Goal: Task Accomplishment & Management: Manage account settings

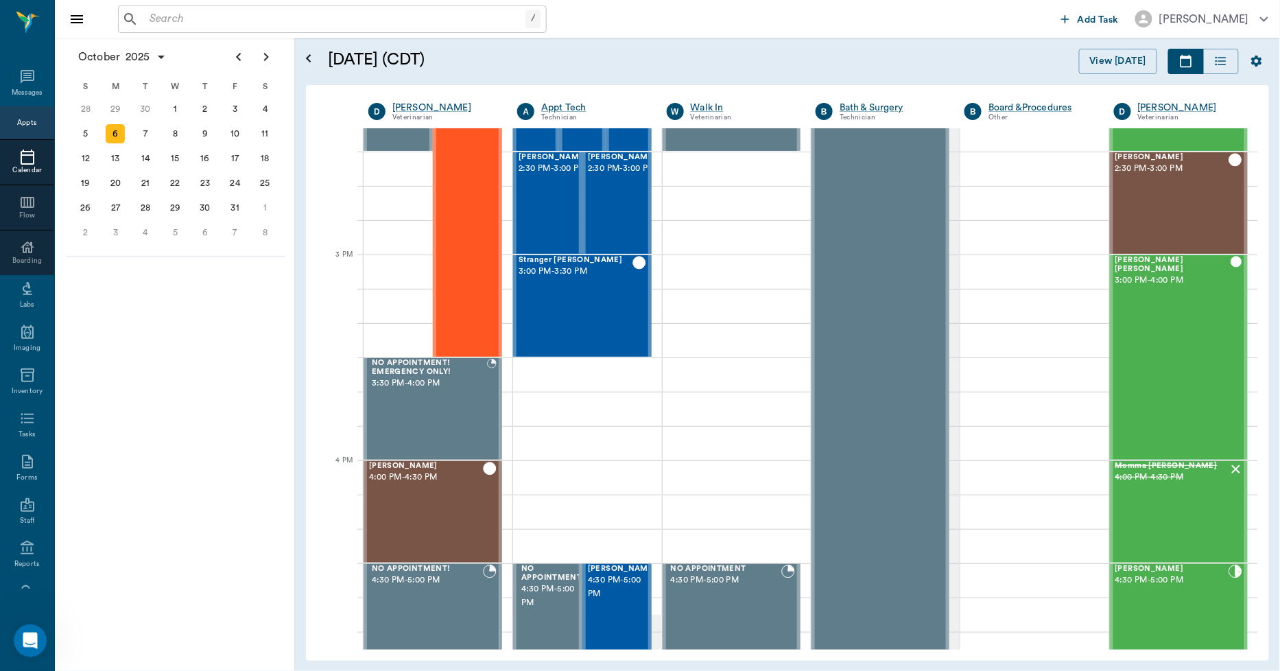
scroll to position [10578, 0]
click at [141, 133] on div "7" at bounding box center [145, 133] width 19 height 19
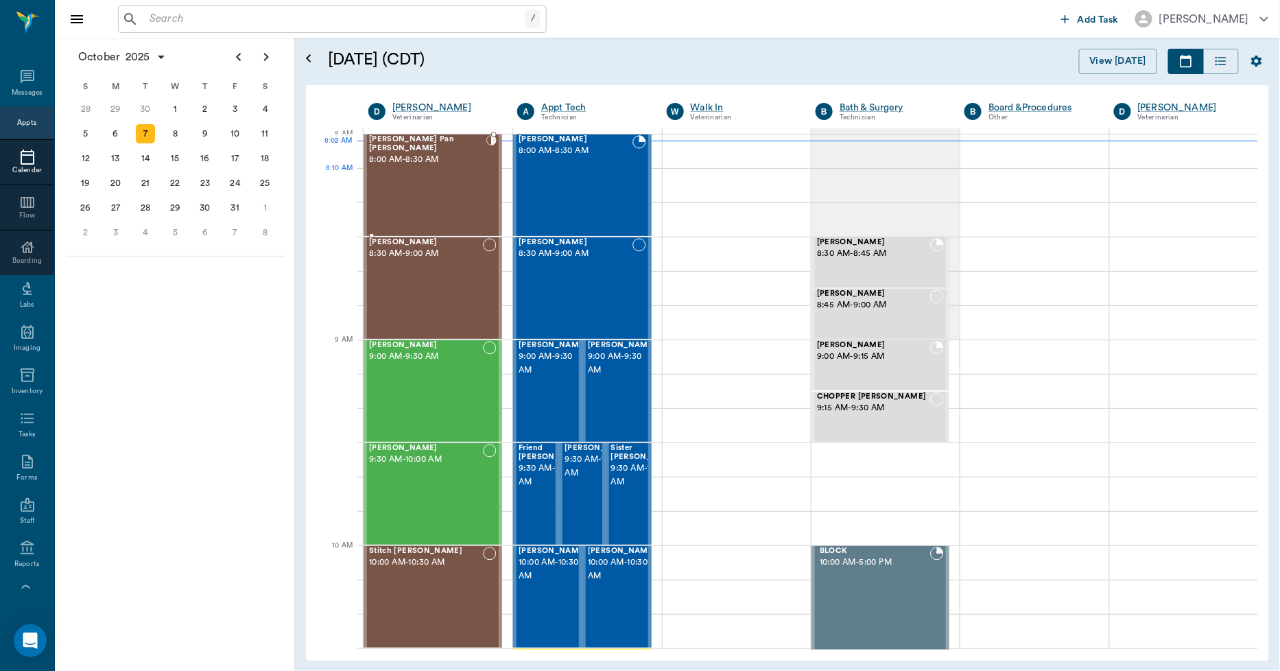
click at [414, 193] on div "Peter Pan Trotter 8:00 AM - 8:30 AM" at bounding box center [427, 185] width 117 height 100
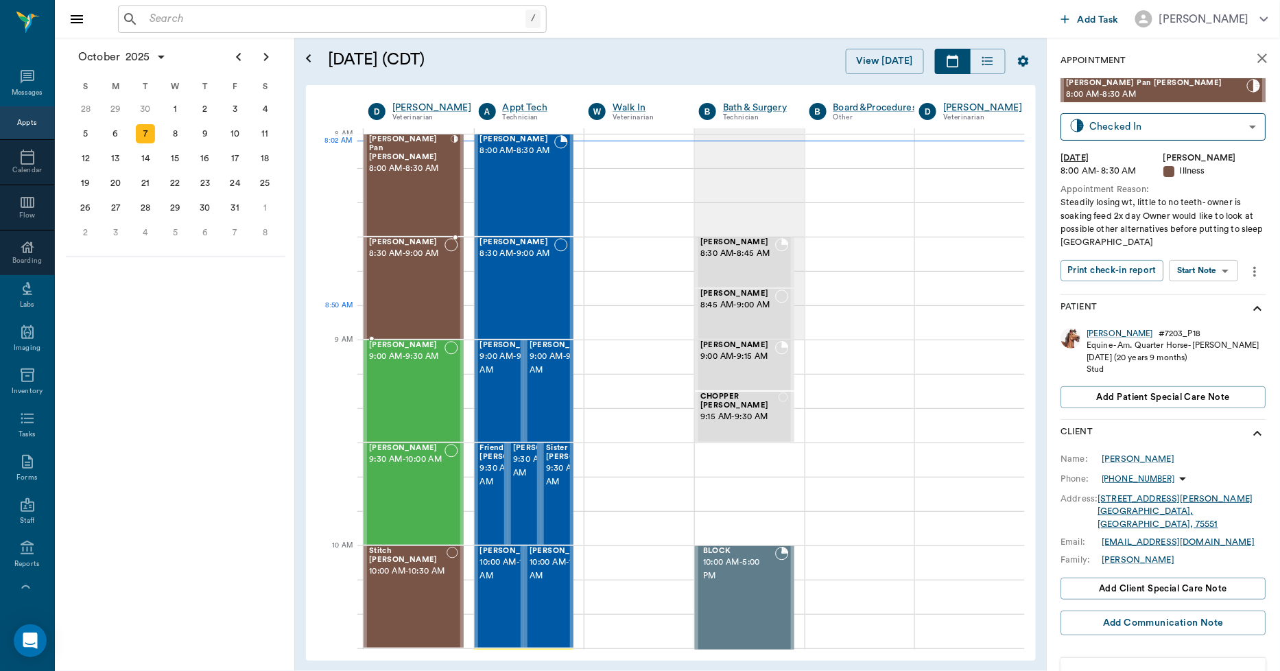
click at [407, 311] on div "Sally Mitchell 8:30 AM - 9:00 AM" at bounding box center [406, 288] width 75 height 100
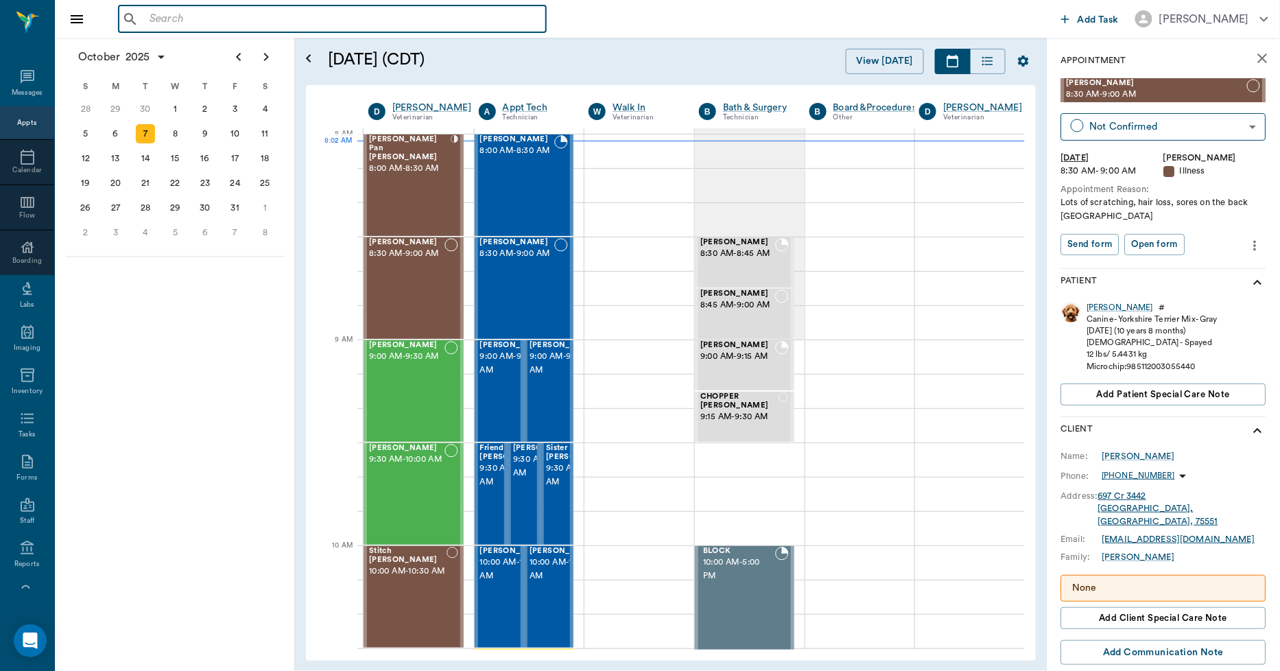
click at [180, 21] on input "text" at bounding box center [342, 19] width 396 height 19
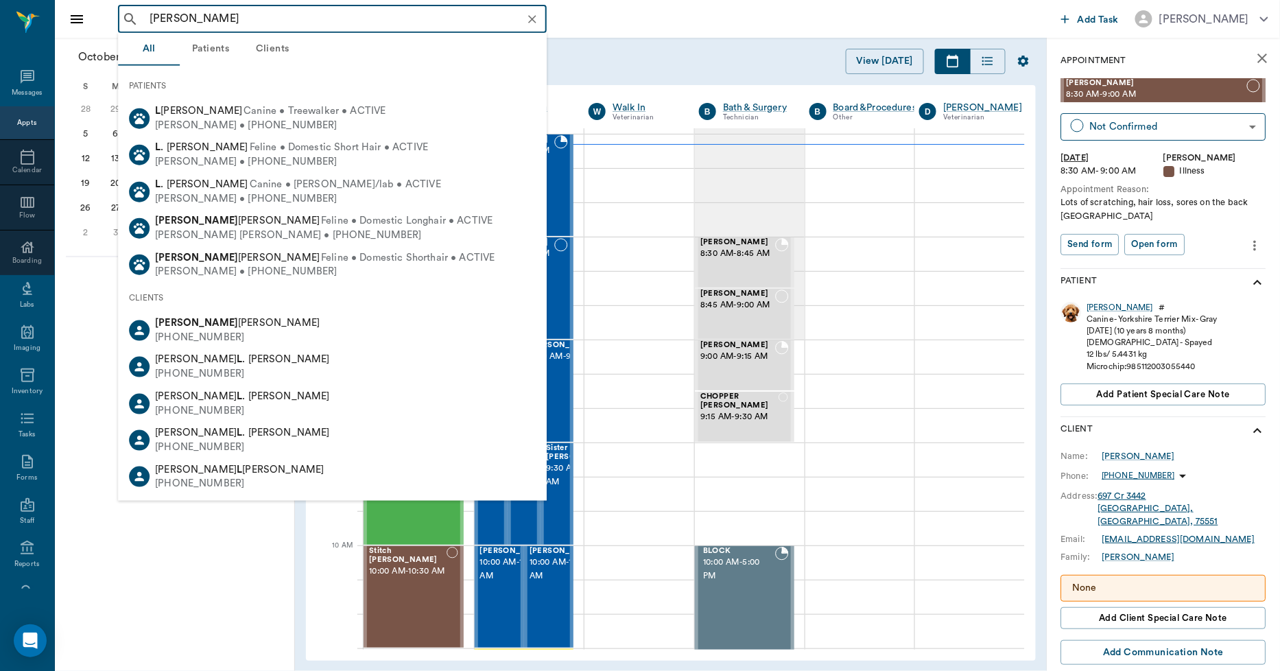
drag, startPoint x: 187, startPoint y: 16, endPoint x: 120, endPoint y: 8, distance: 67.0
click at [120, 8] on div "l oliver ​" at bounding box center [332, 18] width 429 height 27
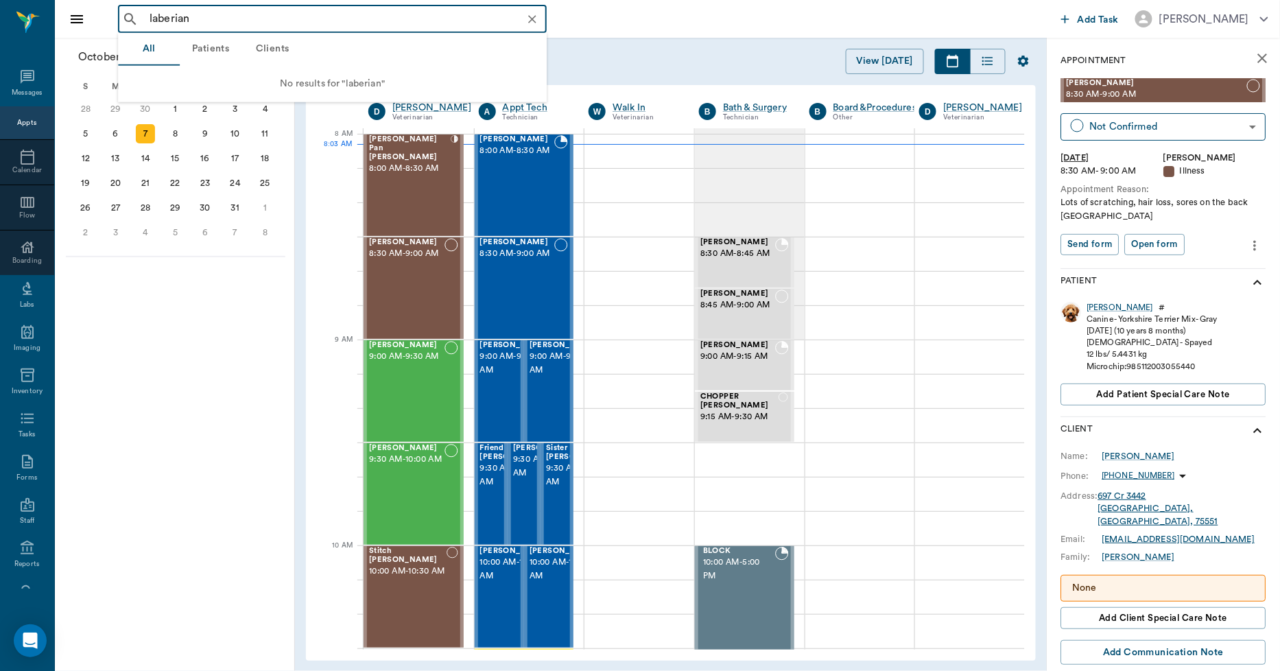
click at [163, 16] on input "laberian" at bounding box center [343, 19] width 398 height 19
click at [193, 16] on input "laverian" at bounding box center [343, 19] width 398 height 19
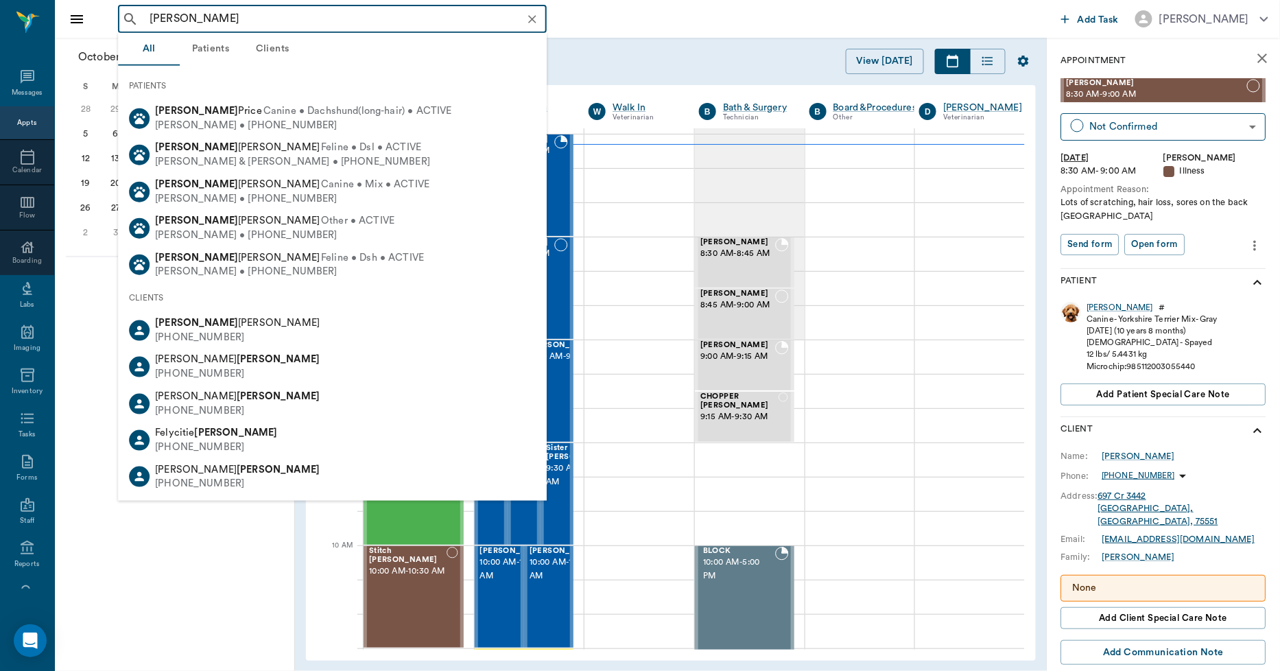
drag, startPoint x: 224, startPoint y: 16, endPoint x: 128, endPoint y: 18, distance: 96.7
click at [128, 18] on div "laverian oliver ​" at bounding box center [332, 18] width 429 height 27
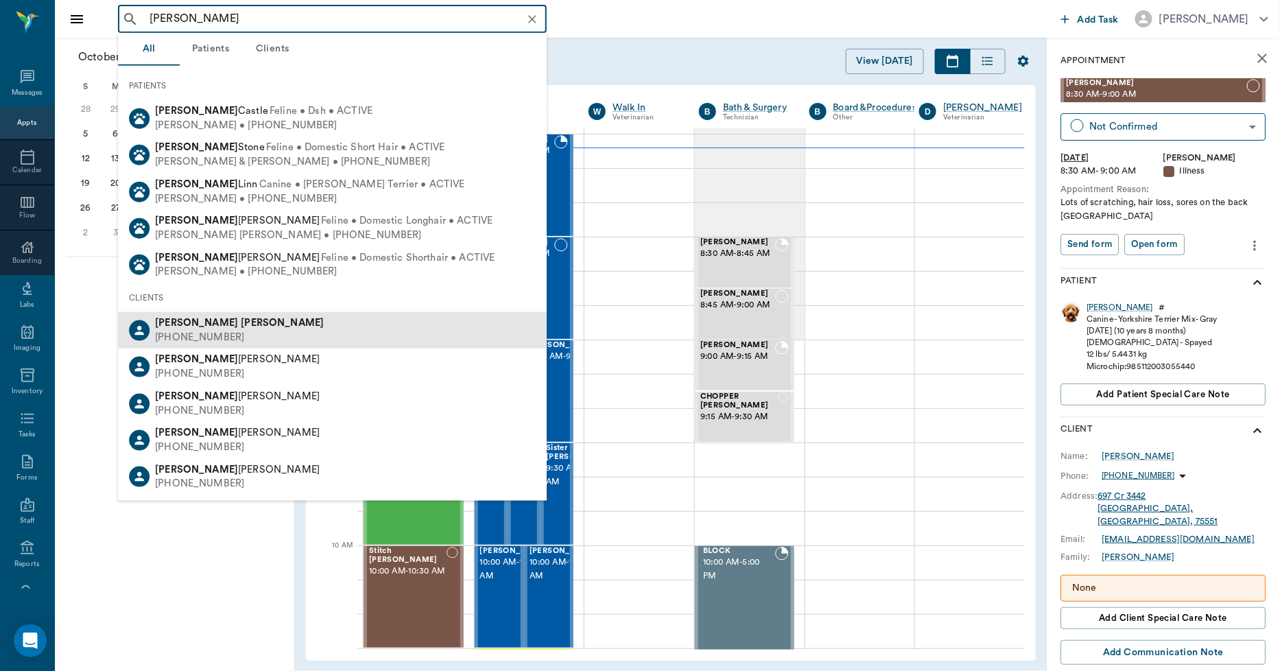
click at [195, 331] on div "(903) 846-4178" at bounding box center [239, 338] width 169 height 14
type input "marvin oliver"
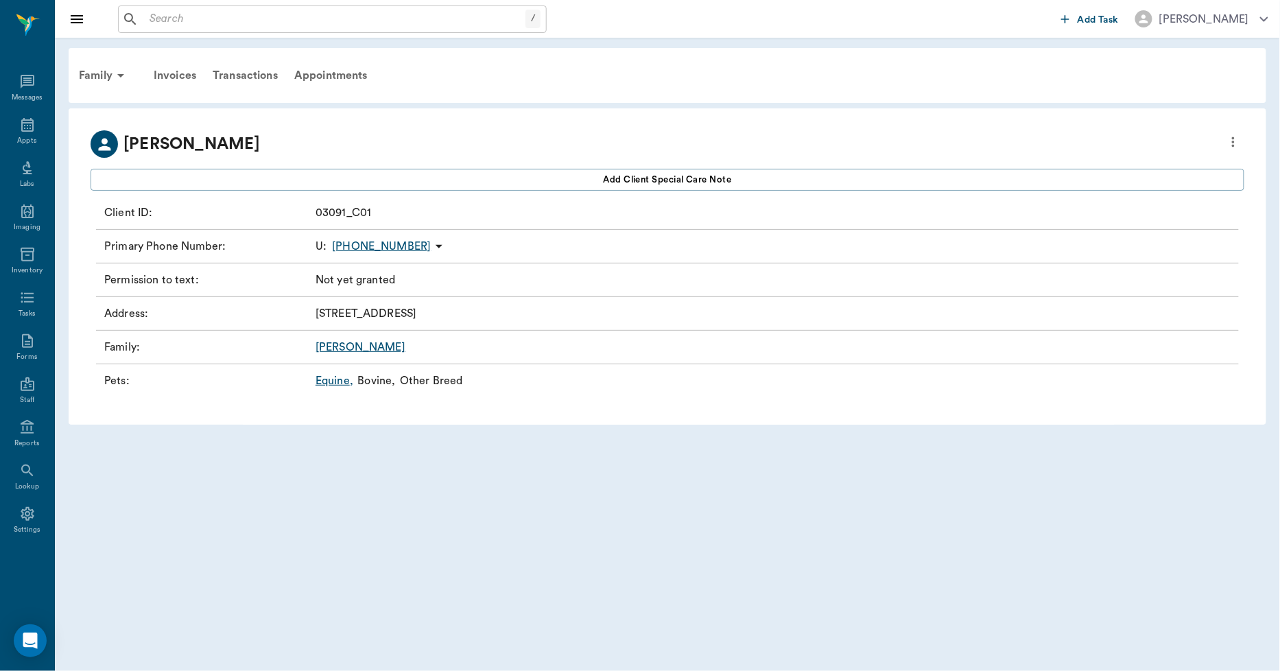
click at [337, 379] on link "Equine ," at bounding box center [334, 380] width 38 height 16
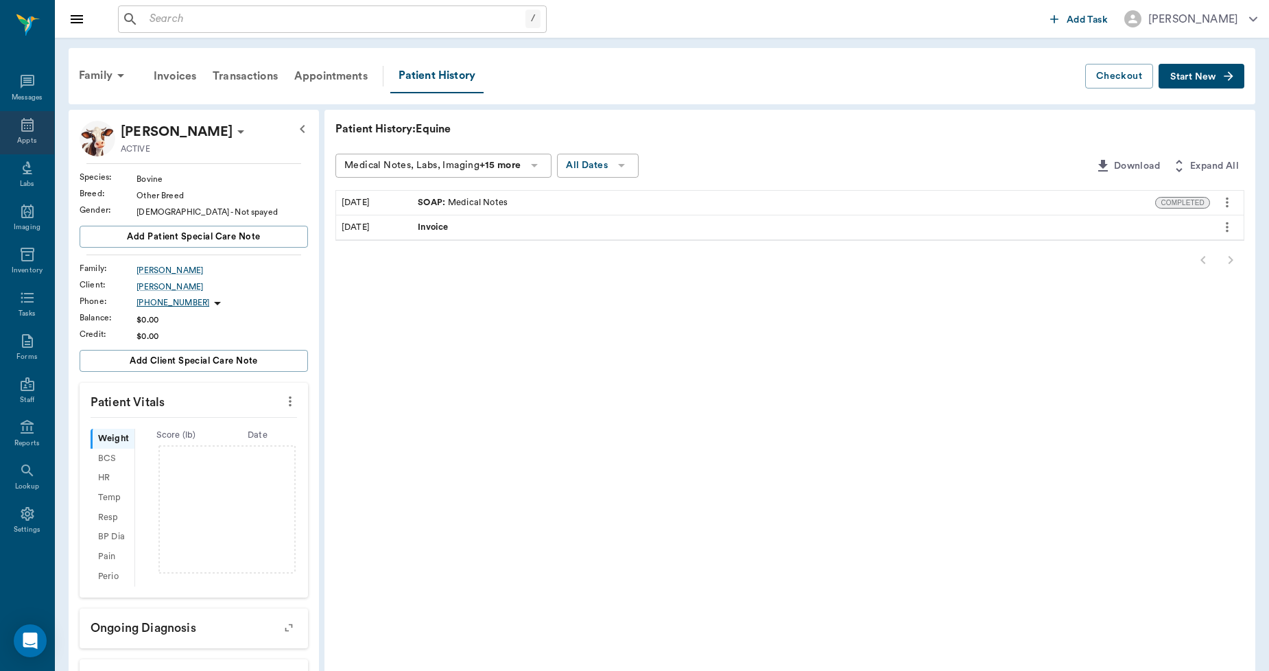
click at [25, 126] on icon at bounding box center [27, 125] width 16 height 16
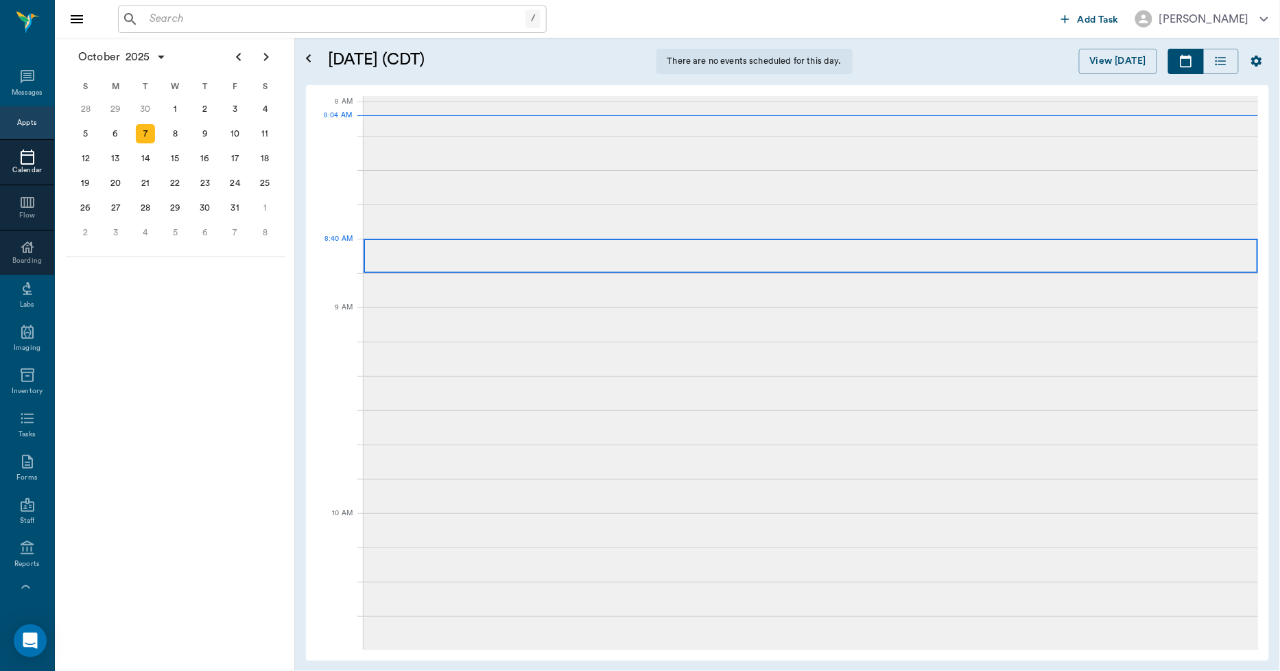
scroll to position [1, 0]
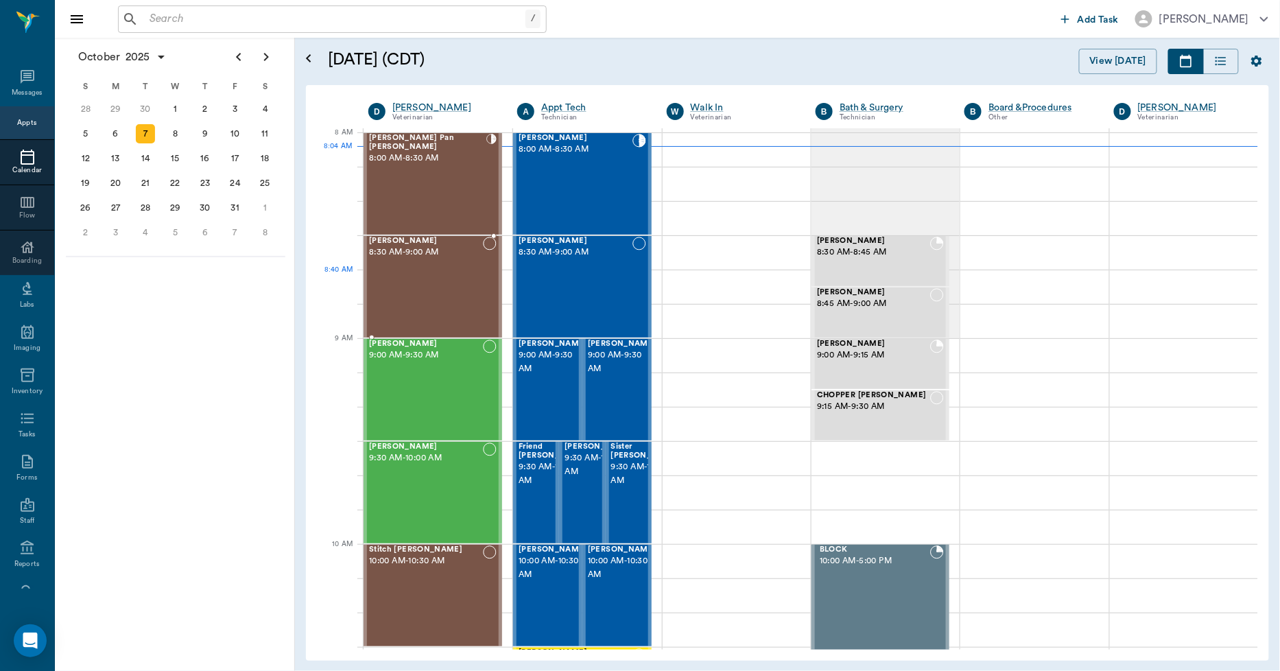
click at [411, 292] on div "Sally Mitchell 8:30 AM - 9:00 AM" at bounding box center [426, 287] width 114 height 100
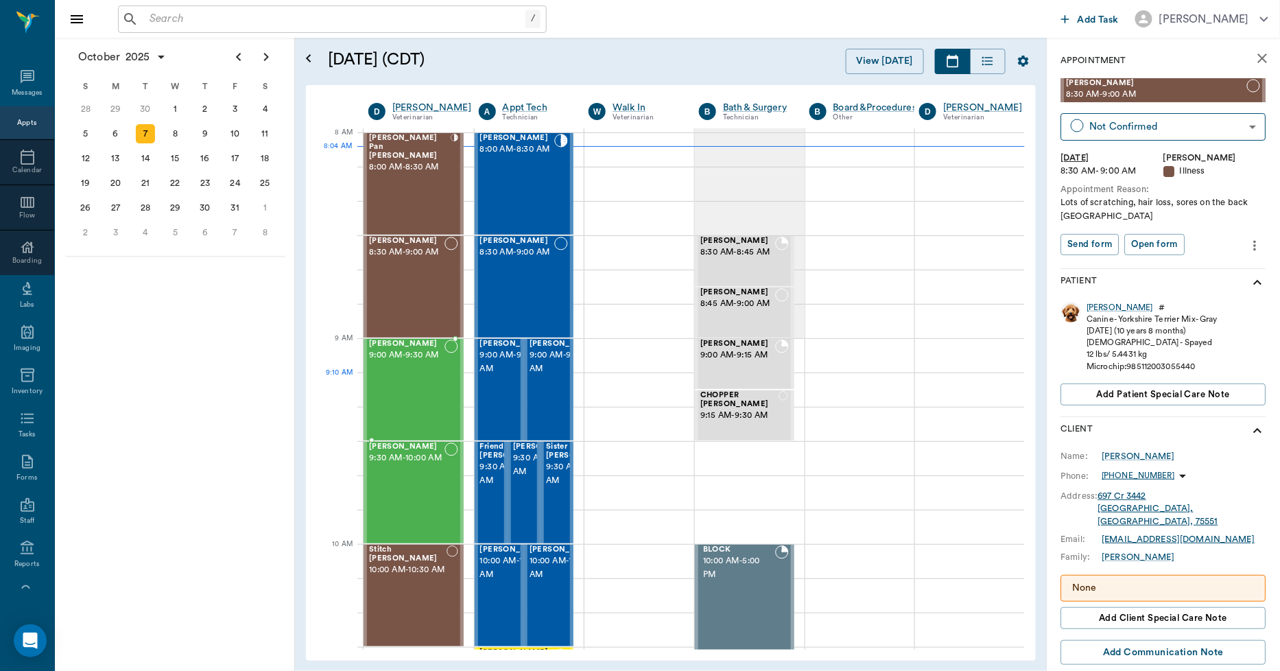
click at [403, 376] on div "[PERSON_NAME] 9:00 AM - 9:30 AM" at bounding box center [406, 389] width 75 height 100
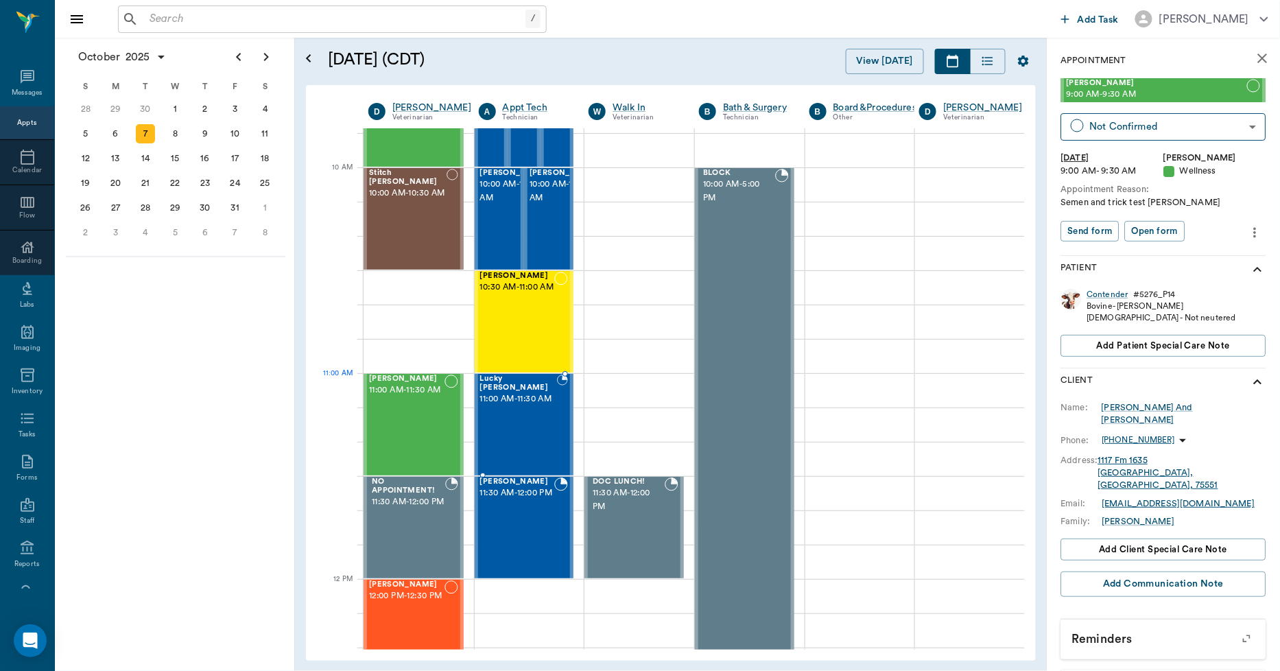
scroll to position [382, 0]
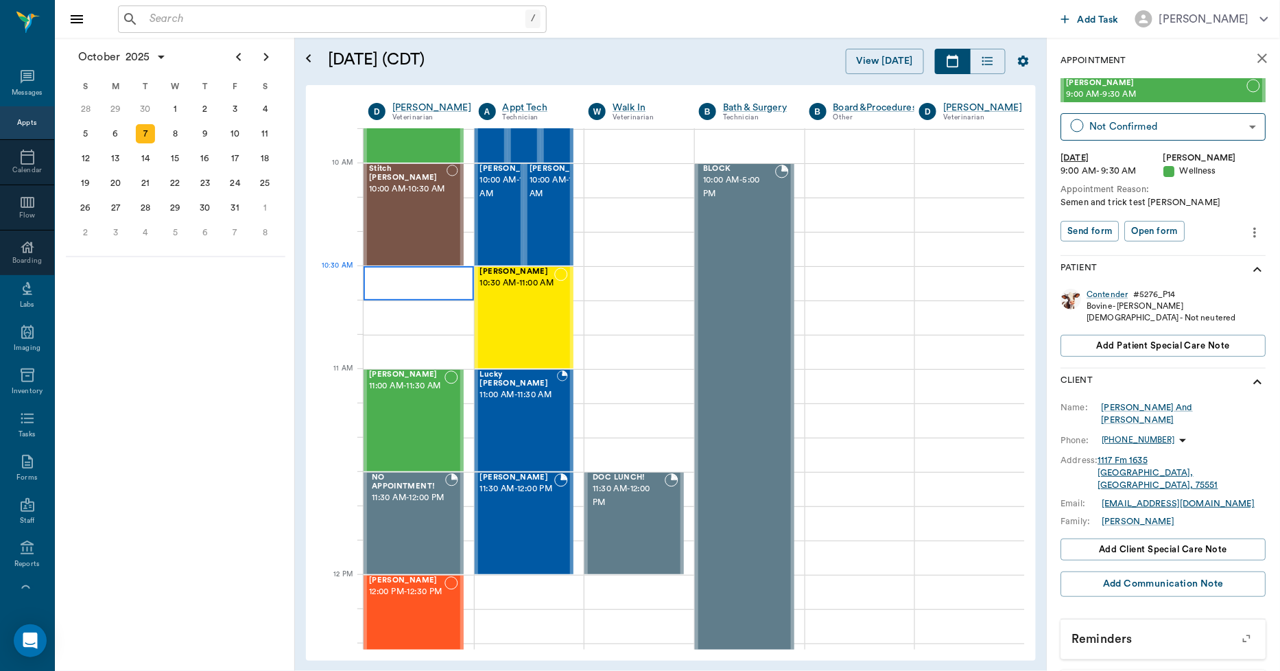
click at [372, 272] on div at bounding box center [418, 283] width 110 height 34
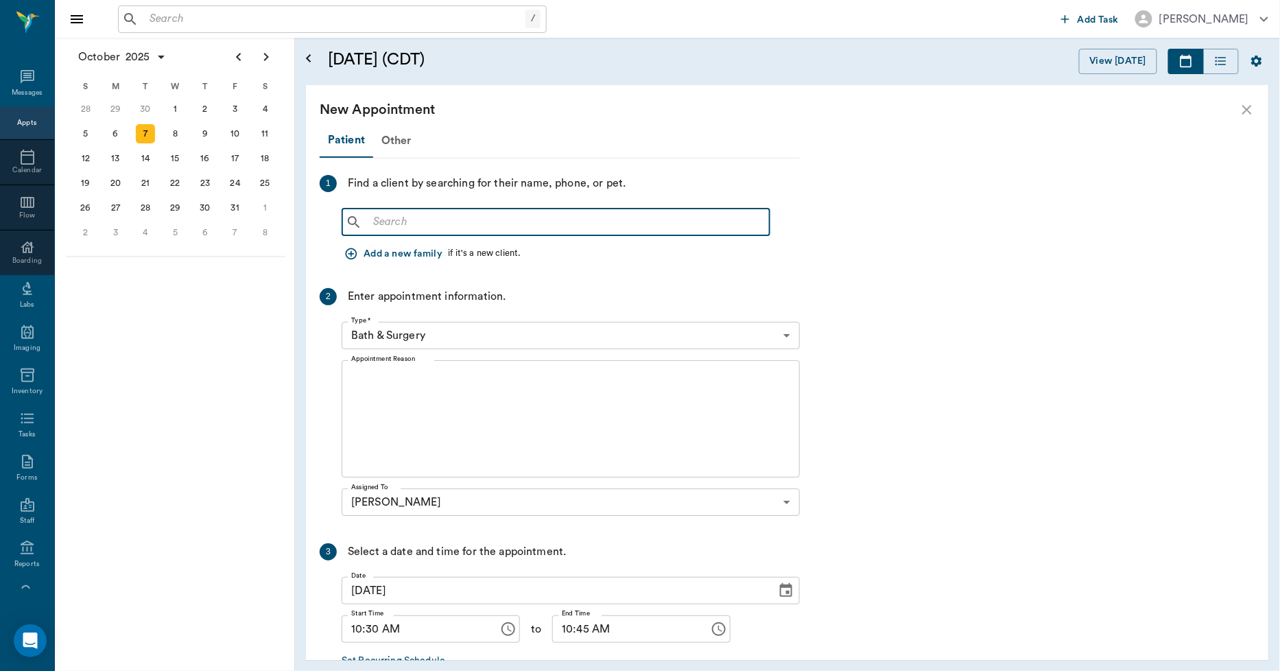
click at [382, 219] on input "text" at bounding box center [566, 222] width 396 height 19
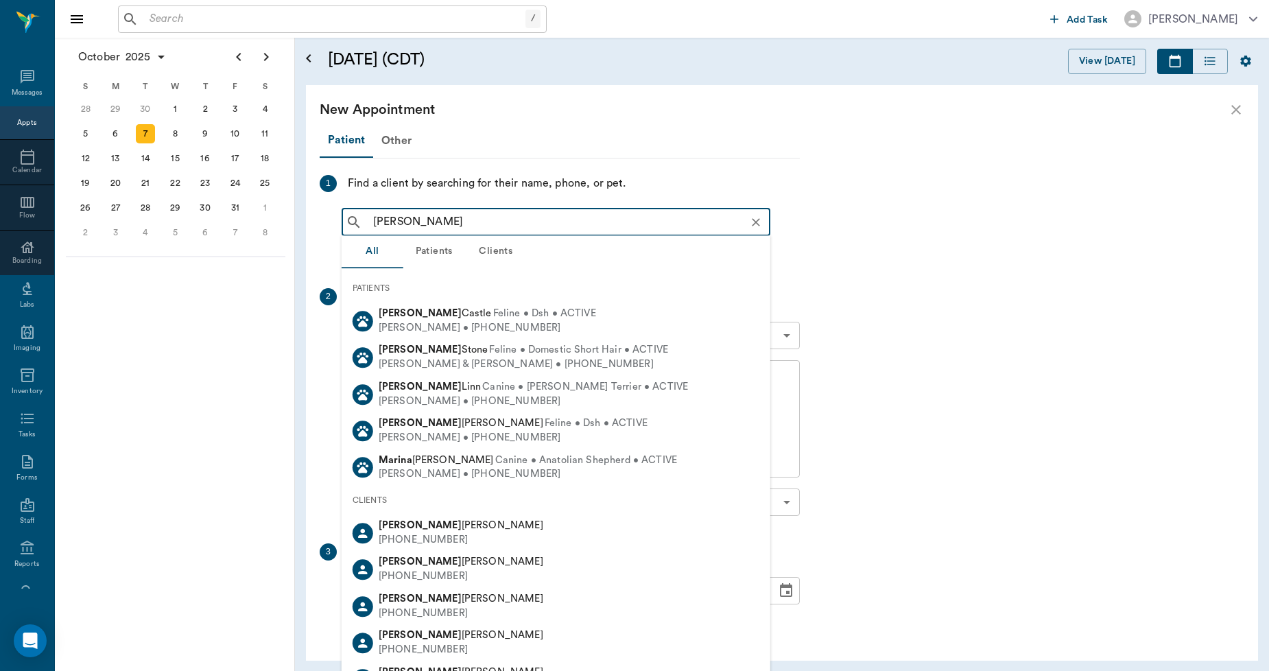
type input "marvin"
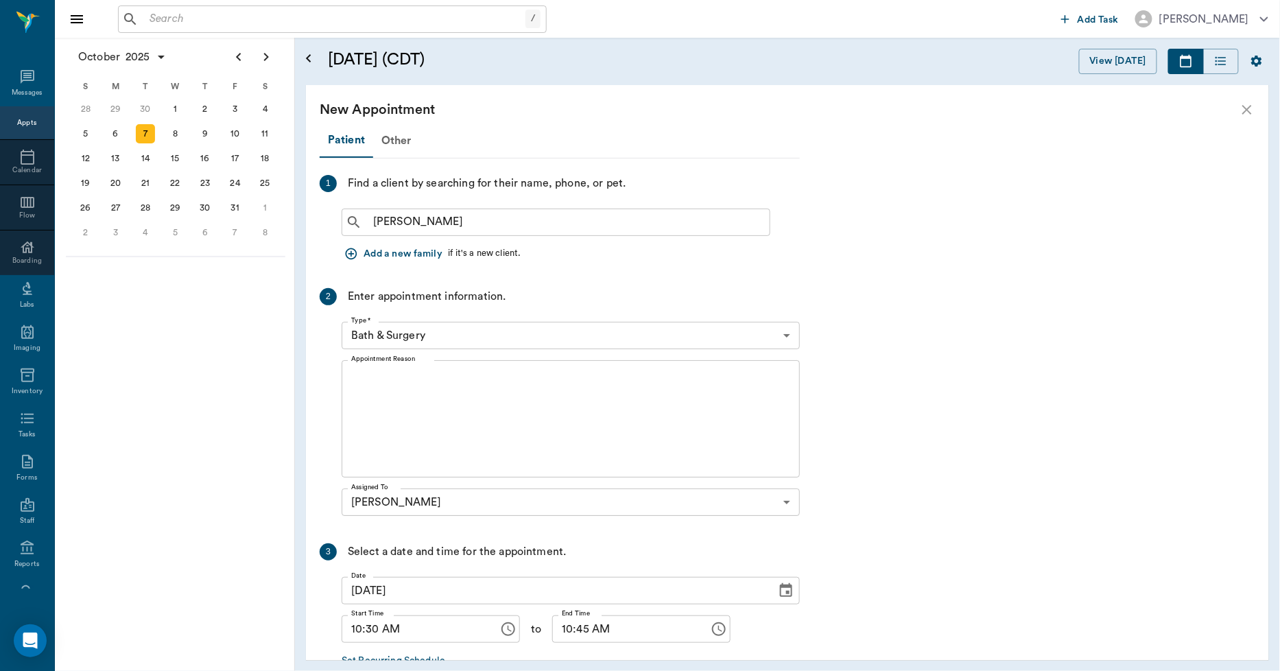
click at [1236, 110] on div "New Appointment" at bounding box center [787, 109] width 963 height 49
click at [1248, 106] on icon "close" at bounding box center [1247, 110] width 16 height 16
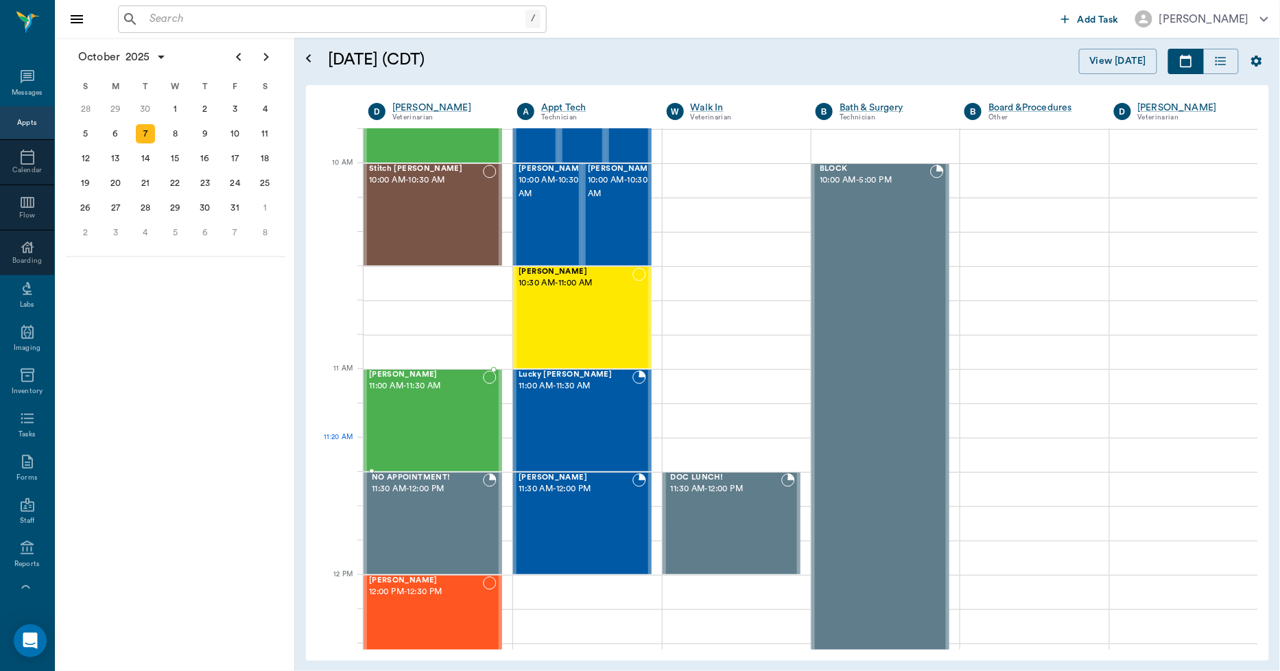
click at [407, 440] on div "Cici Earnest 11:00 AM - 11:30 AM" at bounding box center [426, 420] width 114 height 100
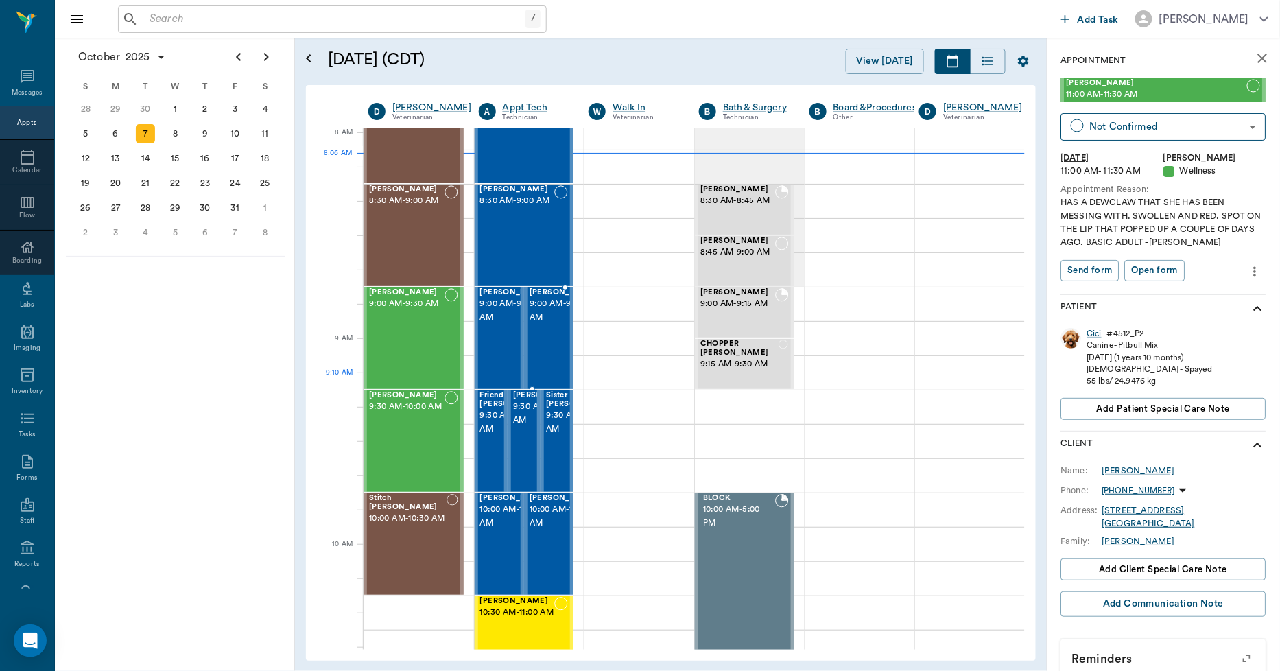
scroll to position [1, 0]
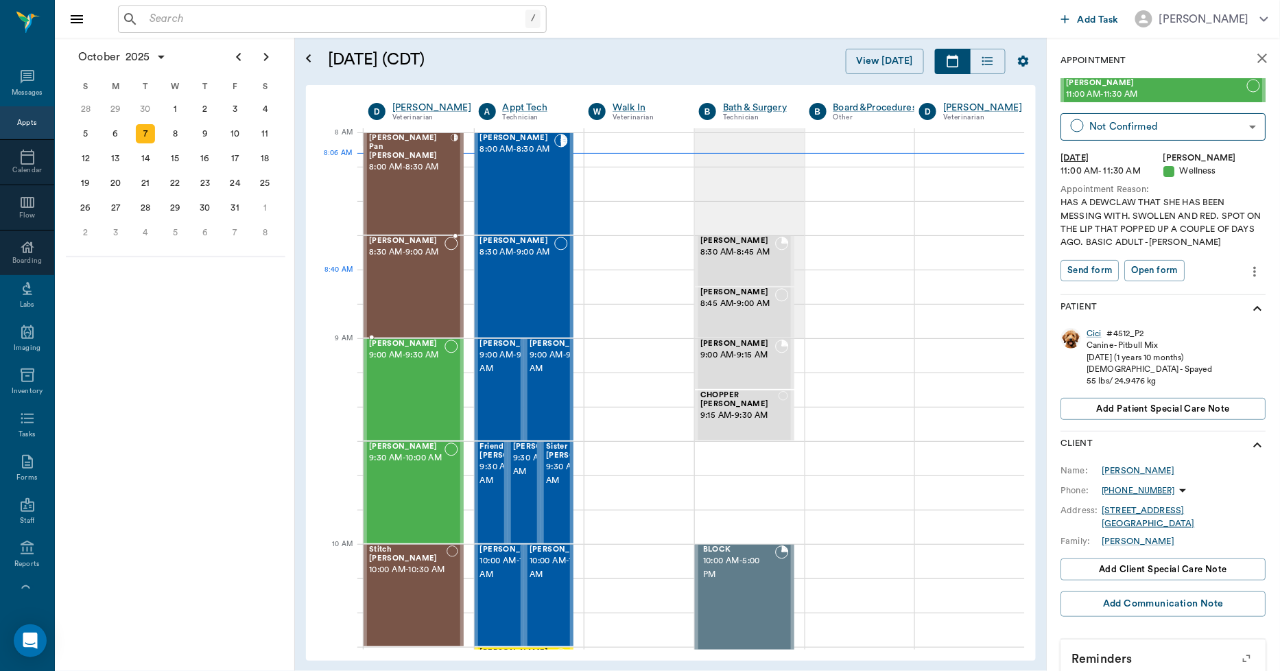
click at [407, 278] on div "Sally Mitchell 8:30 AM - 9:00 AM" at bounding box center [406, 287] width 75 height 100
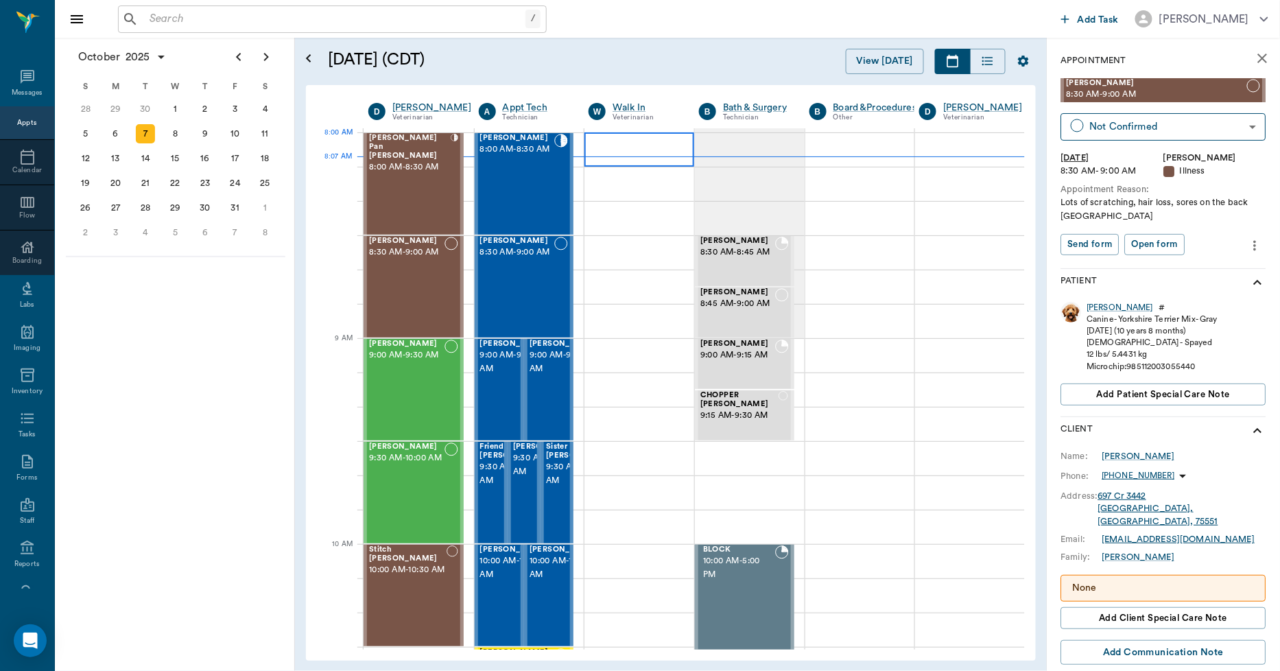
click at [595, 139] on div at bounding box center [639, 149] width 110 height 34
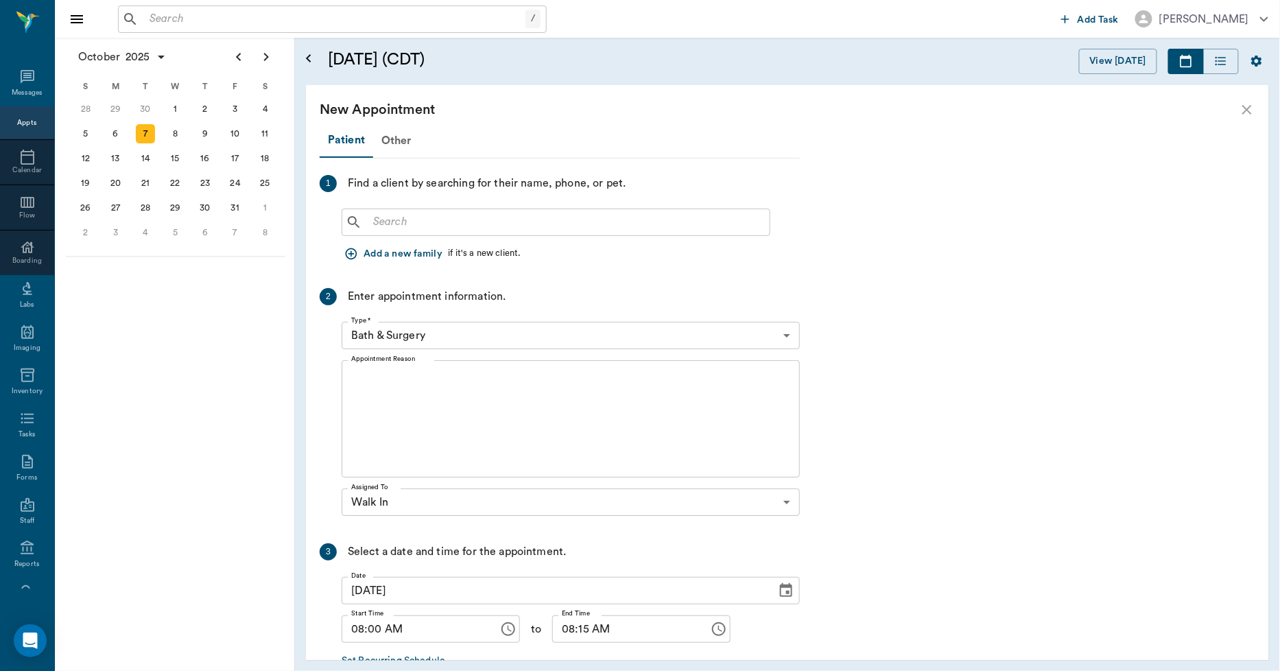
click at [1252, 112] on icon "close" at bounding box center [1247, 110] width 16 height 16
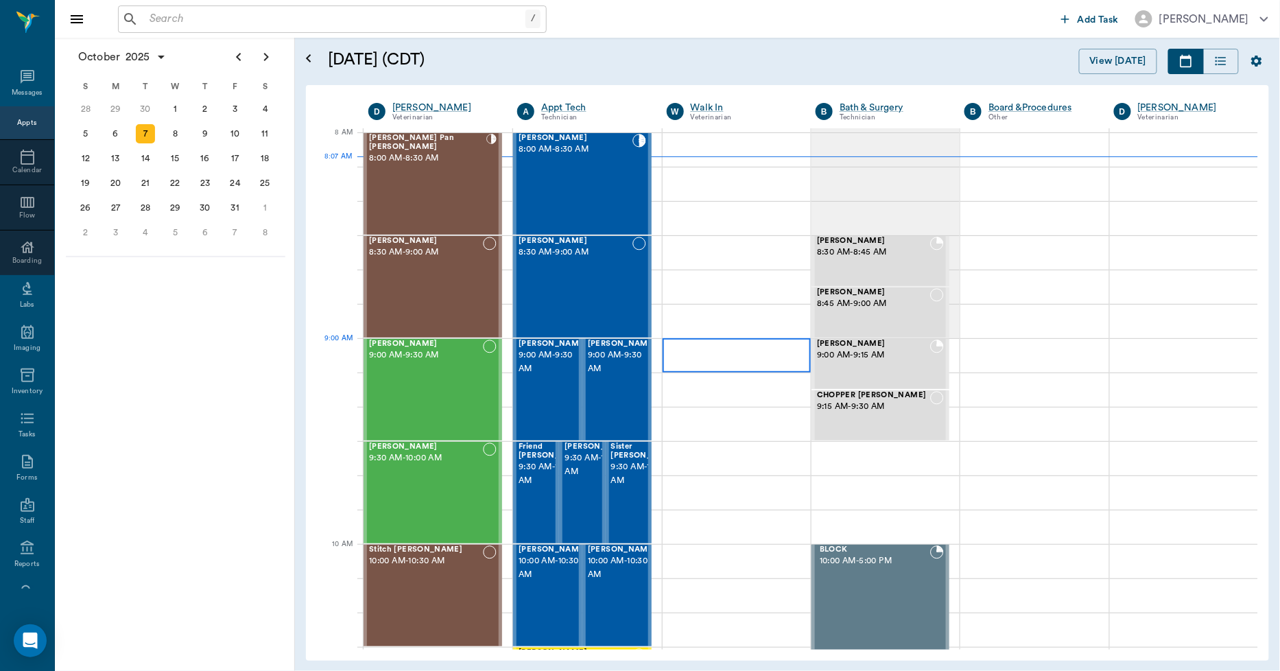
click at [670, 344] on div at bounding box center [737, 355] width 148 height 34
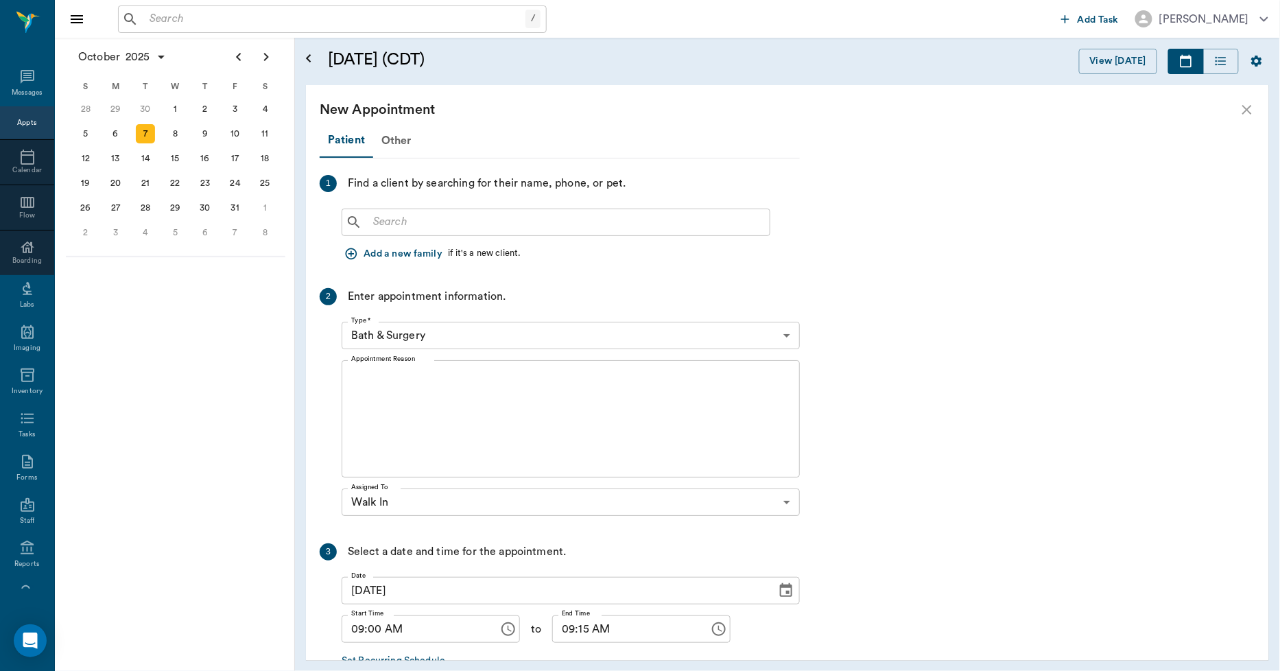
click at [409, 218] on input "text" at bounding box center [566, 222] width 396 height 19
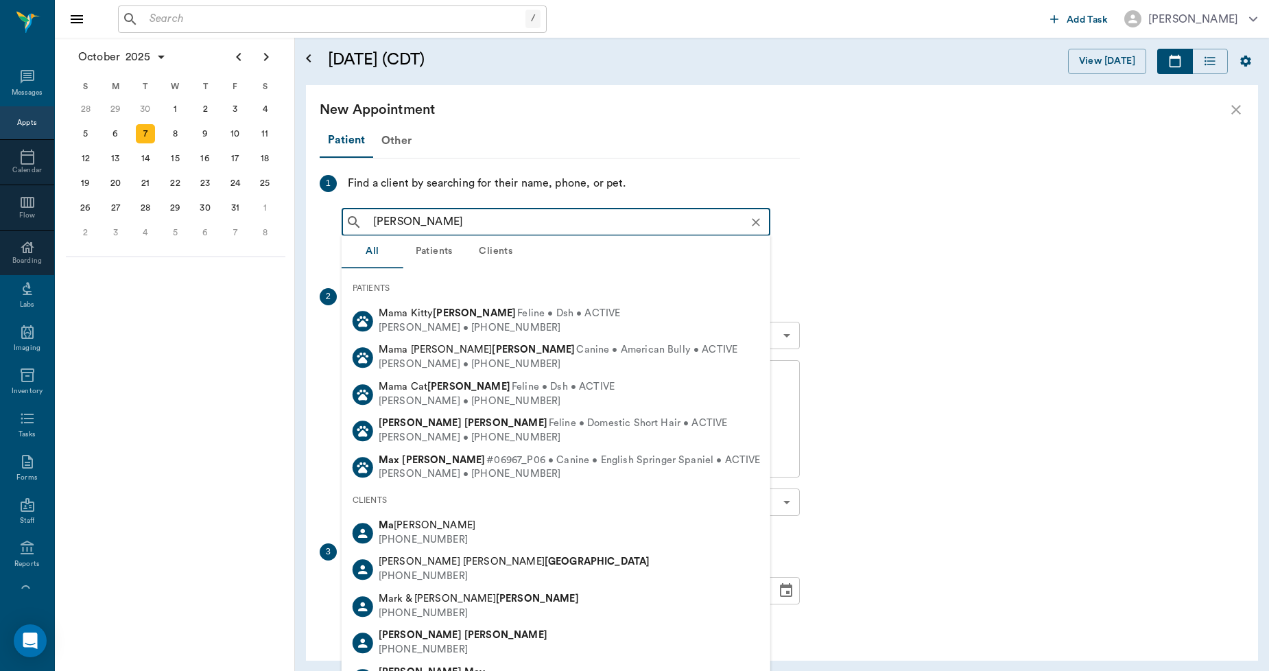
type input "marvin oliver"
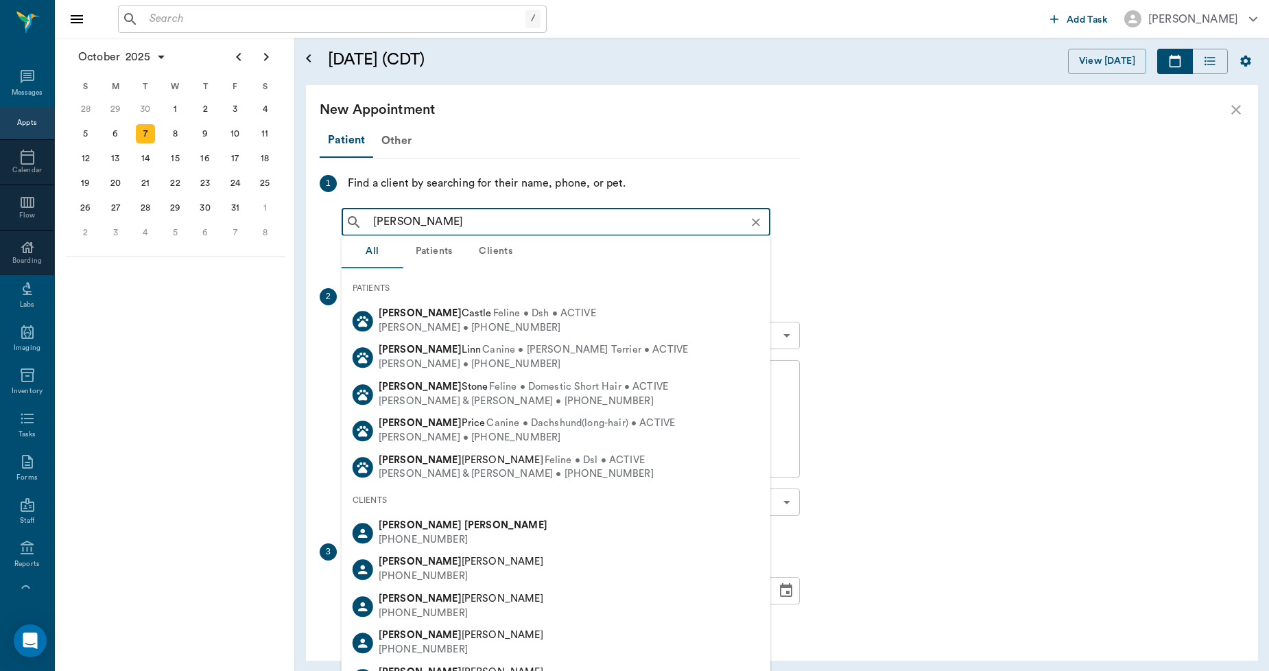
click at [464, 529] on b "[PERSON_NAME]" at bounding box center [505, 525] width 83 height 10
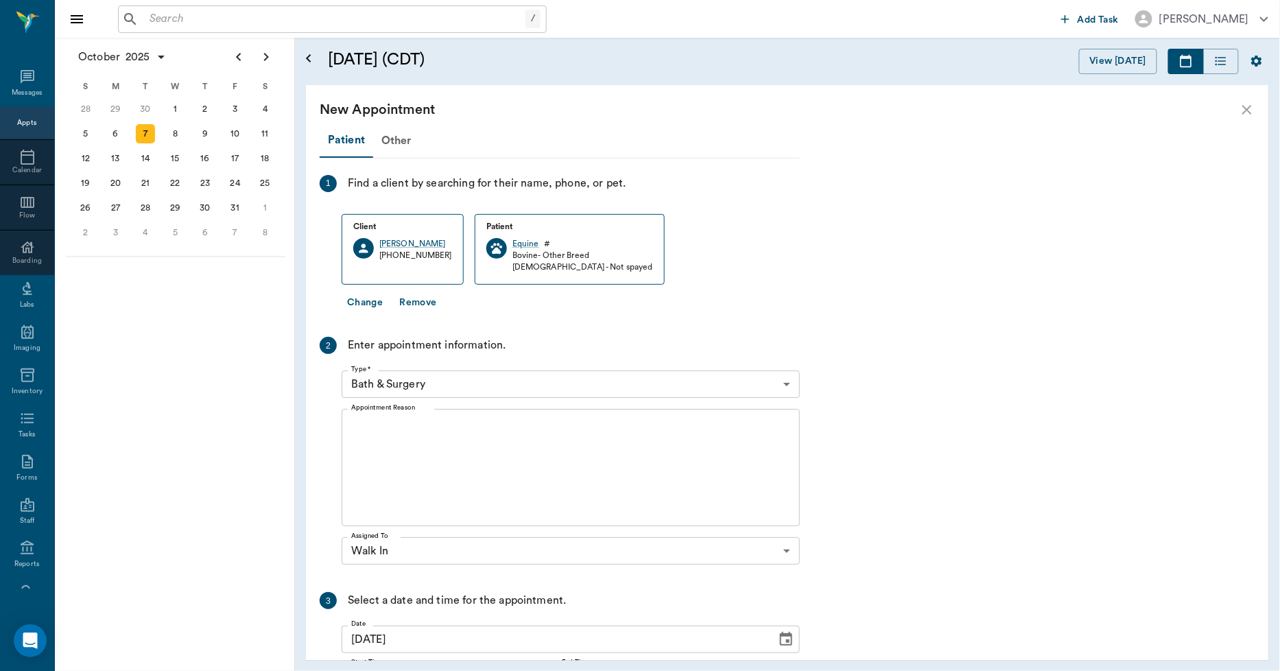
click at [396, 385] on body "/ ​ Add Task Dr. Bert Ellsworth Nectar Messages Appts Calendar Flow Boarding La…" at bounding box center [640, 335] width 1280 height 671
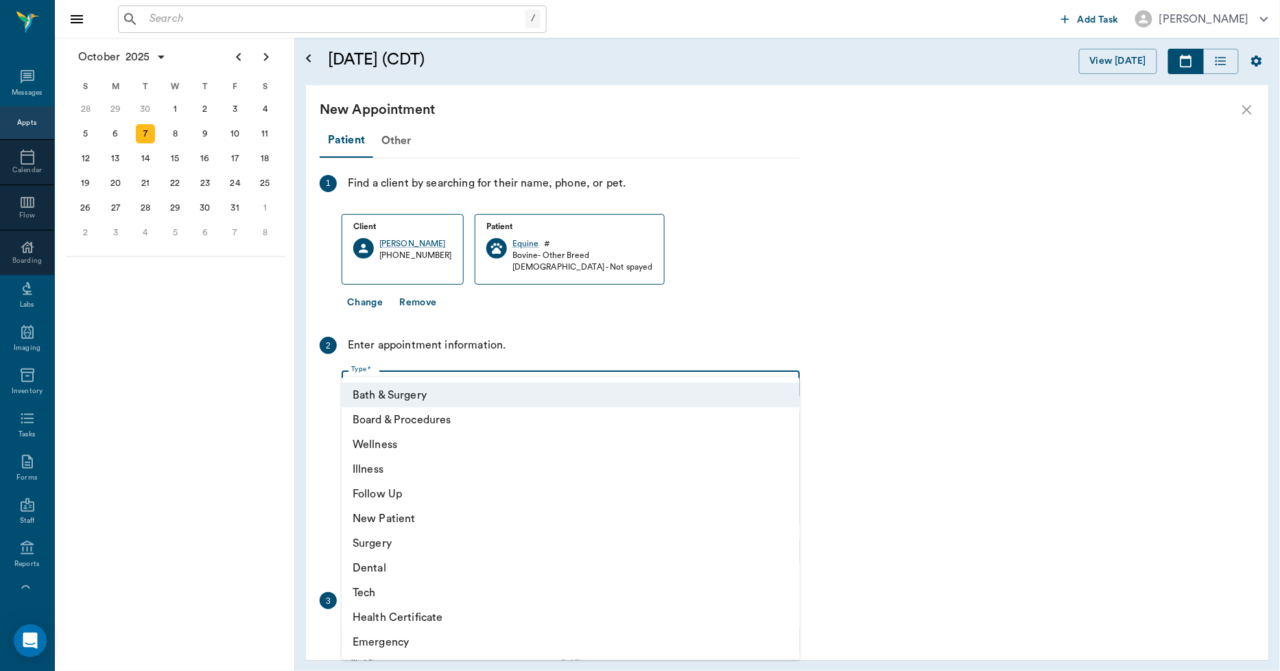
click at [366, 466] on li "Illness" at bounding box center [571, 469] width 458 height 25
type input "65d2be4f46e3a538d89b8c15"
type input "09:30 AM"
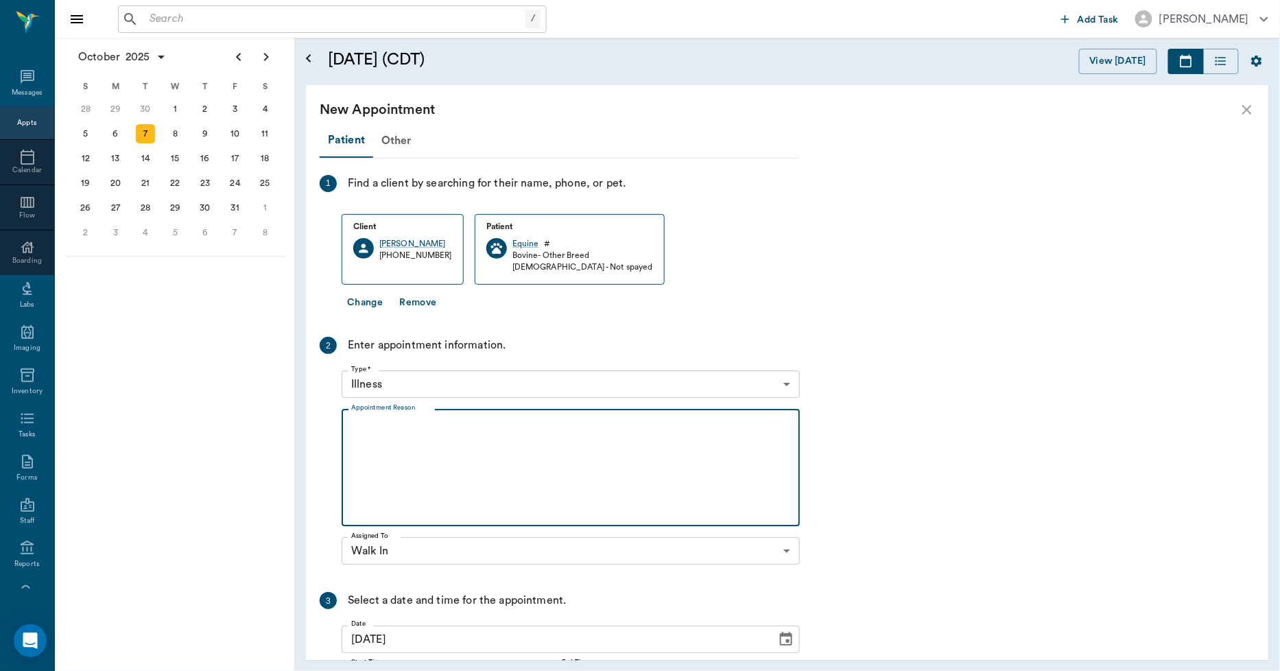
click at [369, 426] on textarea "Appointment Reason" at bounding box center [570, 467] width 439 height 95
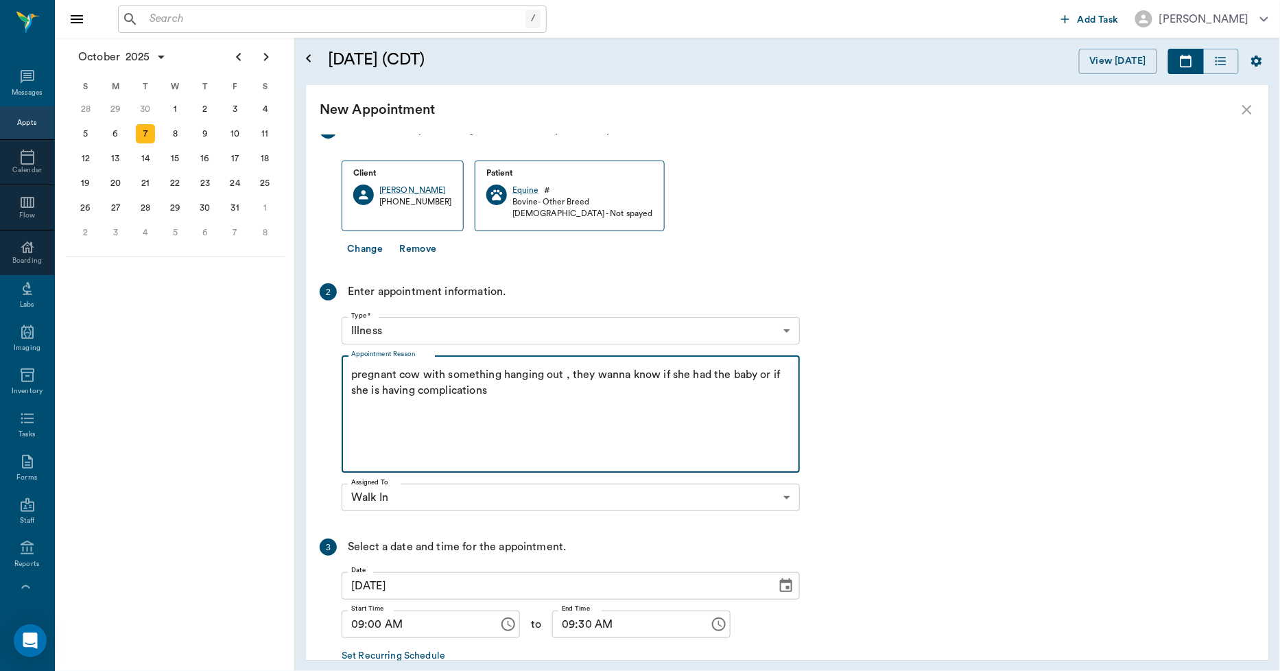
scroll to position [132, 0]
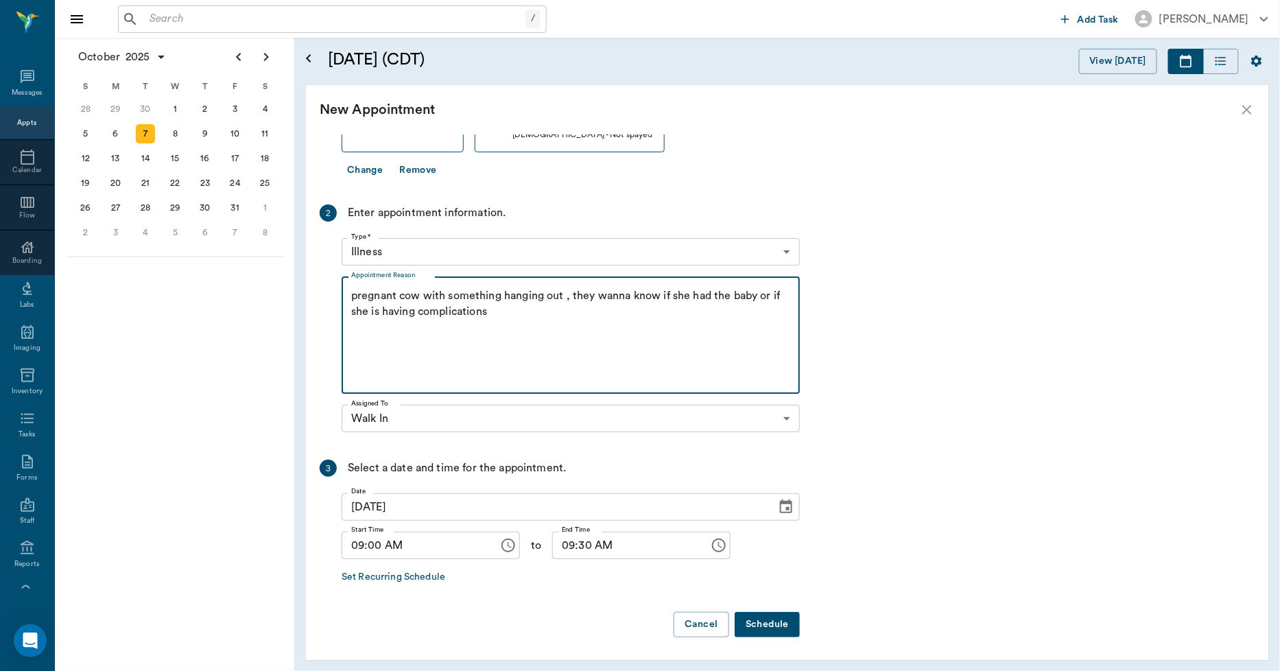
type textarea "pregnant cow with something hanging out , they wanna know if she had the baby o…"
click at [765, 619] on button "Schedule" at bounding box center [767, 624] width 65 height 25
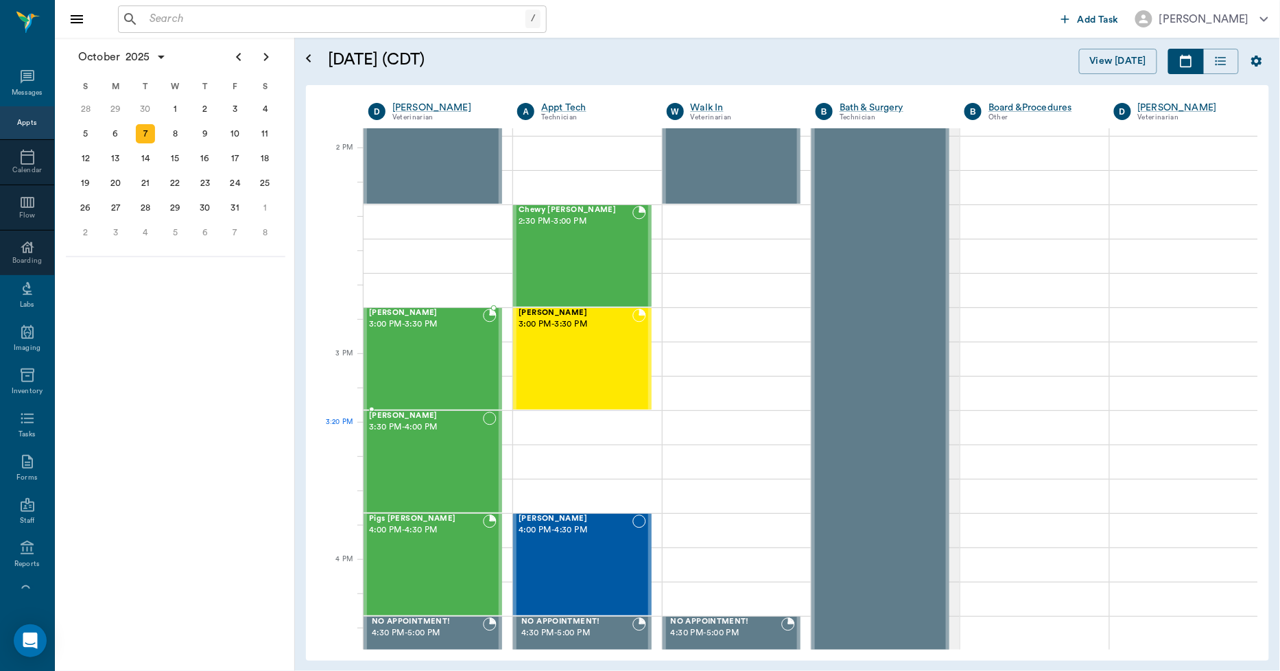
scroll to position [1221, 0]
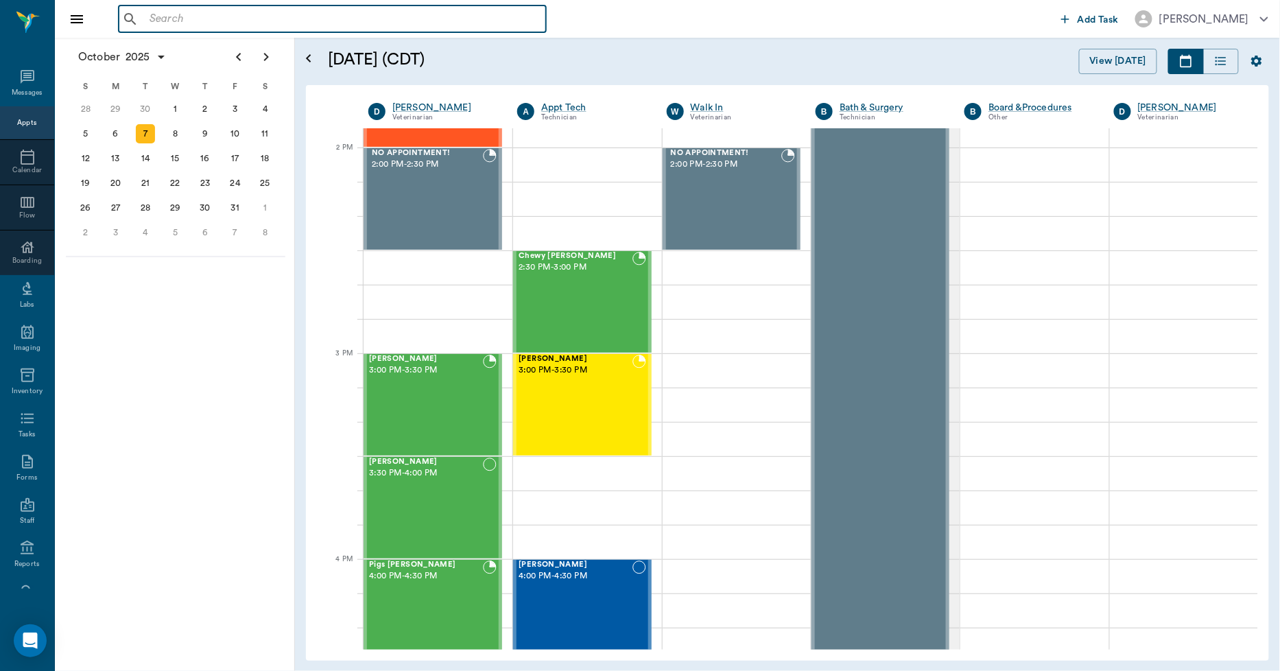
click at [176, 19] on input "text" at bounding box center [342, 19] width 396 height 19
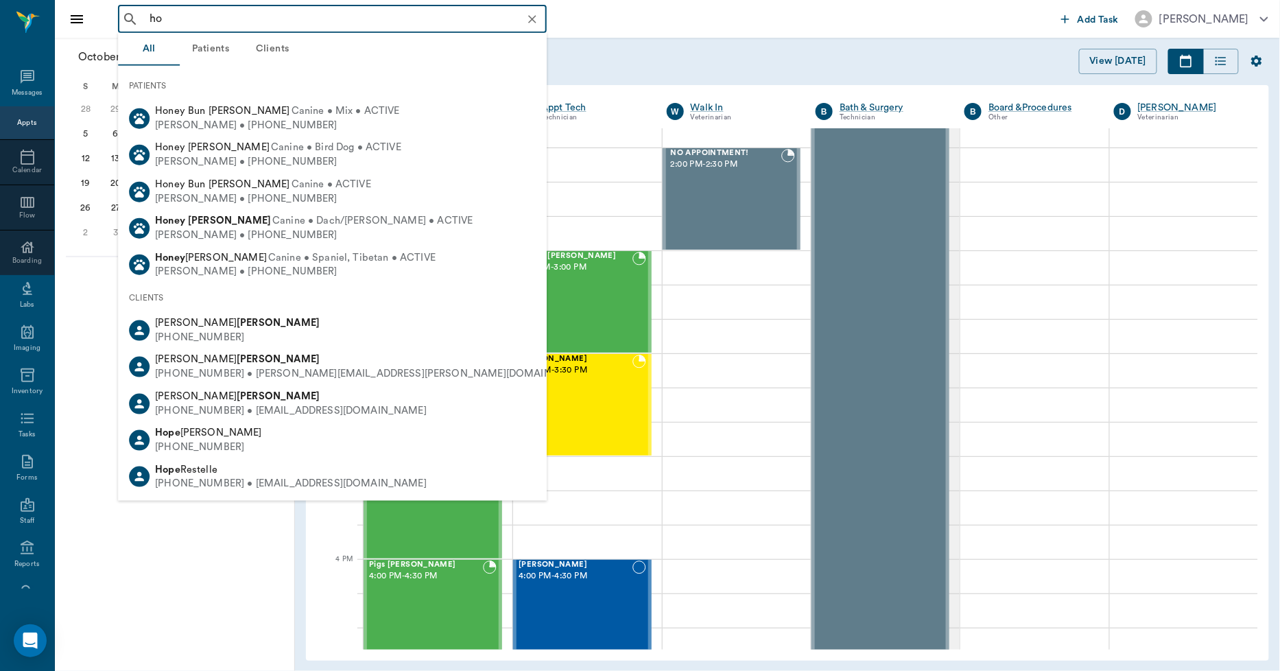
type input "h"
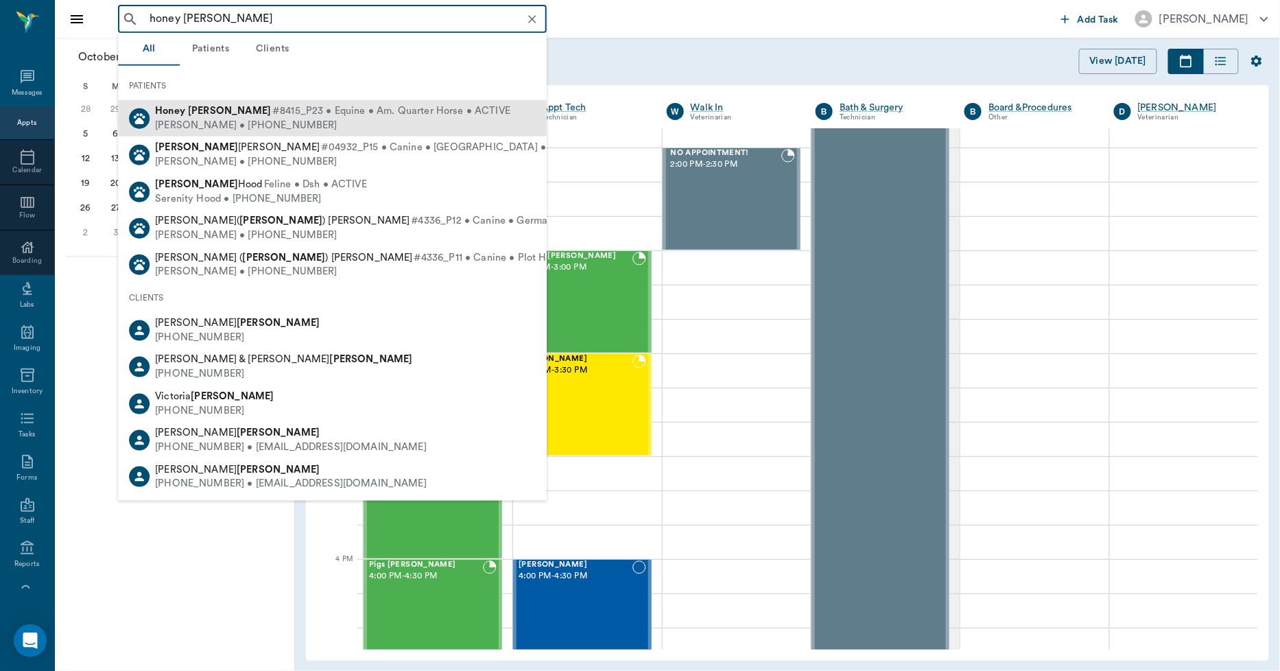
click at [272, 111] on span "#8415_P23 • Equine • Am. Quarter Horse • ACTIVE" at bounding box center [391, 111] width 238 height 14
type input "honey foster"
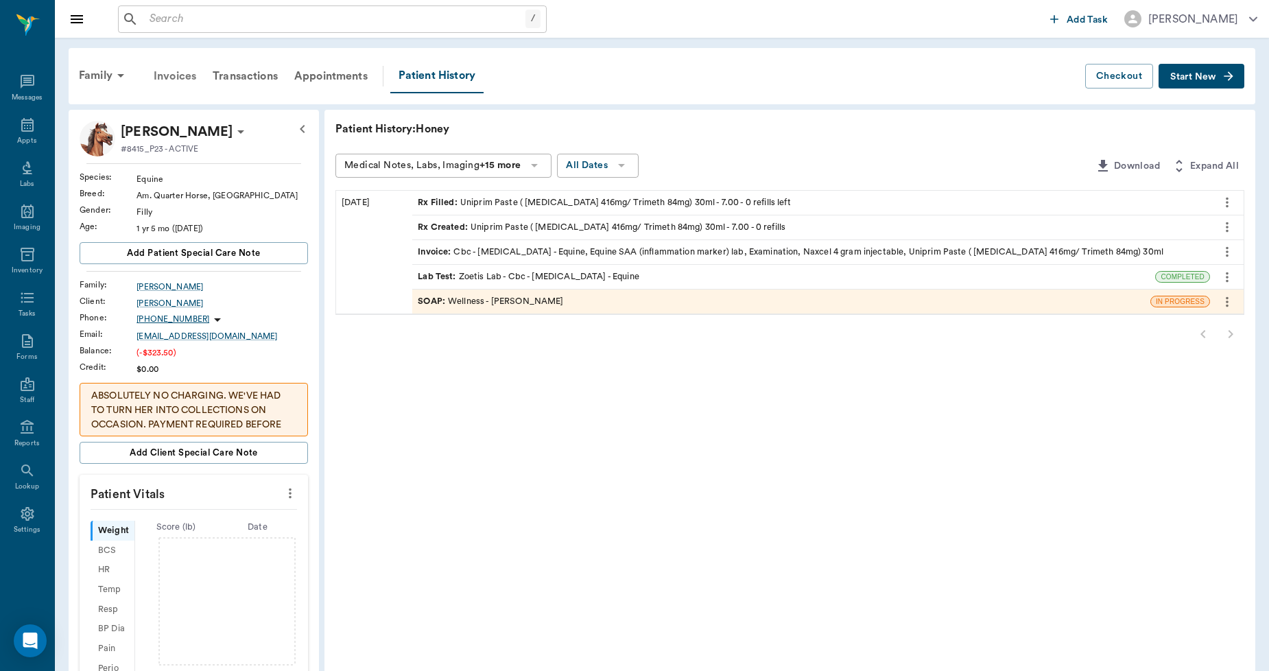
click at [169, 76] on div "Invoices" at bounding box center [174, 76] width 59 height 33
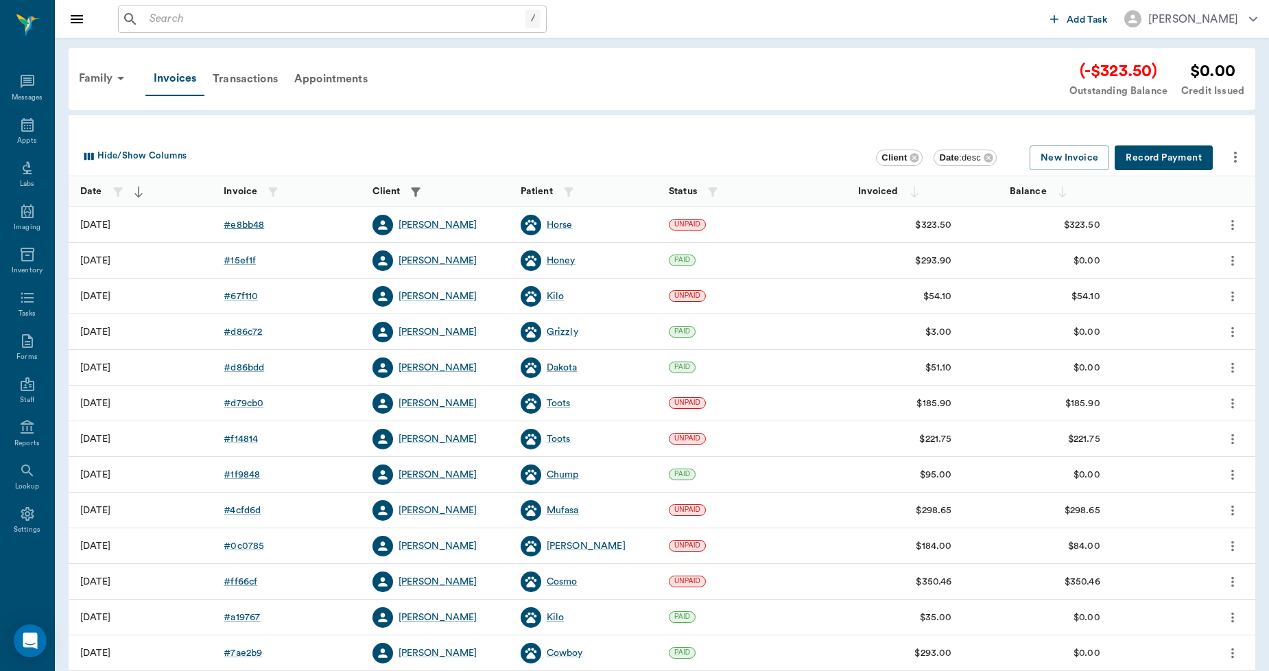
click at [245, 224] on div "# e8bb48" at bounding box center [244, 225] width 40 height 14
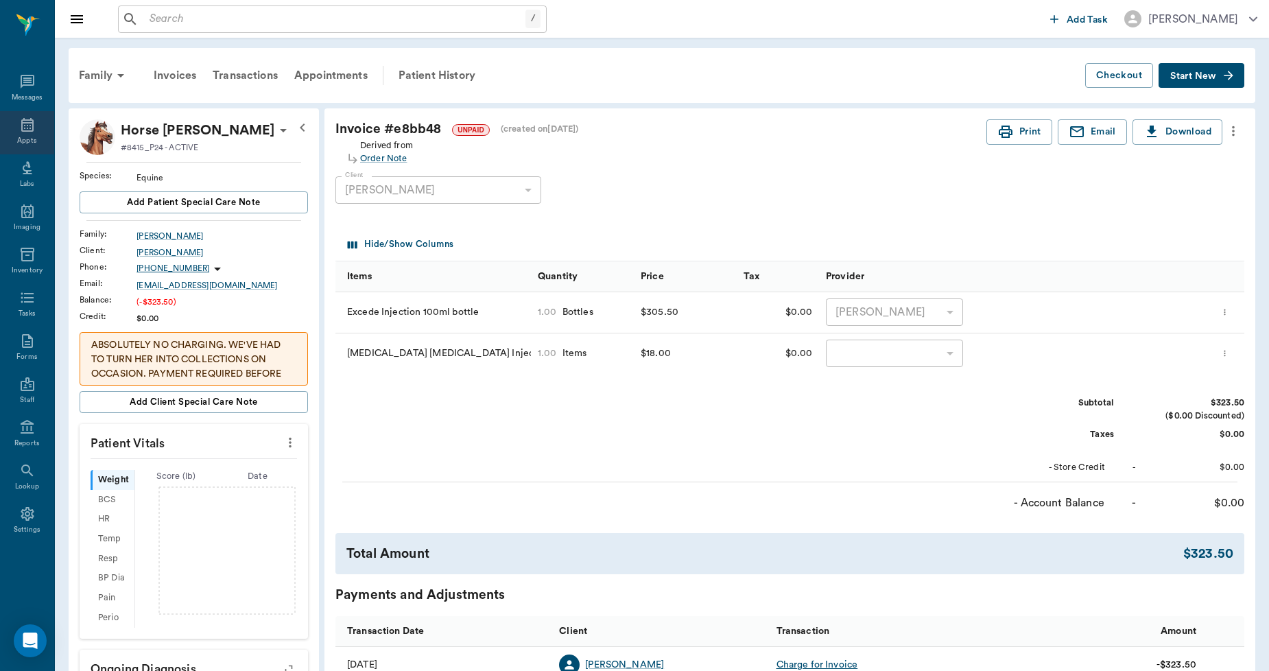
click at [29, 126] on icon at bounding box center [27, 125] width 16 height 16
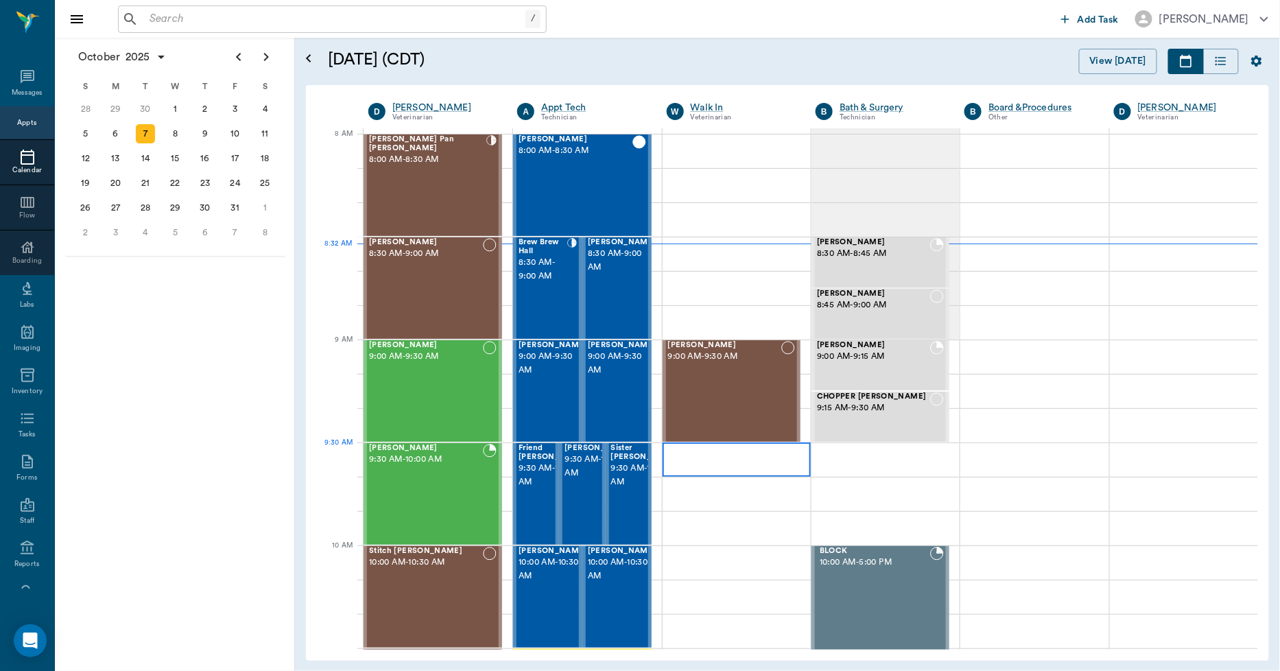
click at [665, 449] on div at bounding box center [737, 459] width 148 height 34
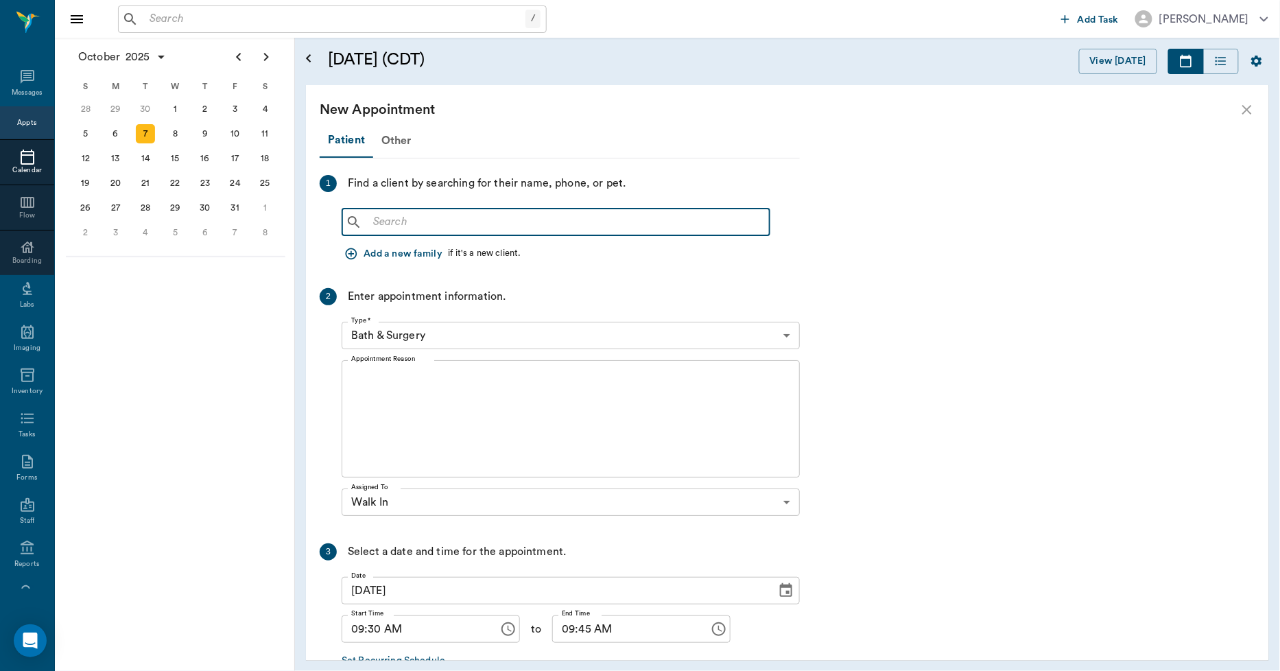
click at [379, 218] on input "text" at bounding box center [566, 222] width 396 height 19
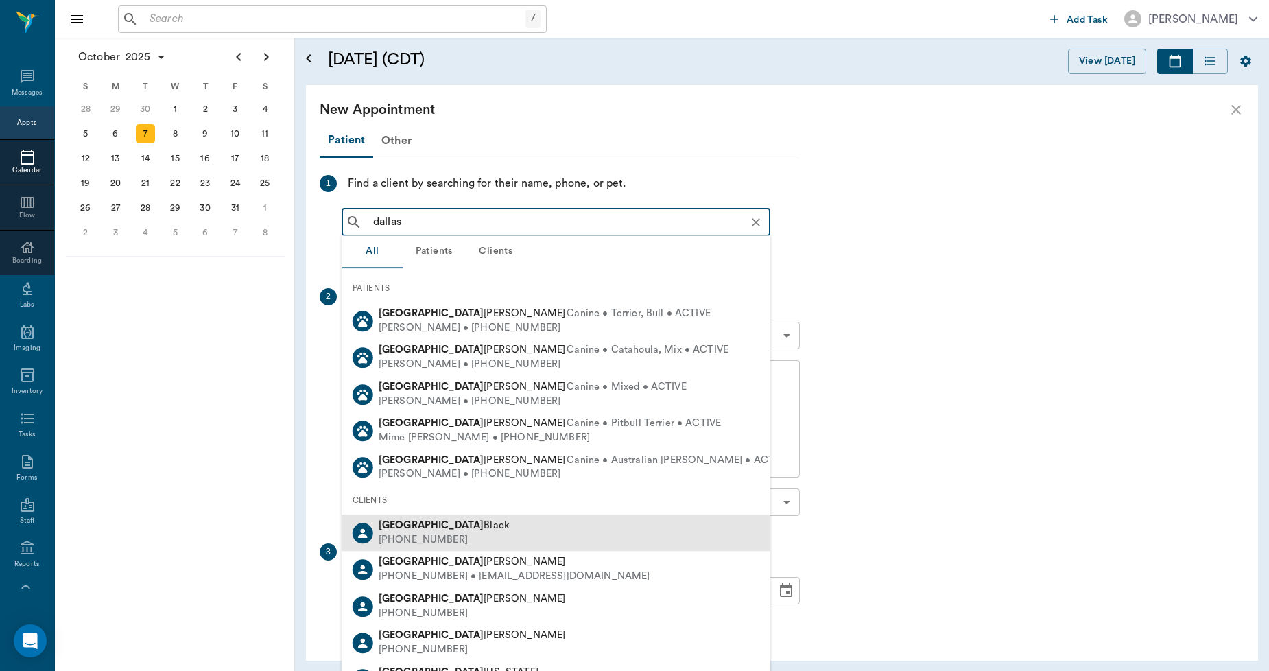
click at [405, 525] on b "Dallas" at bounding box center [432, 525] width 106 height 10
type input "dallas"
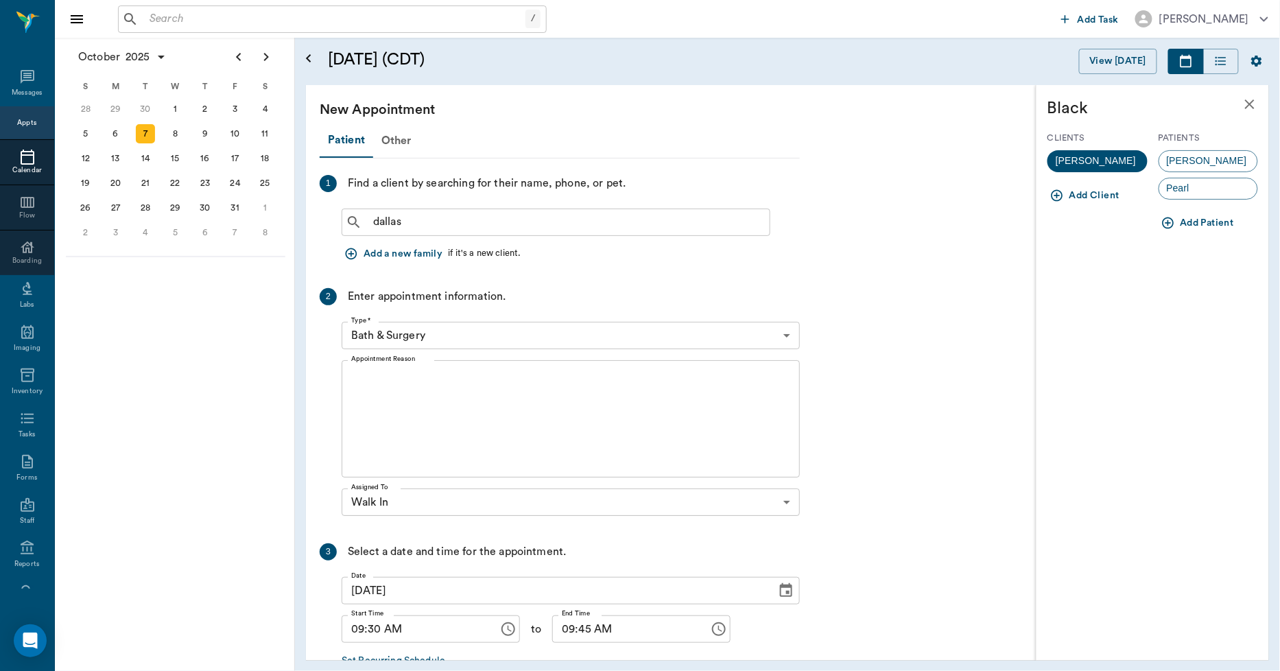
click at [1170, 223] on icon "button" at bounding box center [1168, 223] width 12 height 12
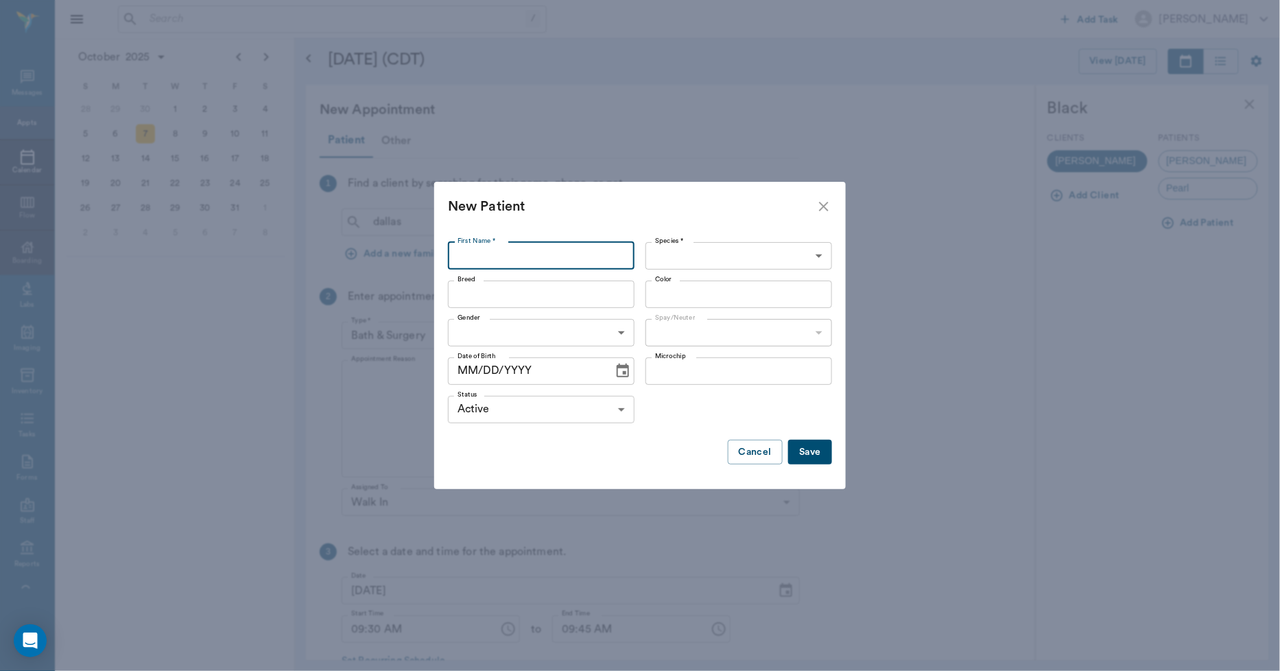
click at [522, 261] on input "First Name *" at bounding box center [541, 255] width 187 height 27
type input "Scoop"
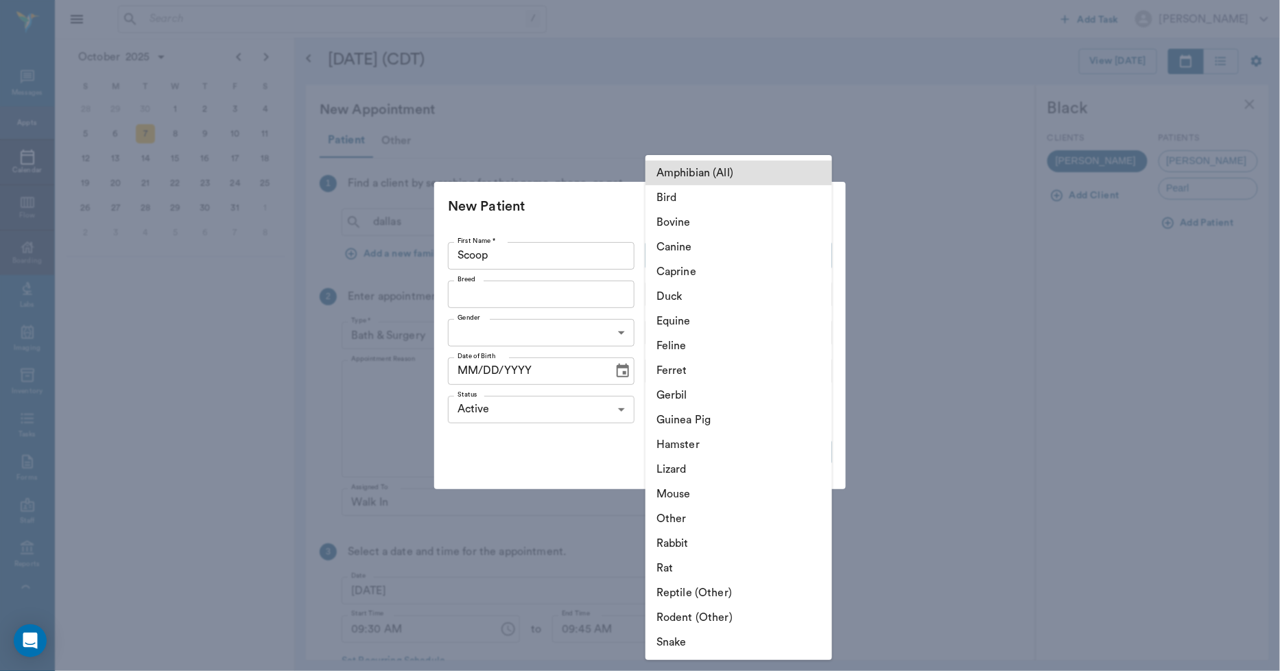
click at [703, 255] on body "/ ​ Add Task Dr. Bert Ellsworth Nectar Messages Appts Calendar Flow Boarding La…" at bounding box center [640, 335] width 1280 height 671
click at [682, 320] on li "Equine" at bounding box center [738, 321] width 187 height 25
type input "Equine"
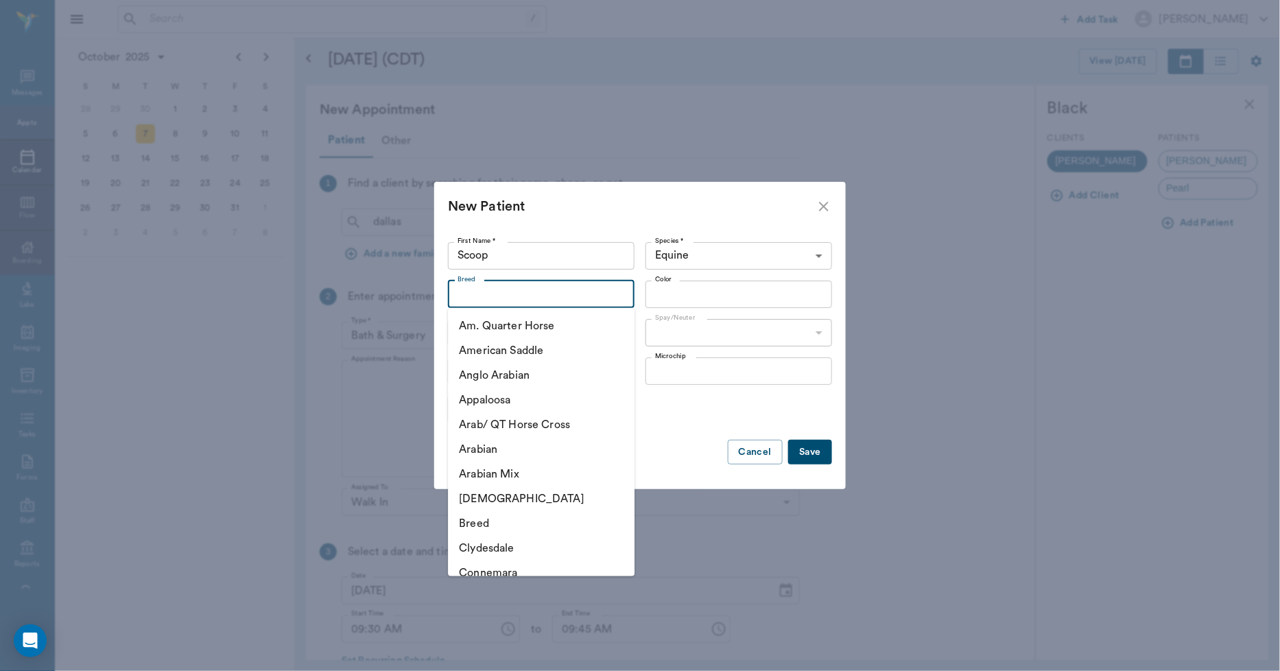
click at [516, 302] on input "Breed" at bounding box center [530, 294] width 156 height 19
click at [511, 326] on li "Am. Quarter Horse" at bounding box center [541, 325] width 187 height 25
type input "Am. Quarter Horse"
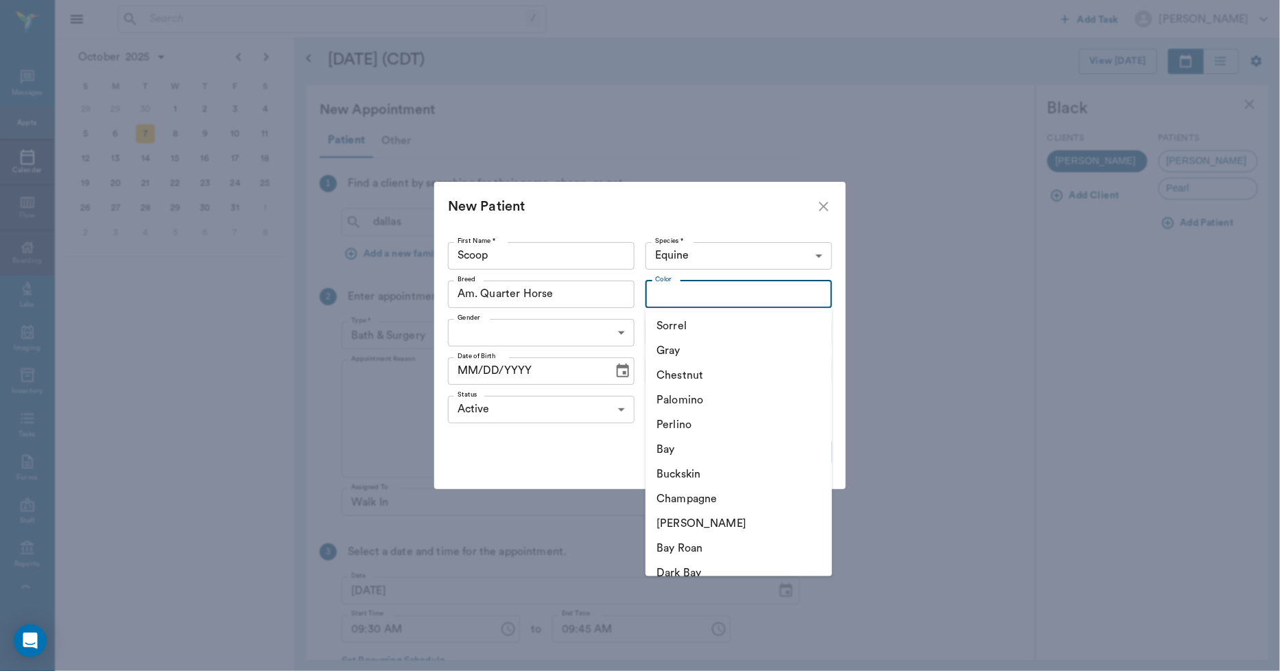
click at [676, 297] on input "Color" at bounding box center [727, 294] width 156 height 19
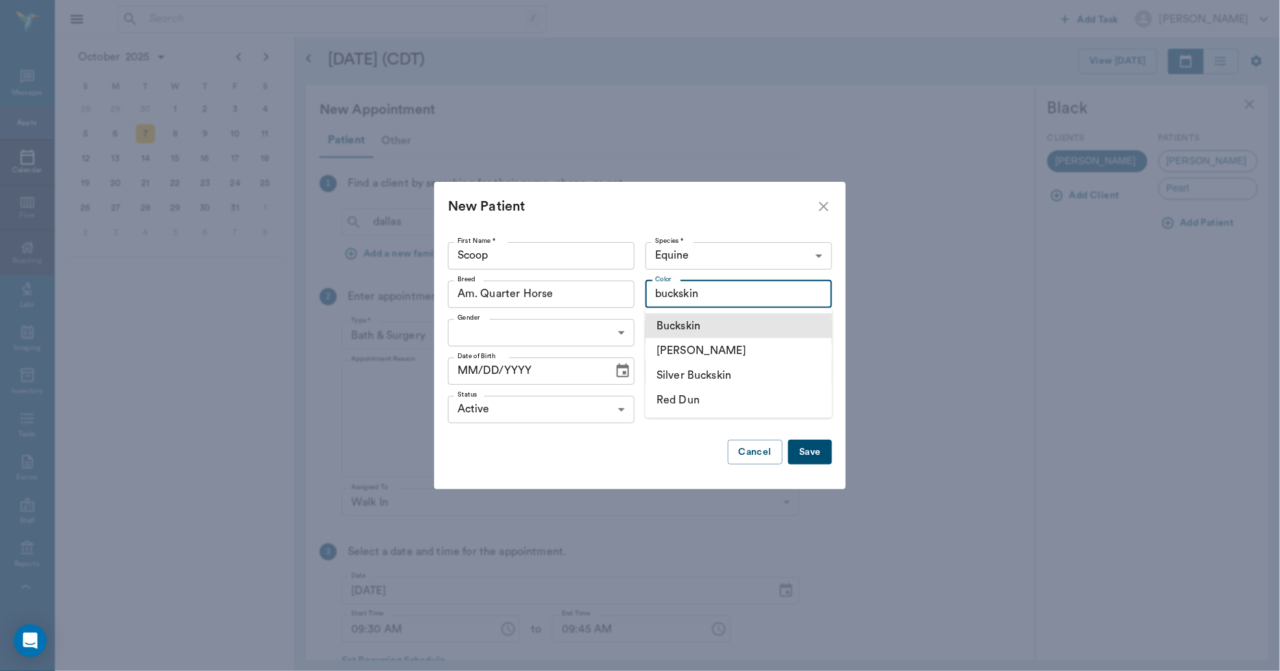
click at [691, 330] on li "Buckskin" at bounding box center [738, 325] width 187 height 25
type input "Buckskin"
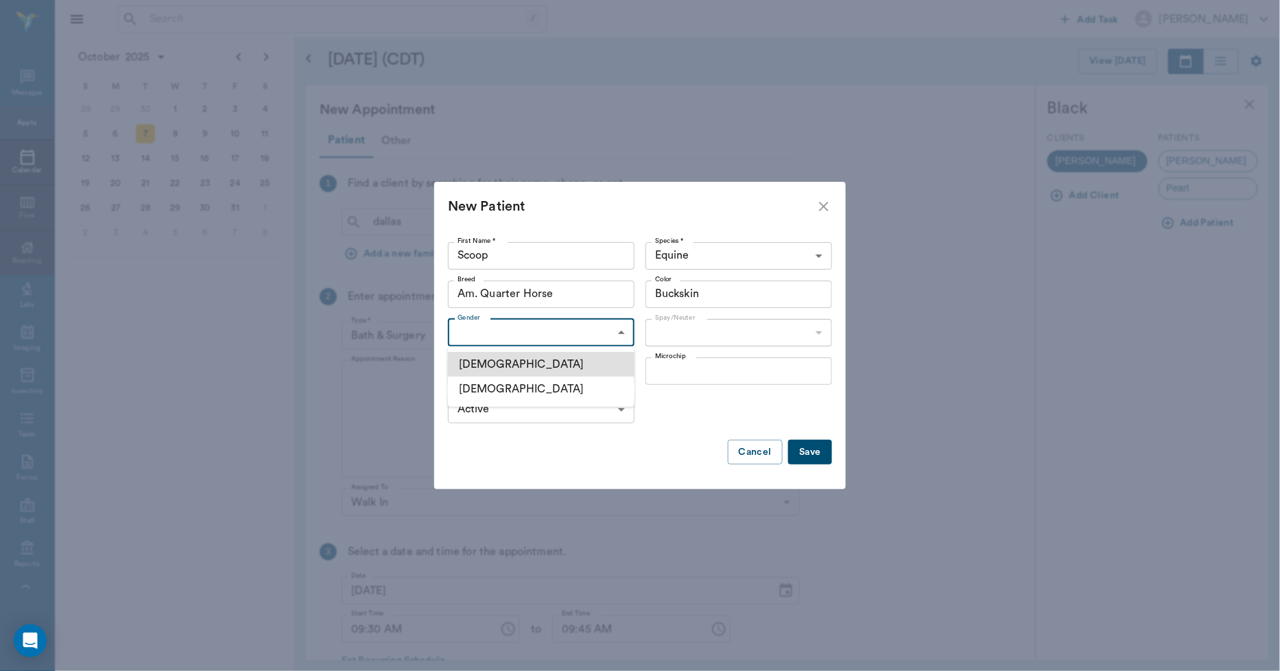
click at [508, 338] on body "/ ​ Add Task Dr. Bert Ellsworth Nectar Messages Appts Calendar Flow Boarding La…" at bounding box center [640, 335] width 1280 height 671
click at [483, 371] on li "[DEMOGRAPHIC_DATA]" at bounding box center [541, 364] width 187 height 25
type input "MALE"
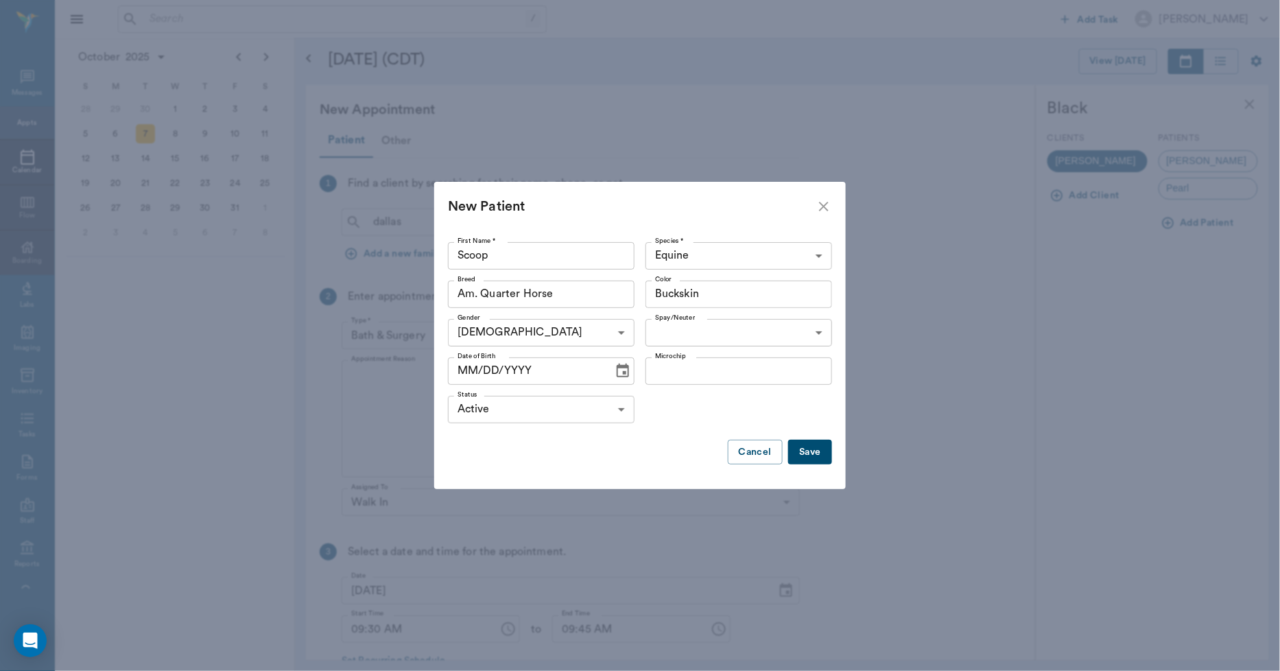
click at [621, 372] on icon "Choose date" at bounding box center [623, 371] width 16 height 16
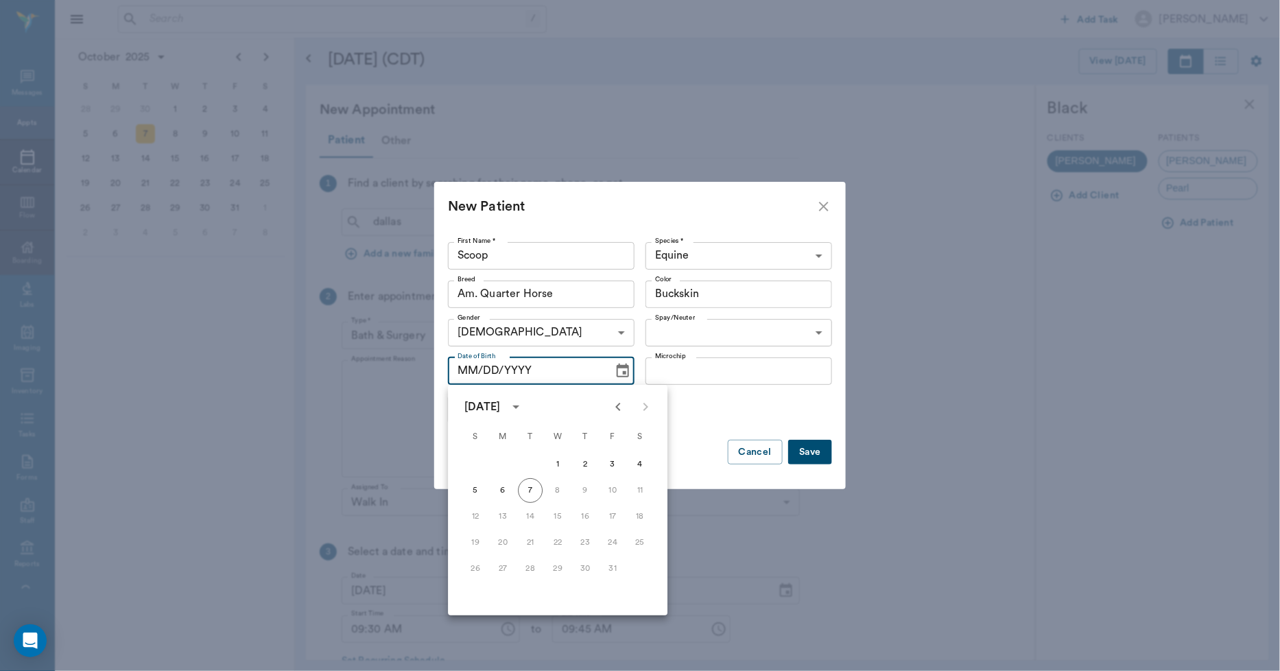
click at [616, 407] on icon "Previous month" at bounding box center [617, 407] width 5 height 8
click at [524, 403] on icon "calendar view is open, switch to year view" at bounding box center [516, 406] width 16 height 16
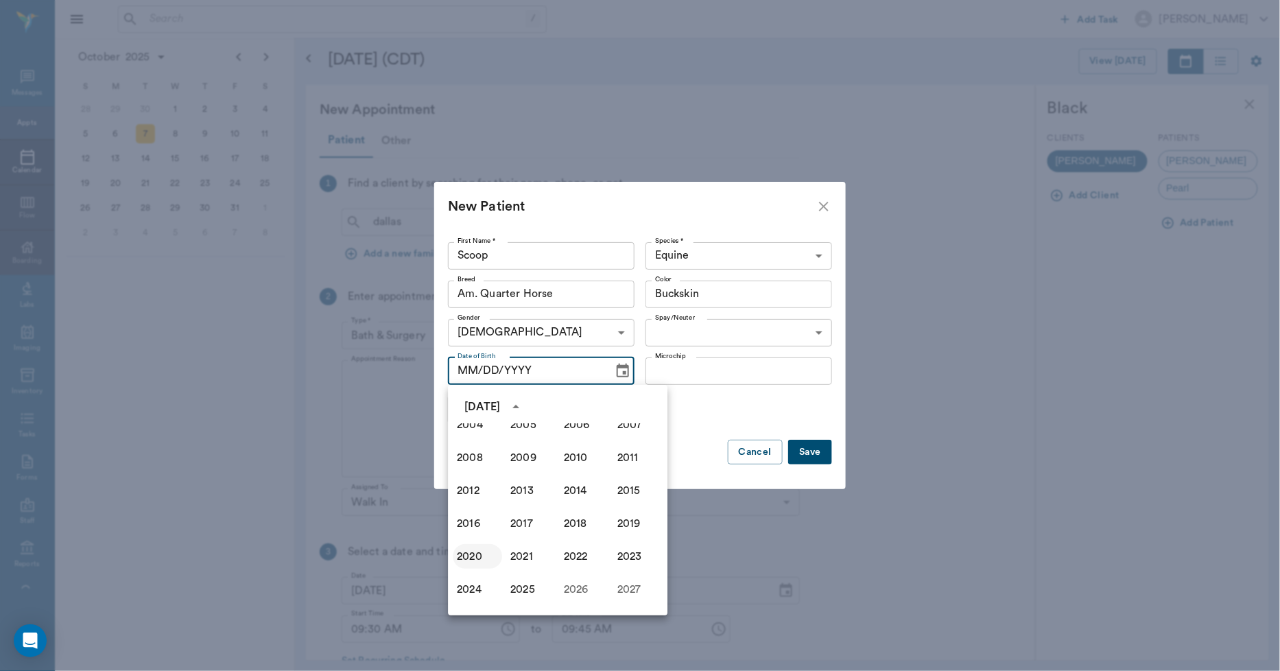
scroll to position [864, 0]
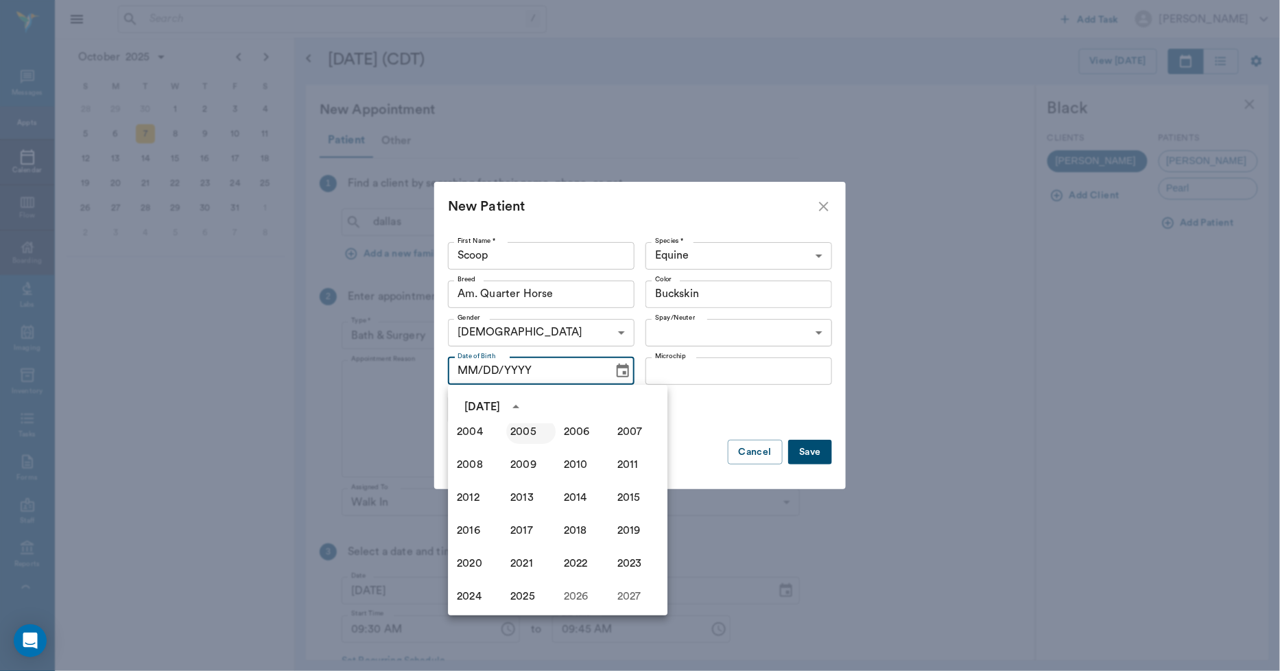
click at [512, 432] on button "2005" at bounding box center [530, 431] width 49 height 25
type input "10/07/2005"
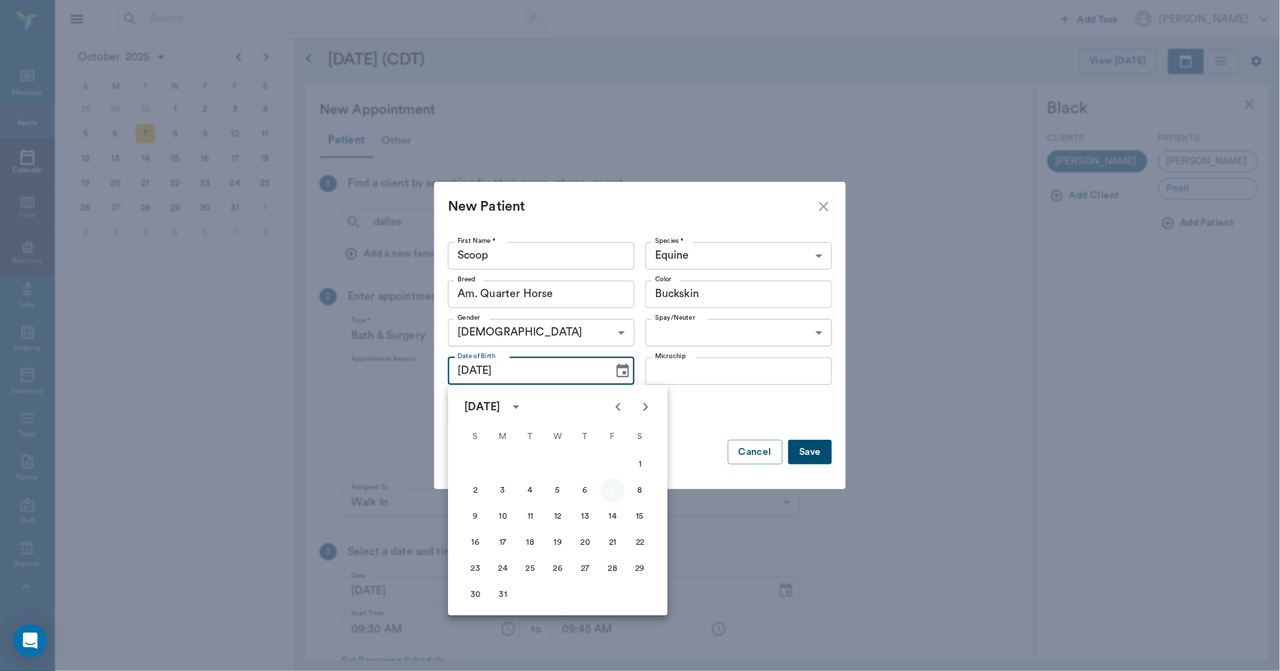
click at [608, 489] on button "7" at bounding box center [612, 490] width 25 height 25
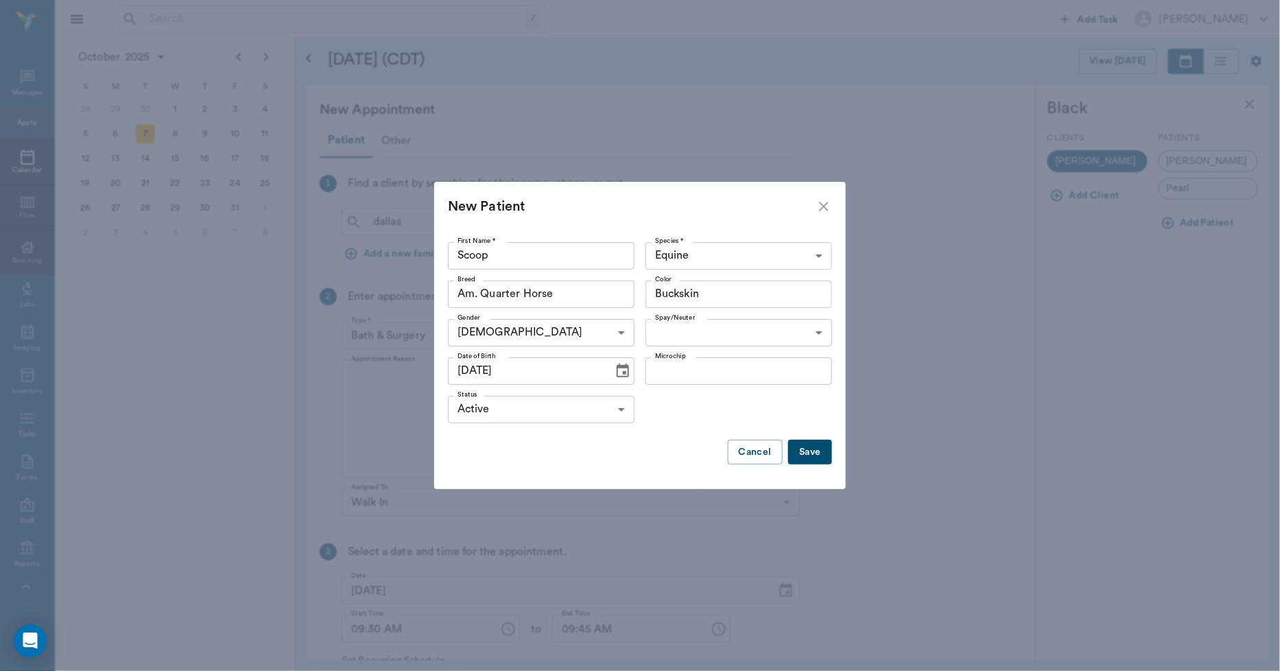
click at [811, 454] on button "Save" at bounding box center [810, 452] width 44 height 25
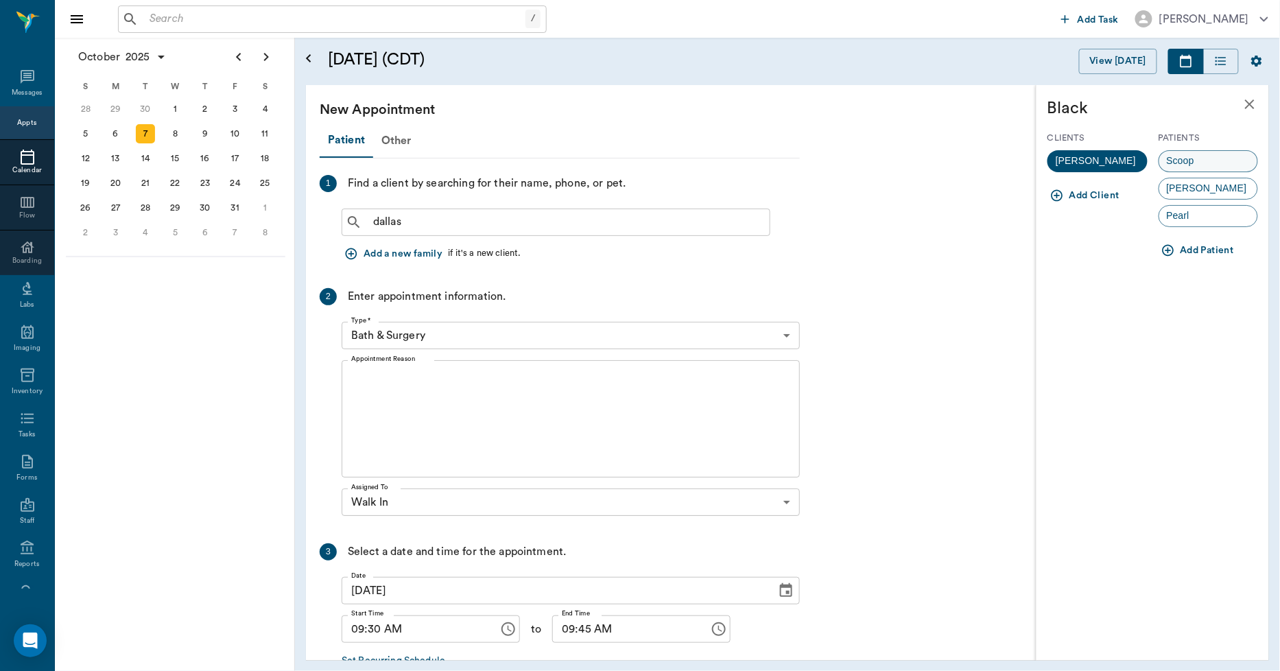
click at [1184, 159] on span "Scoop" at bounding box center [1180, 161] width 43 height 14
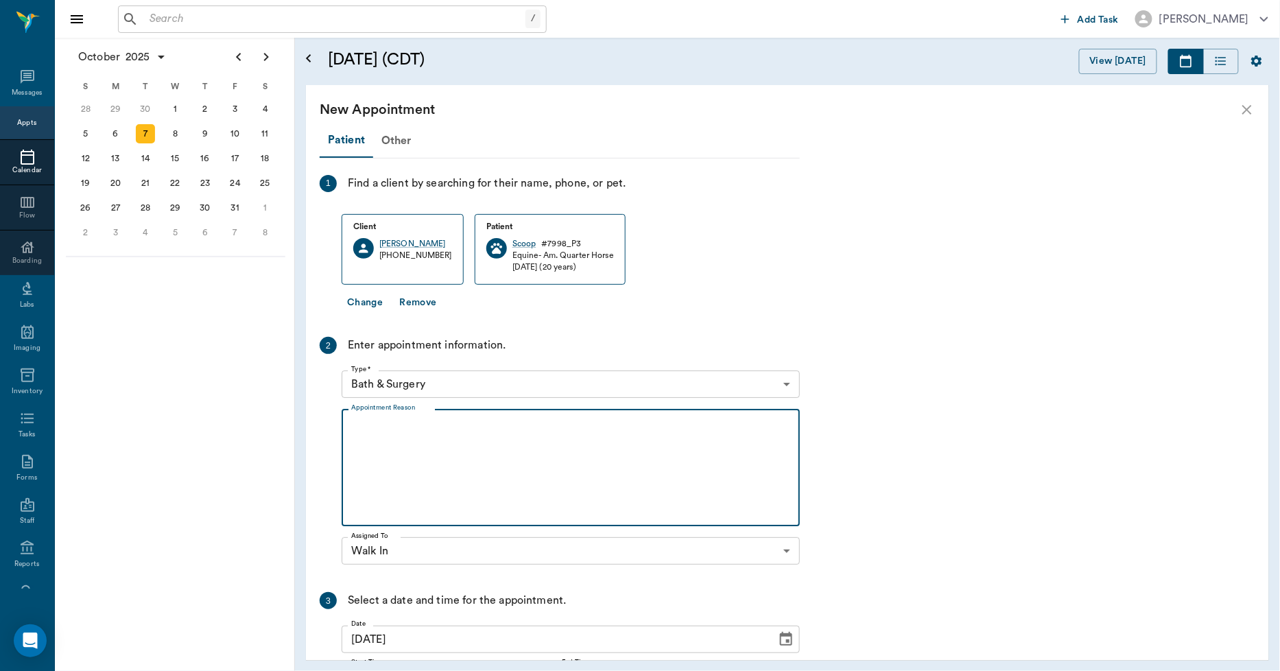
click at [381, 428] on textarea "Appointment Reason" at bounding box center [570, 467] width 439 height 95
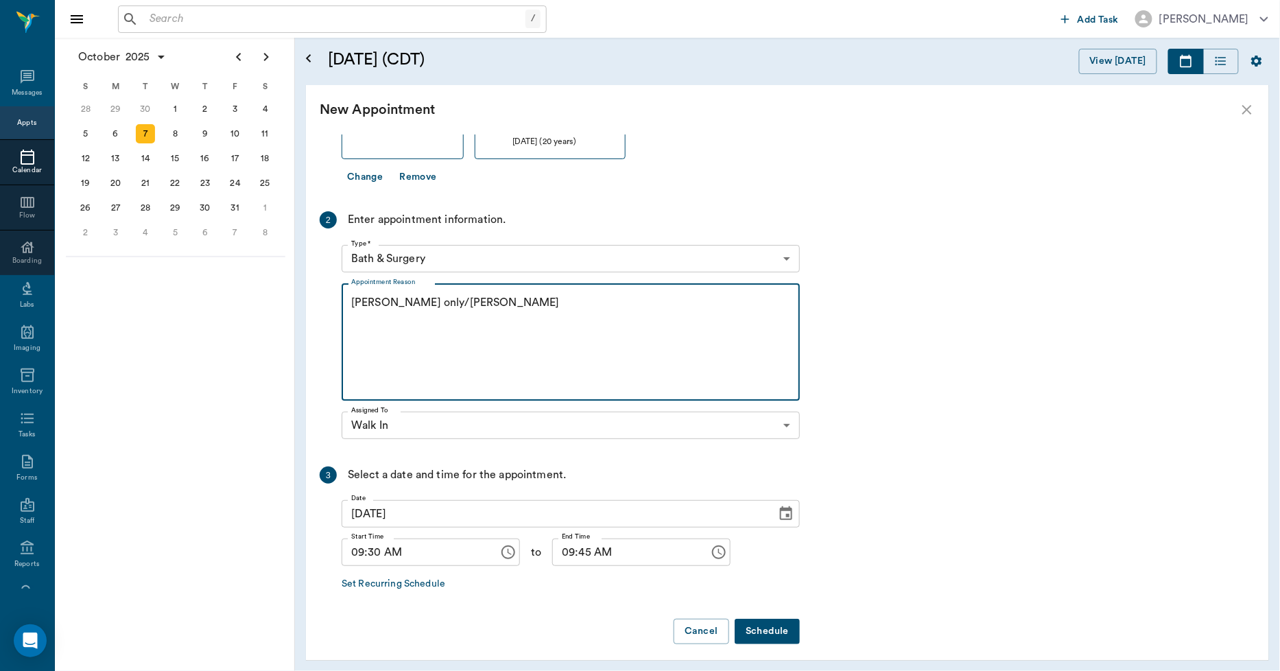
scroll to position [132, 0]
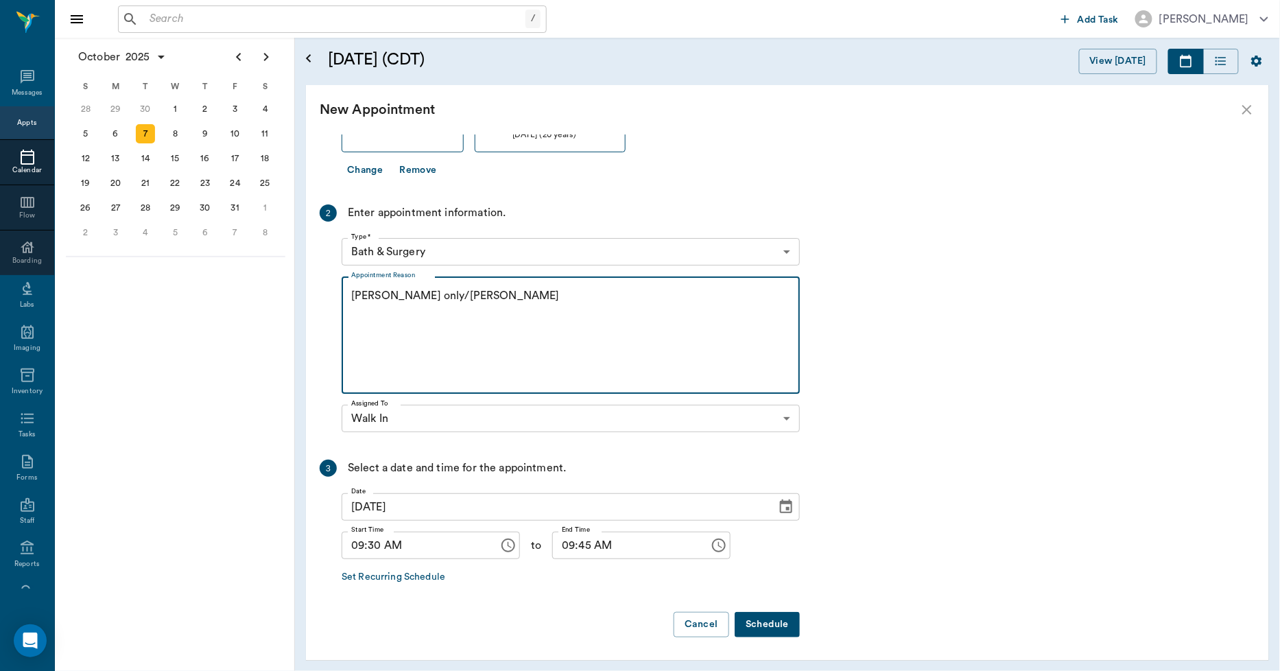
type textarea "Coggins only/lisa"
click at [785, 625] on button "Schedule" at bounding box center [767, 624] width 65 height 25
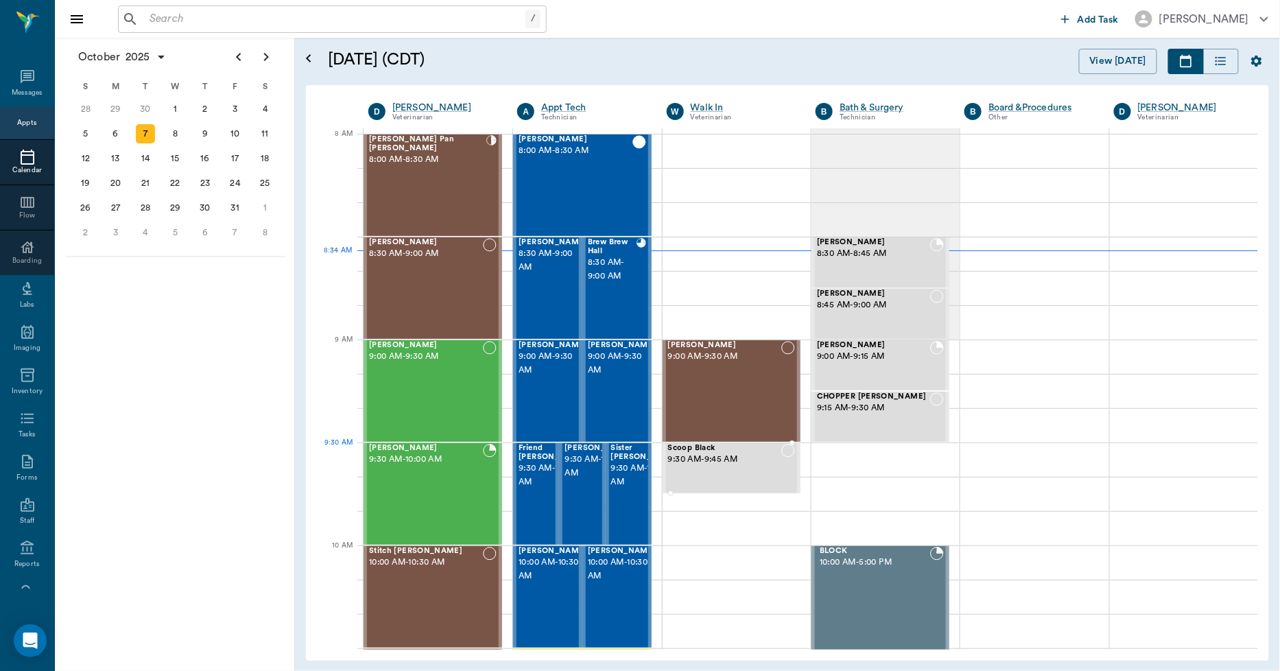
click at [721, 477] on div "Scoop Black 9:30 AM - 9:45 AM" at bounding box center [724, 468] width 113 height 49
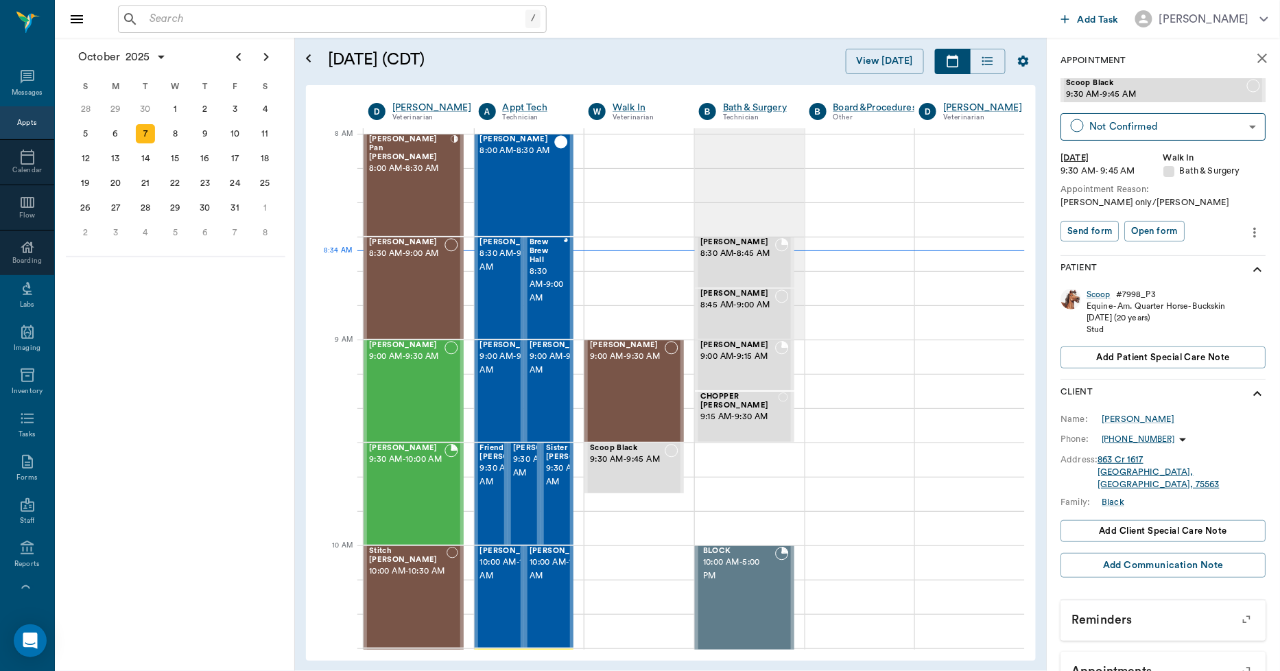
click at [1254, 233] on icon "more" at bounding box center [1255, 232] width 3 height 10
click at [1176, 252] on span "Edit appointment" at bounding box center [1186, 255] width 115 height 14
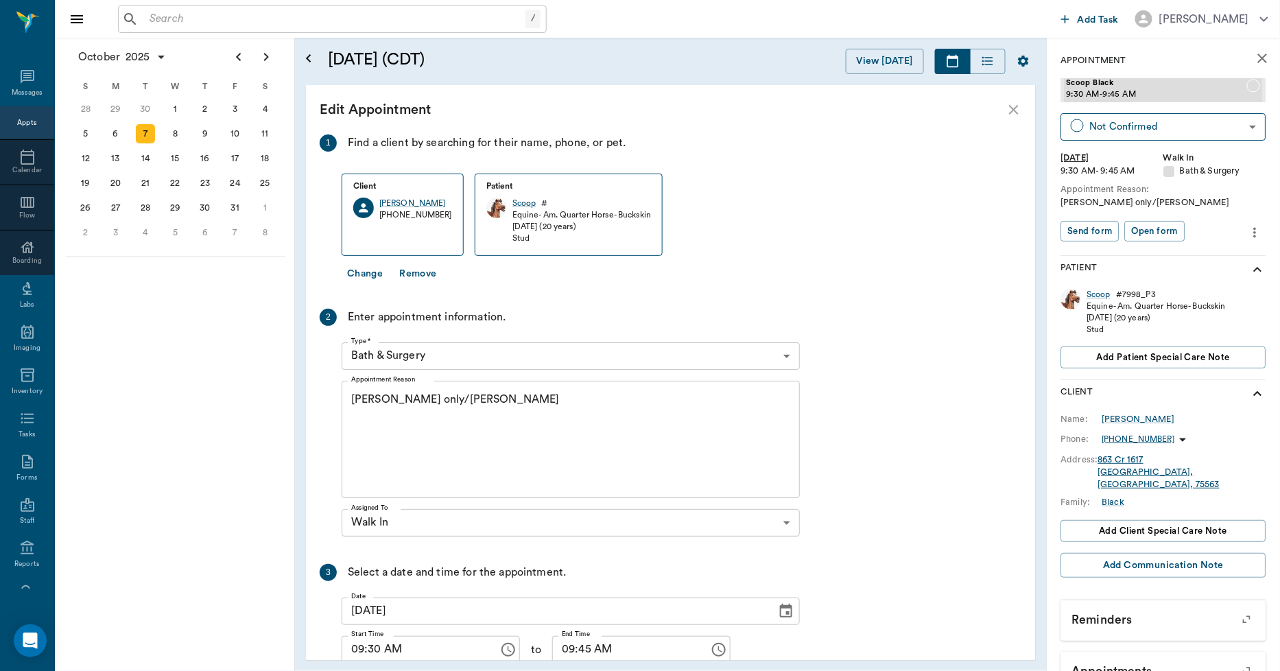
click at [1248, 235] on icon "more" at bounding box center [1255, 232] width 15 height 16
click at [1173, 257] on span "Edit appointment" at bounding box center [1186, 255] width 115 height 14
click at [427, 361] on body "/ ​ Add Task Dr. Bert Ellsworth Nectar Messages Appts Calendar Flow Boarding La…" at bounding box center [640, 335] width 1280 height 671
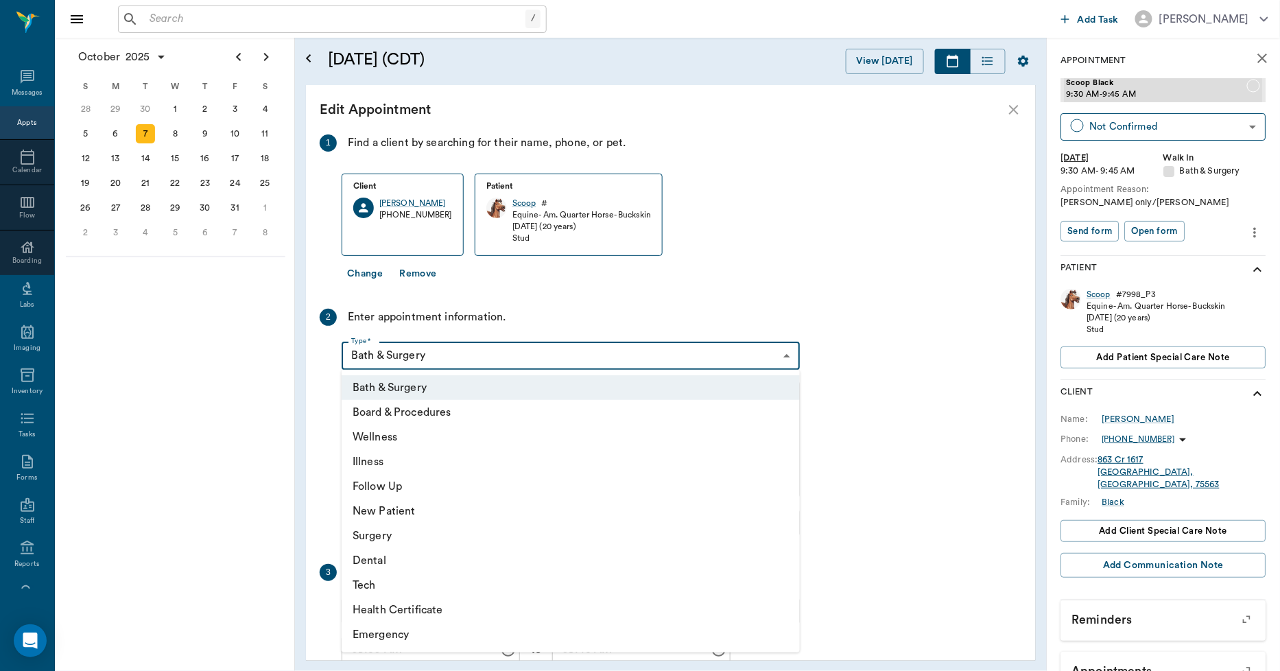
click at [405, 433] on li "Wellness" at bounding box center [571, 437] width 458 height 25
type input "65d2be4f46e3a538d89b8c14"
type input "10:00 AM"
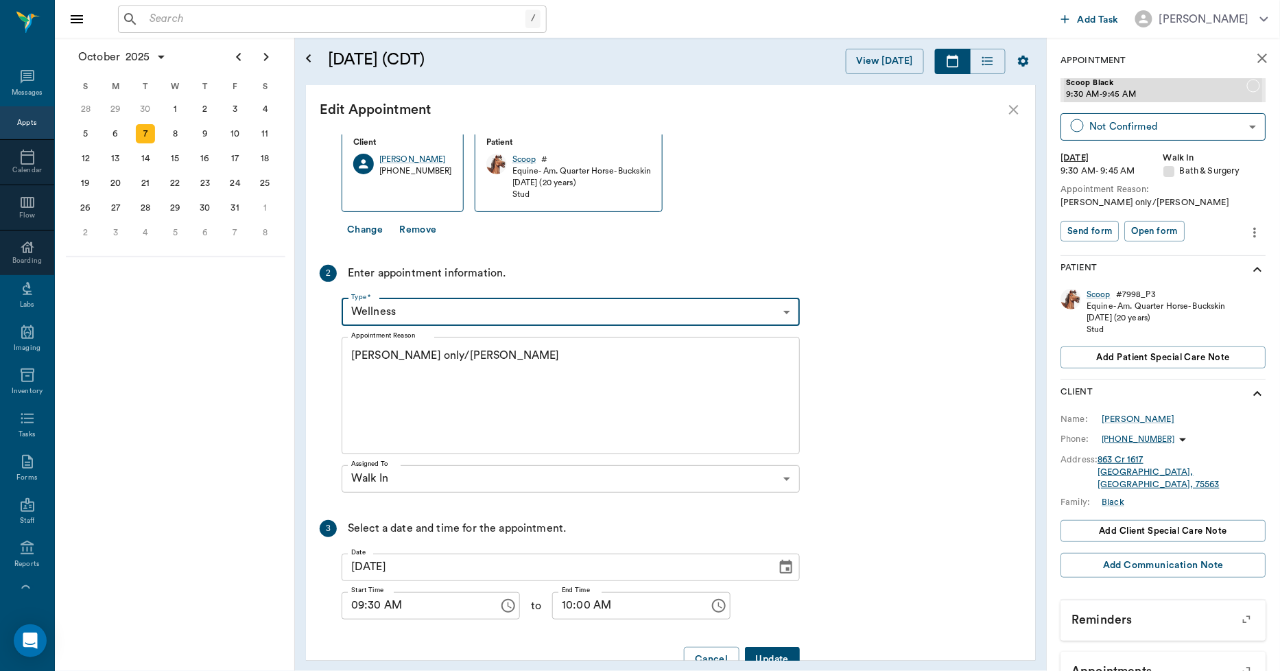
scroll to position [79, 0]
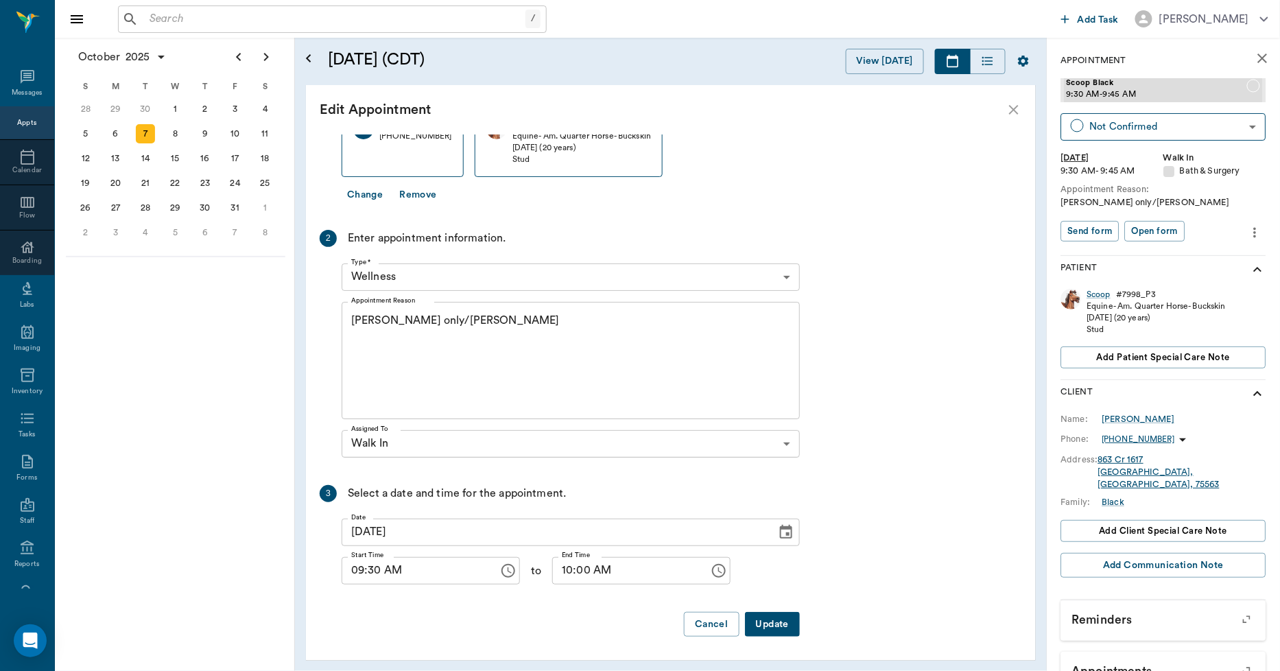
click at [776, 625] on button "Update" at bounding box center [772, 624] width 55 height 25
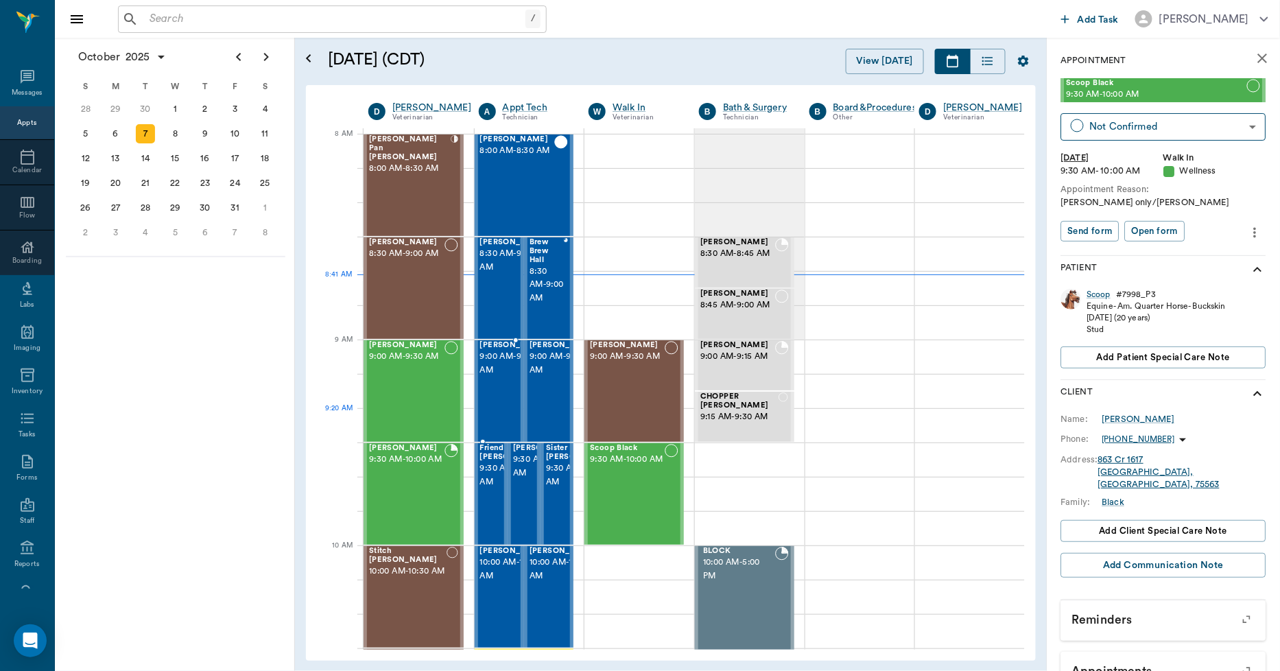
click at [510, 377] on span "9:00 AM - 9:30 AM" at bounding box center [514, 363] width 69 height 27
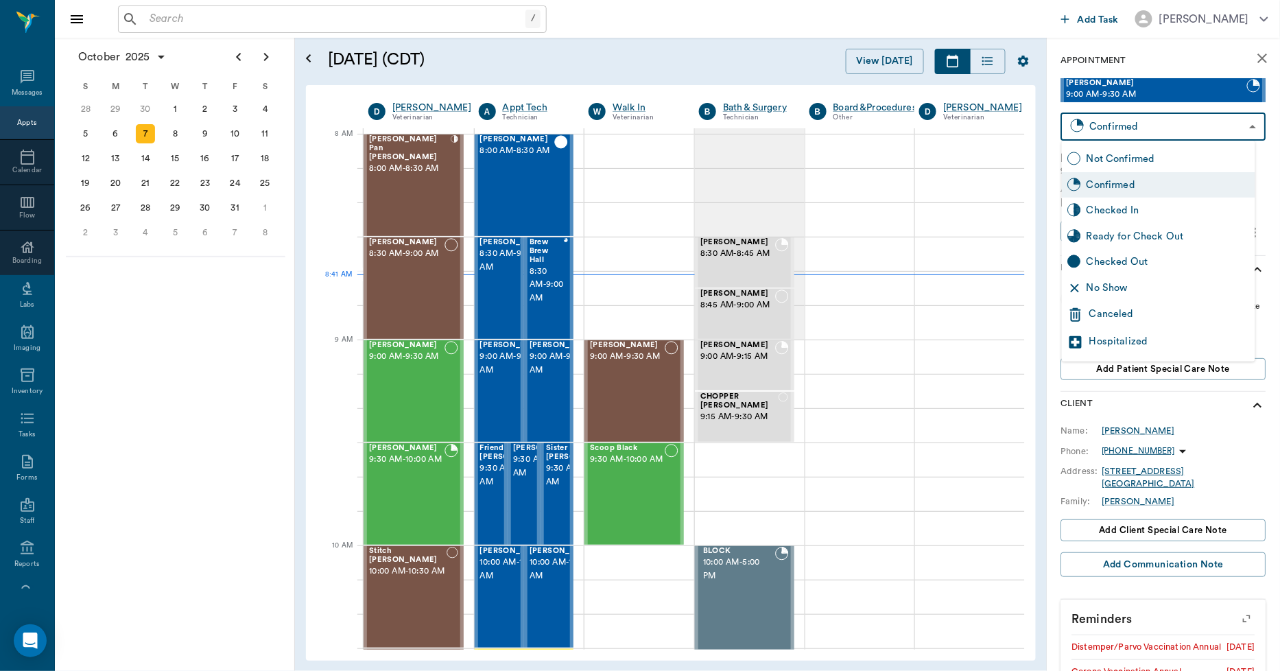
click at [1149, 127] on body "/ ​ Add Task Dr. Bert Ellsworth Nectar Messages Appts Calendar Flow Boarding La…" at bounding box center [640, 335] width 1280 height 671
click at [1129, 209] on div "Checked In" at bounding box center [1167, 210] width 163 height 15
type input "CHECKED_IN"
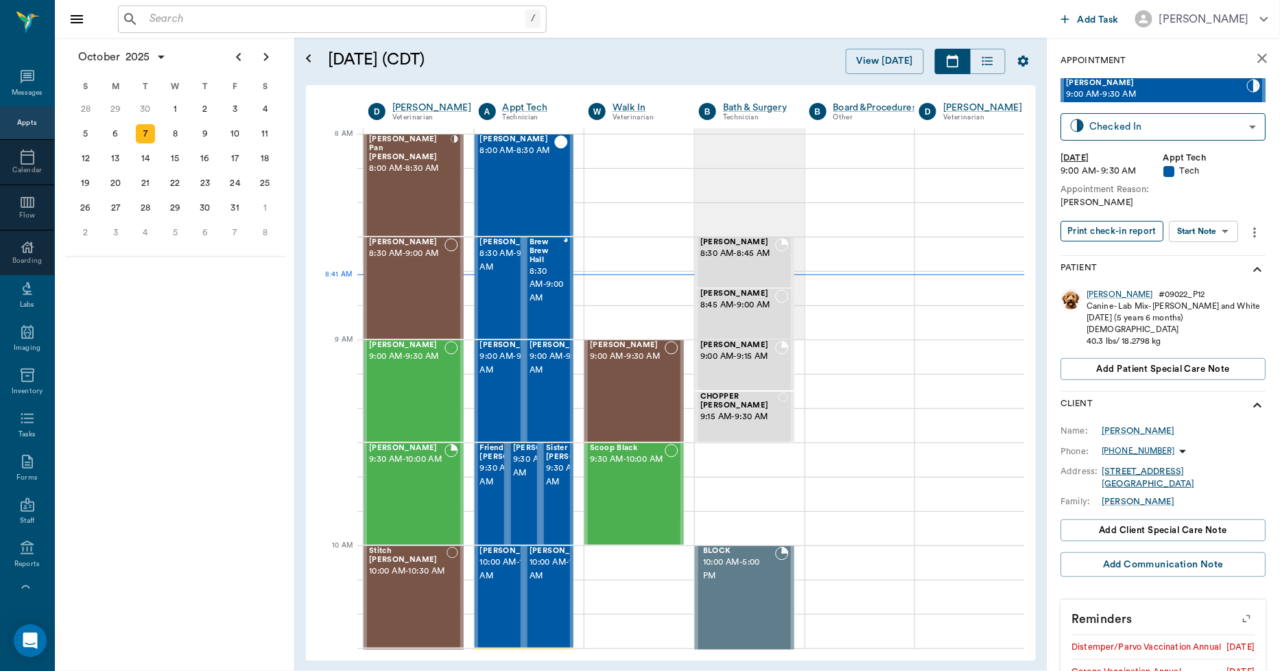
click at [1121, 230] on button "Print check-in report" at bounding box center [1112, 231] width 103 height 21
click at [538, 376] on span "9:00 AM - 9:30 AM" at bounding box center [563, 363] width 69 height 27
click at [494, 377] on span "9:00 AM - 9:30 AM" at bounding box center [514, 363] width 69 height 27
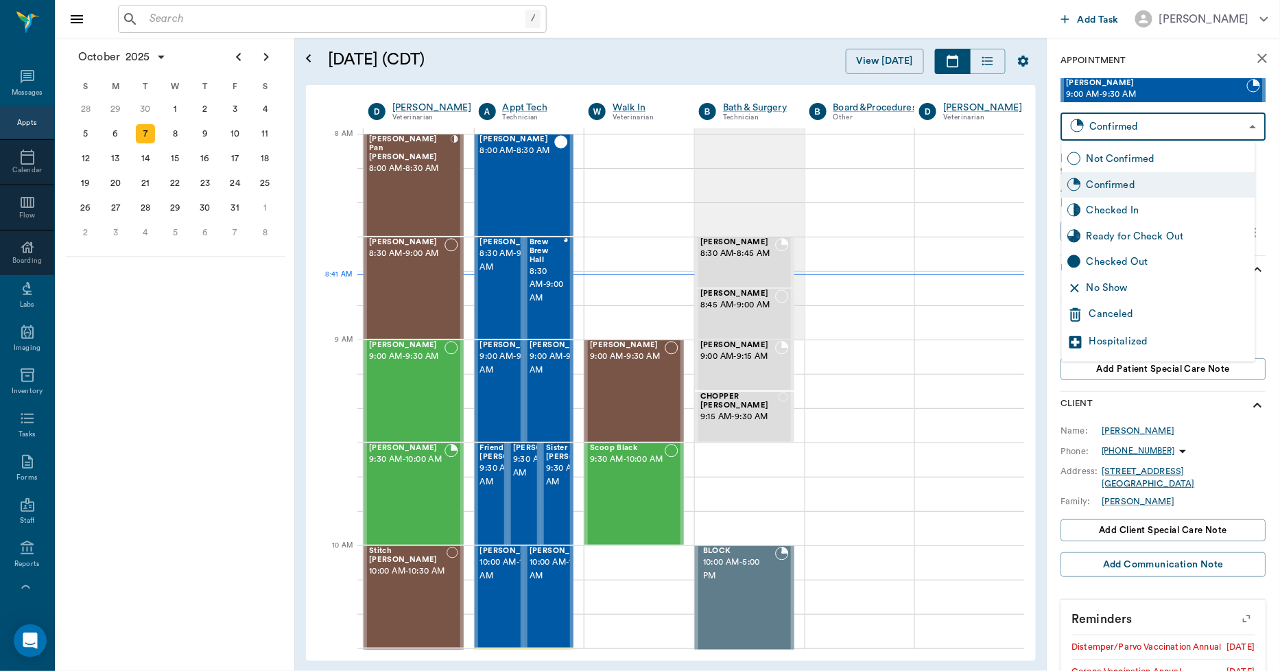
click at [1153, 128] on body "/ ​ Add Task Dr. Bert Ellsworth Nectar Messages Appts Calendar Flow Boarding La…" at bounding box center [640, 335] width 1280 height 671
click at [1119, 211] on div "Checked In" at bounding box center [1167, 210] width 163 height 15
type input "CHECKED_IN"
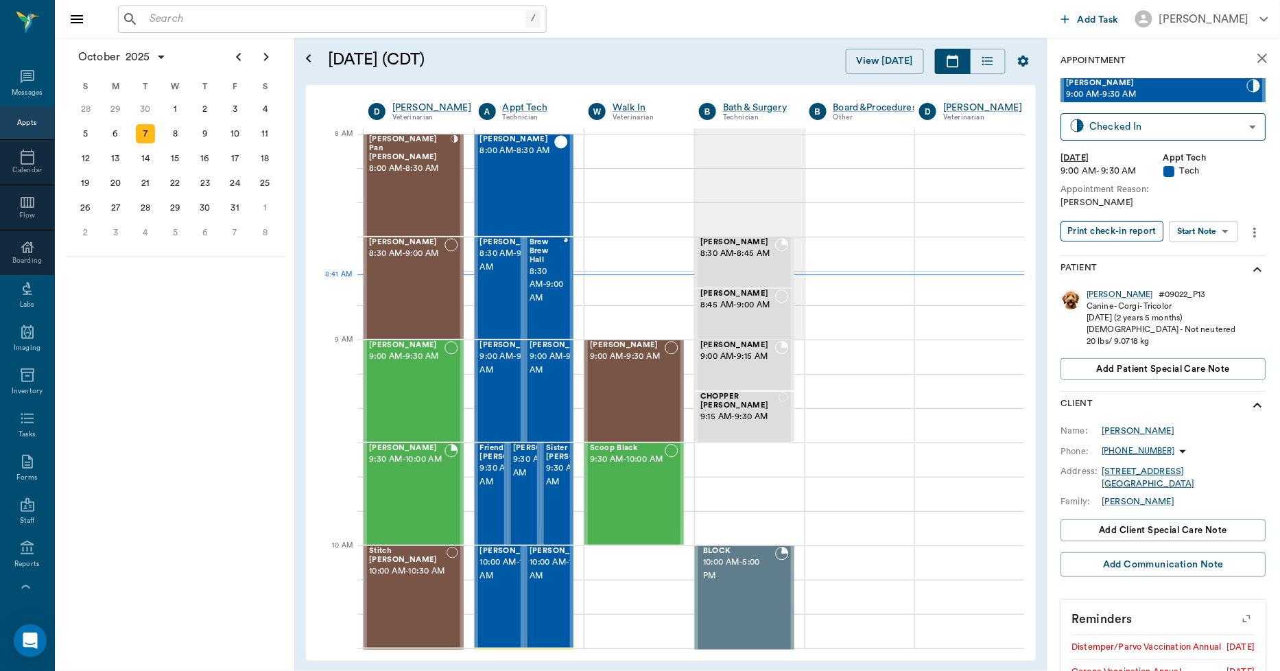
click at [1115, 228] on button "Print check-in report" at bounding box center [1112, 231] width 103 height 21
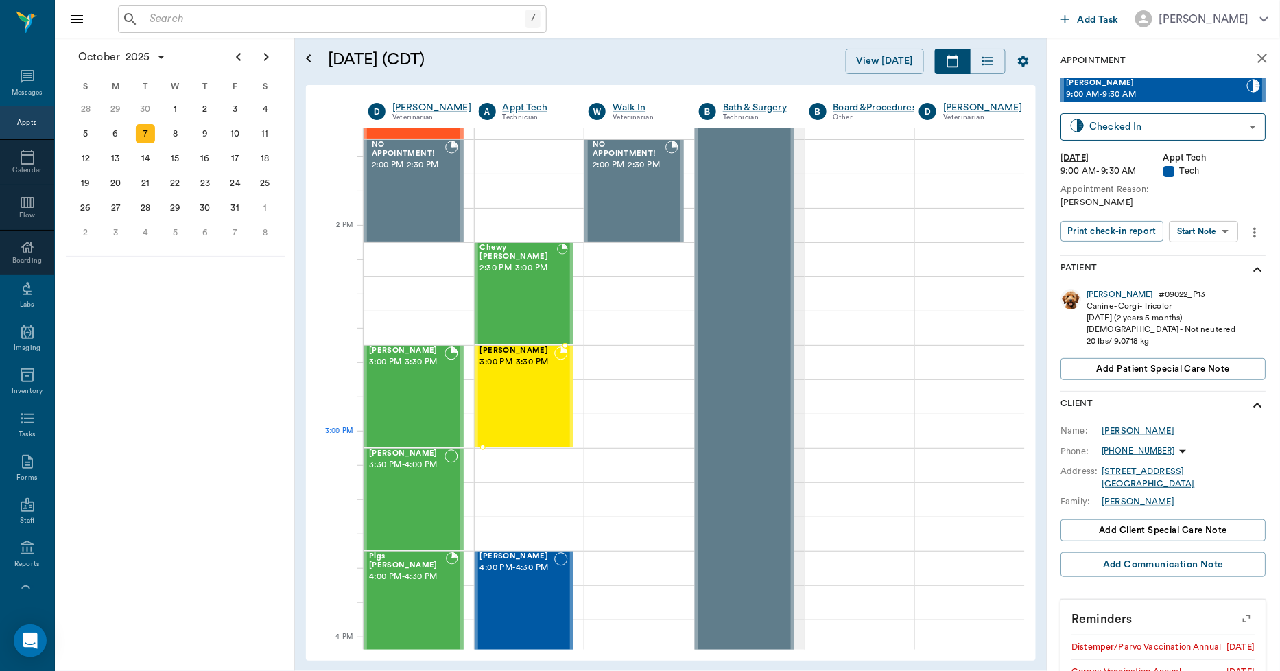
scroll to position [1143, 0]
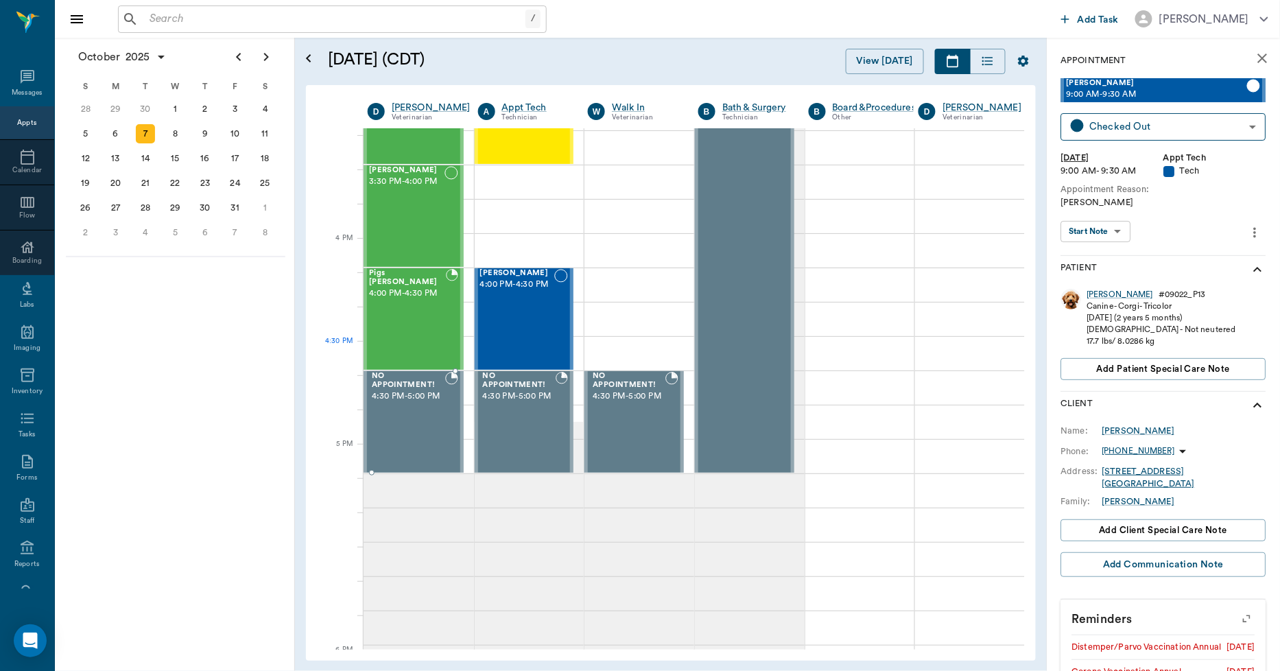
scroll to position [1297, 1]
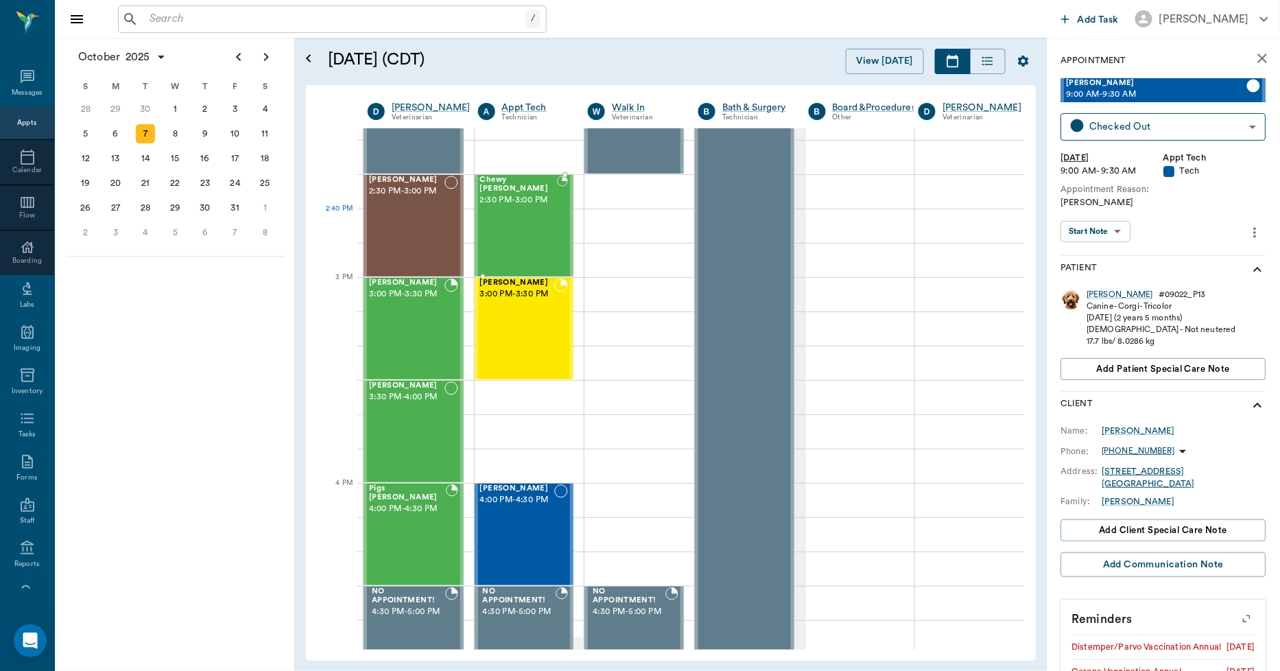
click at [512, 229] on div "Chewy McCasland 2:30 PM - 3:00 PM" at bounding box center [518, 226] width 77 height 100
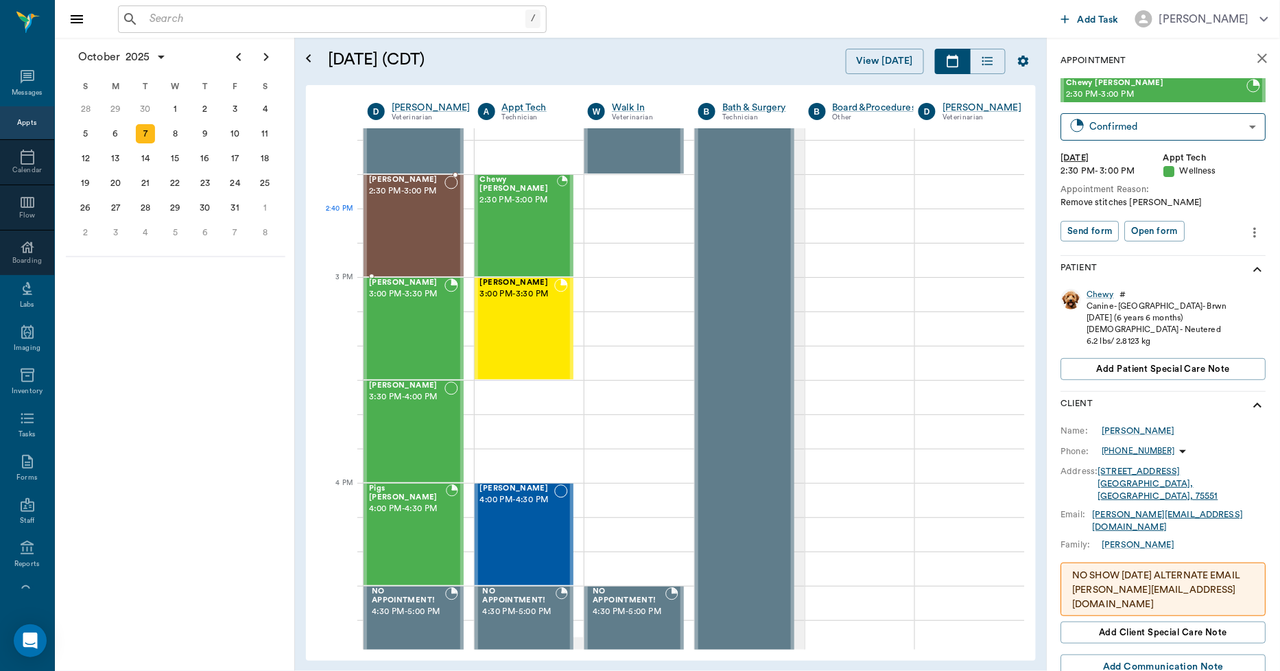
click at [425, 239] on div "Rusty Doss 2:30 PM - 3:00 PM" at bounding box center [406, 226] width 75 height 100
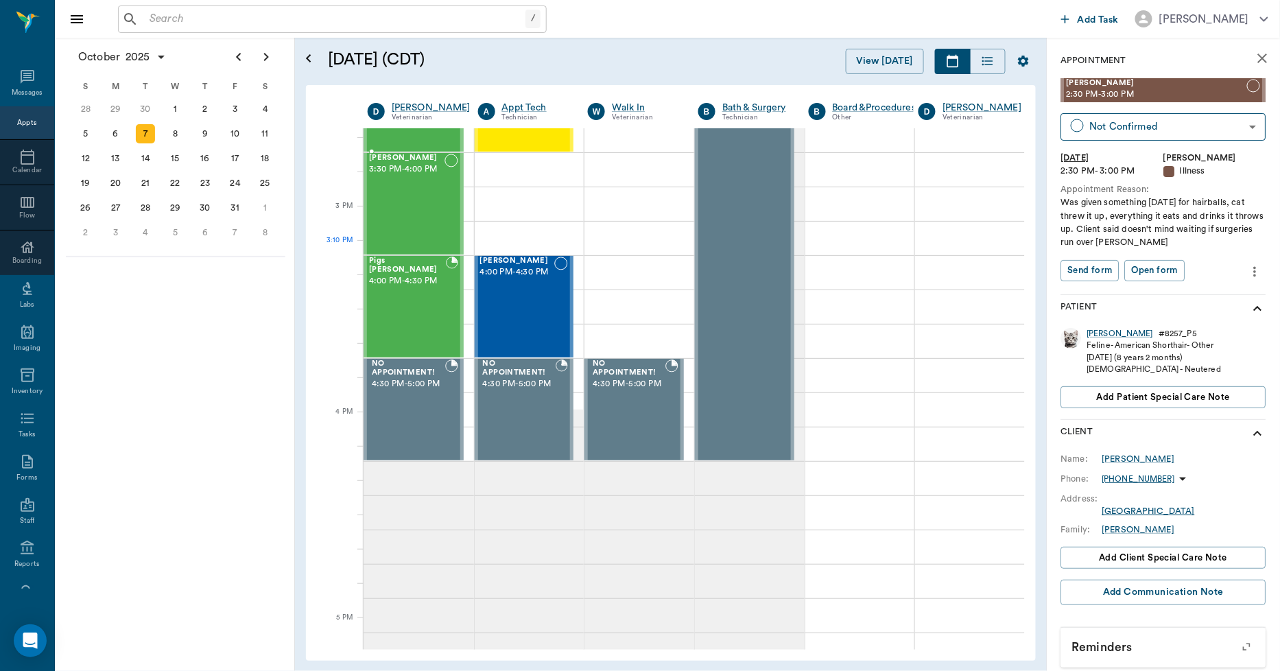
scroll to position [1525, 1]
click at [409, 295] on div "Pigs Ingram 4:00 PM - 4:30 PM" at bounding box center [407, 306] width 77 height 100
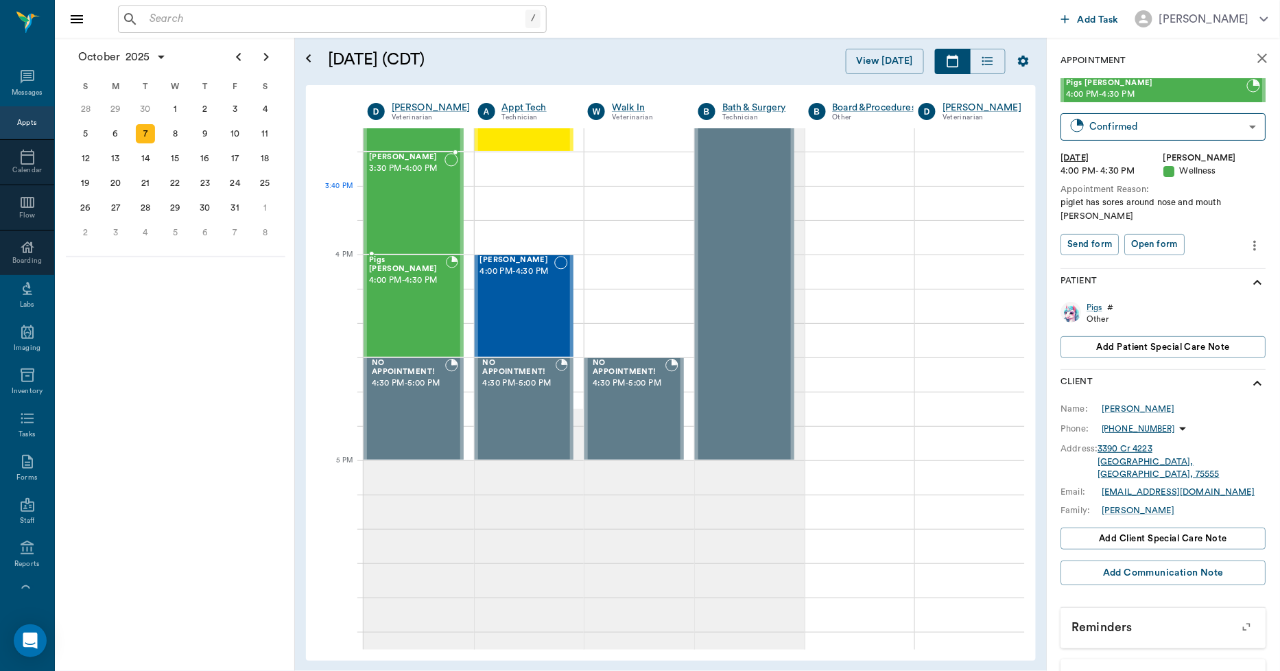
click at [405, 203] on div "Mila Ashmore 3:30 PM - 4:00 PM" at bounding box center [406, 203] width 75 height 100
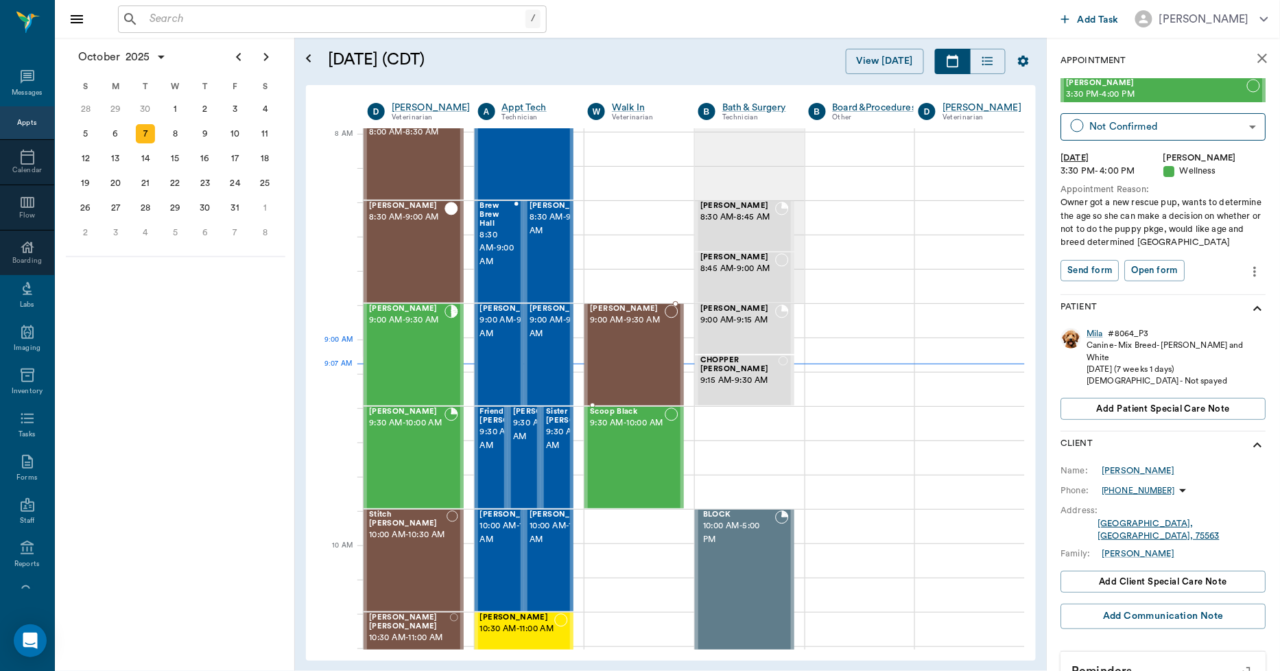
scroll to position [0, 1]
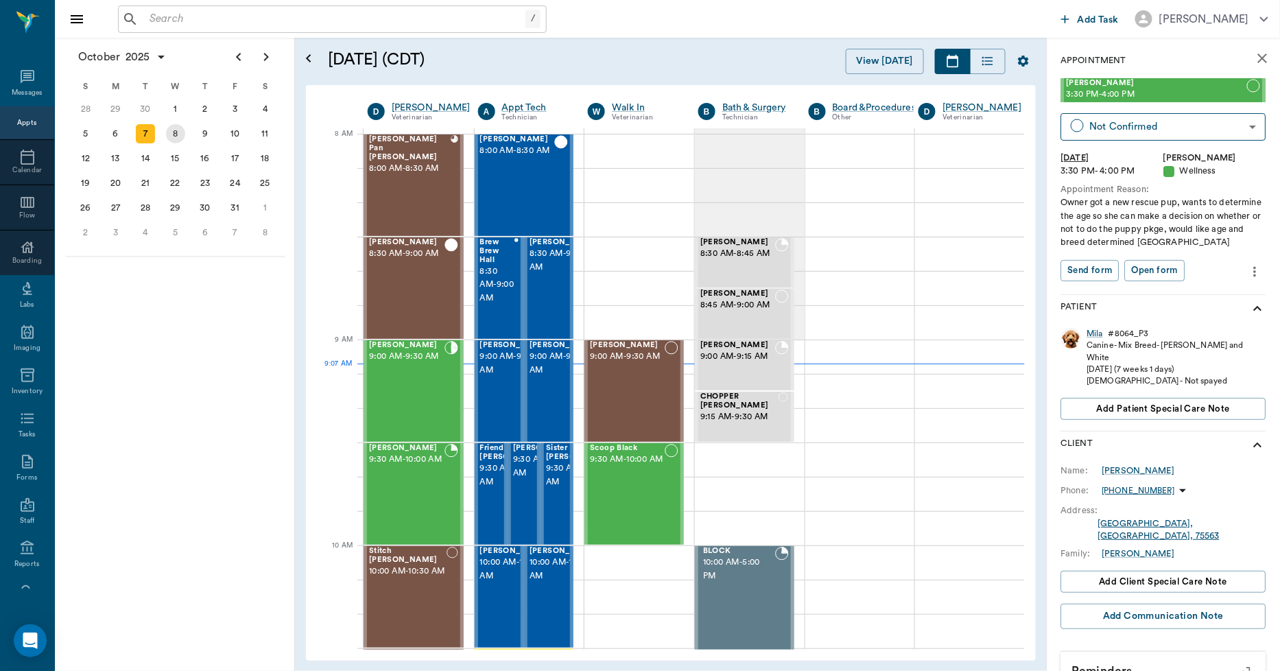
click at [180, 130] on div "8" at bounding box center [175, 133] width 19 height 19
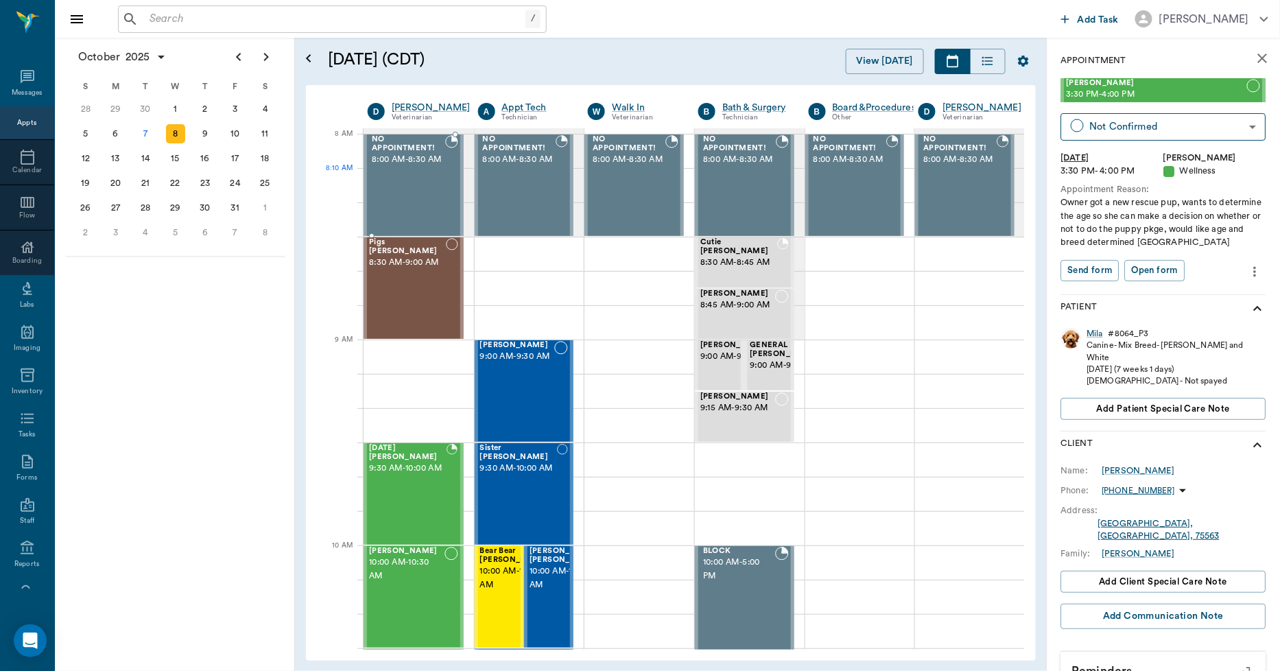
scroll to position [0, 1]
click at [375, 348] on div at bounding box center [418, 356] width 110 height 34
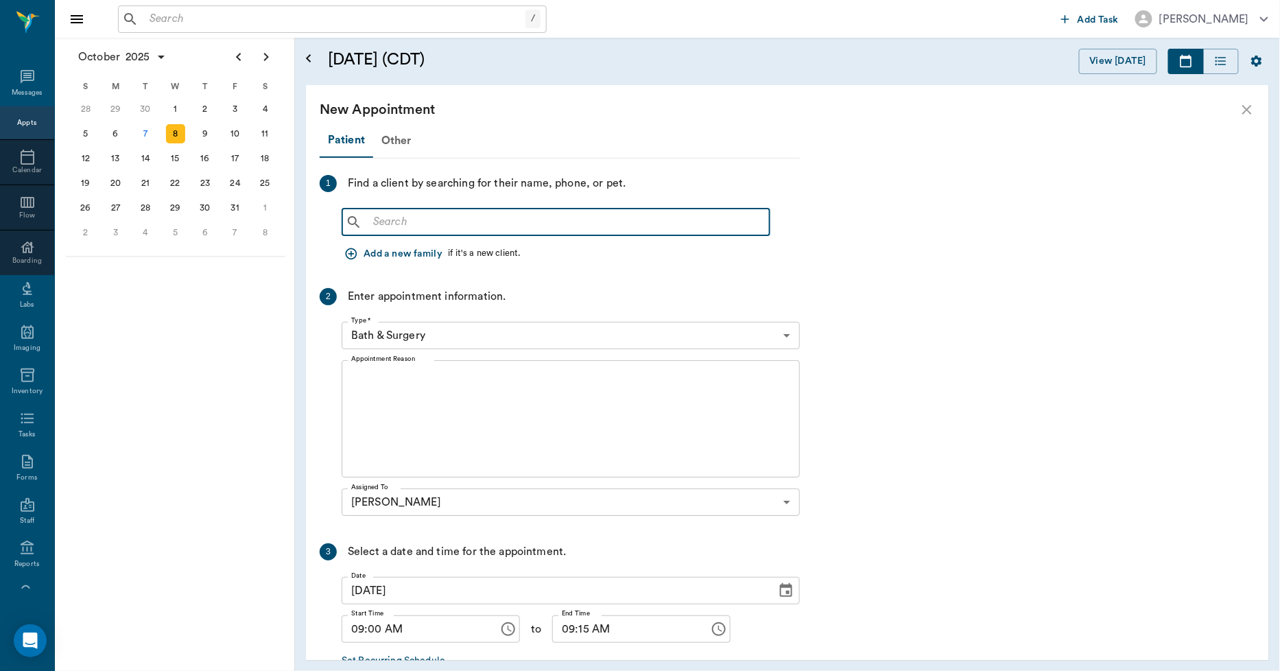
drag, startPoint x: 386, startPoint y: 219, endPoint x: 422, endPoint y: 242, distance: 42.2
click at [390, 222] on input "text" at bounding box center [566, 222] width 396 height 19
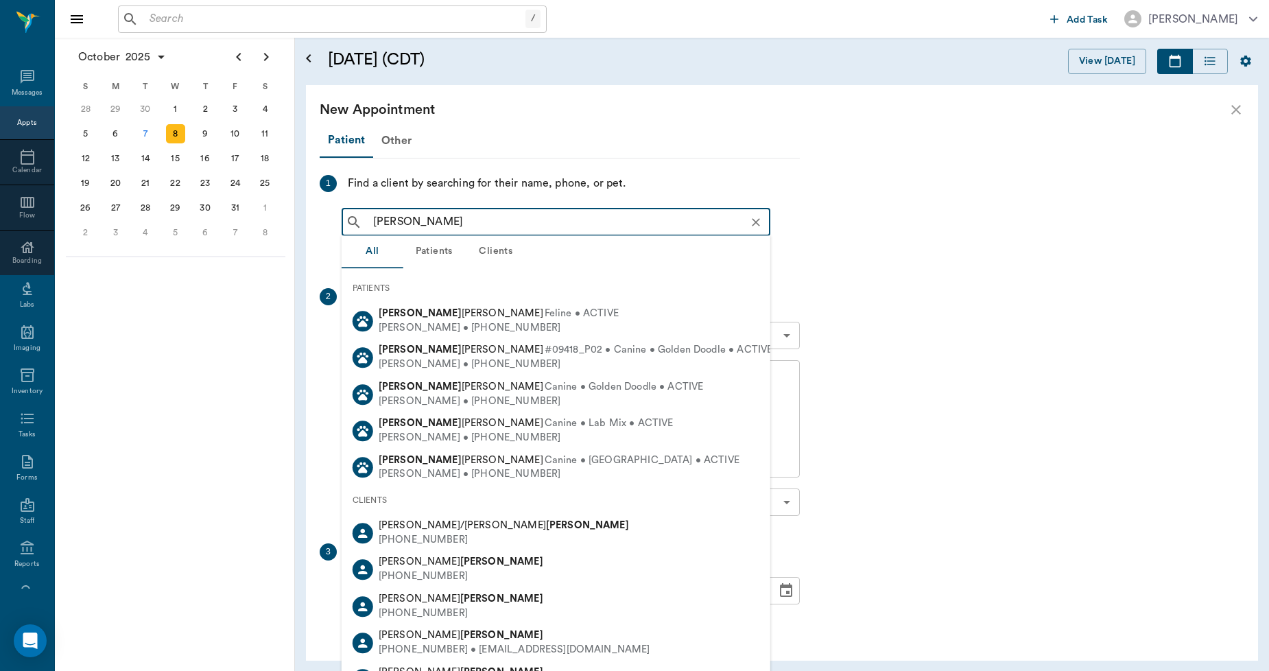
drag, startPoint x: 436, startPoint y: 213, endPoint x: 343, endPoint y: 217, distance: 92.7
click at [347, 217] on div "beb watson ​" at bounding box center [556, 221] width 429 height 27
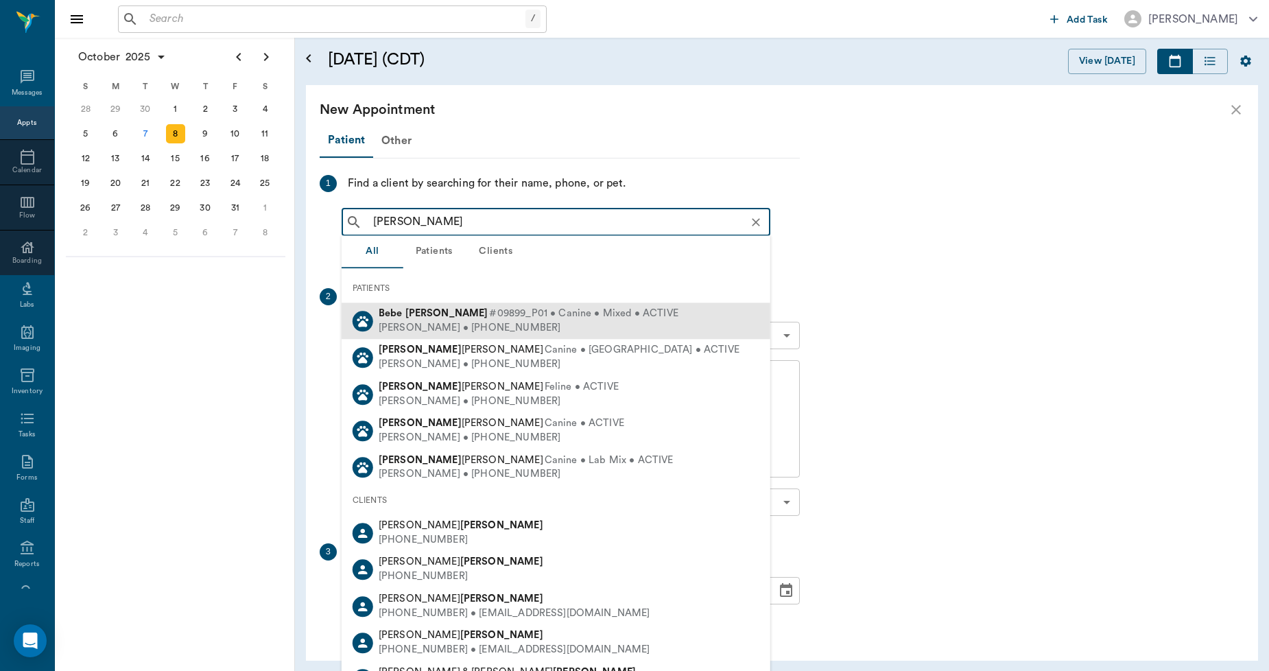
click at [409, 325] on div "Freida Watson • (407) 719-8831" at bounding box center [529, 328] width 300 height 14
type input "bebe watson"
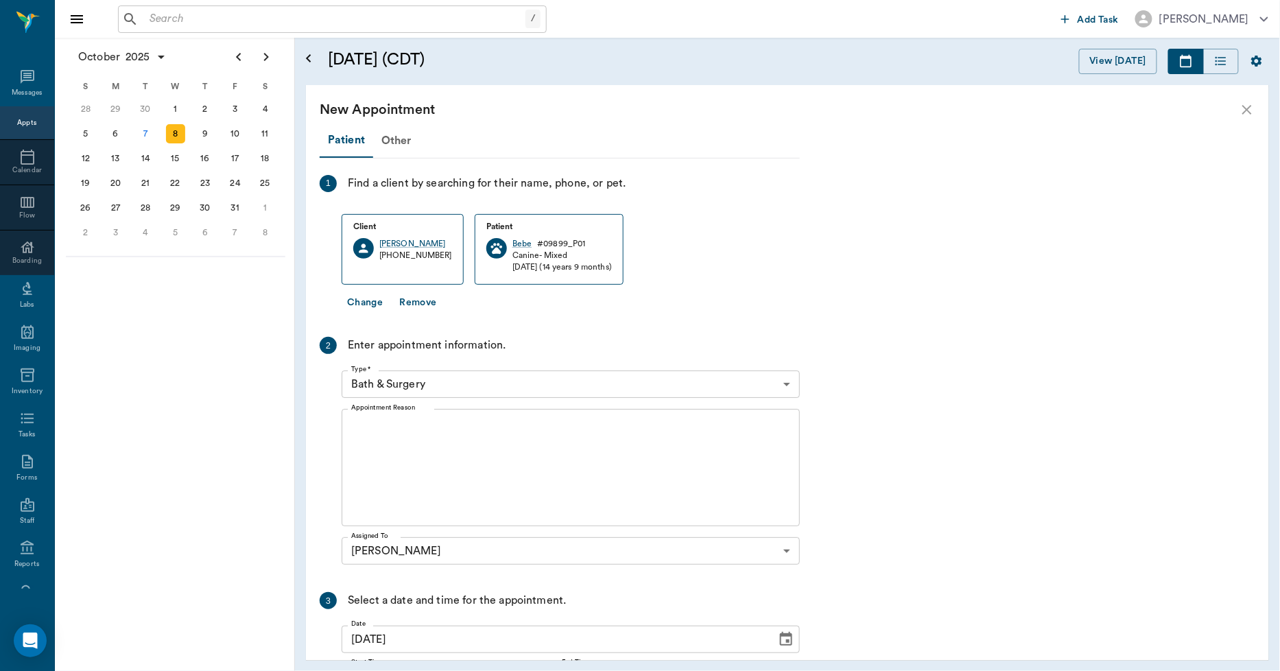
click at [401, 392] on body "/ ​ Add Task Dr. Bert Ellsworth Nectar Messages Appts Calendar Flow Boarding La…" at bounding box center [640, 335] width 1280 height 671
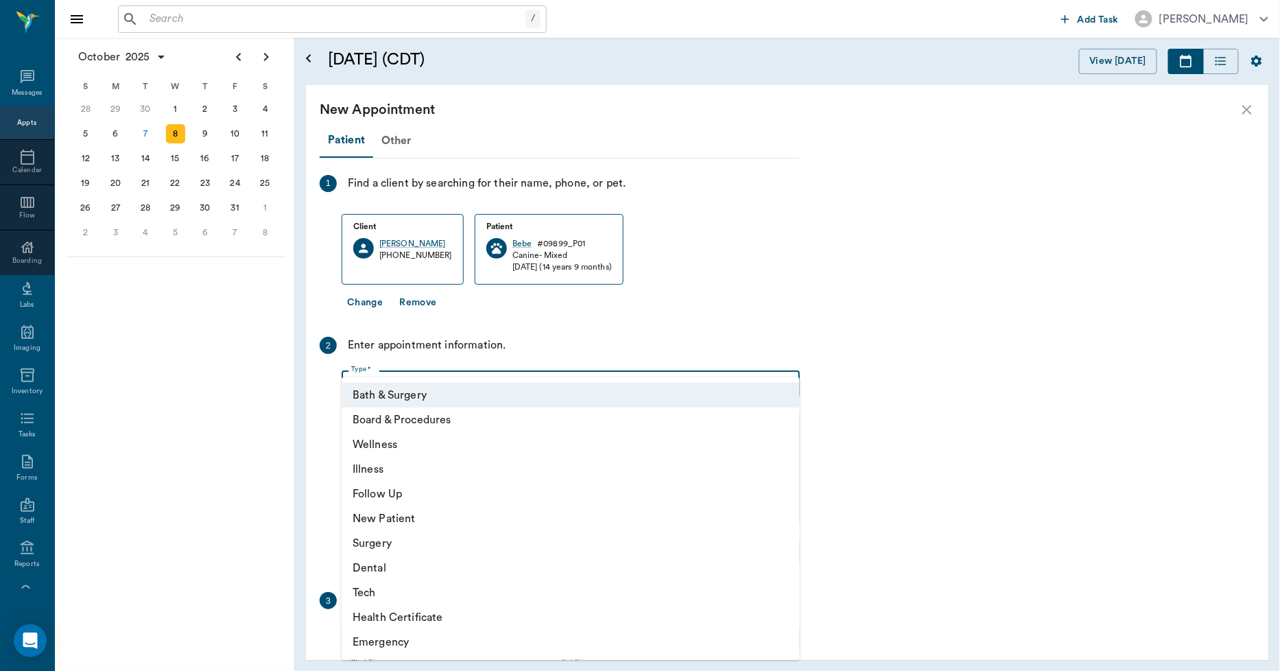
click at [381, 467] on li "Illness" at bounding box center [571, 469] width 458 height 25
type input "65d2be4f46e3a538d89b8c15"
type input "09:30 AM"
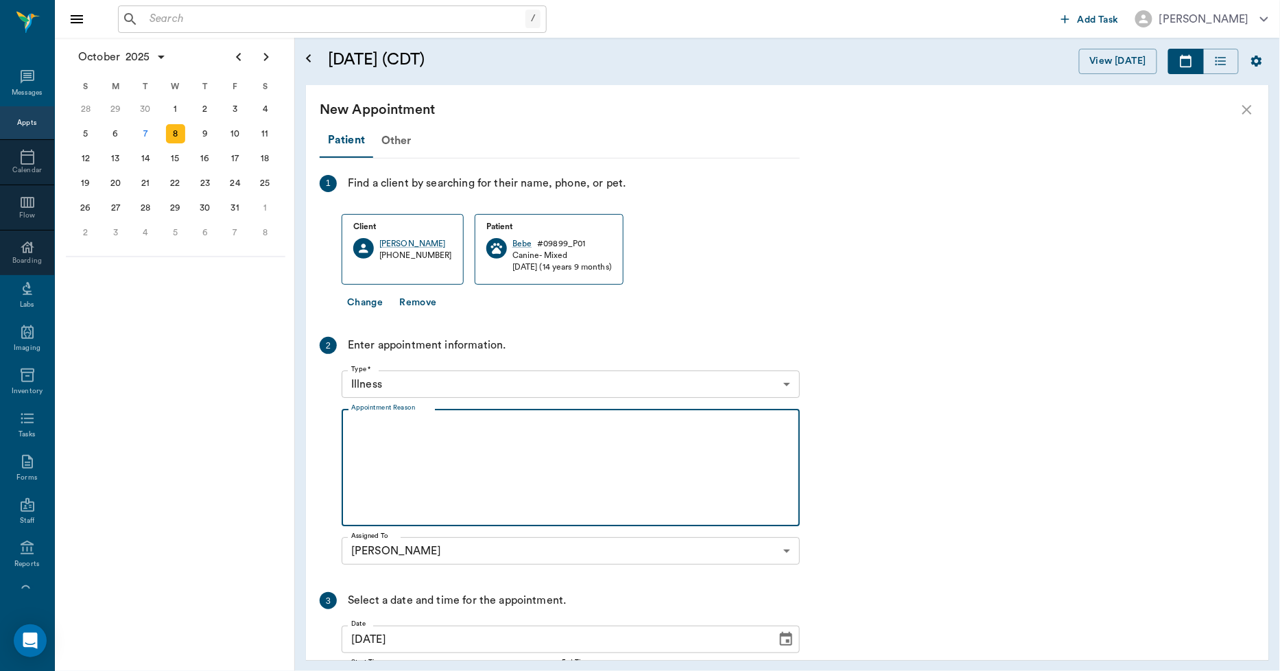
click at [365, 423] on textarea "Appointment Reason" at bounding box center [570, 467] width 439 height 95
type textarea "t"
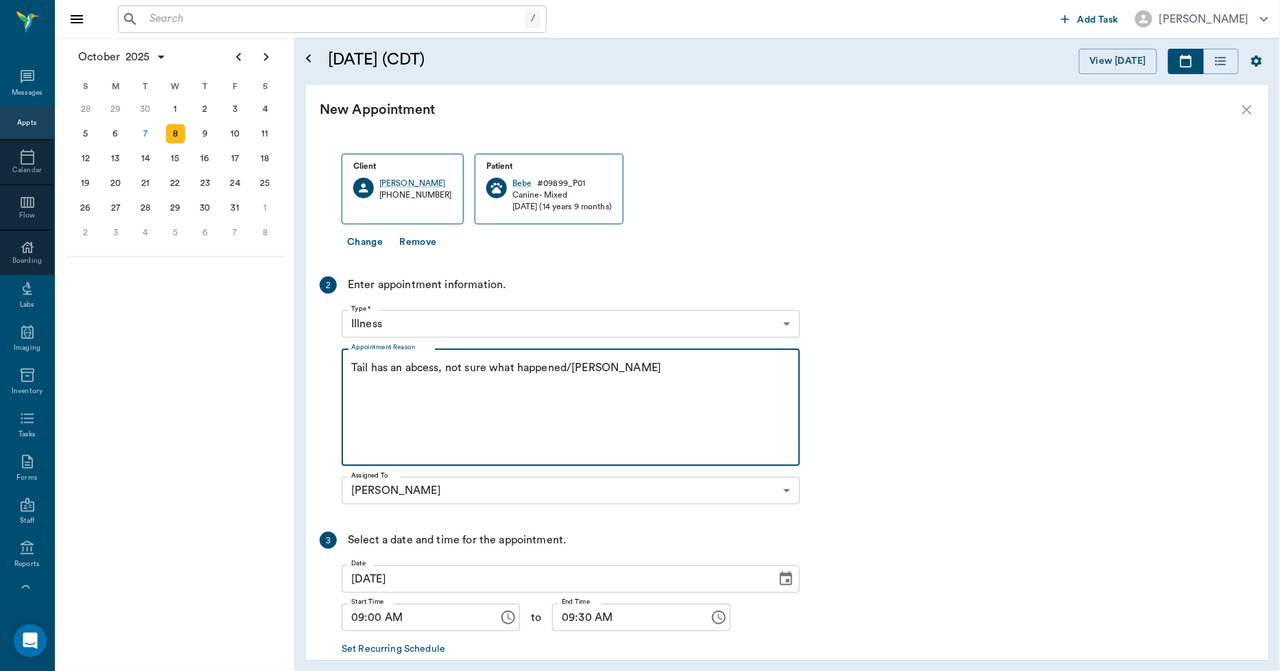
scroll to position [132, 0]
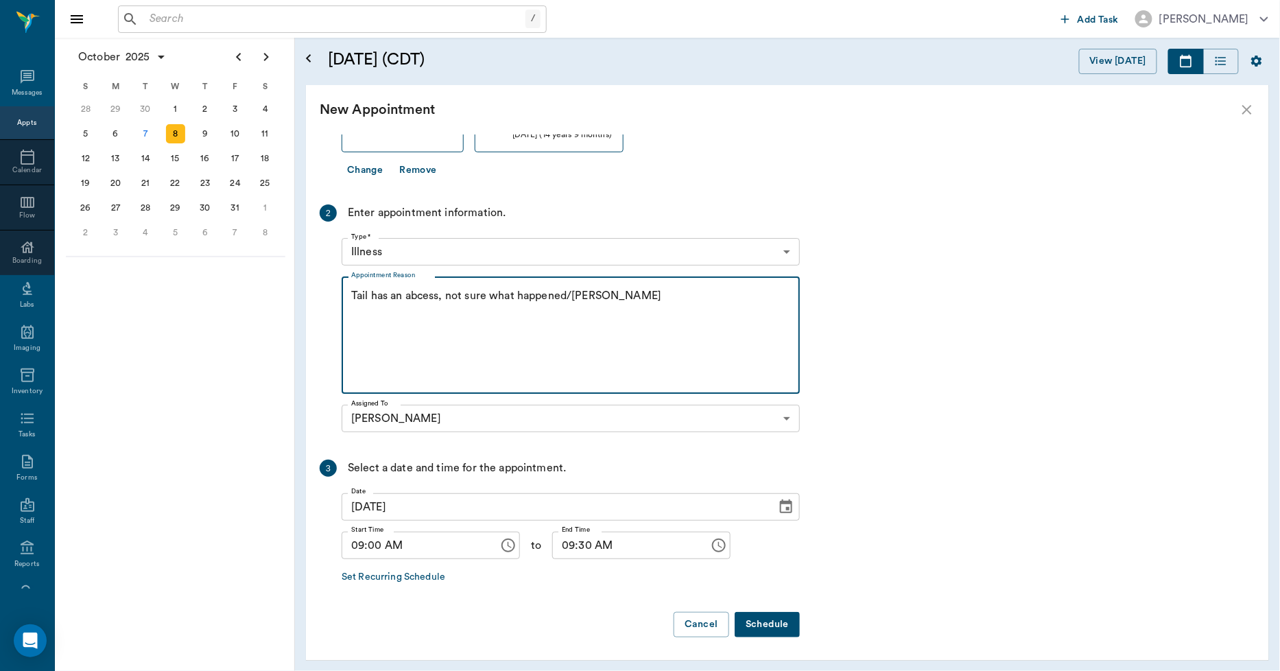
type textarea "Tail has an abcess, not sure what happened/Lisa"
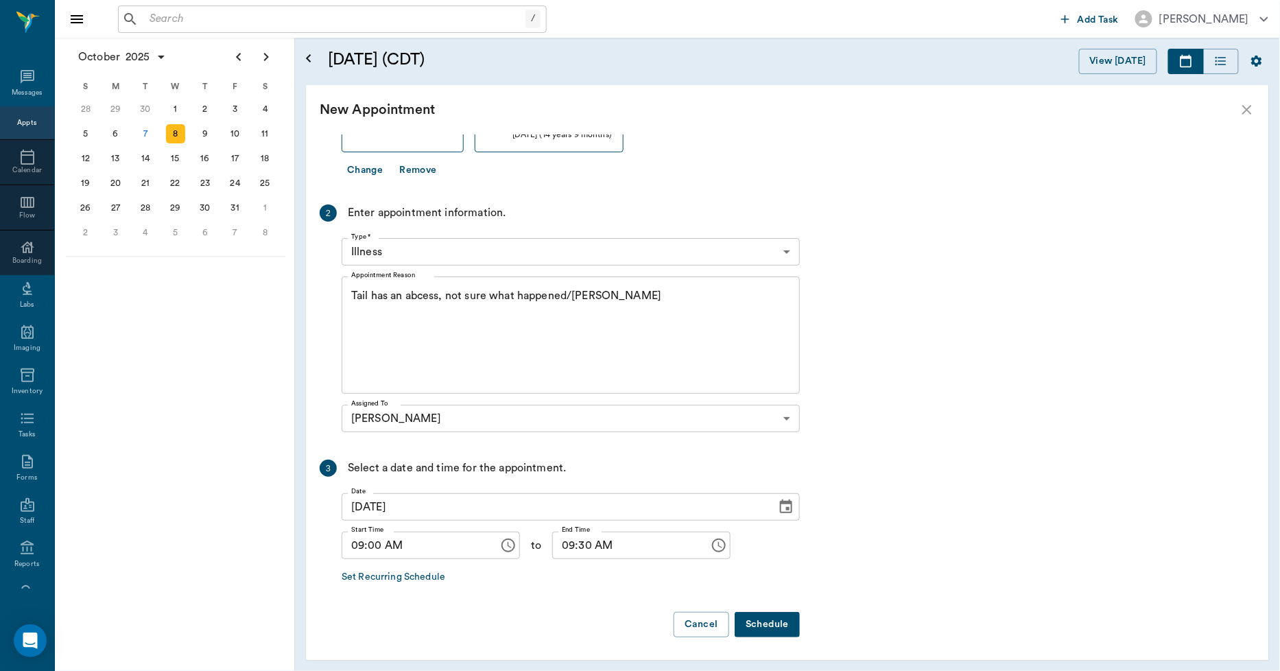
click at [780, 625] on button "Schedule" at bounding box center [767, 624] width 65 height 25
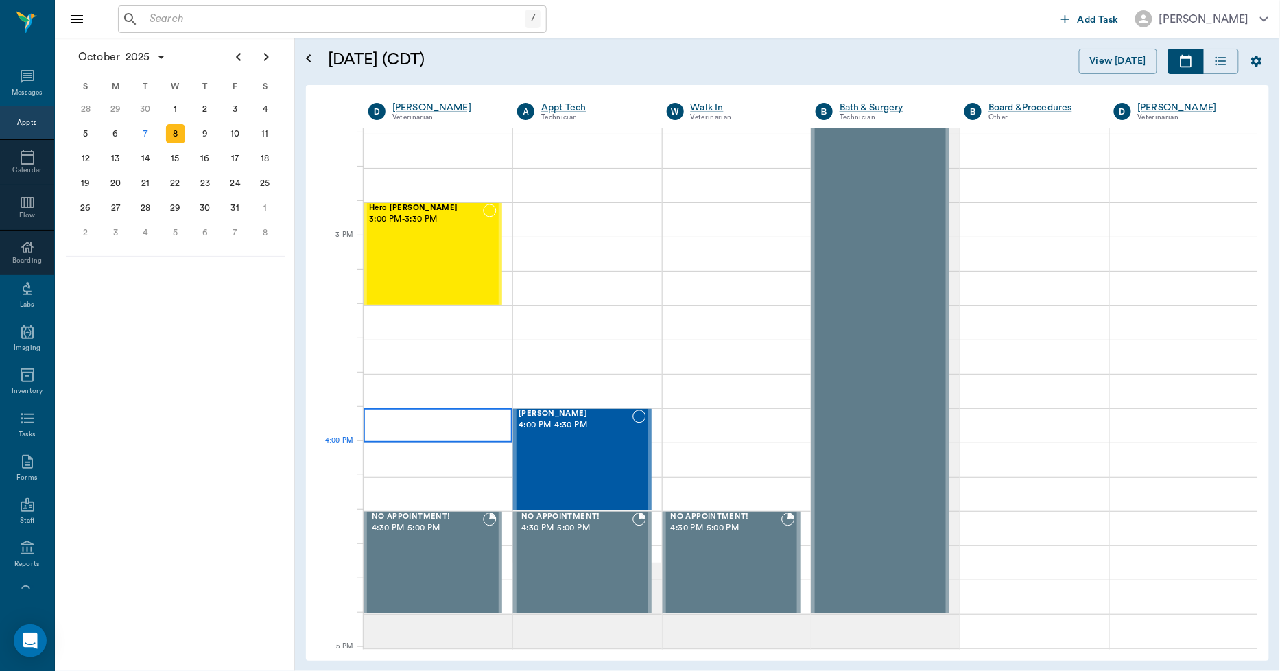
scroll to position [1219, 0]
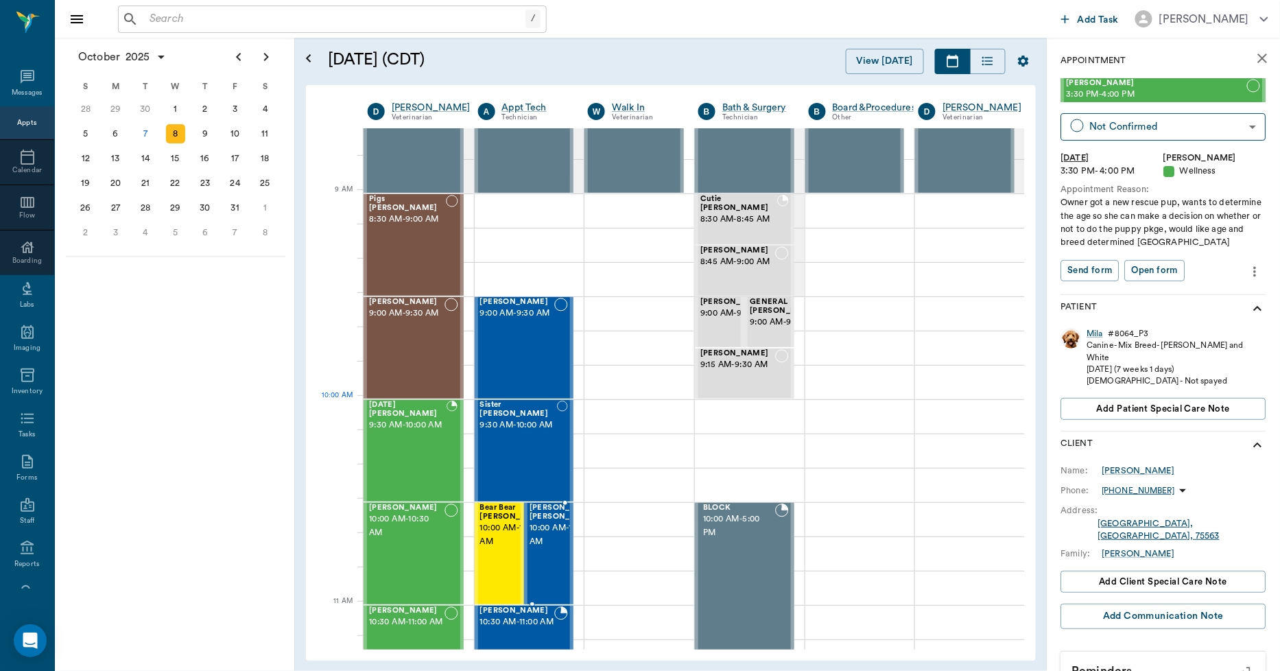
scroll to position [228, 1]
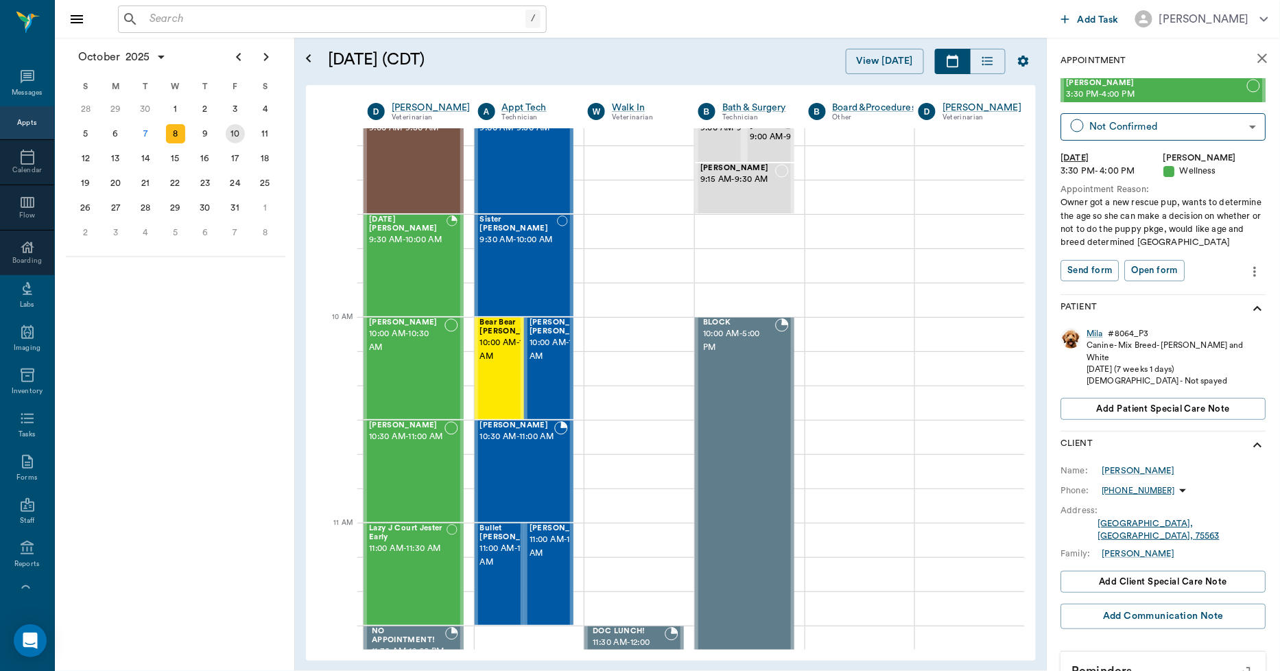
click at [232, 130] on div "10" at bounding box center [235, 133] width 19 height 19
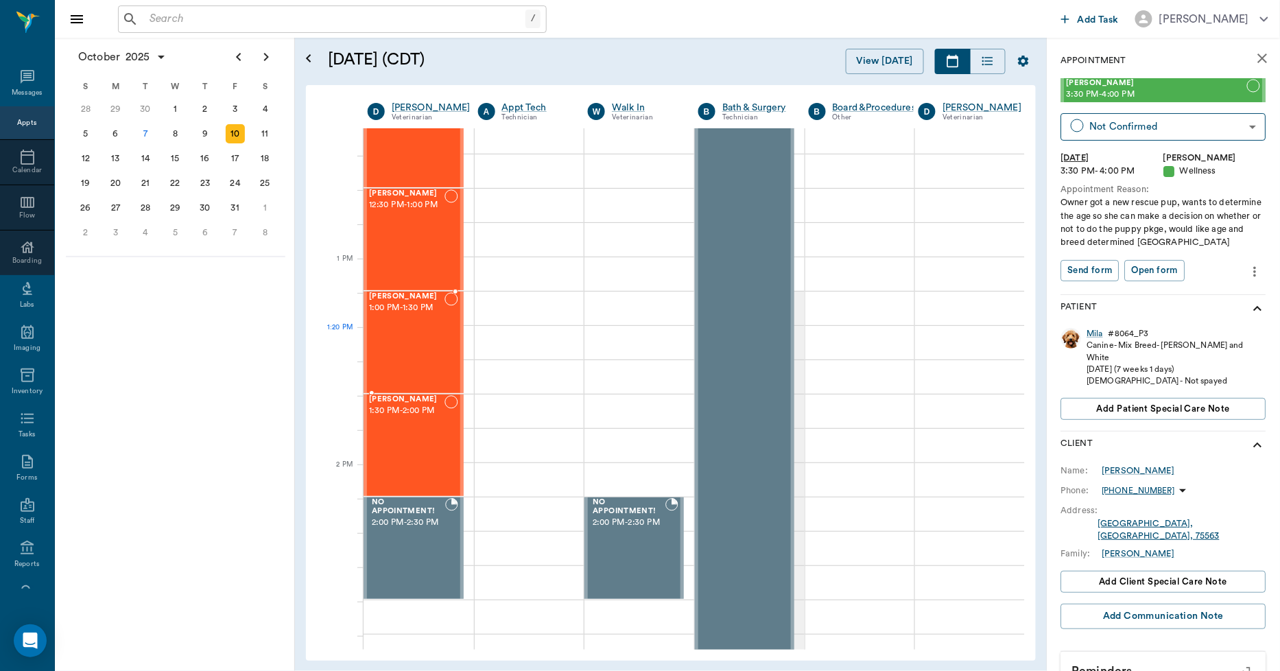
scroll to position [914, 1]
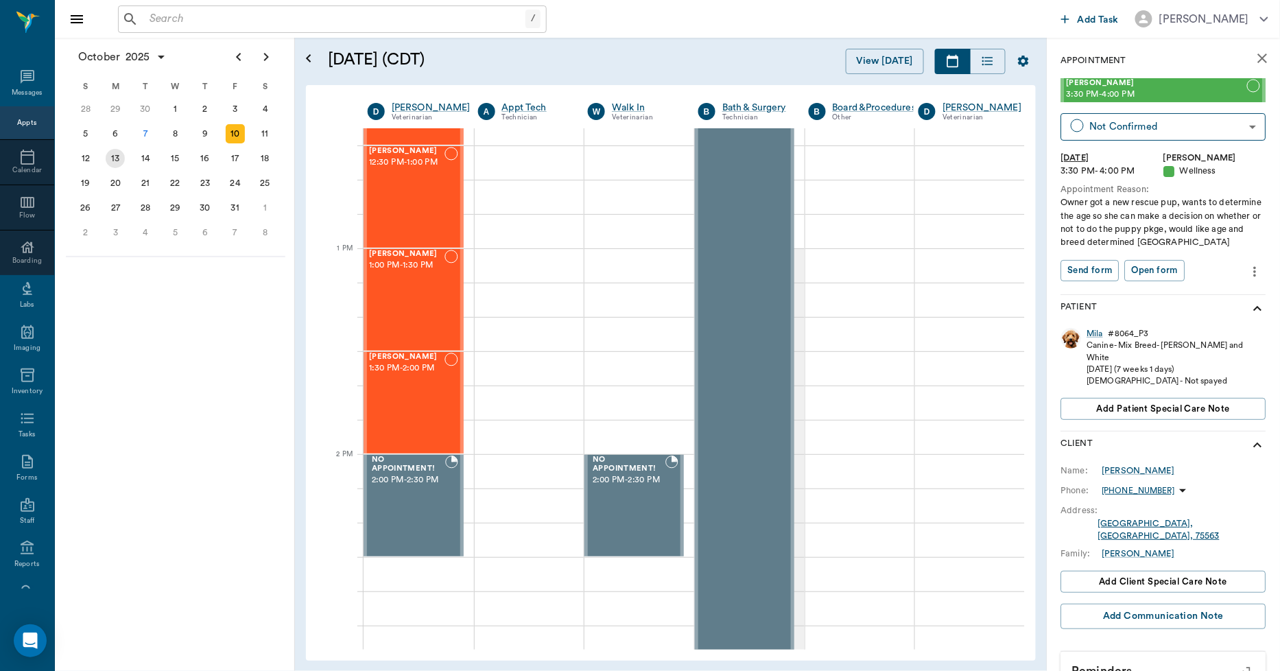
click at [118, 155] on div "13" at bounding box center [115, 158] width 19 height 19
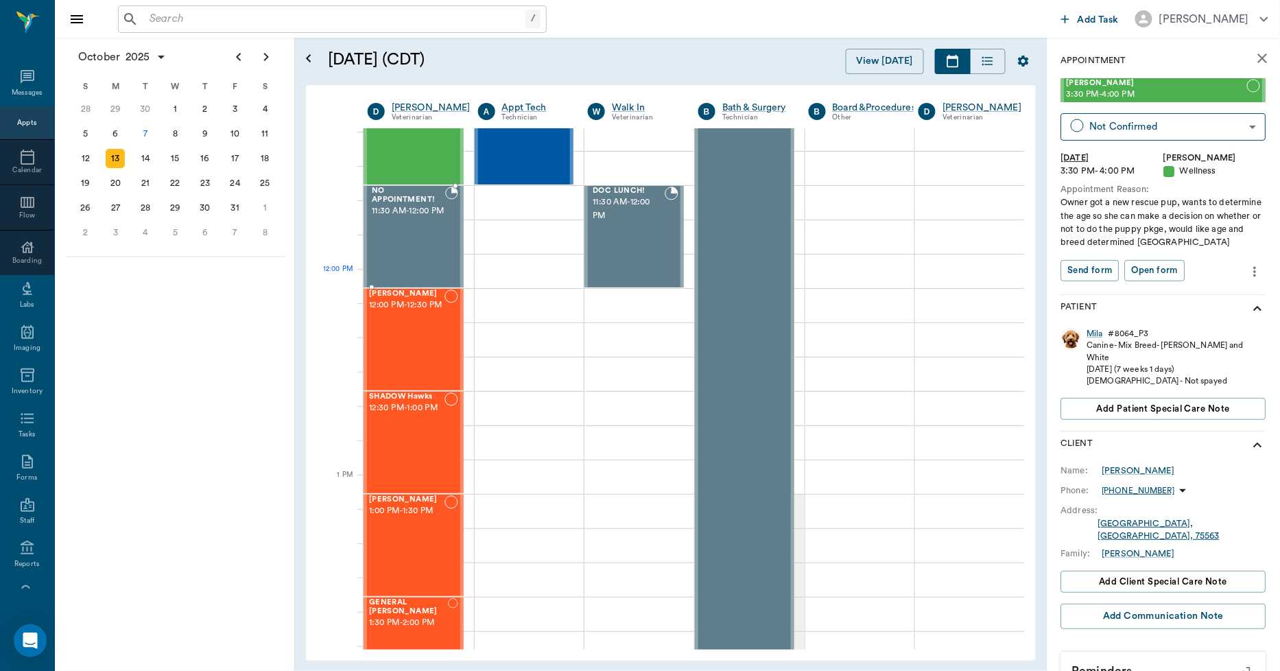
scroll to position [762, 1]
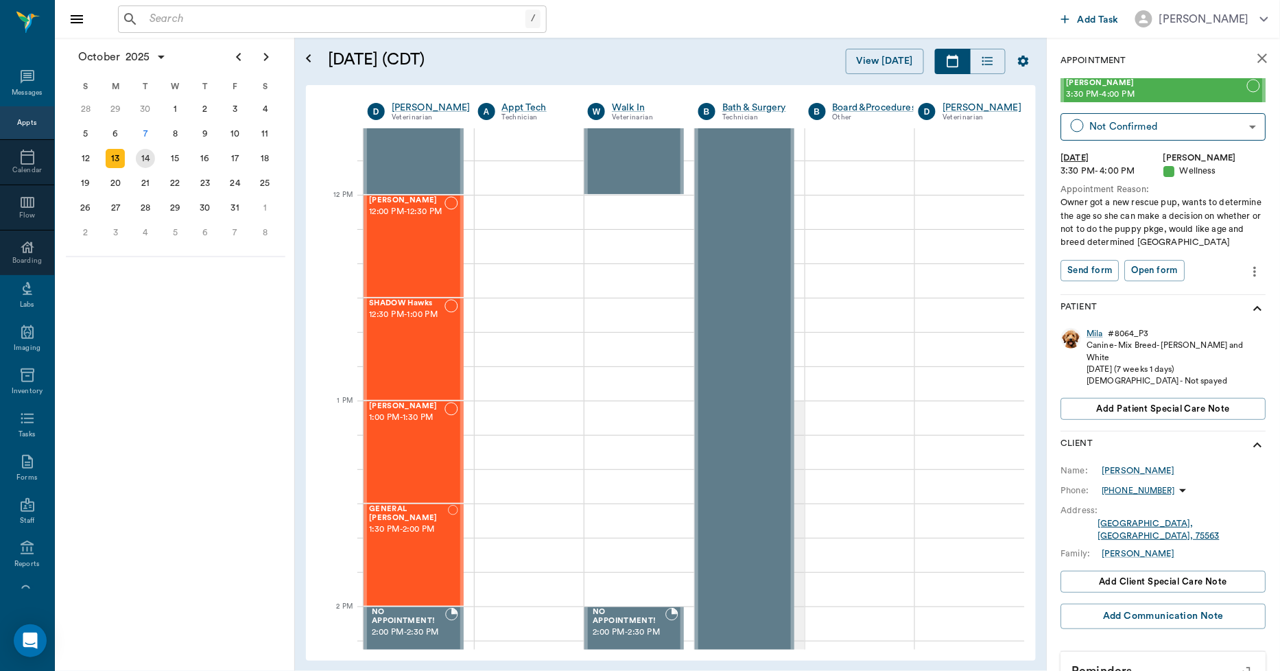
click at [152, 159] on div "14" at bounding box center [145, 158] width 19 height 19
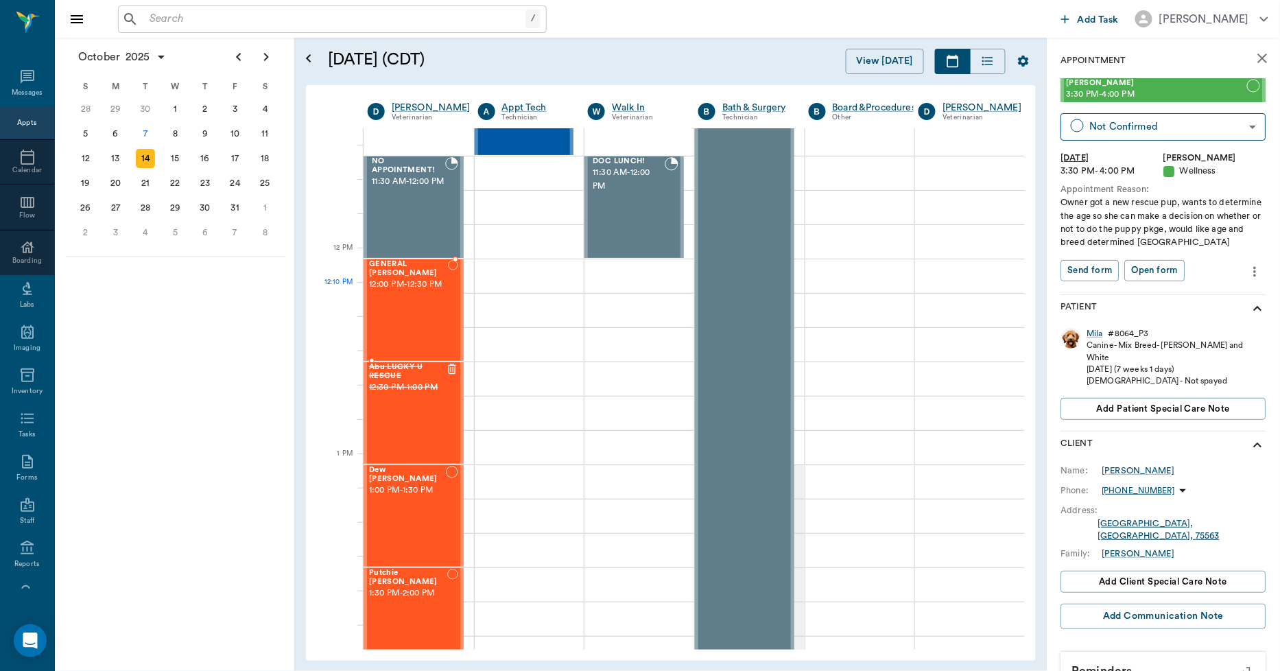
scroll to position [686, 1]
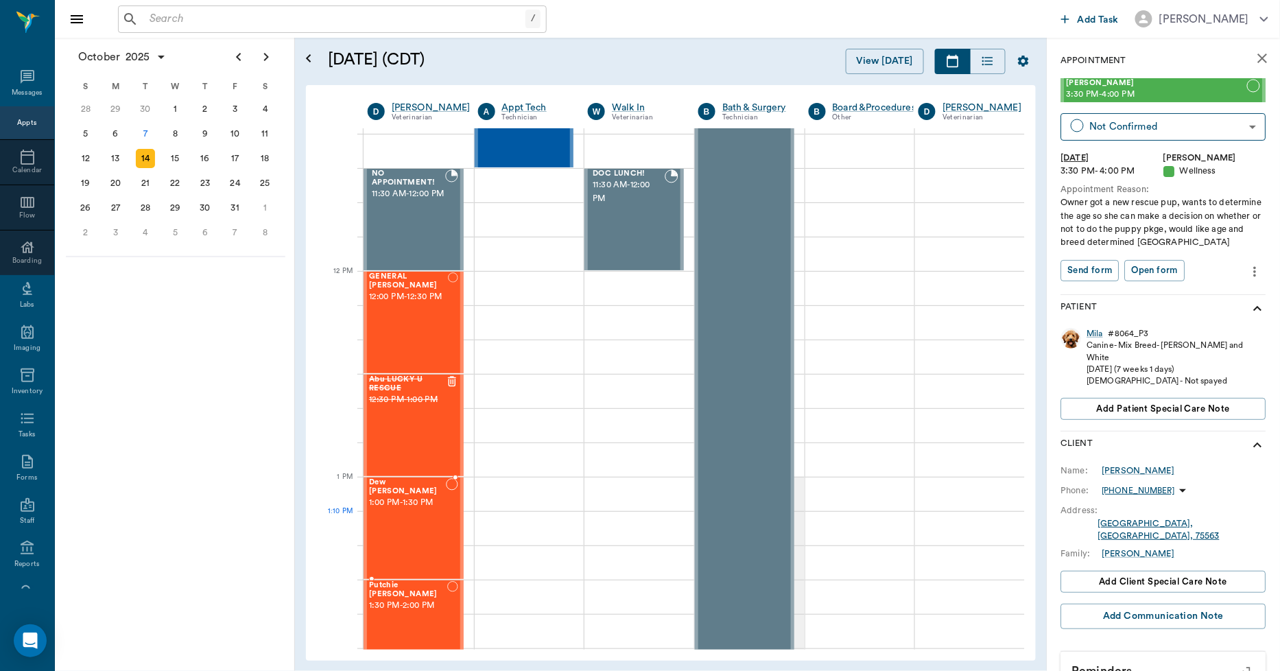
click at [402, 514] on div "Dew Cottle 1:00 PM - 1:30 PM" at bounding box center [407, 528] width 77 height 100
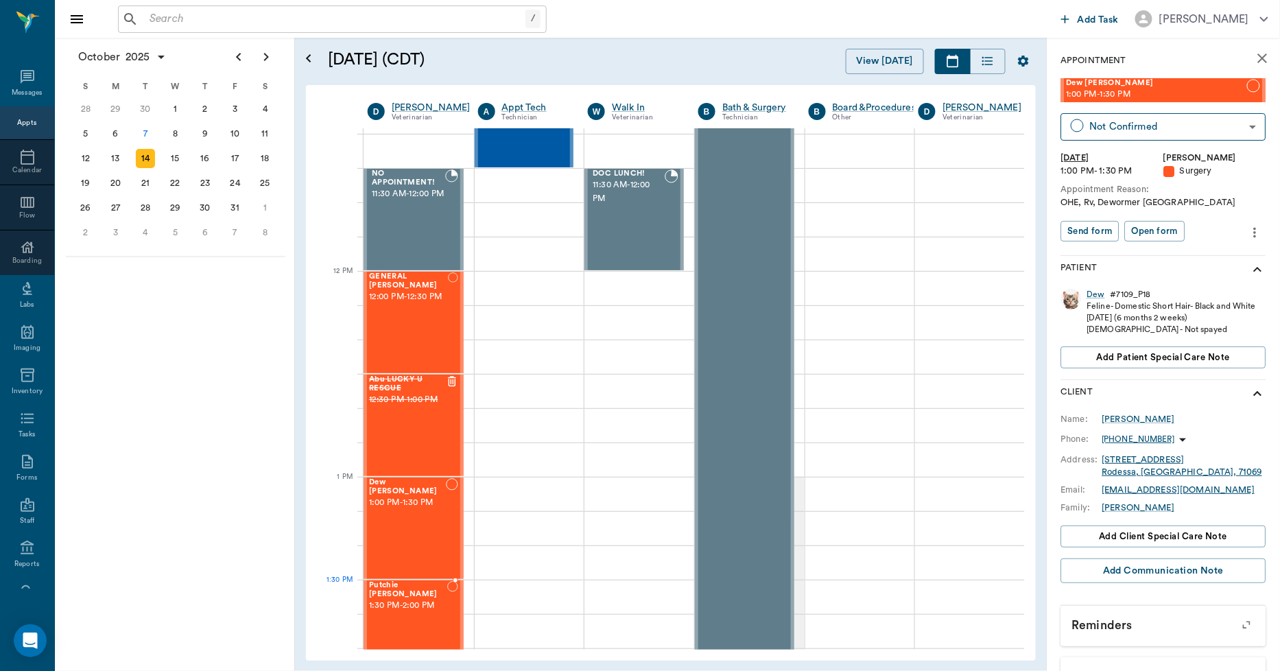
click at [408, 608] on div "Putchie Cottle 1:30 PM - 2:00 PM" at bounding box center [408, 631] width 78 height 100
click at [178, 159] on div "15" at bounding box center [175, 158] width 19 height 19
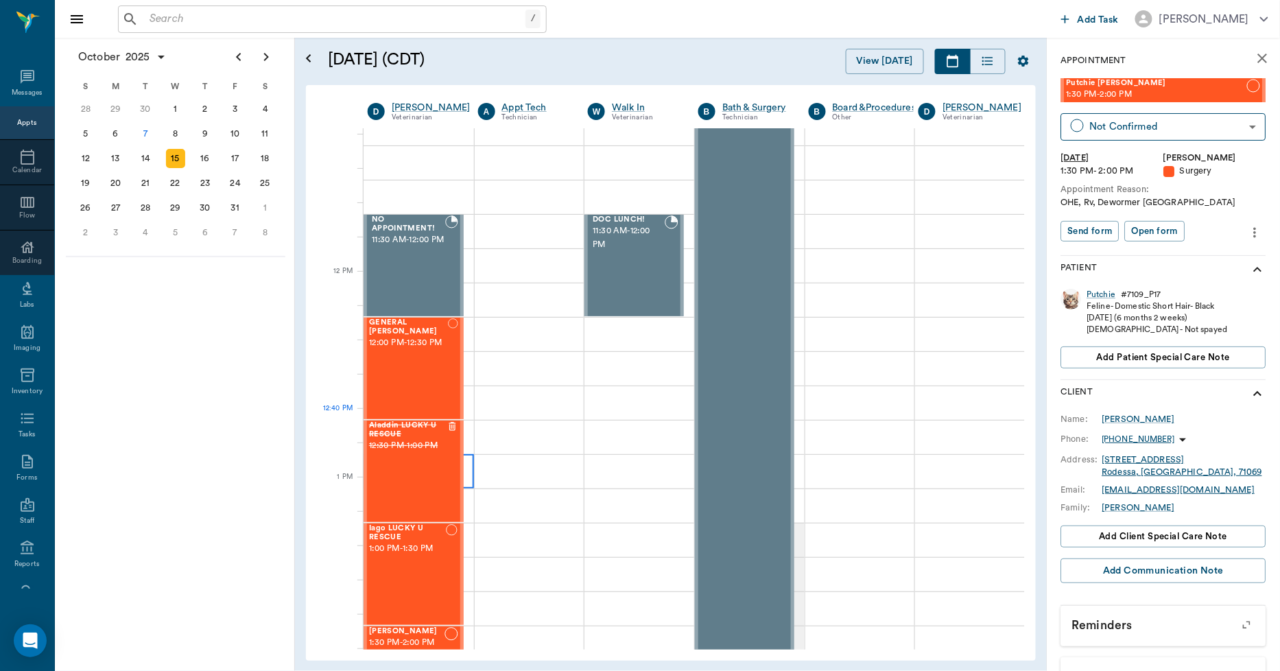
scroll to position [686, 1]
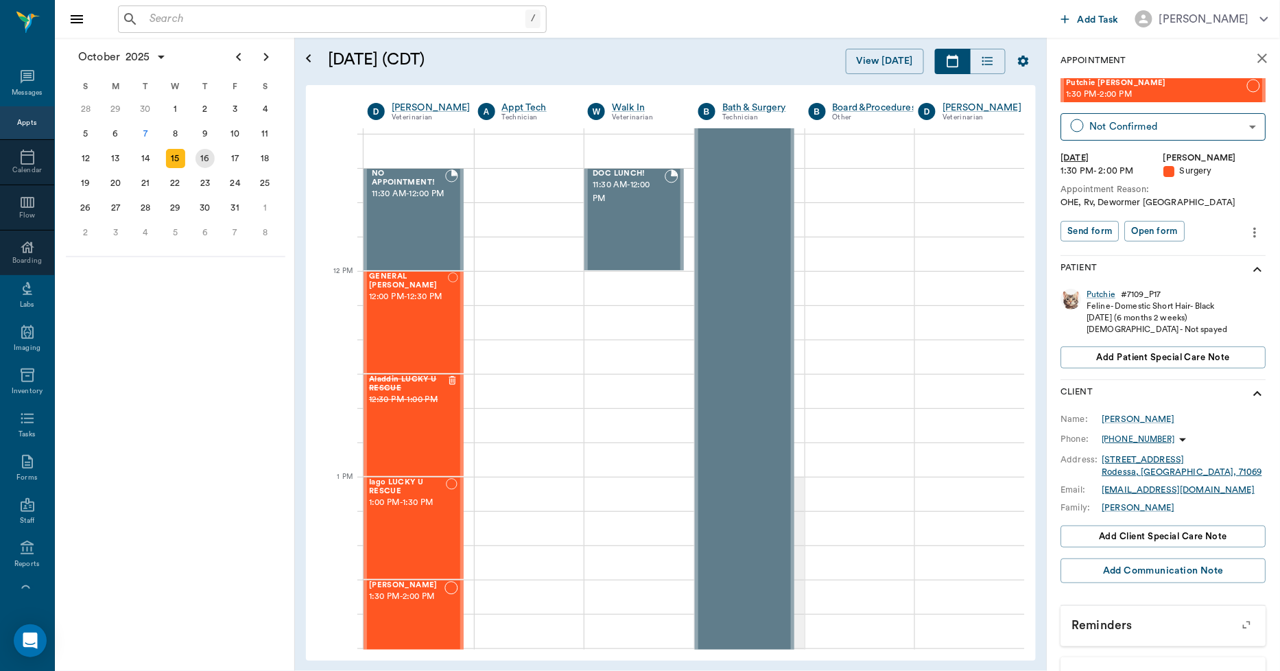
click at [196, 154] on div "16" at bounding box center [204, 158] width 19 height 19
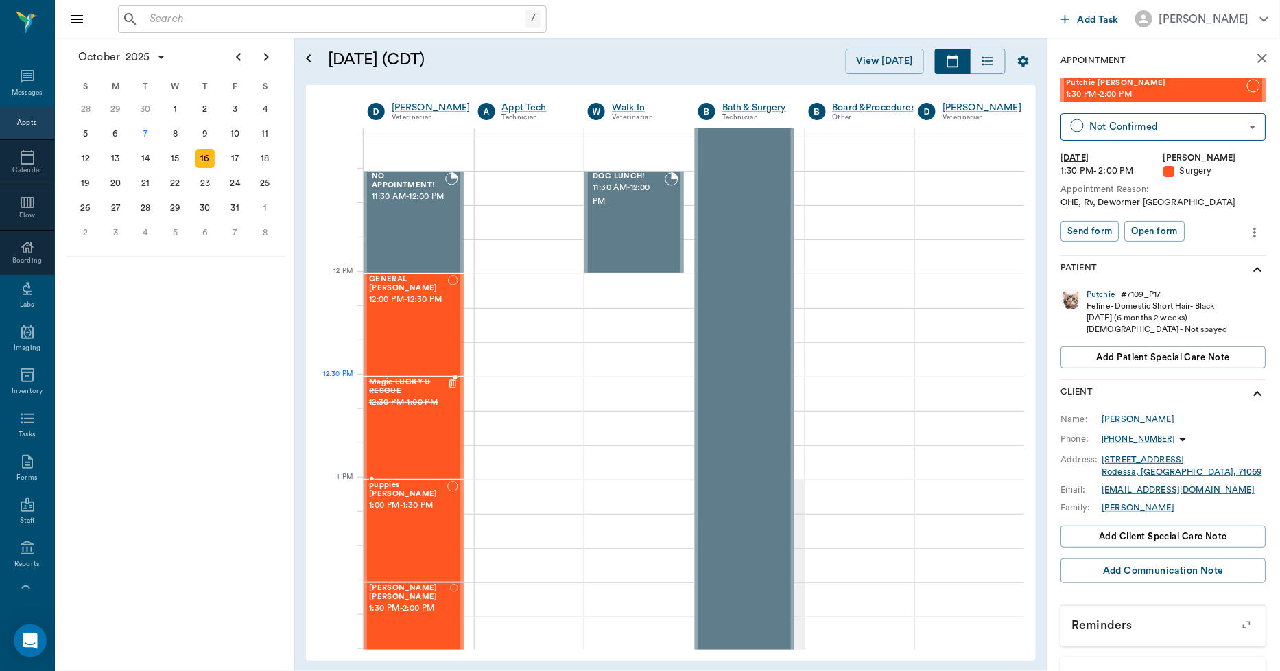
scroll to position [686, 1]
click at [142, 152] on div "14" at bounding box center [145, 158] width 19 height 19
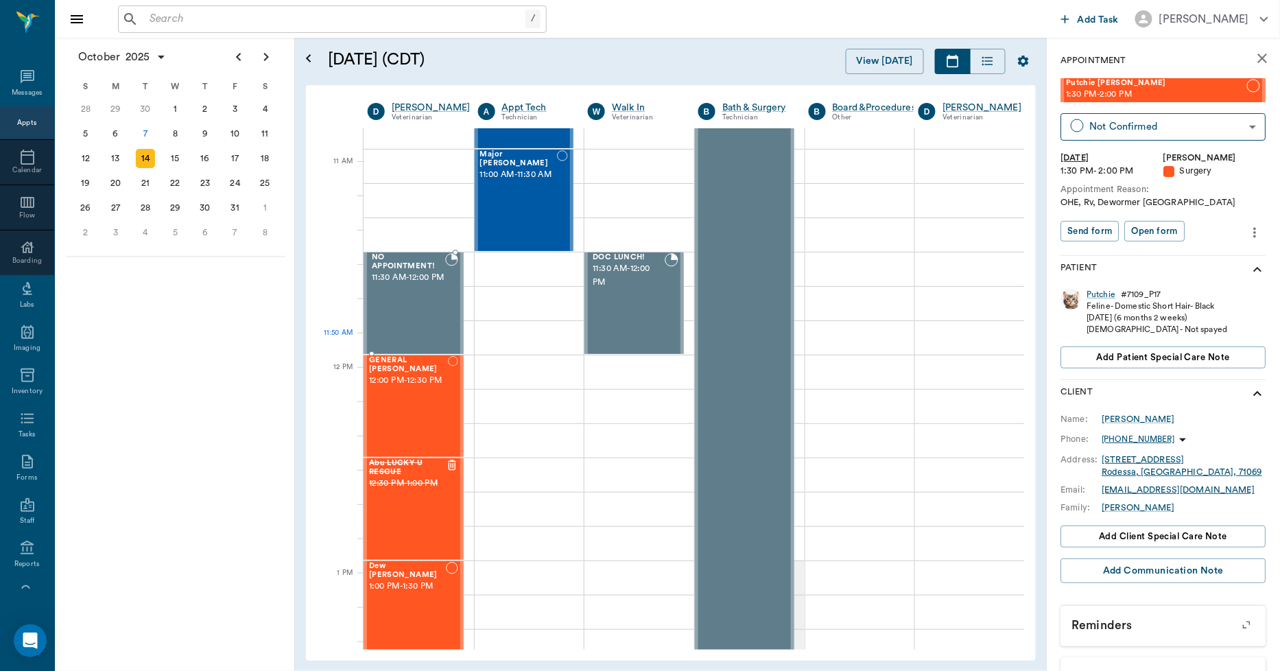
scroll to position [609, 1]
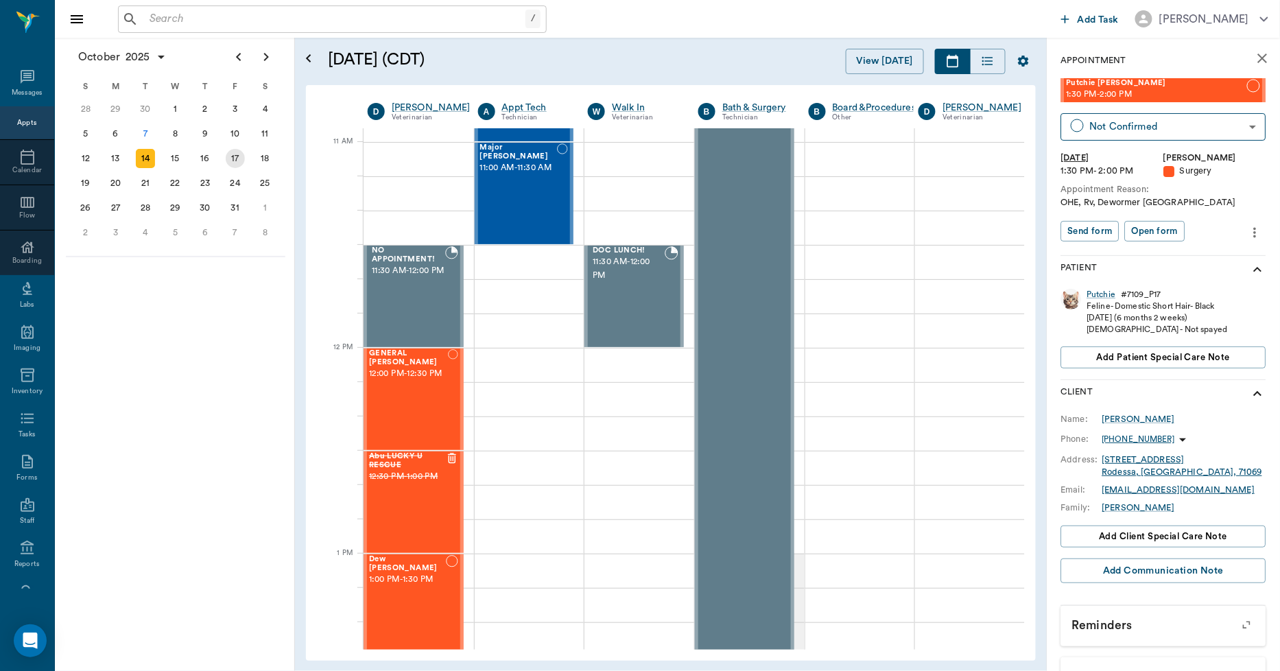
click at [235, 154] on div "17" at bounding box center [235, 158] width 19 height 19
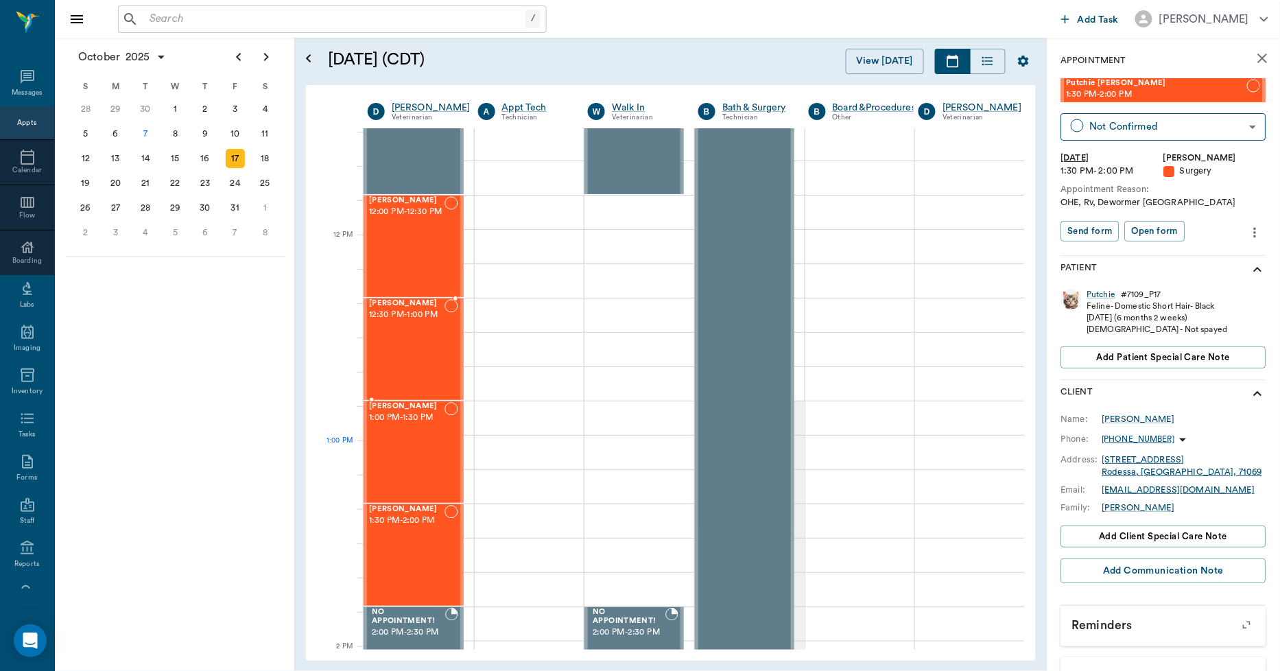
scroll to position [686, 1]
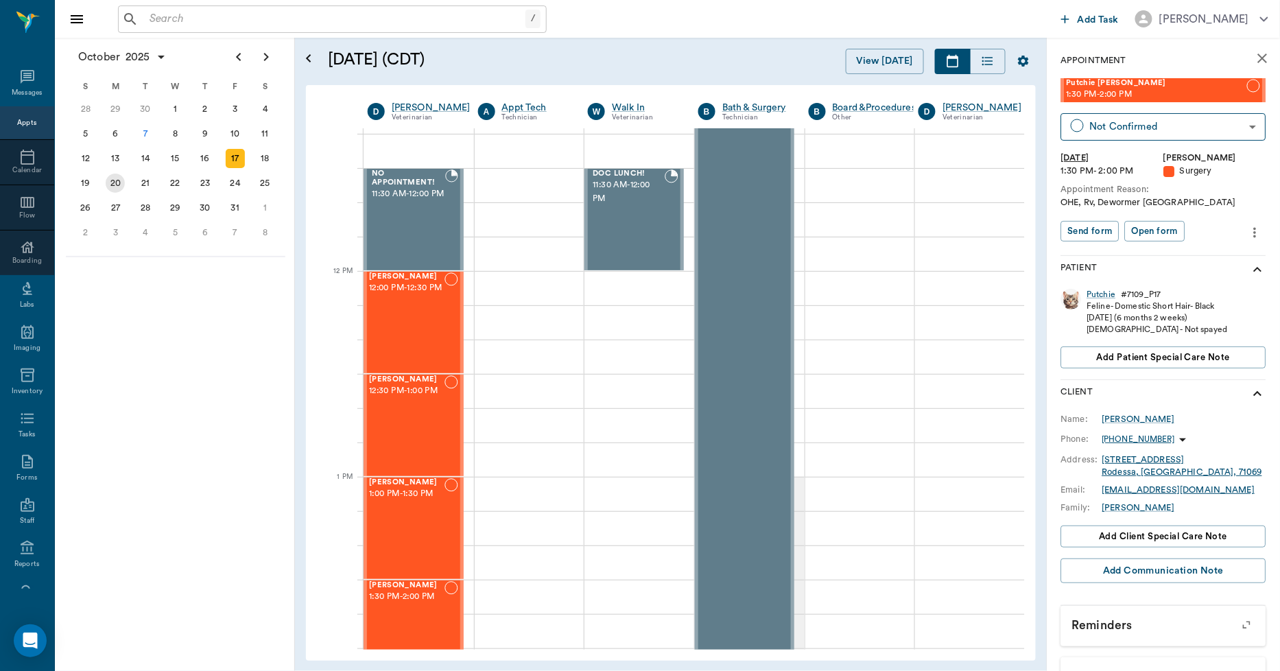
click at [115, 180] on div "20" at bounding box center [115, 183] width 19 height 19
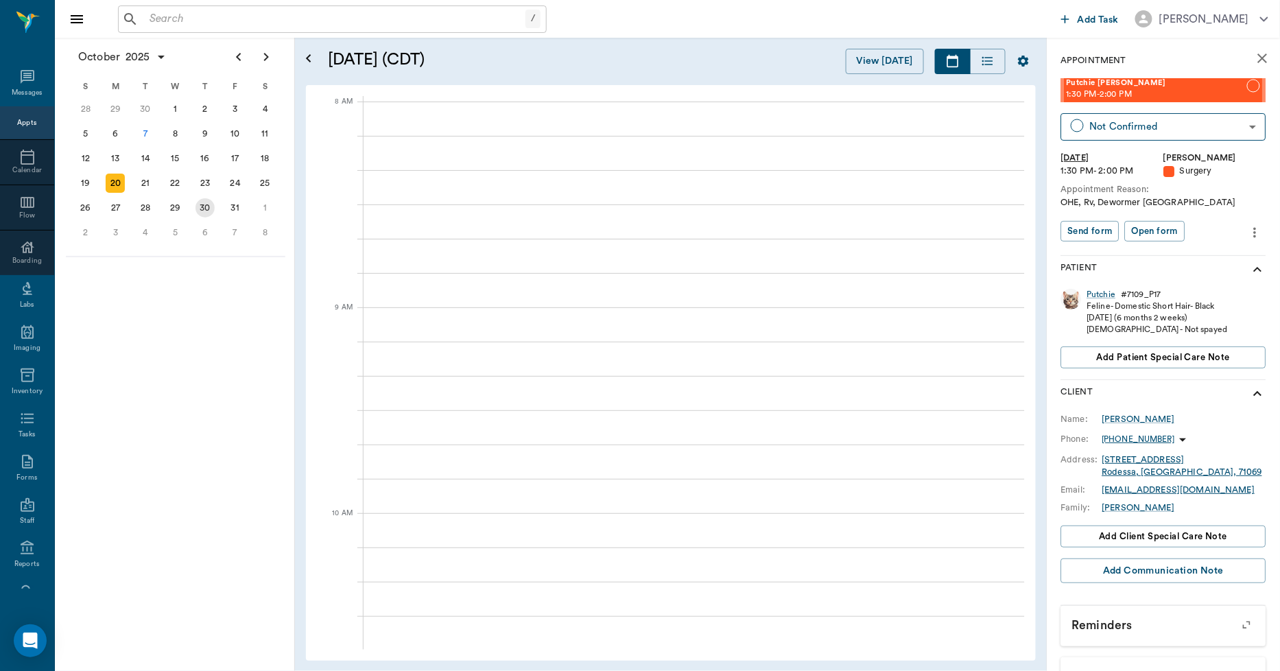
scroll to position [0, 1]
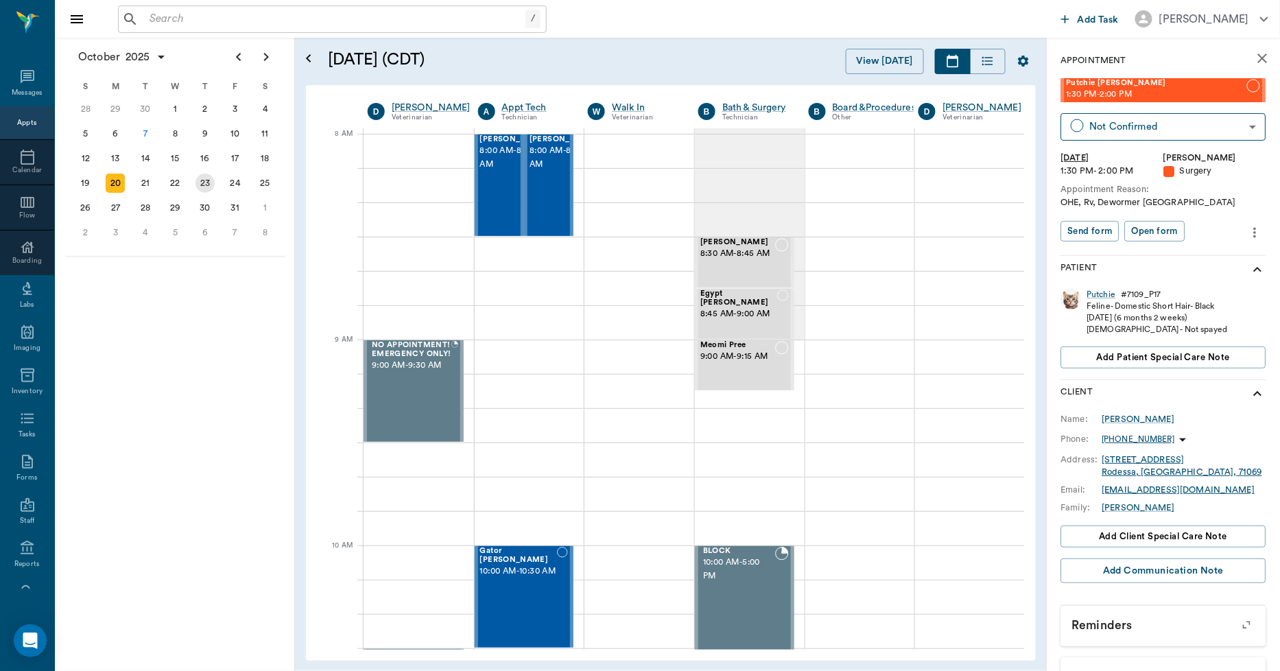
click at [204, 176] on div "23" at bounding box center [204, 183] width 19 height 19
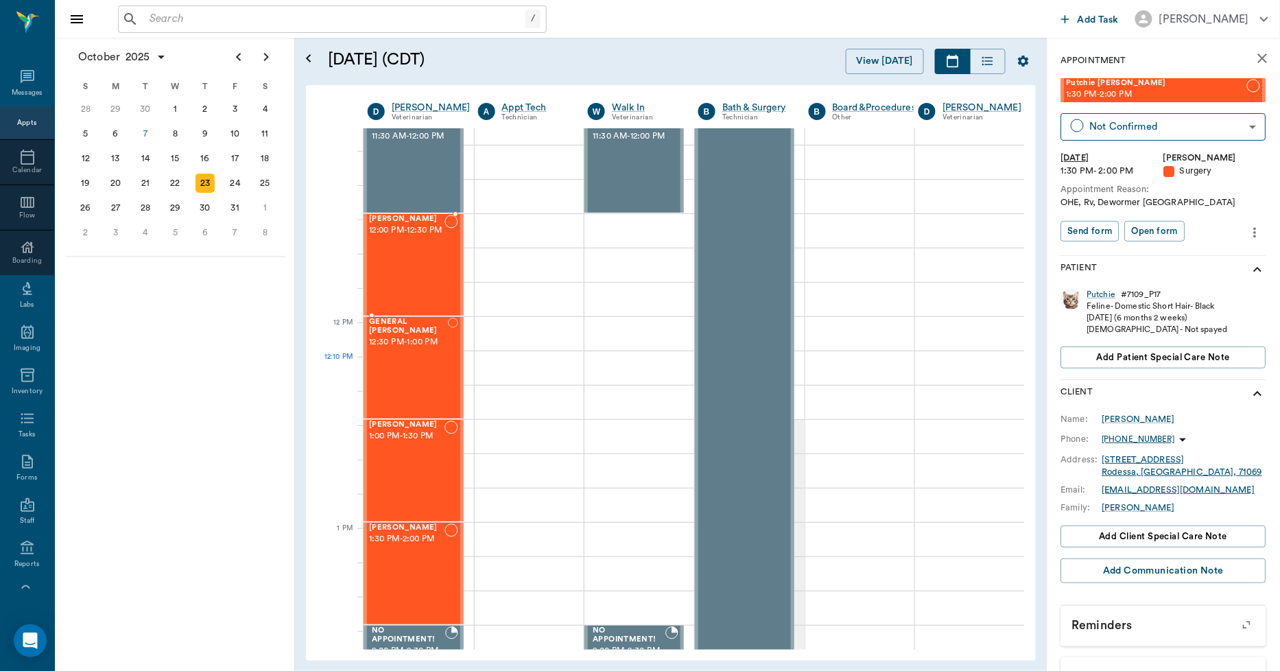
scroll to position [762, 1]
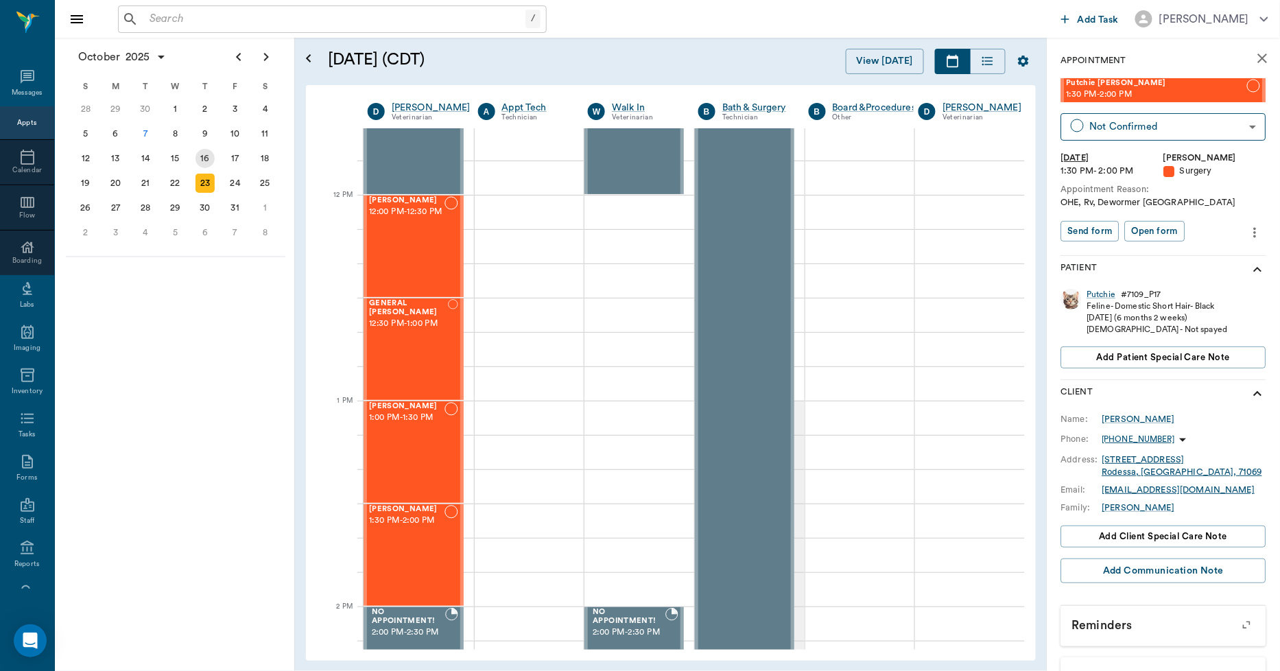
click at [204, 159] on div "16" at bounding box center [204, 158] width 19 height 19
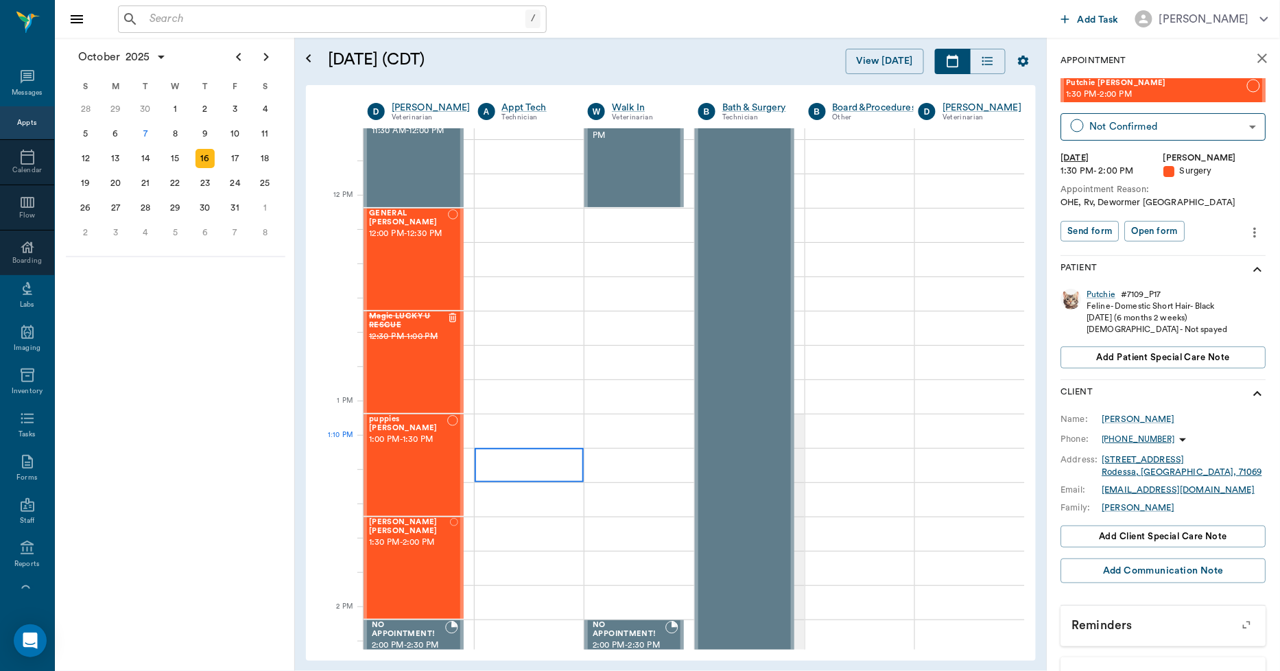
scroll to position [762, 1]
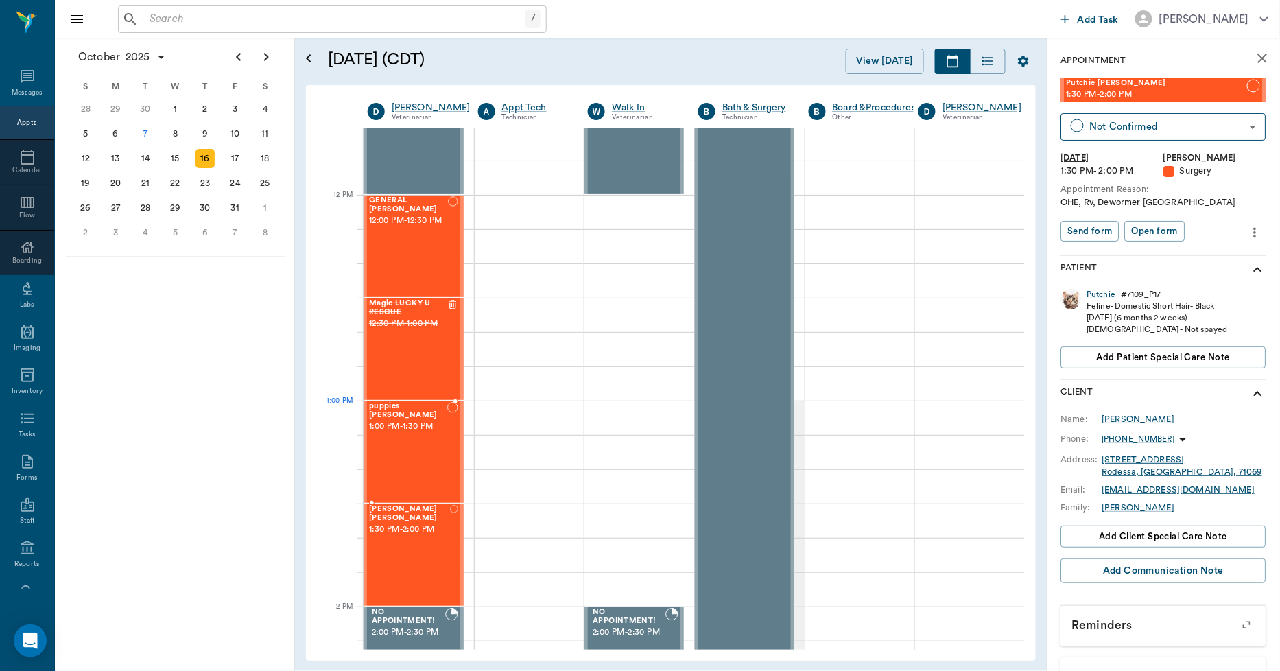
click at [422, 427] on div "puppies Robinson 1:00 PM - 1:30 PM" at bounding box center [408, 452] width 78 height 100
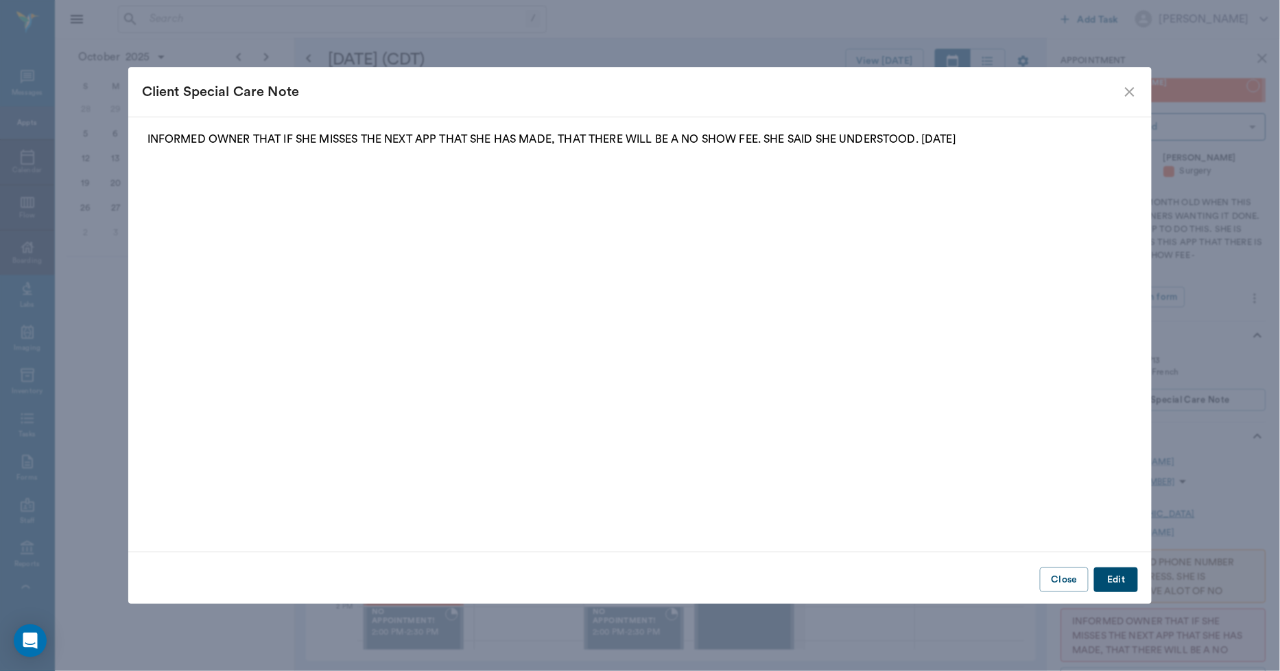
click at [1122, 92] on icon "close" at bounding box center [1129, 92] width 16 height 16
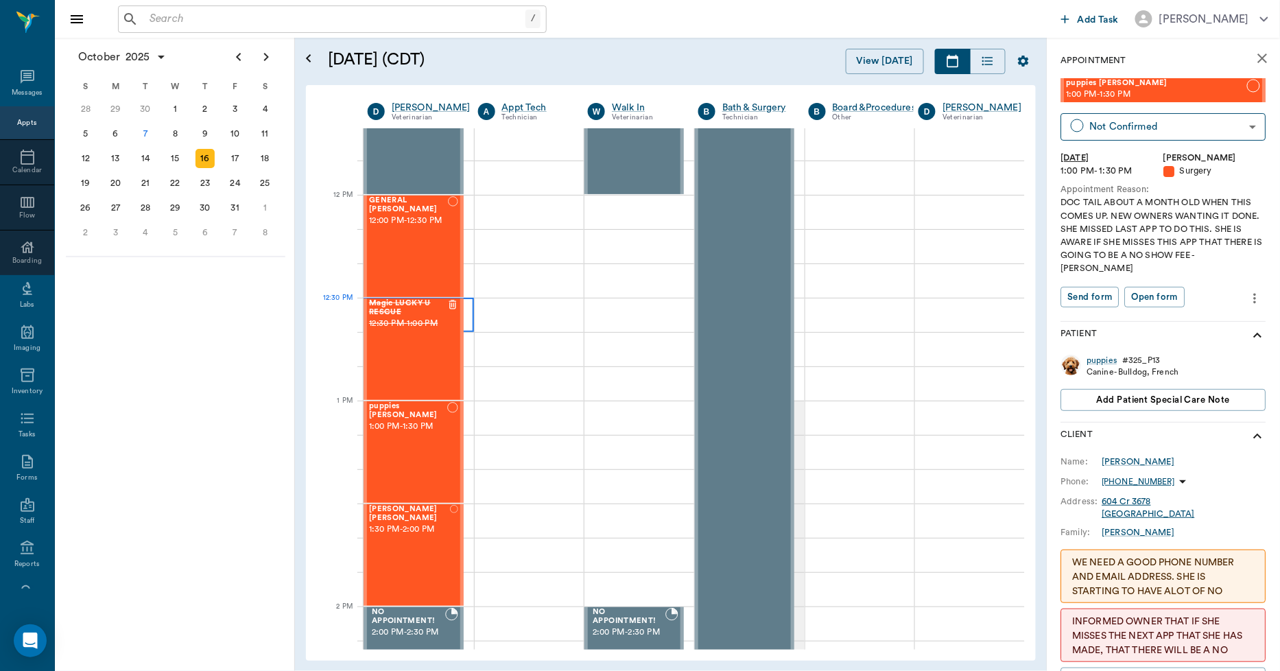
click at [467, 305] on div at bounding box center [418, 315] width 110 height 34
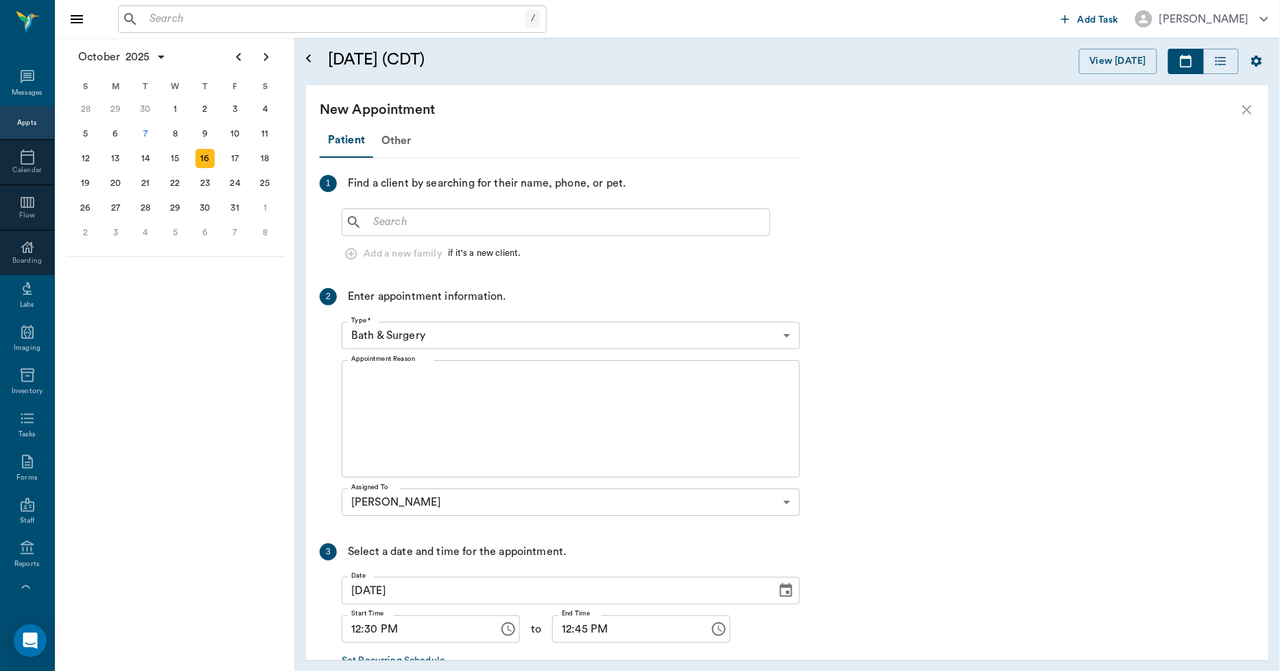
scroll to position [752, 0]
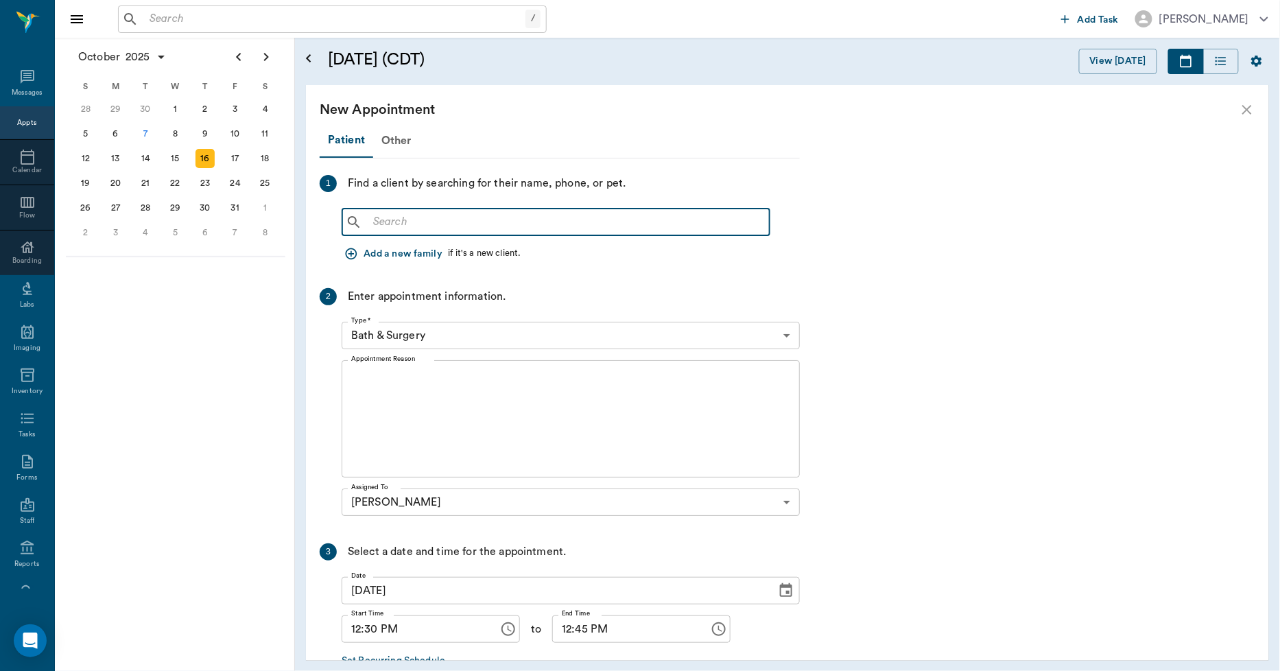
click at [405, 222] on input "text" at bounding box center [566, 222] width 396 height 19
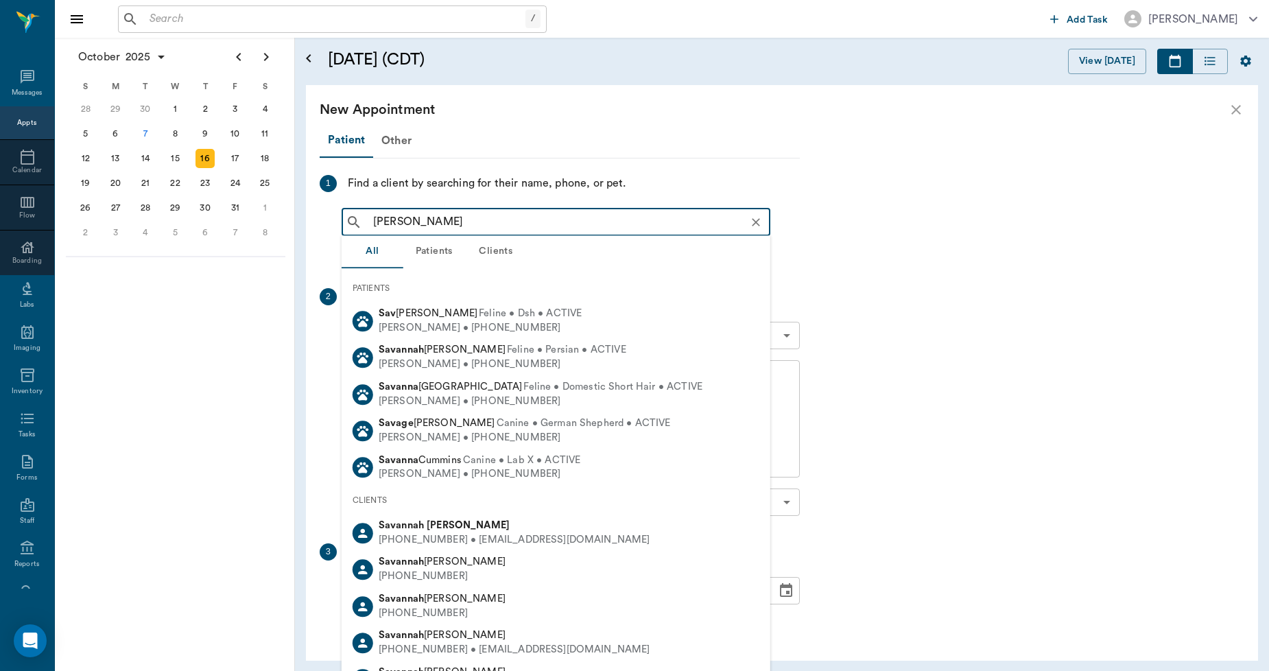
click at [424, 533] on div "(682) 321-9386 • SAVANNAHELKINS25@gmail.com" at bounding box center [515, 540] width 272 height 14
type input "sav finney"
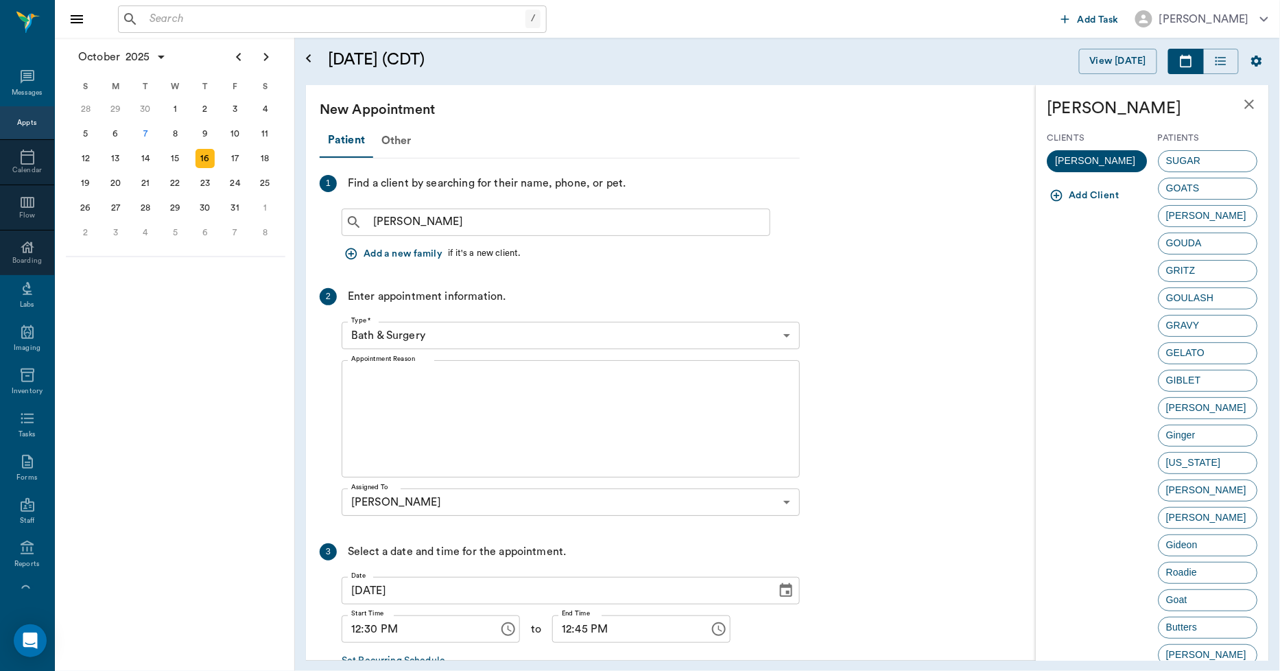
scroll to position [145, 0]
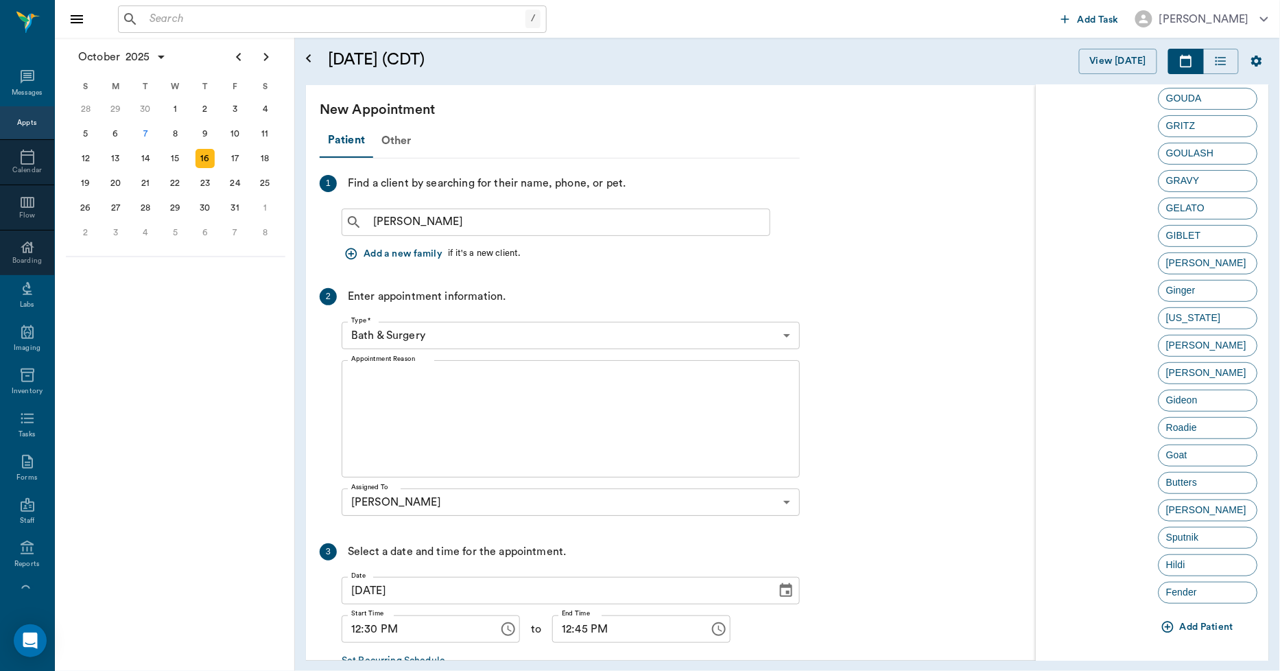
click at [1161, 625] on icon "button" at bounding box center [1168, 627] width 14 height 14
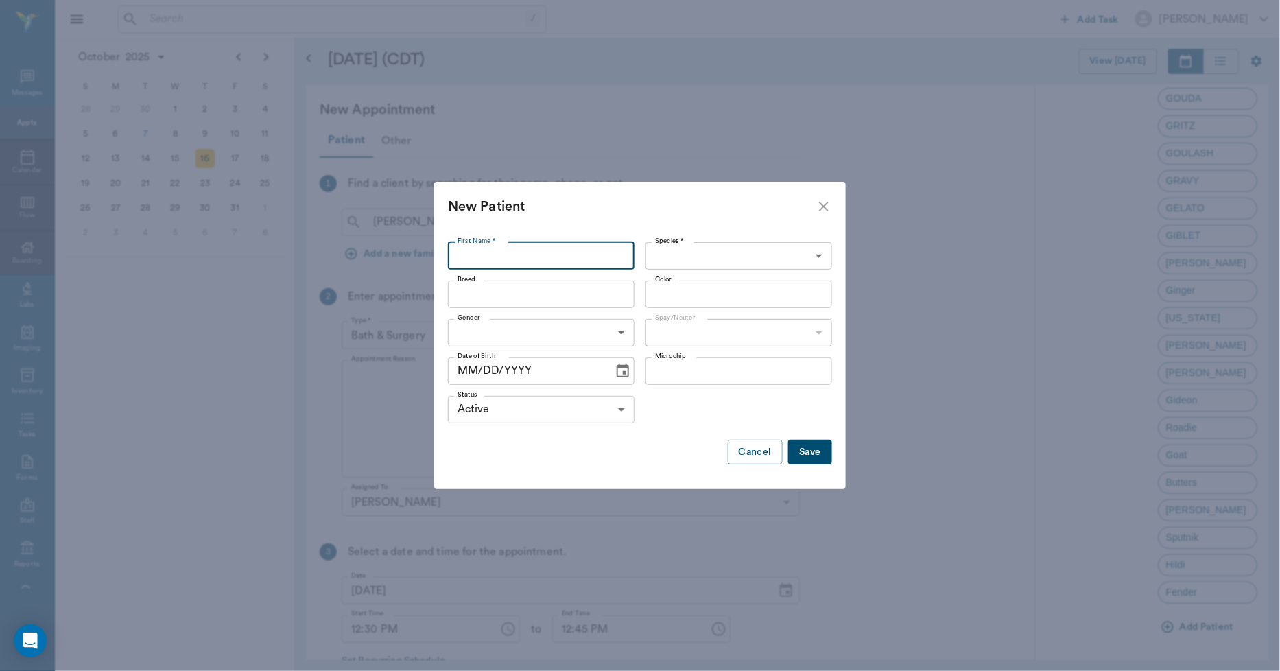
click at [503, 256] on input "First Name *" at bounding box center [541, 255] width 187 height 27
type input "Sterlin"
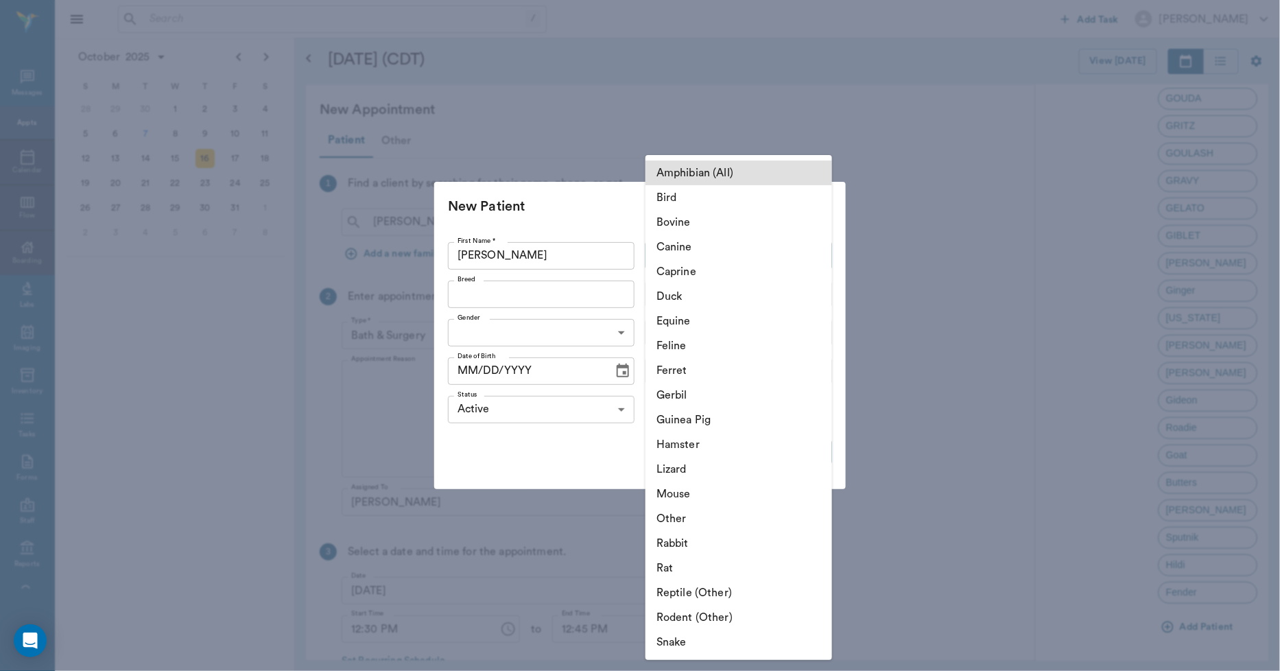
click at [690, 258] on body "/ ​ Add Task Dr. Bert Ellsworth Nectar Messages Appts Calendar Flow Boarding La…" at bounding box center [640, 335] width 1280 height 671
click at [674, 344] on li "Feline" at bounding box center [738, 345] width 187 height 25
type input "Feline"
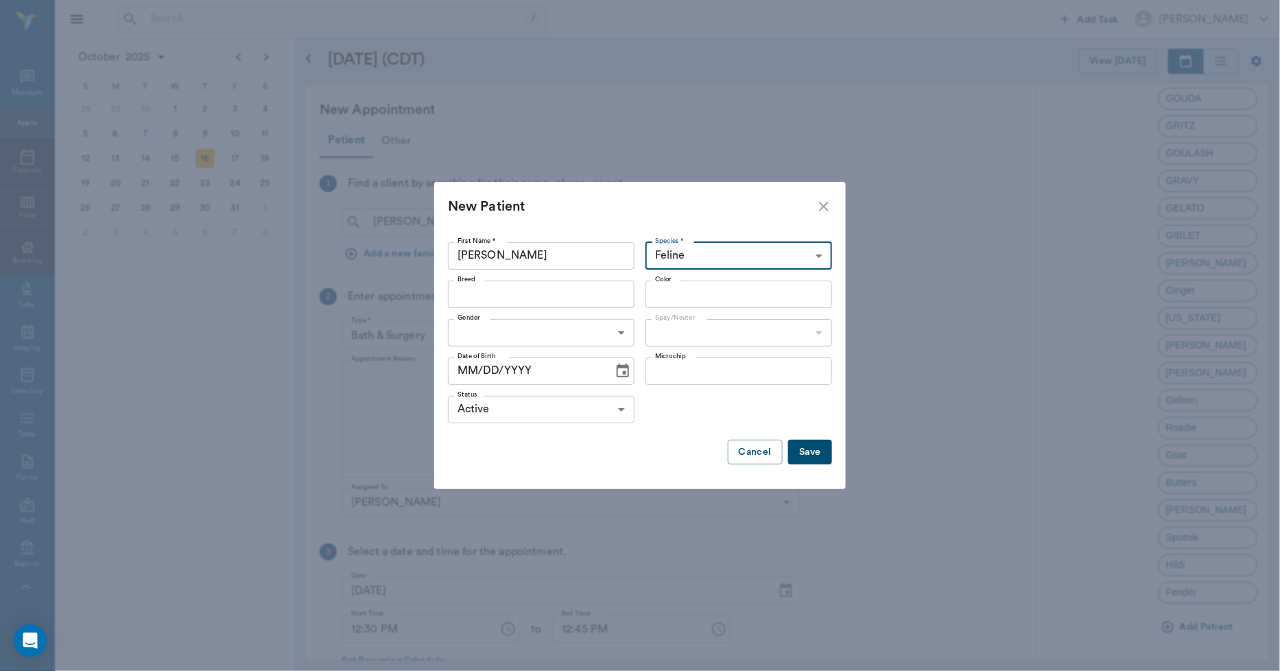
click at [505, 298] on input "Breed" at bounding box center [530, 294] width 156 height 19
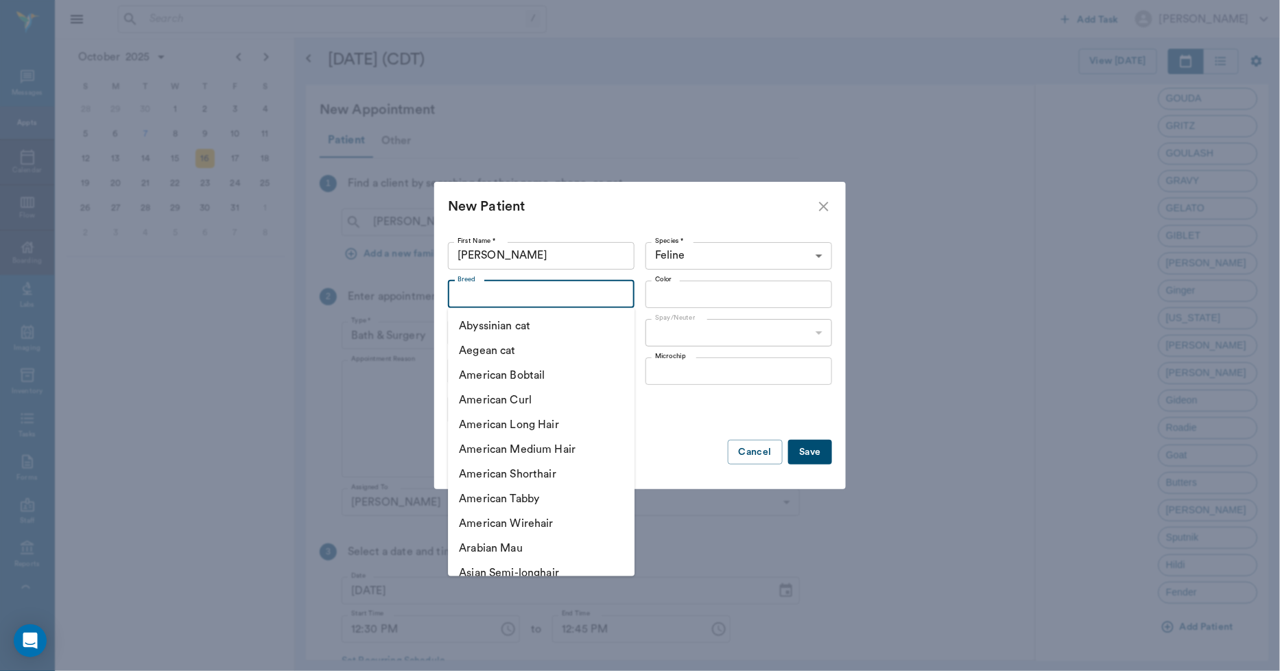
drag, startPoint x: 532, startPoint y: 423, endPoint x: 539, endPoint y: 418, distance: 8.9
click at [536, 423] on li "American Long Hair" at bounding box center [541, 424] width 187 height 25
type input "American Long Hair"
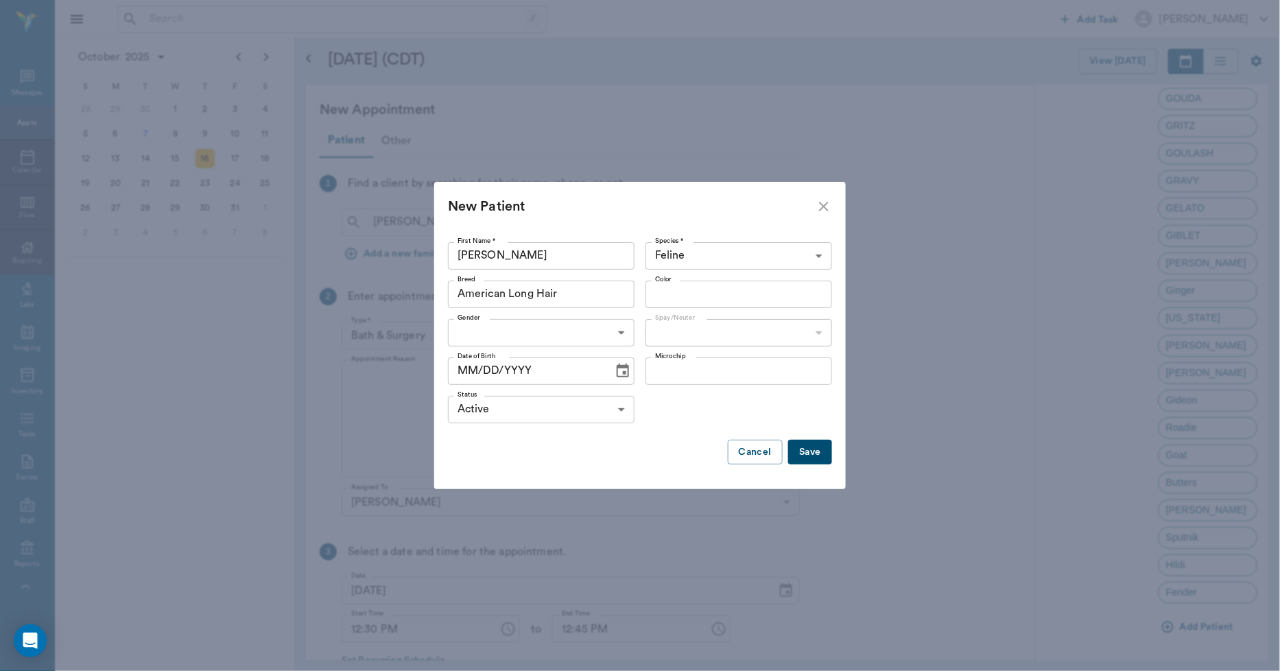
click at [694, 298] on input "Color" at bounding box center [727, 294] width 156 height 19
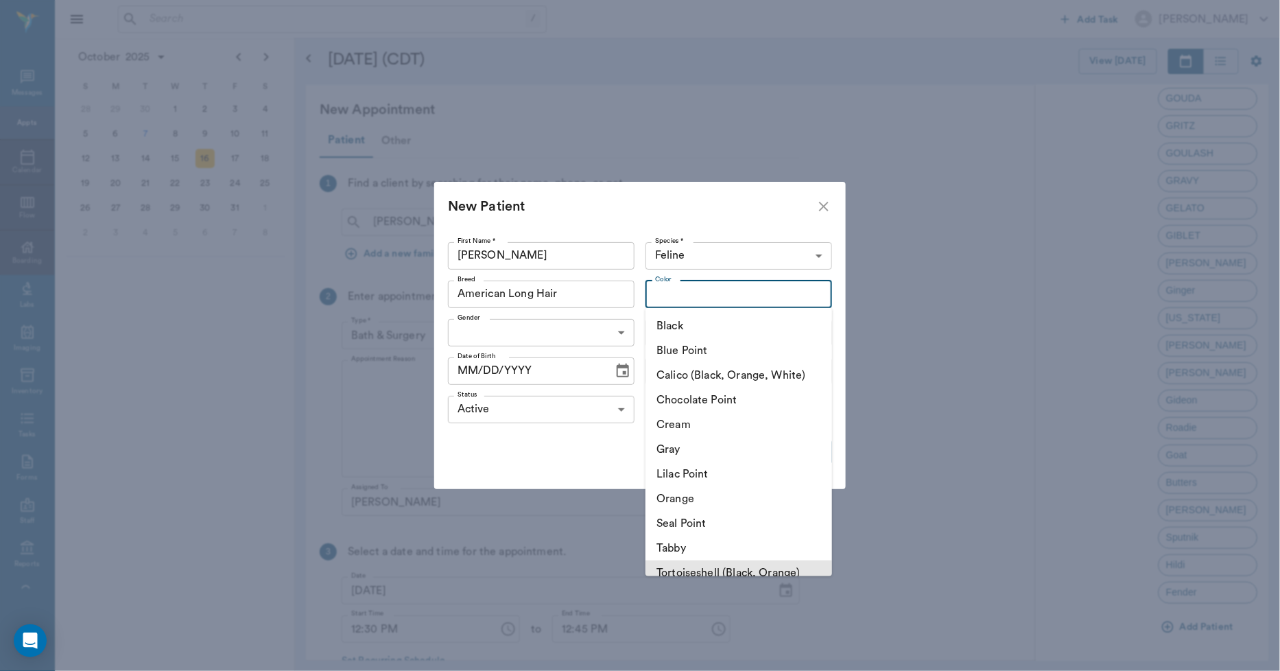
click at [706, 566] on li "Tortoiseshell (Black, Orange)" at bounding box center [738, 572] width 187 height 25
type input "Tortoiseshell (Black, Orange)"
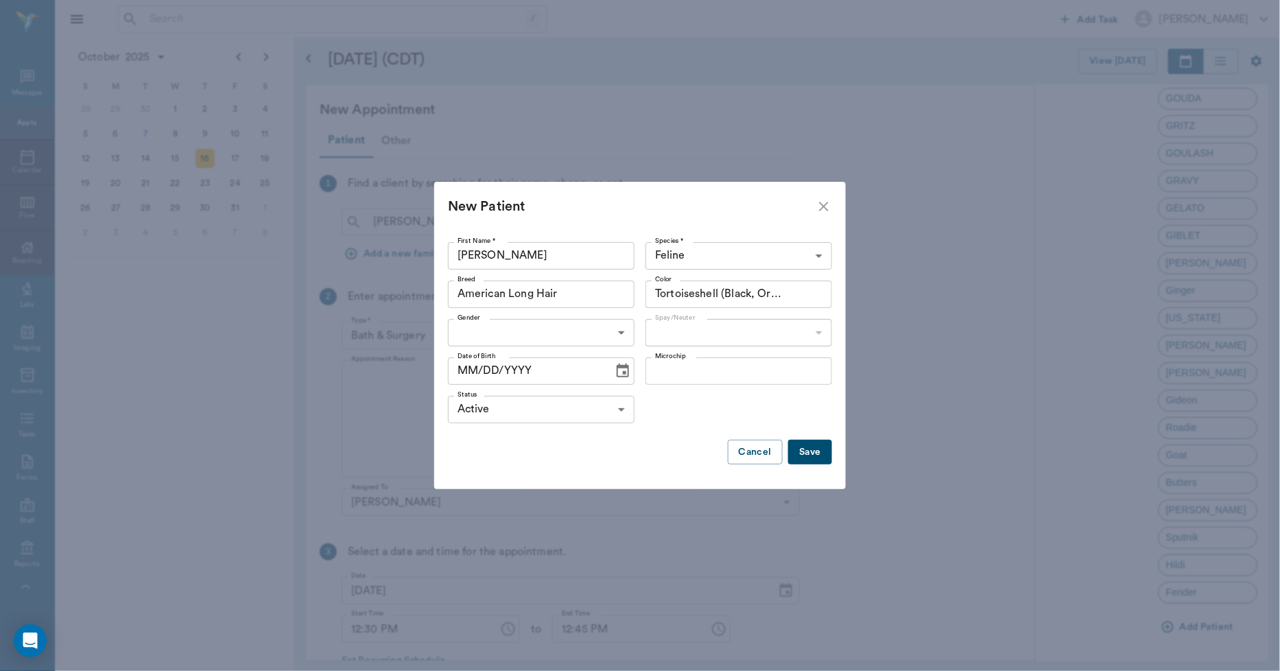
click at [514, 337] on body "/ ​ Add Task Dr. Bert Ellsworth Nectar Messages Appts Calendar Flow Boarding La…" at bounding box center [640, 335] width 1280 height 671
click at [514, 387] on li "[DEMOGRAPHIC_DATA]" at bounding box center [541, 389] width 187 height 25
type input "FEMALE"
click at [676, 333] on body "/ ​ Add Task Dr. Bert Ellsworth Nectar Messages Appts Calendar Flow Boarding La…" at bounding box center [640, 335] width 1280 height 671
click at [679, 387] on li "Not spayed" at bounding box center [738, 389] width 187 height 25
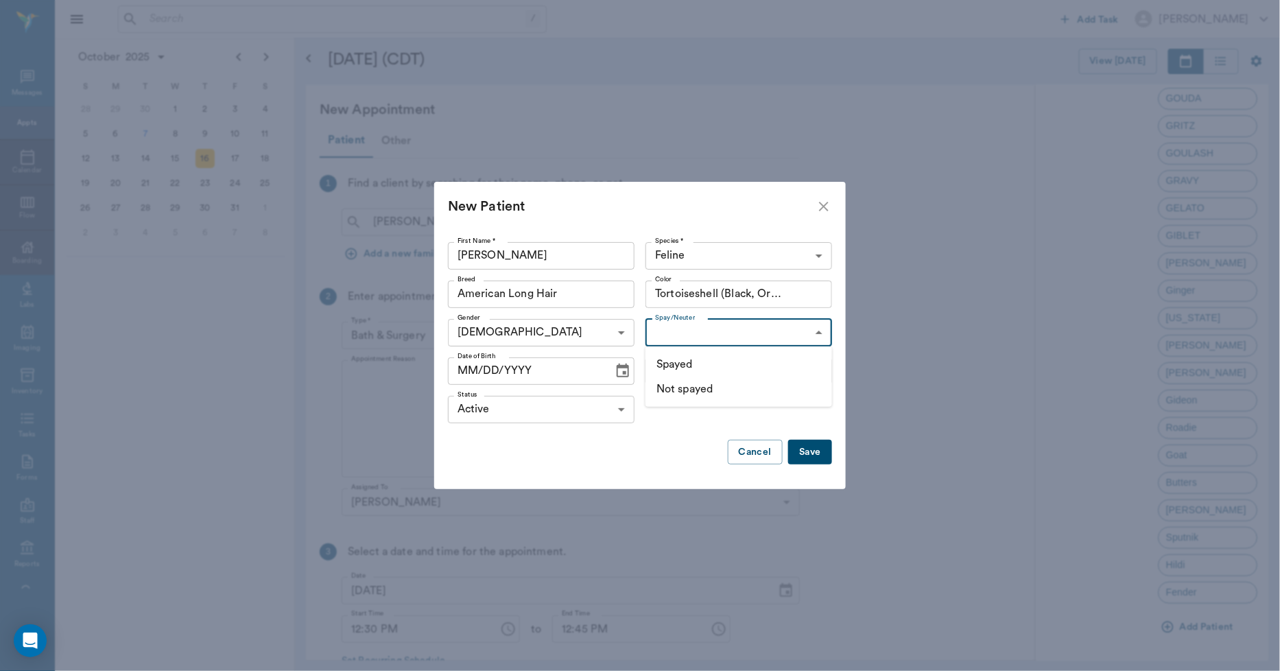
type input "false"
click at [617, 372] on icon "Choose date" at bounding box center [623, 371] width 16 height 16
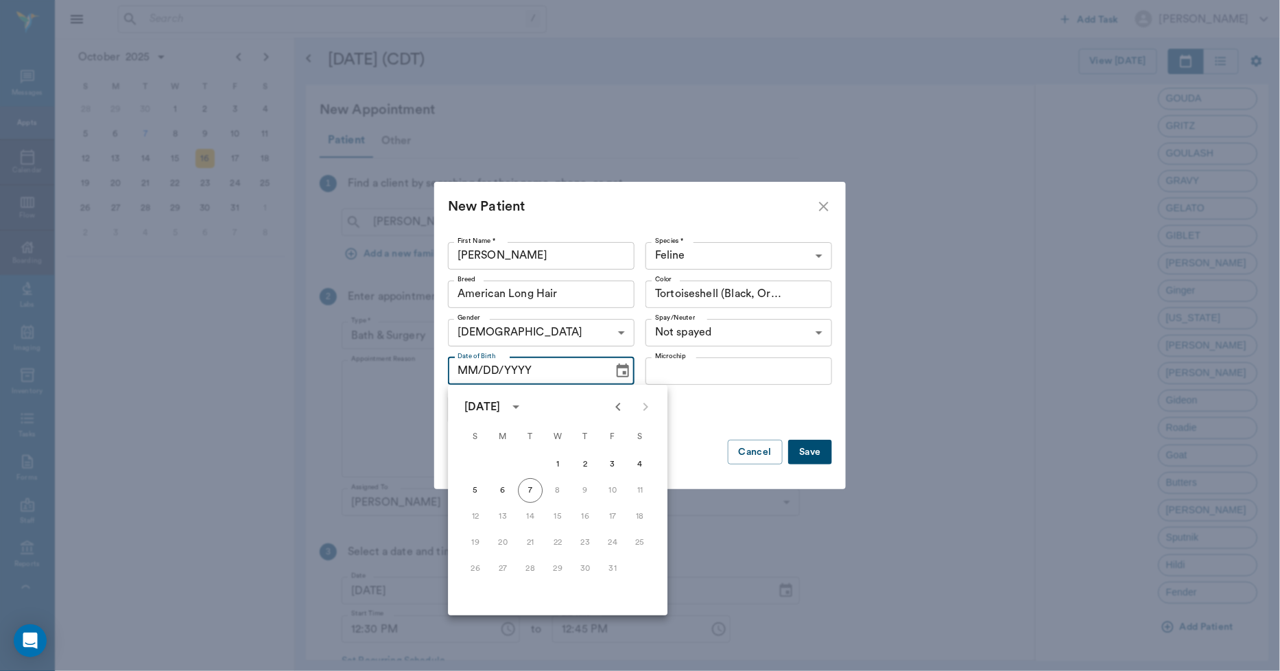
click at [620, 403] on icon "Previous month" at bounding box center [618, 406] width 16 height 16
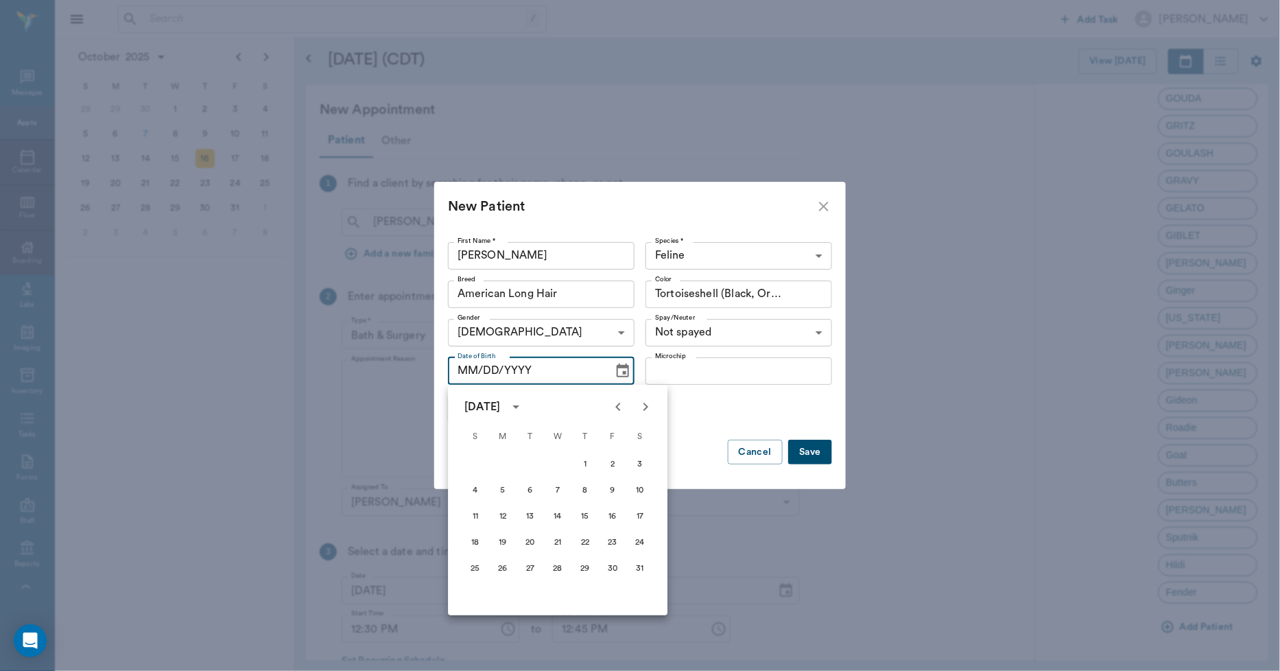
click at [620, 403] on icon "Previous month" at bounding box center [618, 406] width 16 height 16
click at [528, 464] on button "1" at bounding box center [530, 464] width 25 height 25
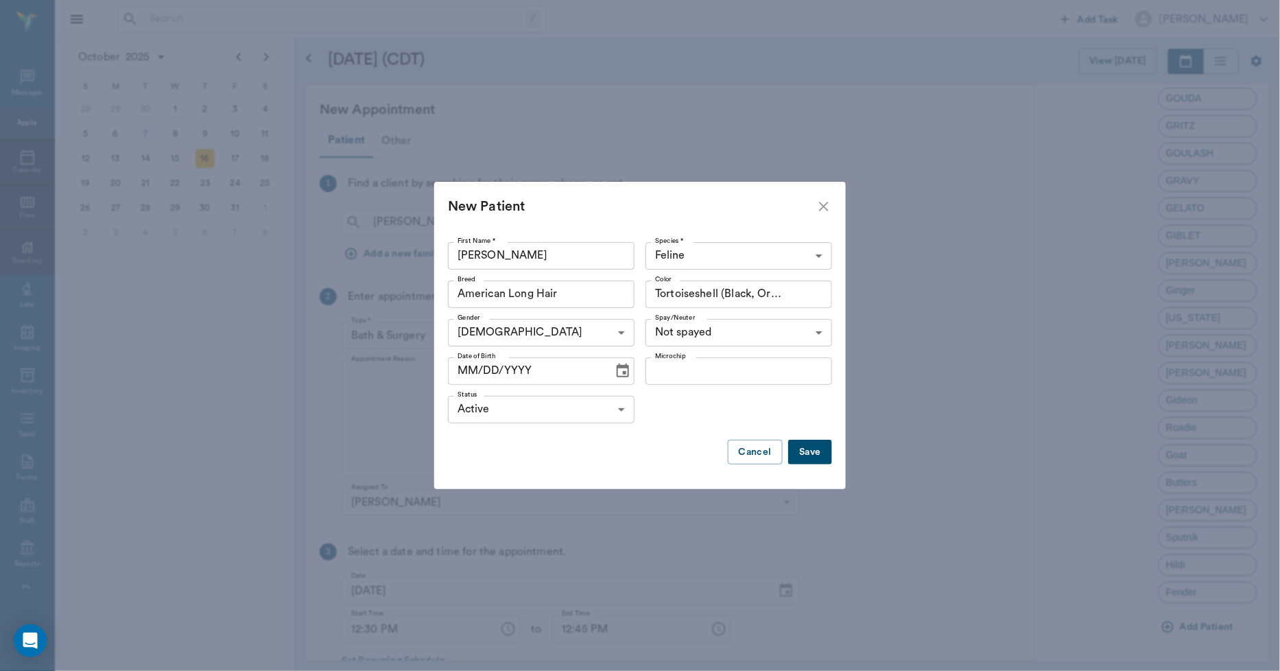
type input "04/01/2025"
click at [808, 449] on button "Save" at bounding box center [810, 452] width 44 height 25
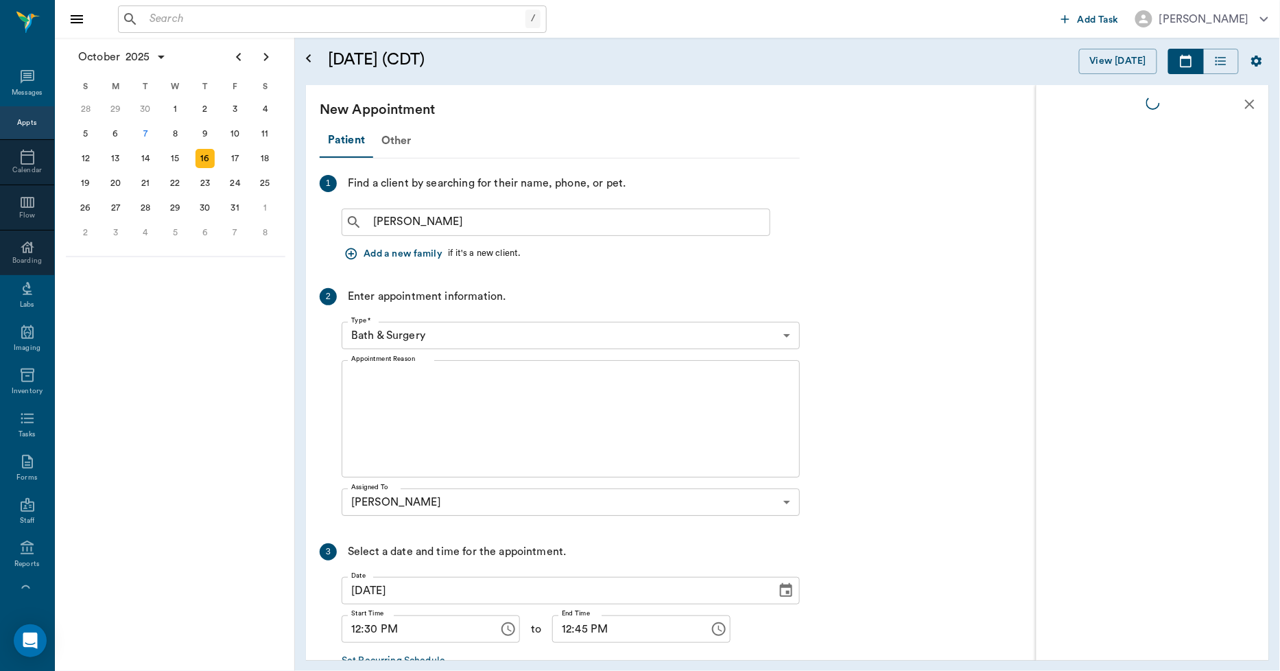
scroll to position [0, 0]
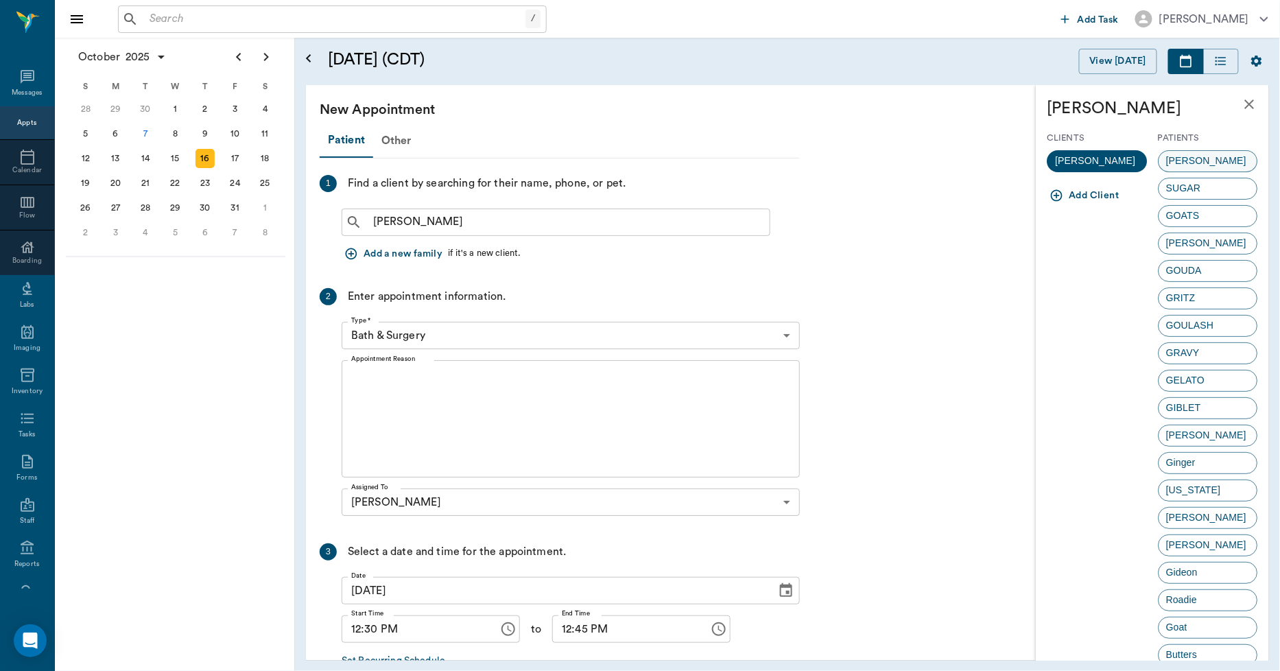
click at [1175, 165] on span "Sterlin" at bounding box center [1206, 161] width 95 height 14
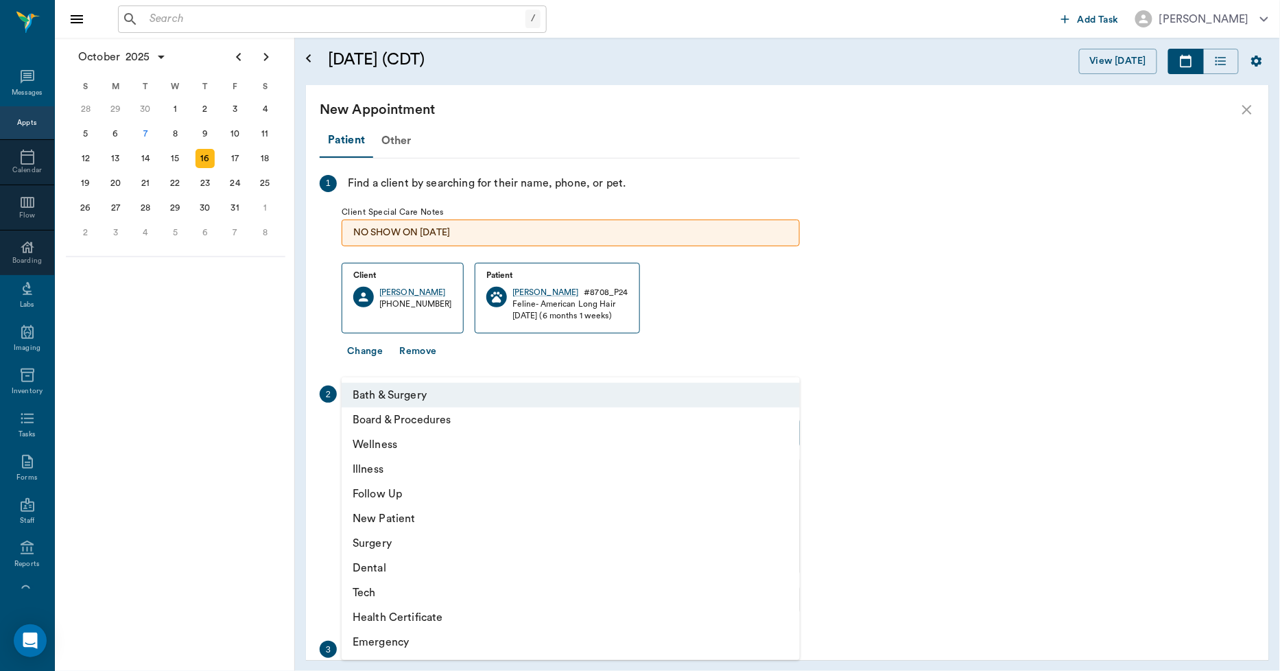
click at [381, 430] on body "/ ​ Add Task Dr. Bert Ellsworth Nectar Messages Appts Calendar Flow Boarding La…" at bounding box center [640, 335] width 1280 height 671
click at [381, 545] on li "Surgery" at bounding box center [571, 543] width 458 height 25
type input "65d2be4f46e3a538d89b8c18"
type input "01:00 PM"
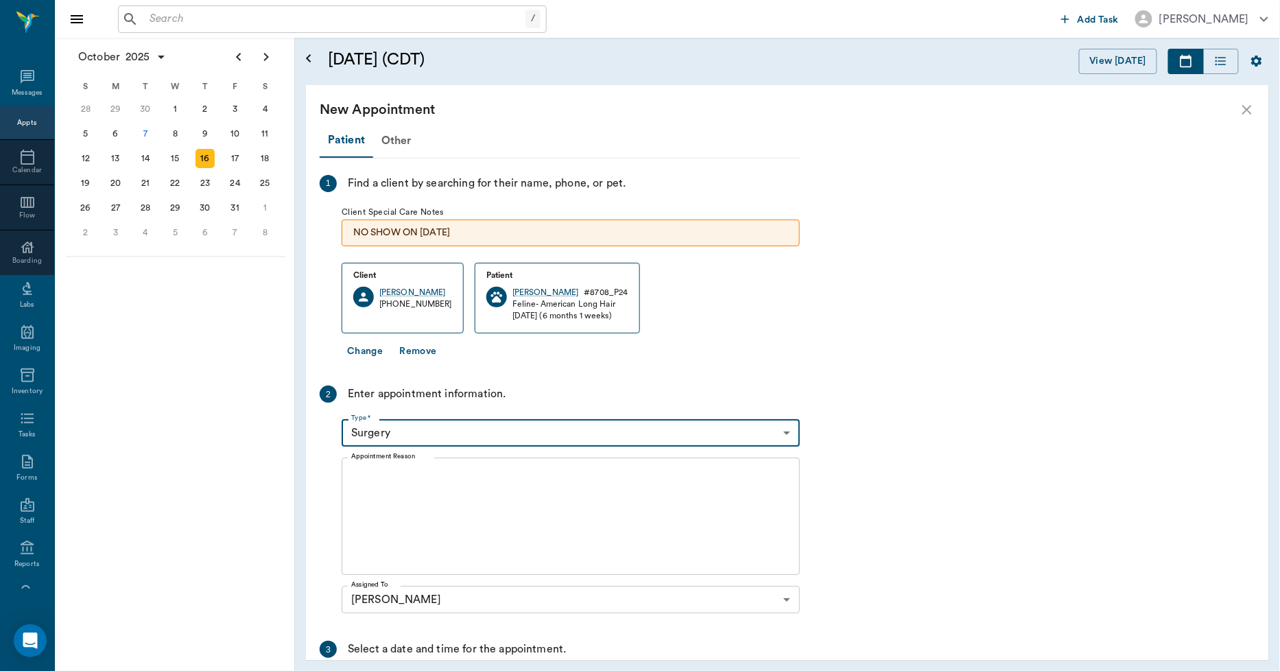
click at [365, 475] on textarea "Appointment Reason" at bounding box center [570, 516] width 439 height 95
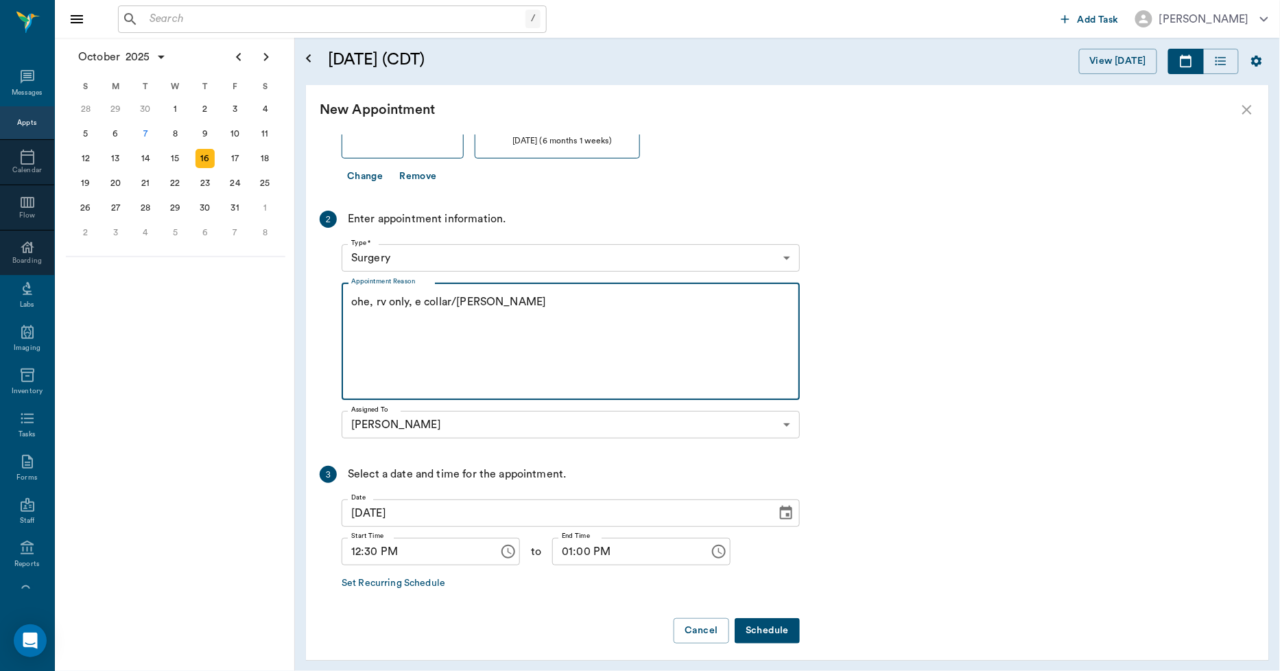
scroll to position [182, 0]
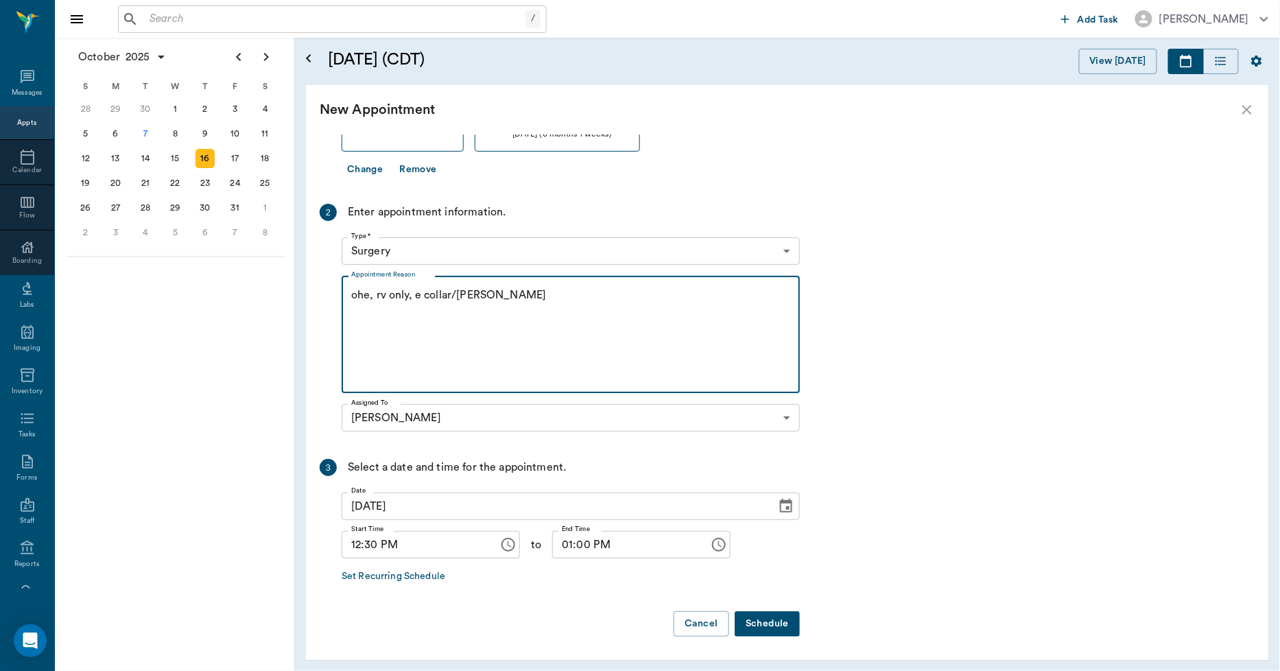
type textarea "ohe, rv only, e collar/Lisa"
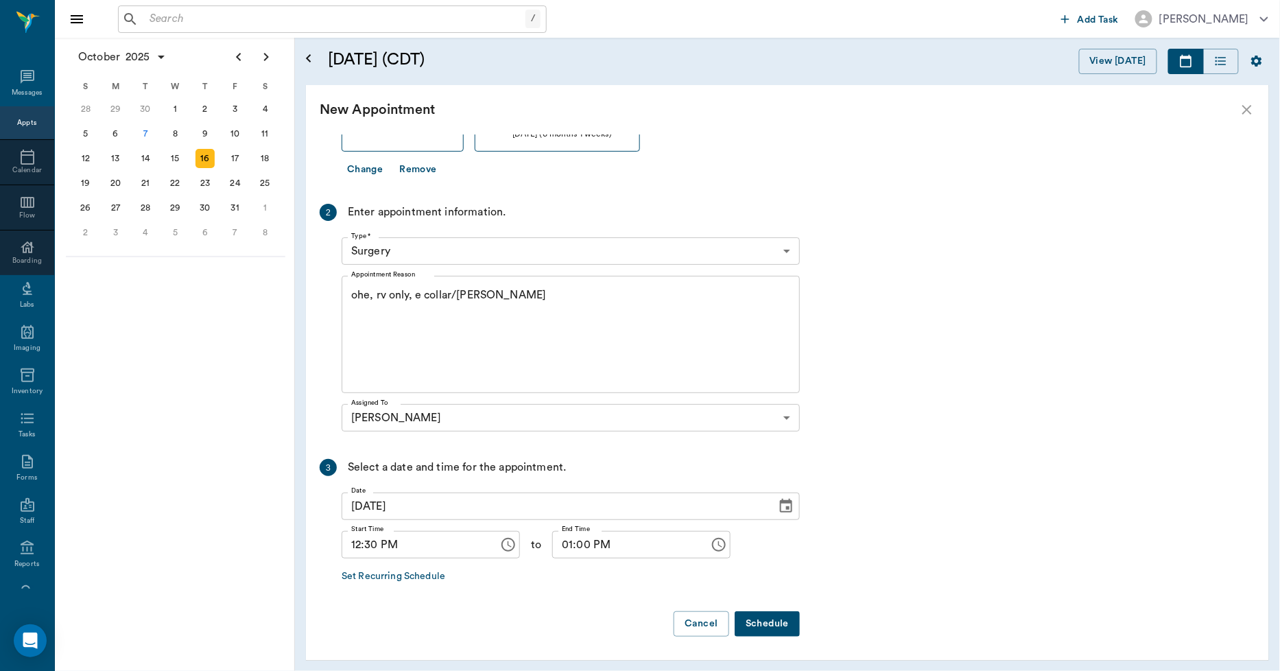
click at [772, 624] on button "Schedule" at bounding box center [767, 623] width 65 height 25
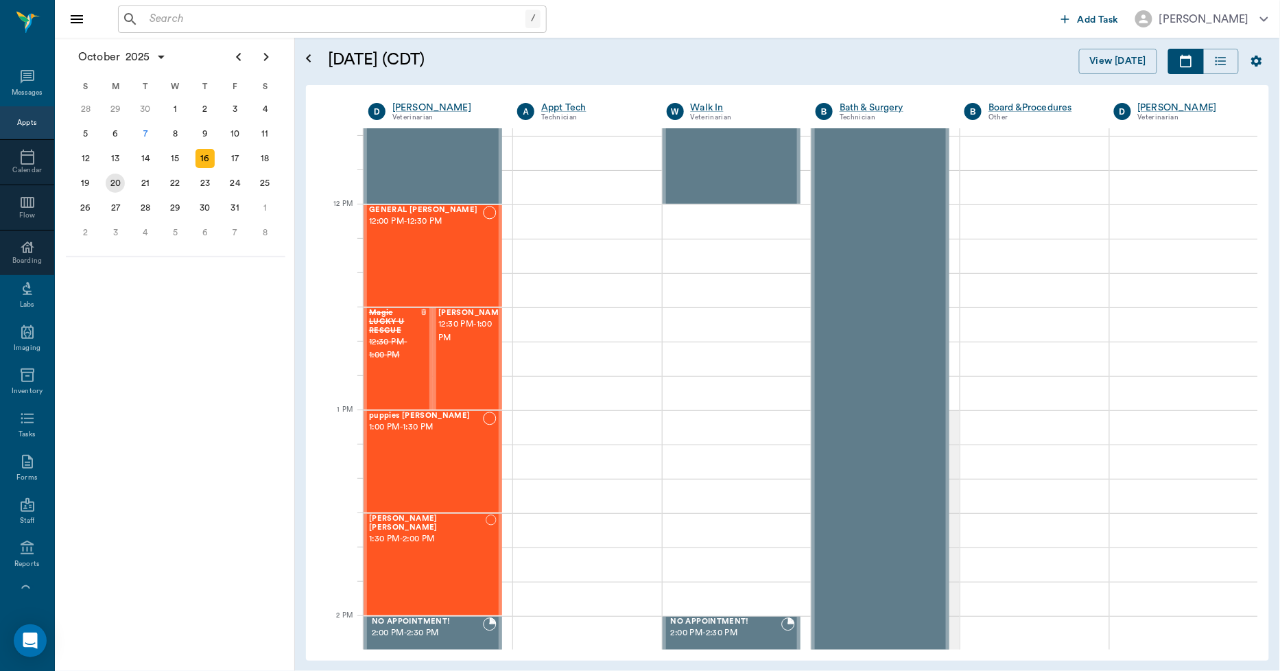
click at [117, 183] on div "20" at bounding box center [115, 183] width 19 height 19
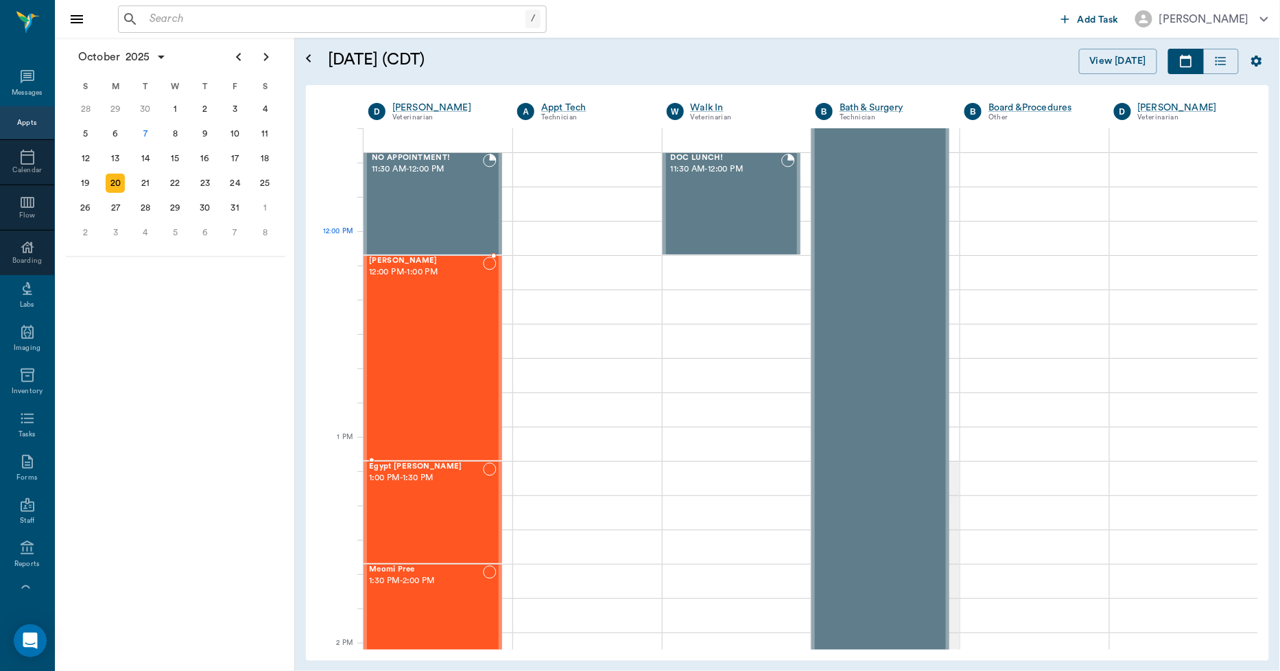
scroll to position [686, 0]
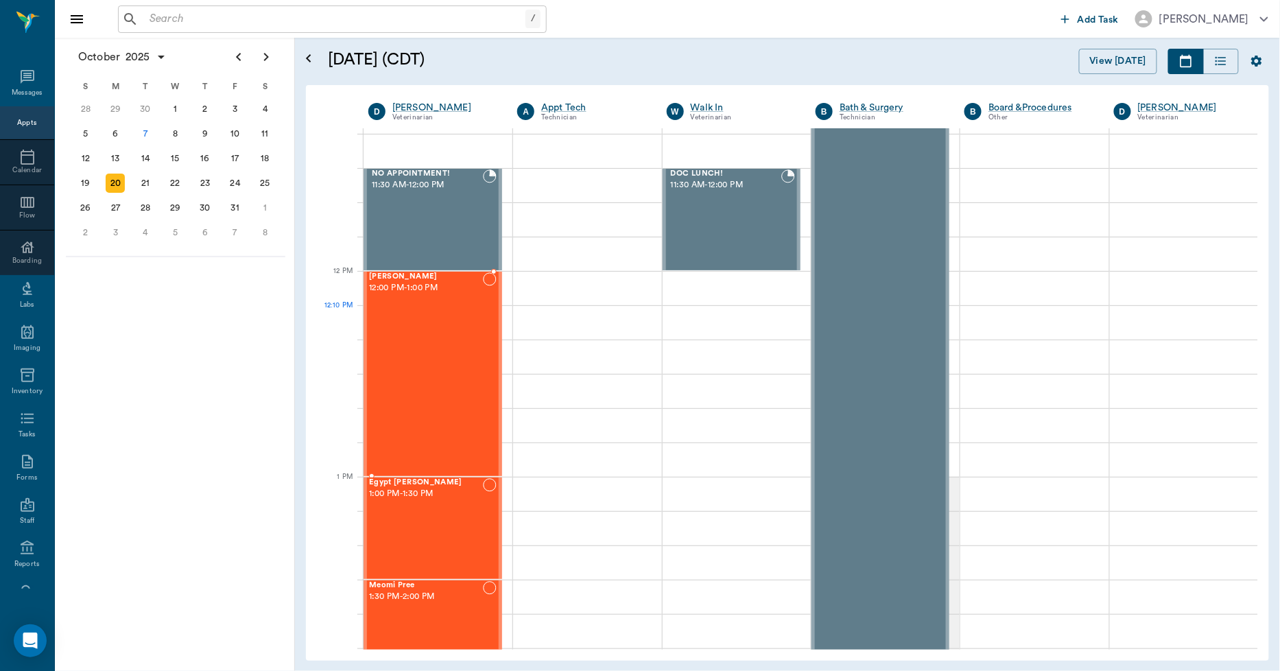
click at [428, 338] on div "Teddy Hawkins 12:00 PM - 1:00 PM" at bounding box center [426, 373] width 114 height 203
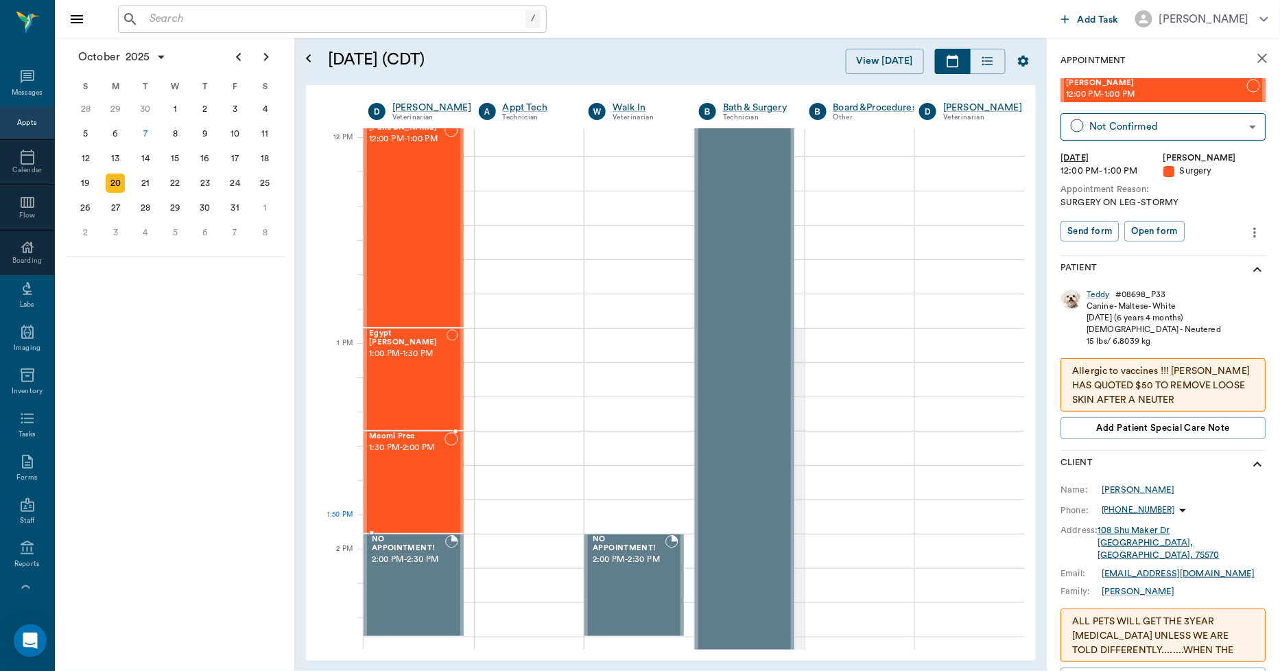
scroll to position [838, 0]
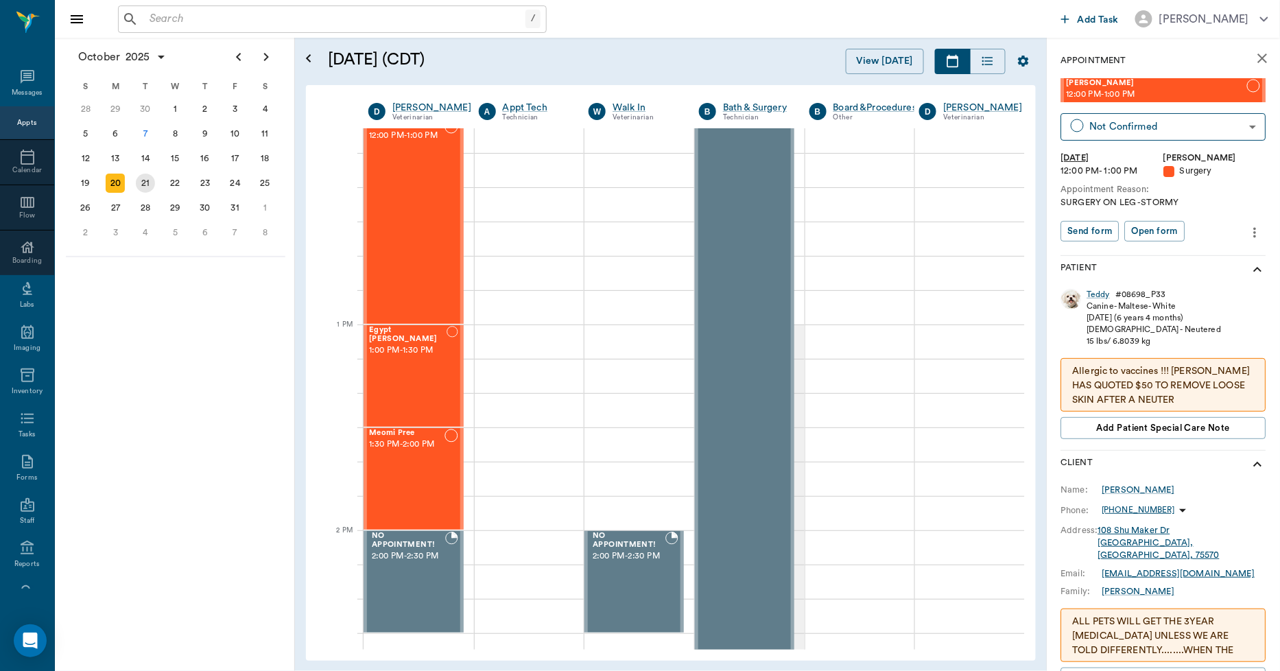
click at [144, 177] on div "21" at bounding box center [145, 183] width 19 height 19
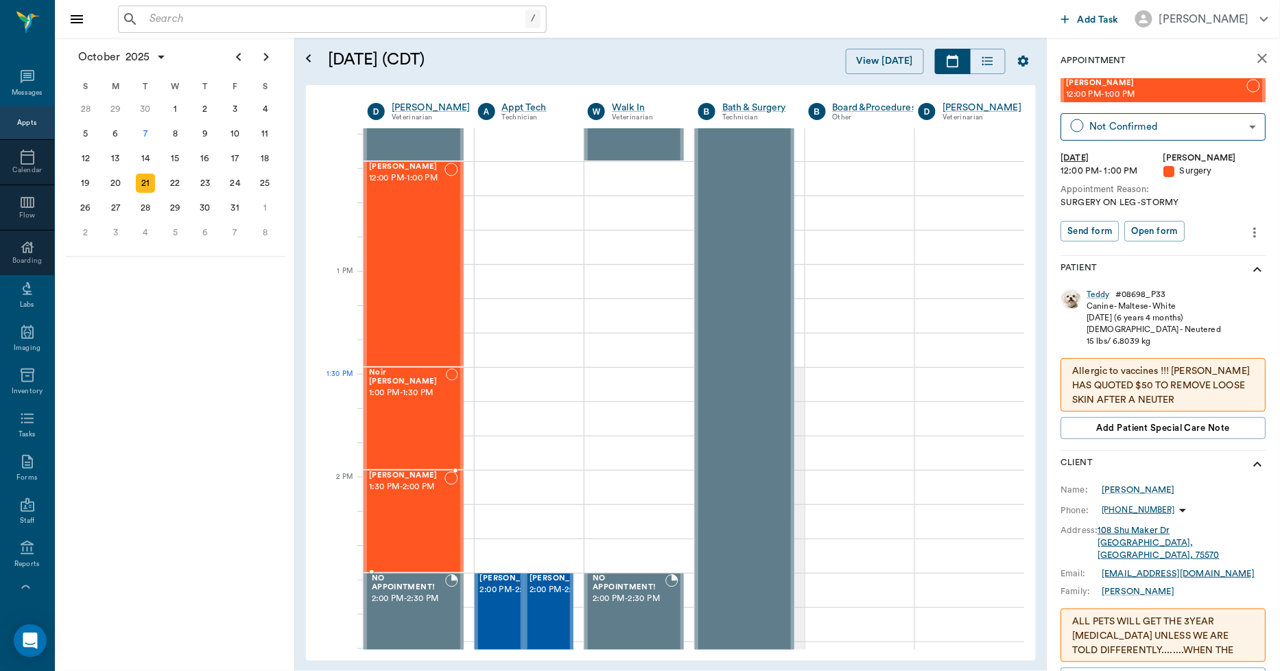
scroll to position [914, 1]
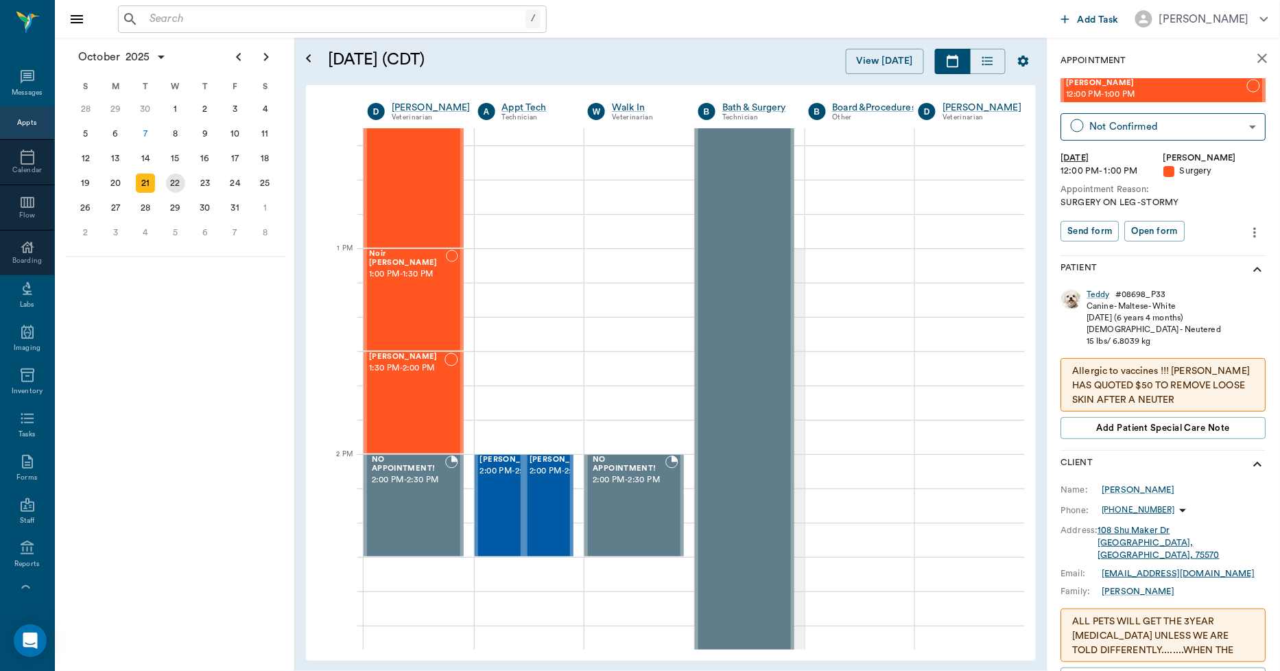
click at [179, 178] on div "22" at bounding box center [175, 183] width 19 height 19
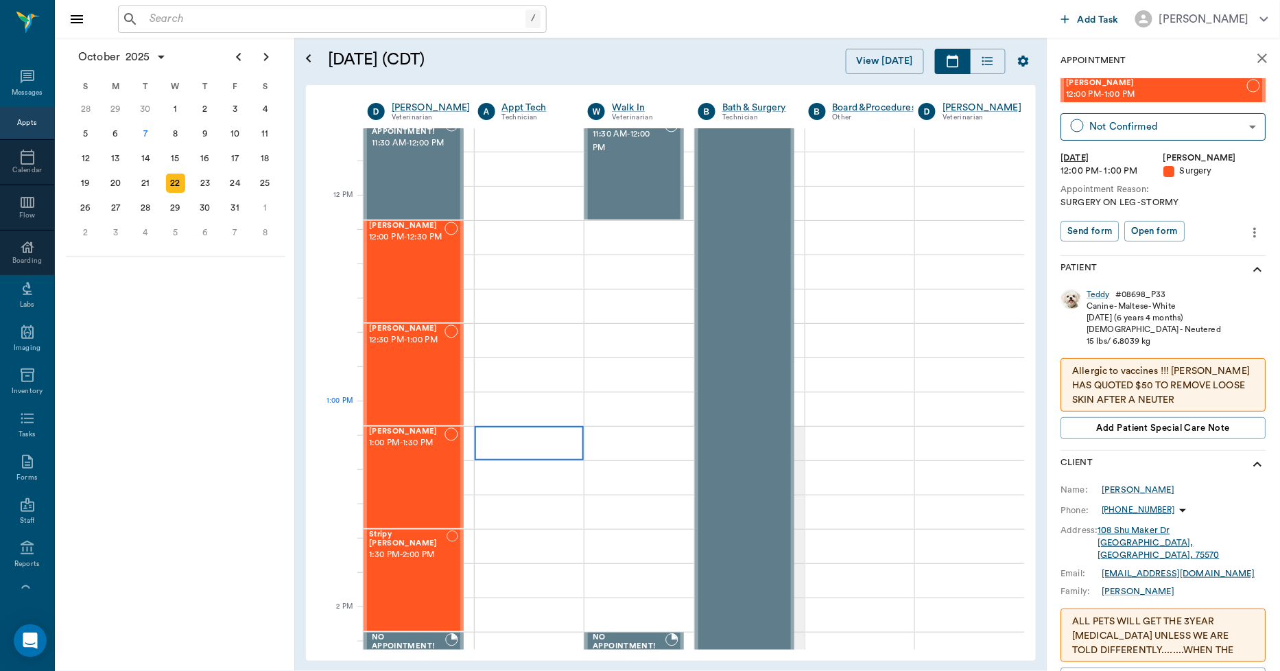
scroll to position [762, 1]
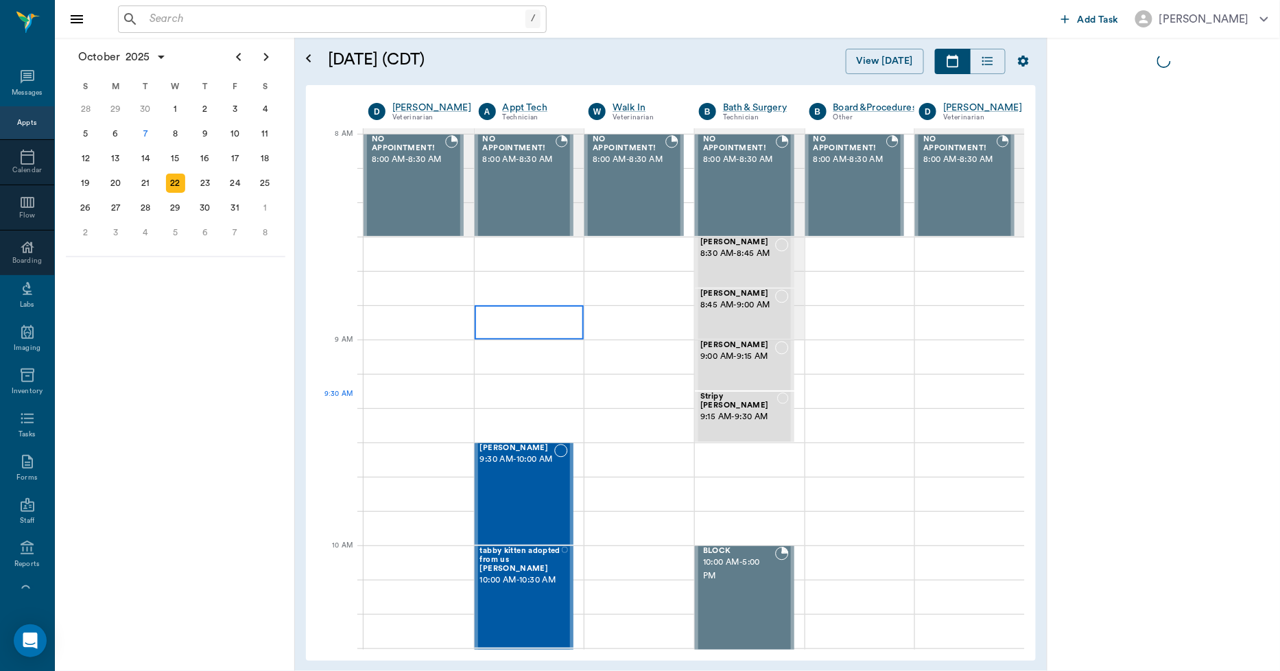
scroll to position [0, 1]
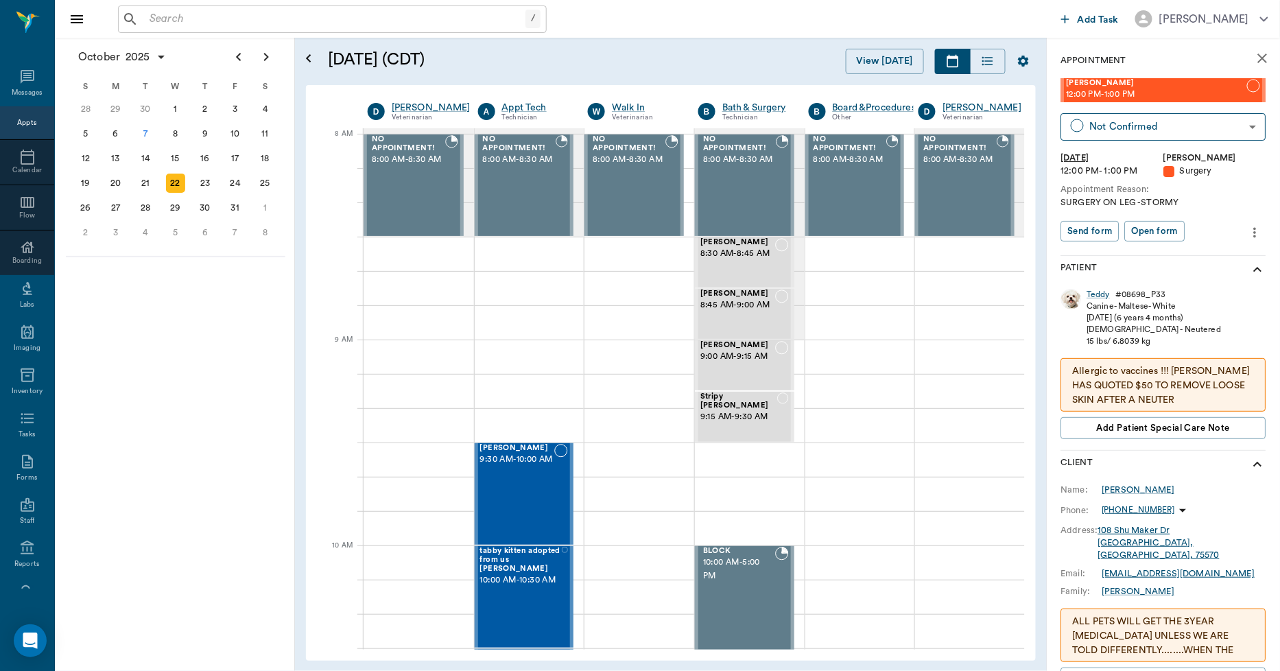
click at [19, 123] on div "Appts" at bounding box center [26, 123] width 19 height 10
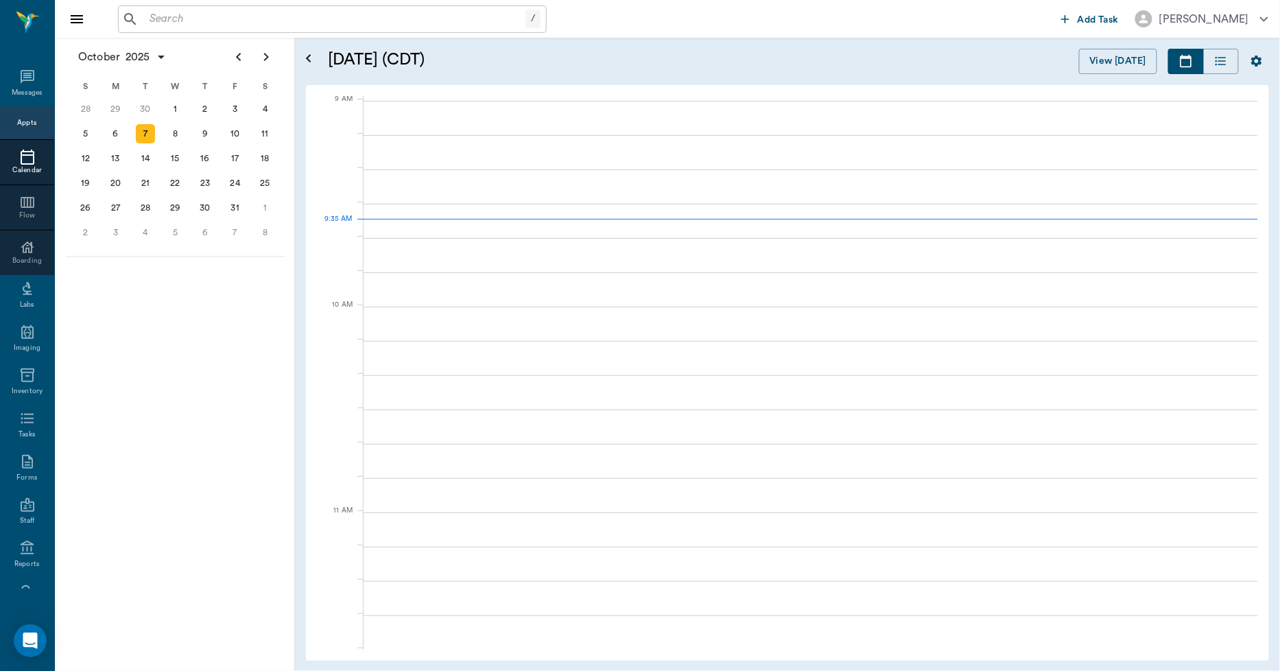
scroll to position [208, 0]
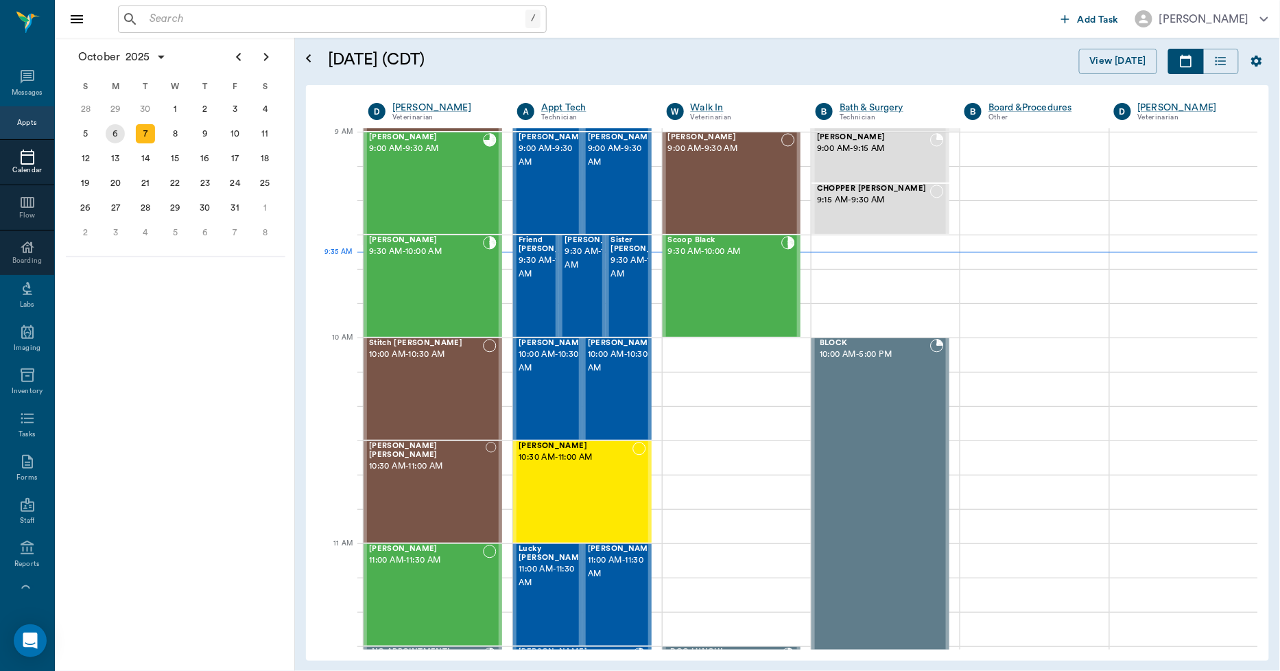
click at [113, 139] on div "6" at bounding box center [115, 133] width 19 height 19
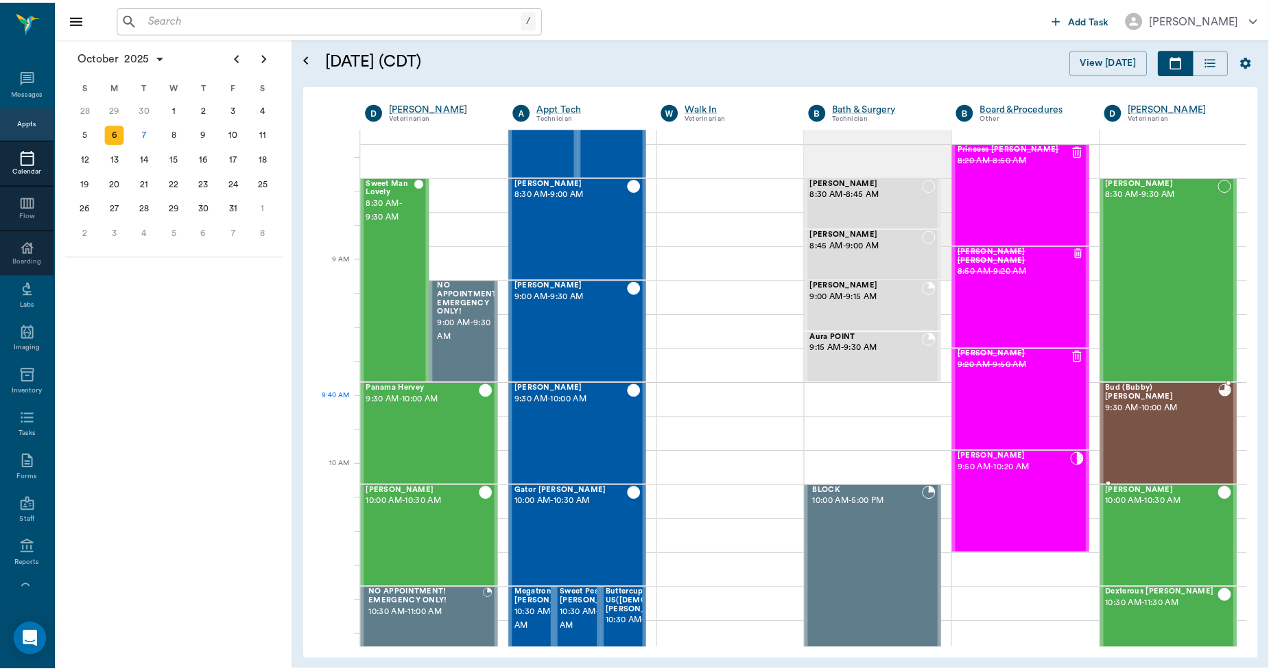
scroll to position [228, 0]
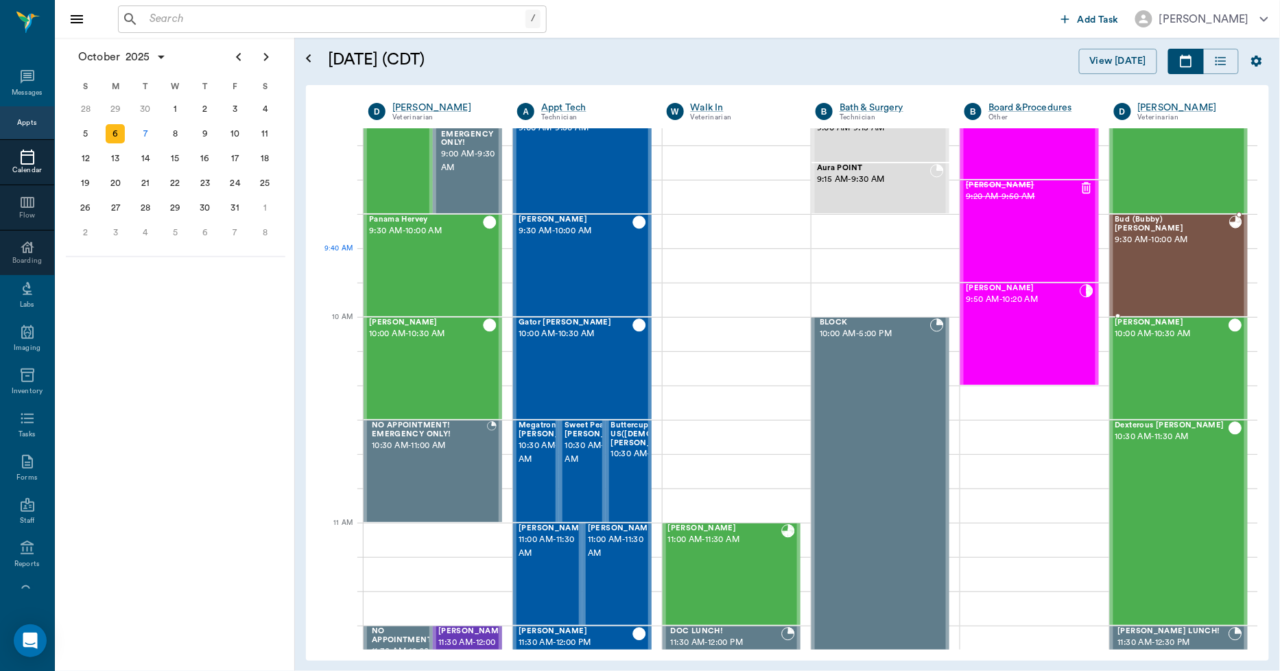
click at [1150, 277] on div "Bud (Bubby) [PERSON_NAME] 9:30 AM - 10:00 AM" at bounding box center [1172, 265] width 114 height 100
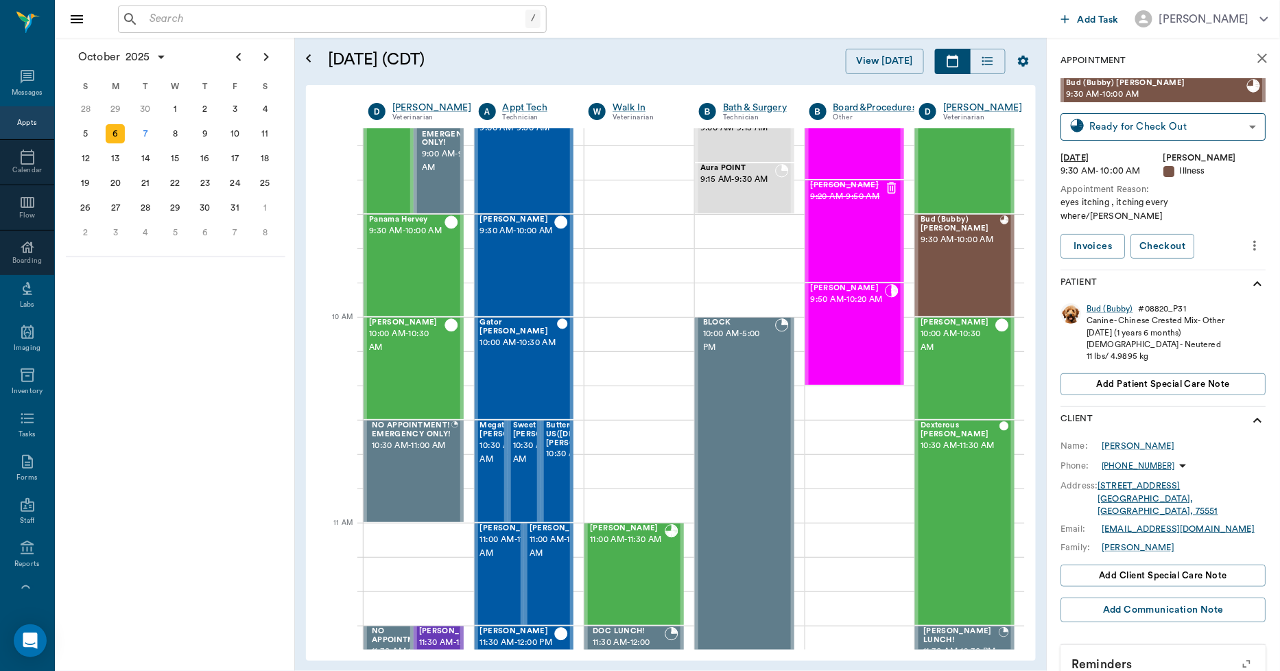
click at [1248, 237] on icon "more" at bounding box center [1255, 245] width 15 height 16
click at [604, 264] on div at bounding box center [640, 335] width 1280 height 671
click at [1104, 303] on div "Bud (Bubby)" at bounding box center [1110, 309] width 46 height 12
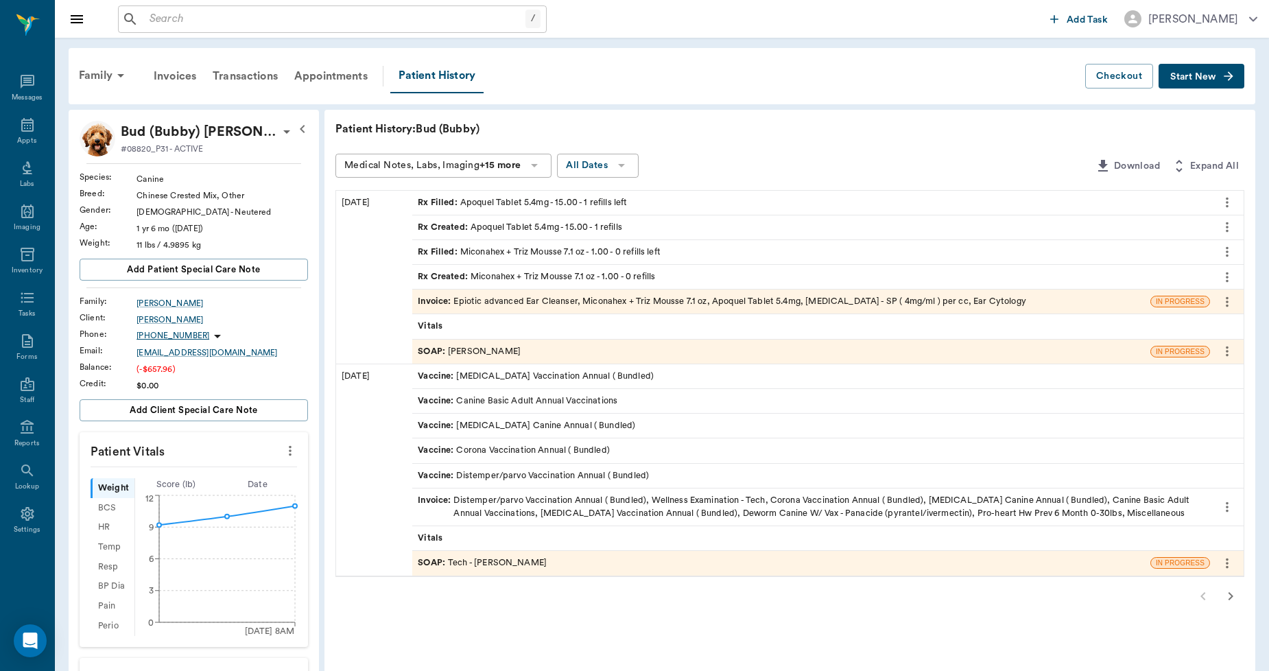
click at [429, 300] on span "Invoice :" at bounding box center [436, 301] width 36 height 13
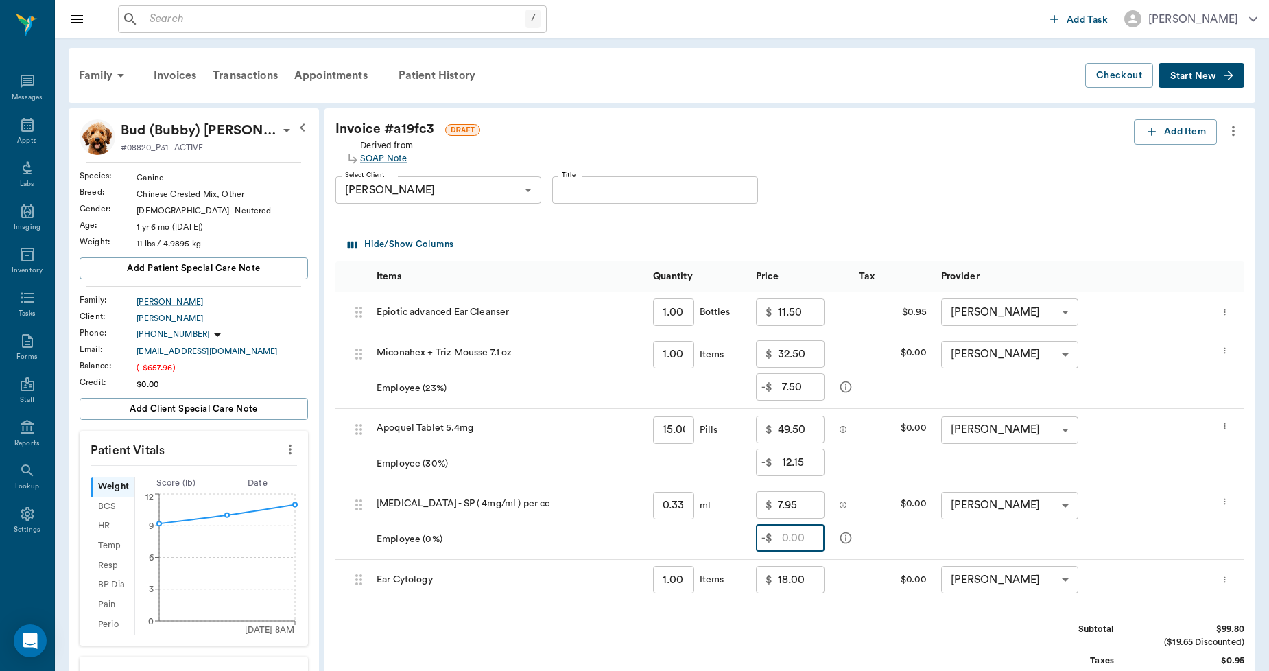
click at [793, 540] on input "text" at bounding box center [803, 537] width 43 height 27
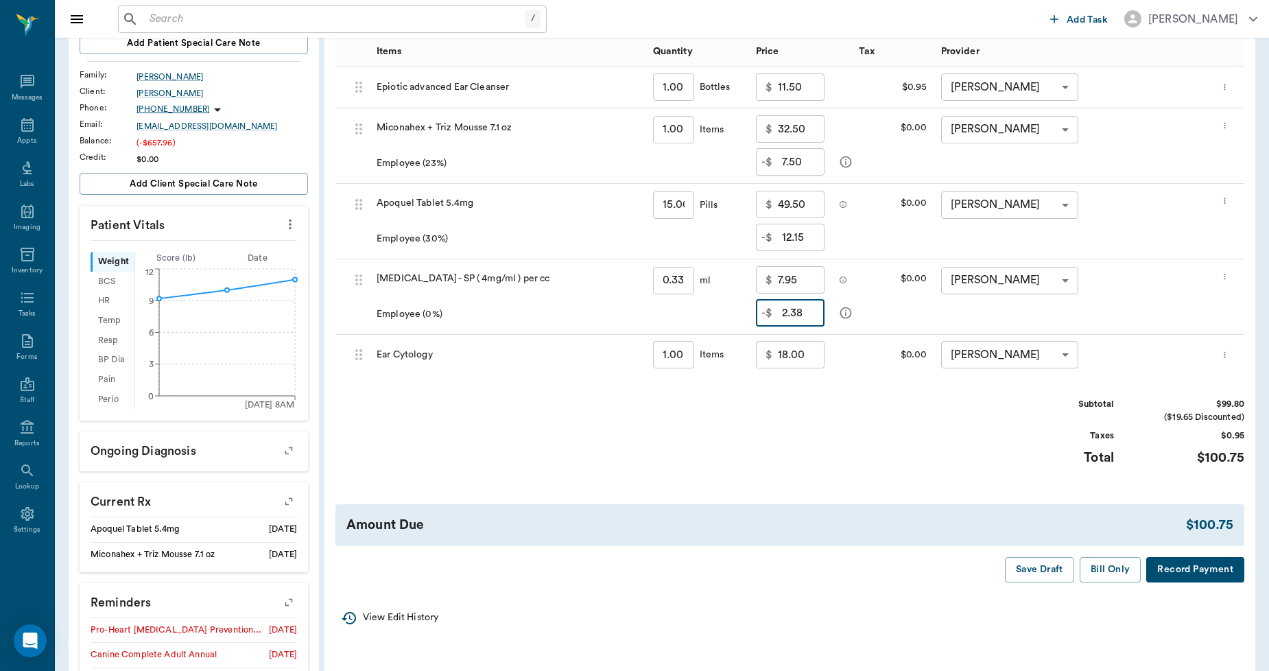
scroll to position [305, 0]
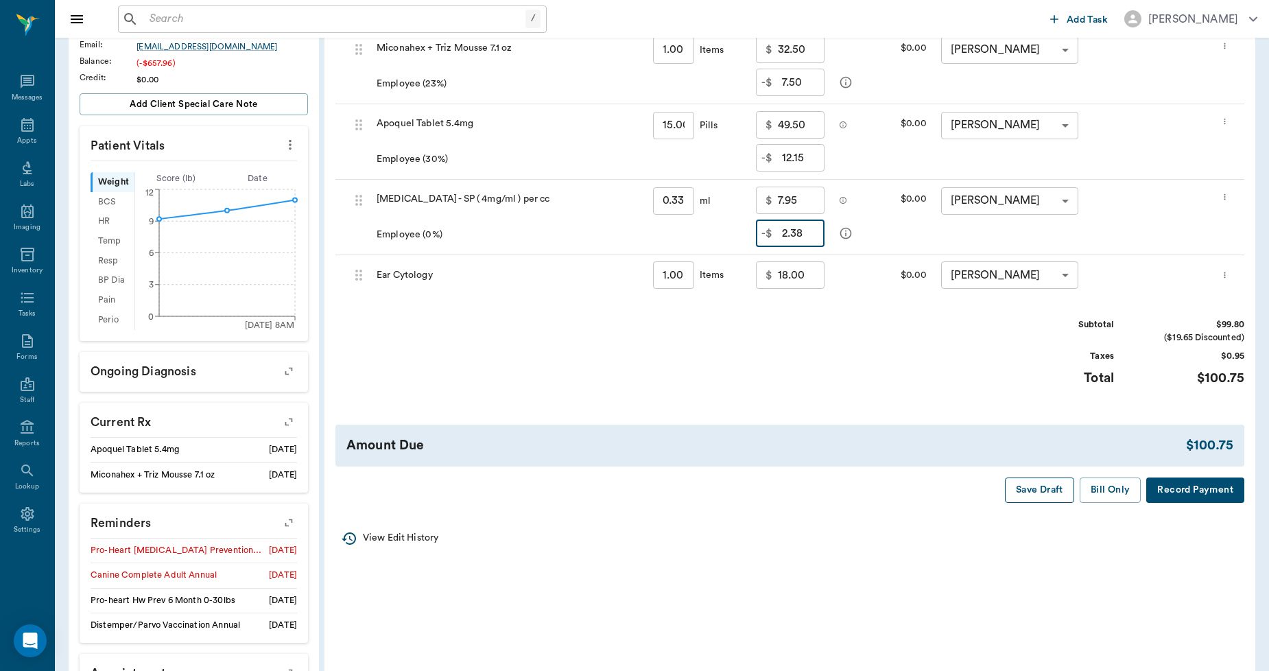
type input "2.38"
click at [1048, 488] on button "Save Draft" at bounding box center [1039, 489] width 69 height 25
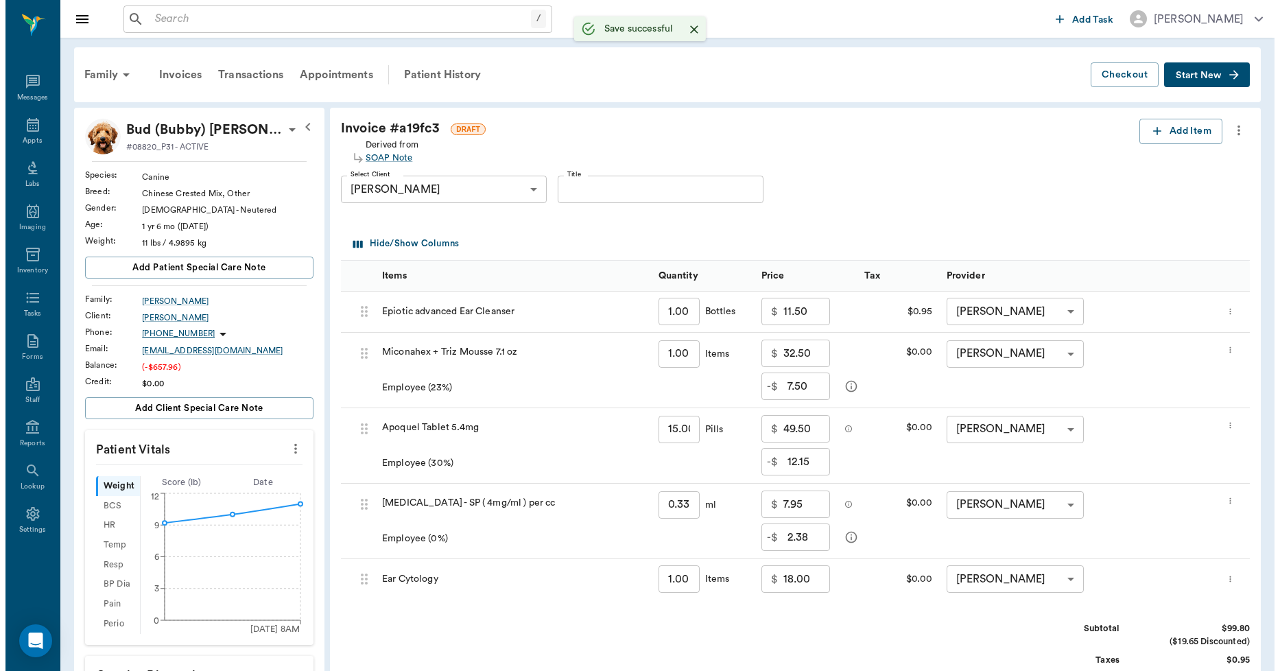
scroll to position [0, 0]
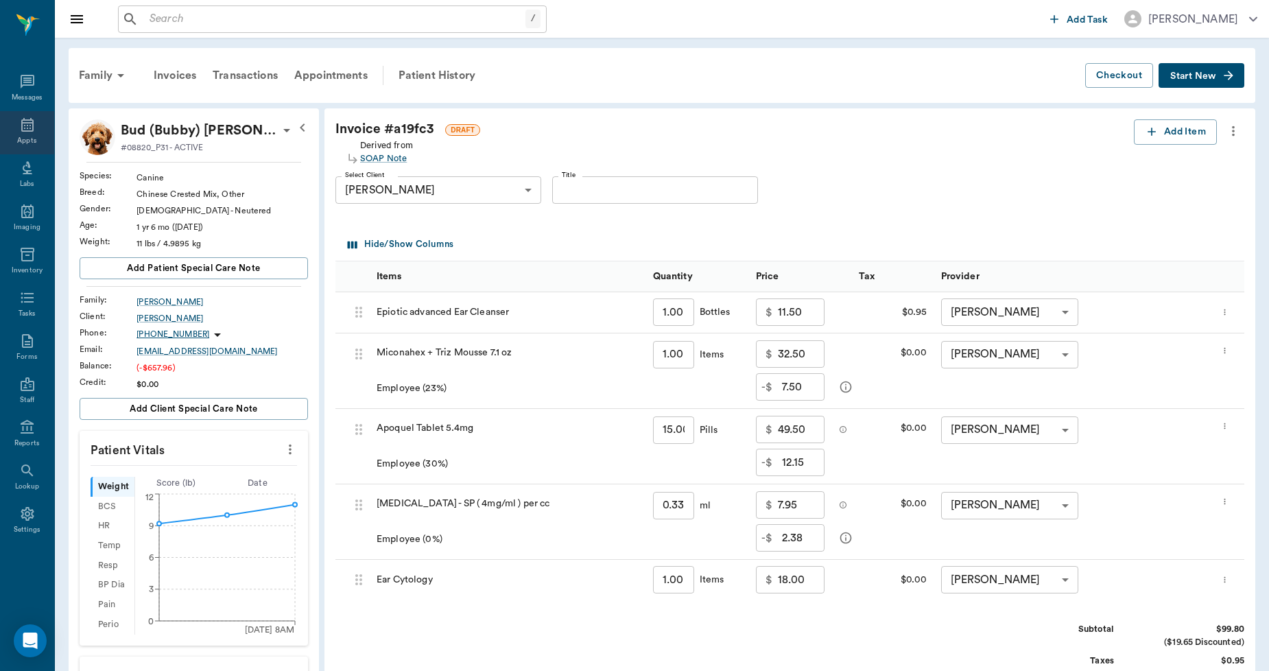
click at [27, 123] on icon at bounding box center [27, 125] width 12 height 14
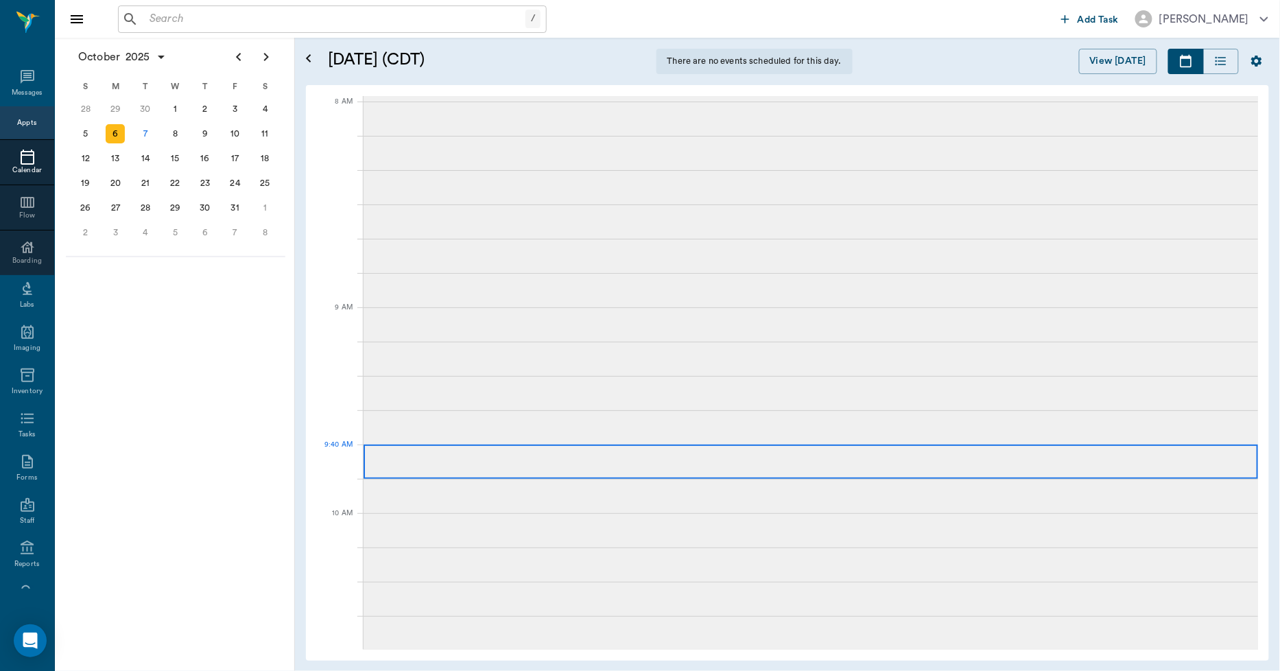
scroll to position [208, 0]
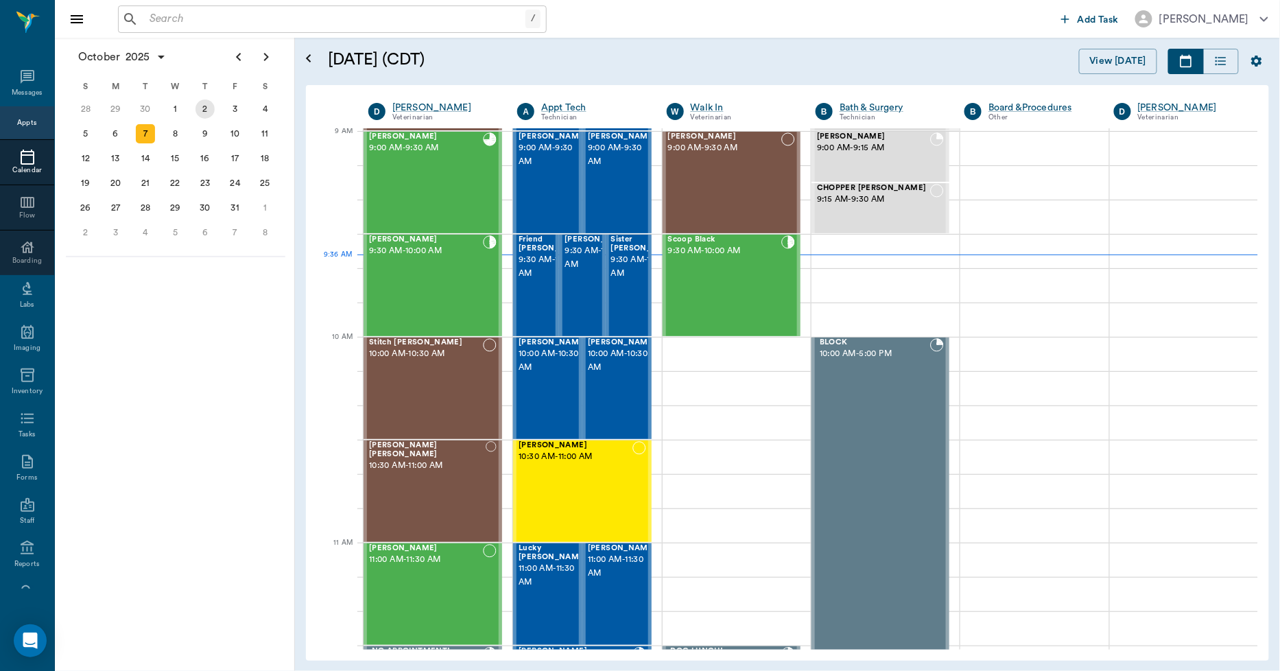
click at [200, 115] on div "2" at bounding box center [204, 108] width 19 height 19
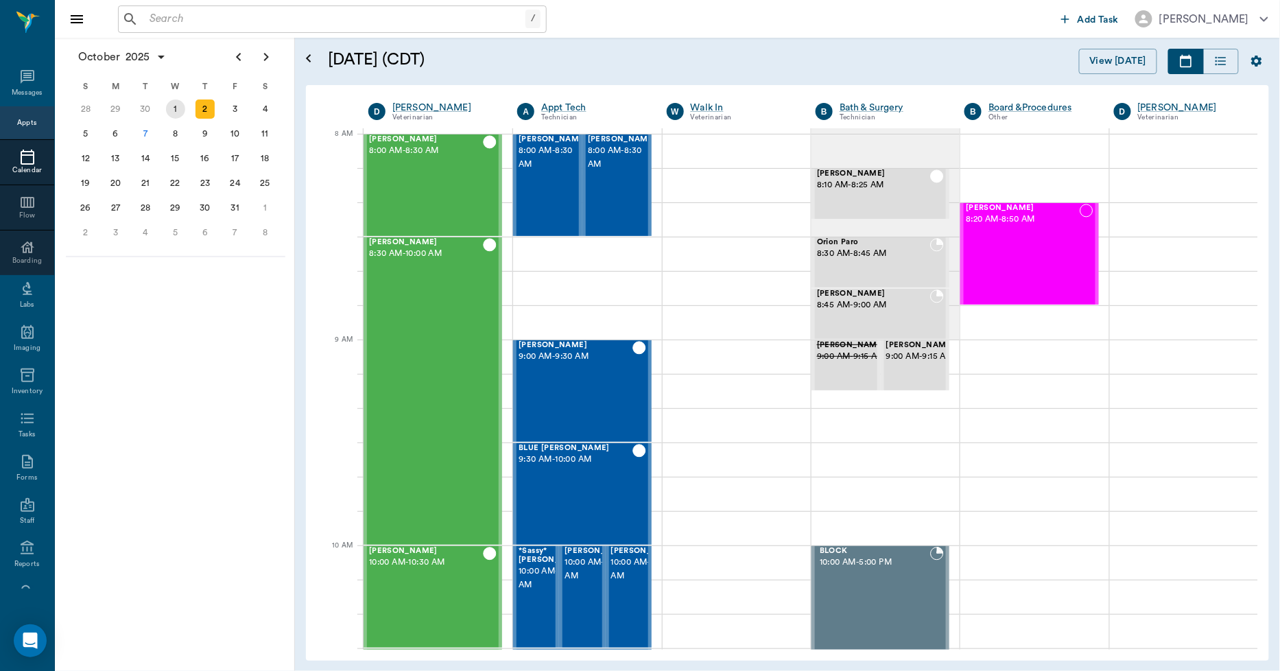
click at [174, 110] on div "1" at bounding box center [175, 108] width 19 height 19
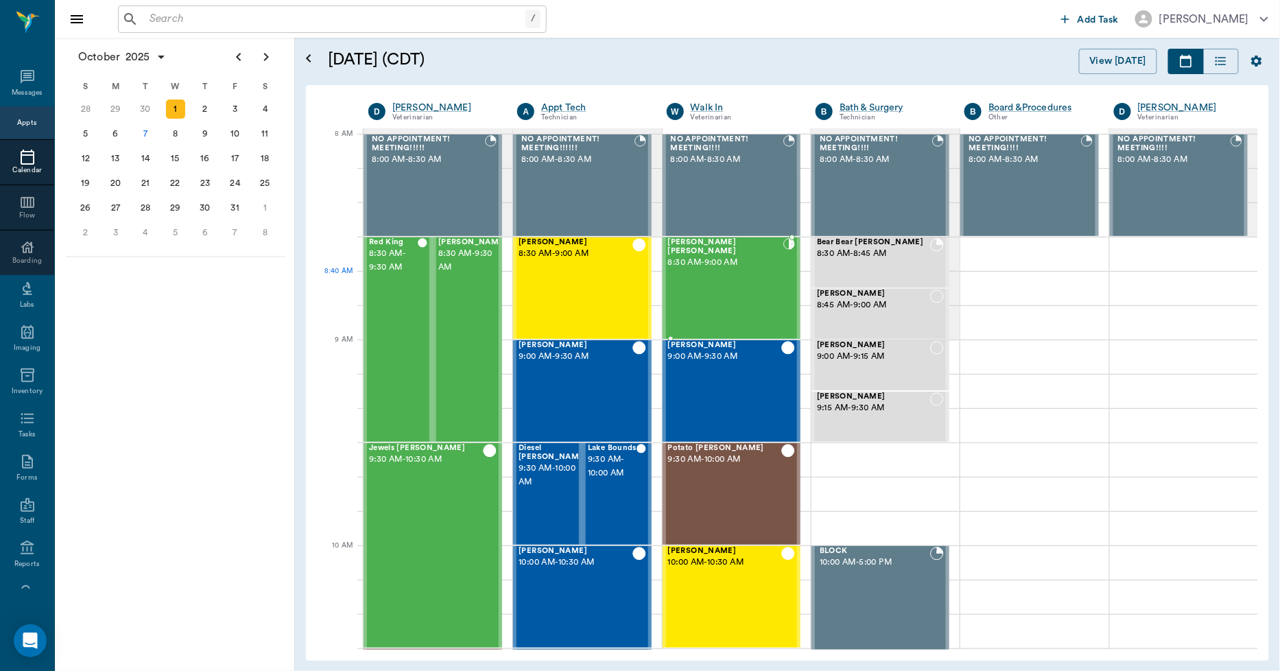
click at [755, 300] on div "Maggie Mae Taylor 8:30 AM - 9:00 AM" at bounding box center [726, 288] width 116 height 100
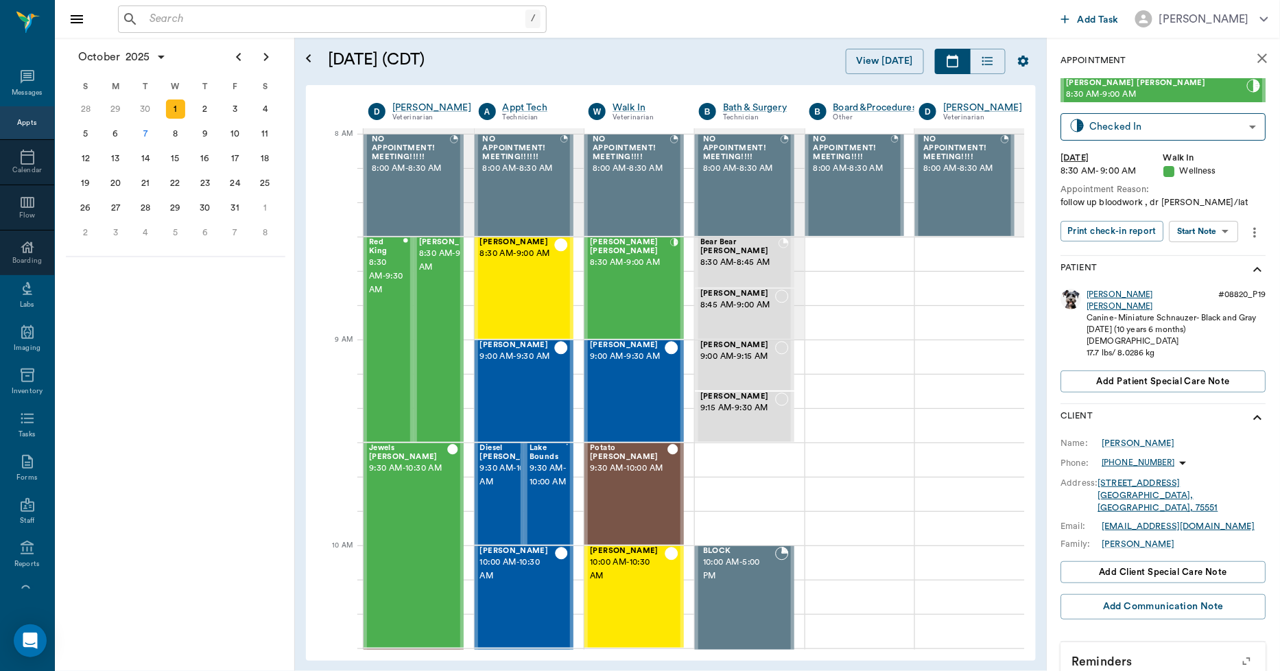
click at [1116, 291] on div "Maggie Mae" at bounding box center [1150, 300] width 126 height 23
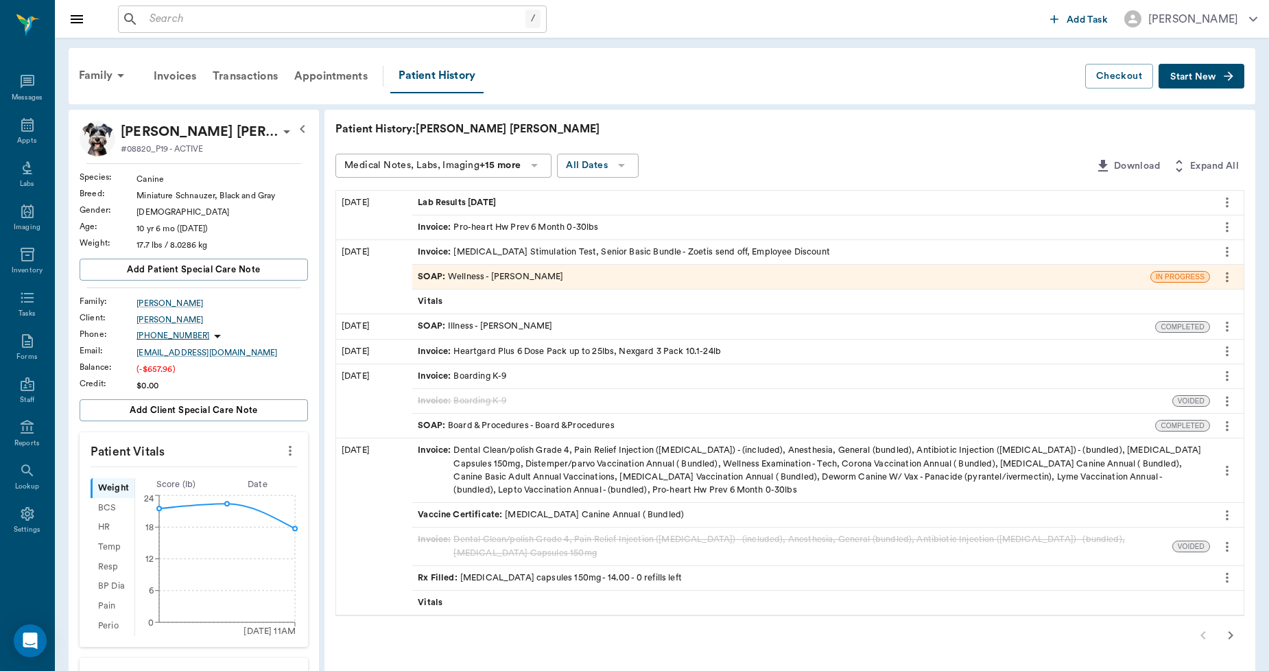
click at [437, 251] on span "Invoice :" at bounding box center [436, 252] width 36 height 13
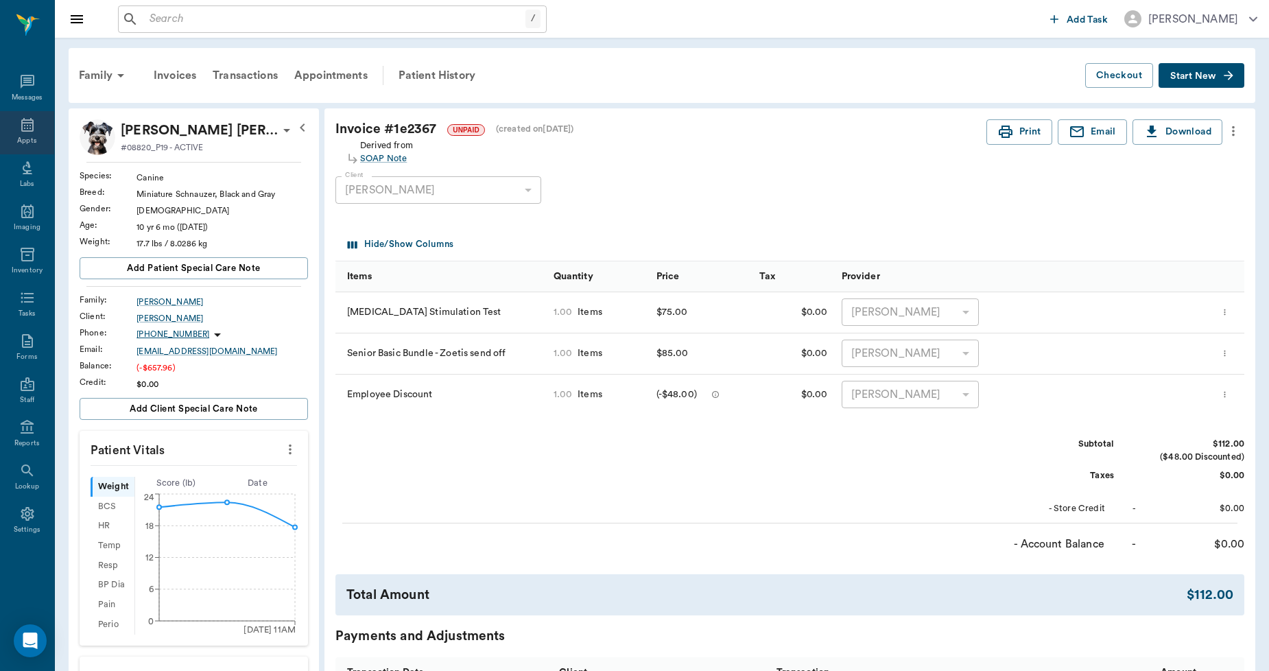
click at [24, 128] on icon at bounding box center [27, 125] width 16 height 16
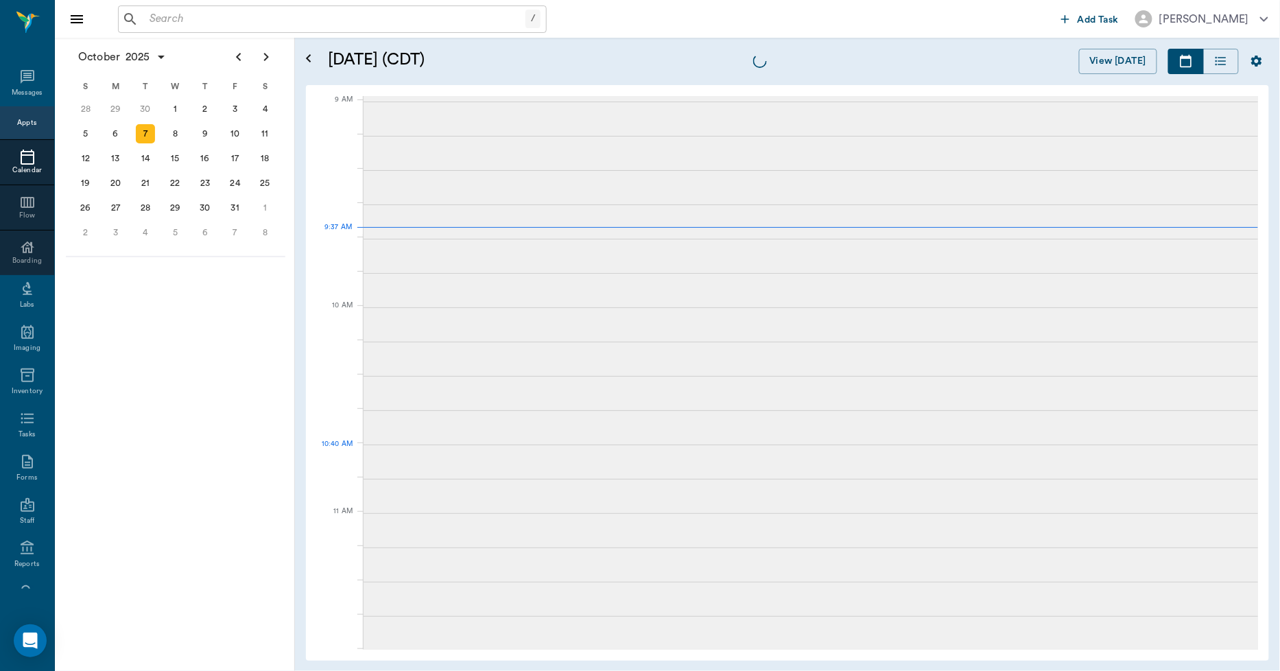
scroll to position [207, 0]
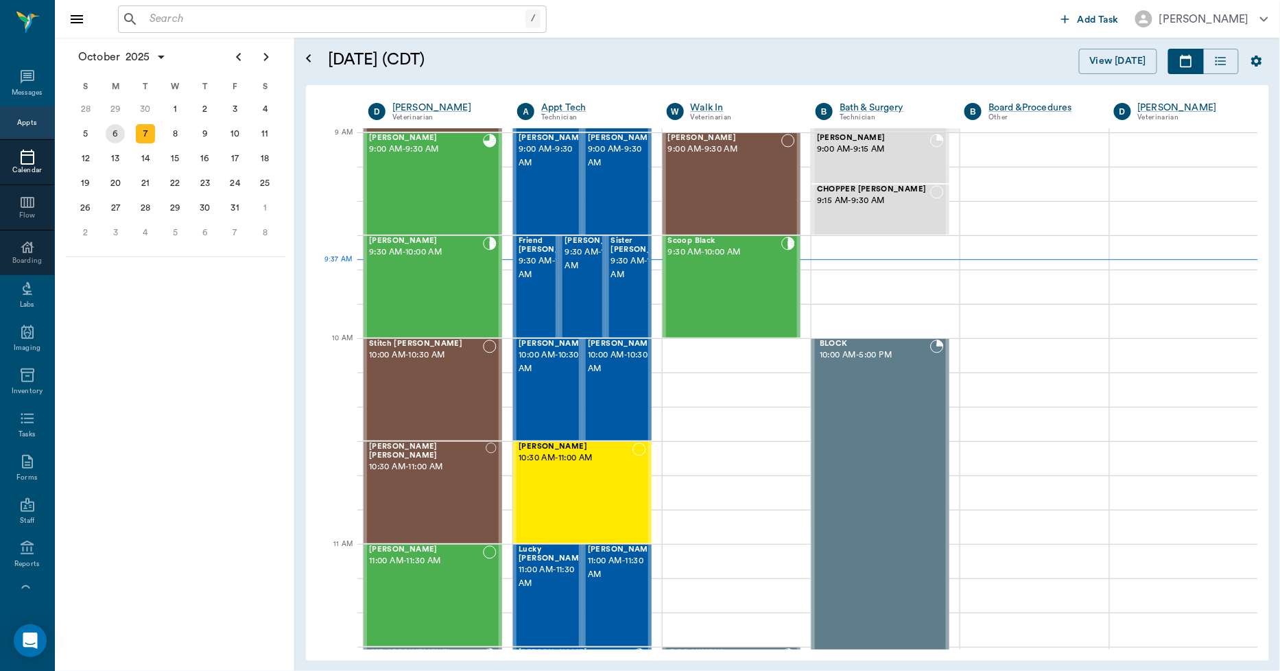
click at [118, 128] on div "6" at bounding box center [115, 133] width 19 height 19
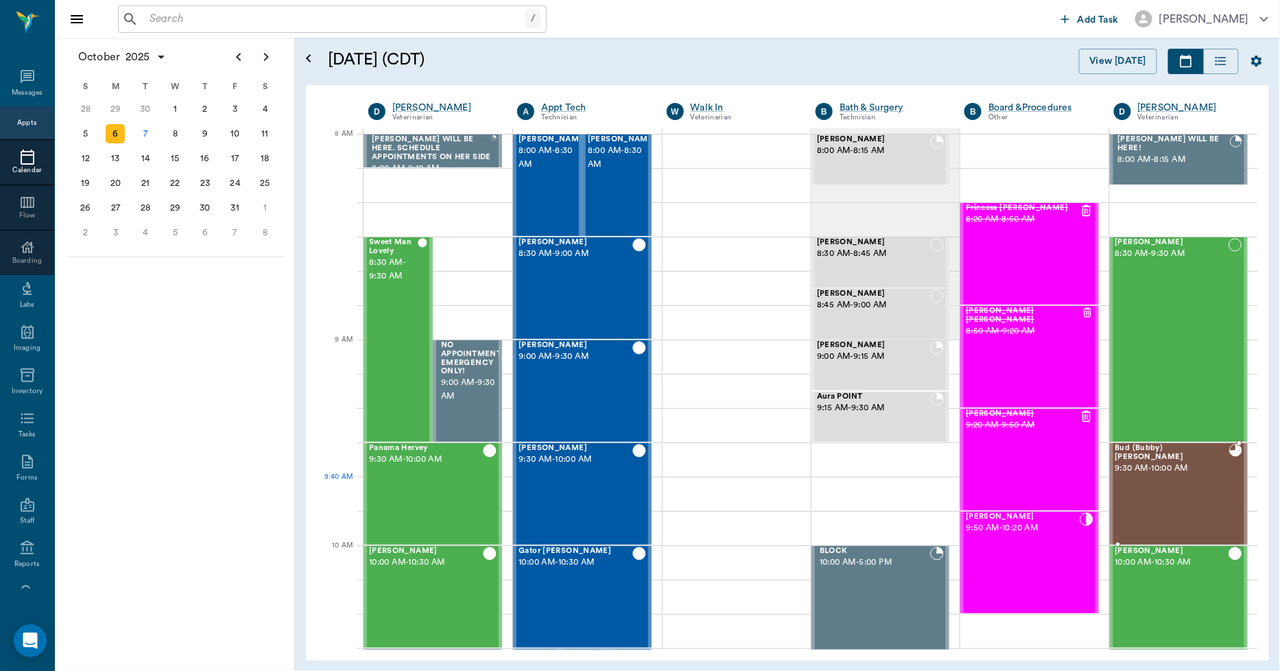
click at [1176, 486] on div "Bud (Bubby) Taylor 9:30 AM - 10:00 AM" at bounding box center [1172, 494] width 114 height 100
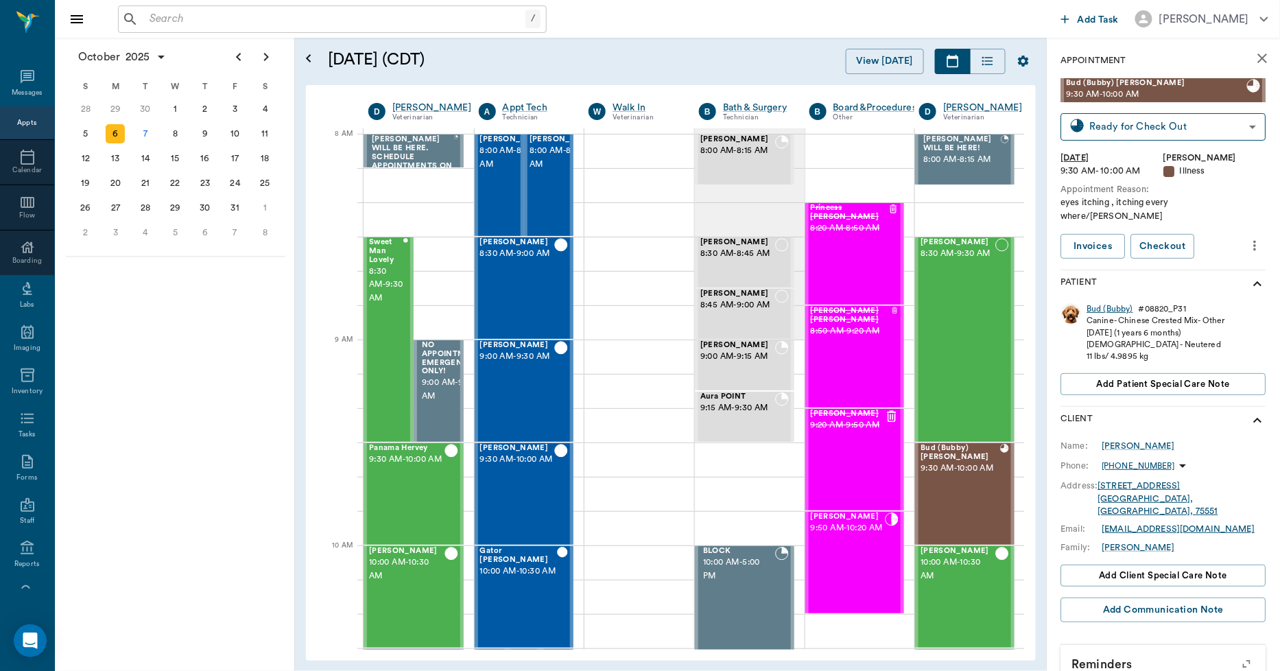
click at [1107, 303] on div "Bud (Bubby)" at bounding box center [1110, 309] width 46 height 12
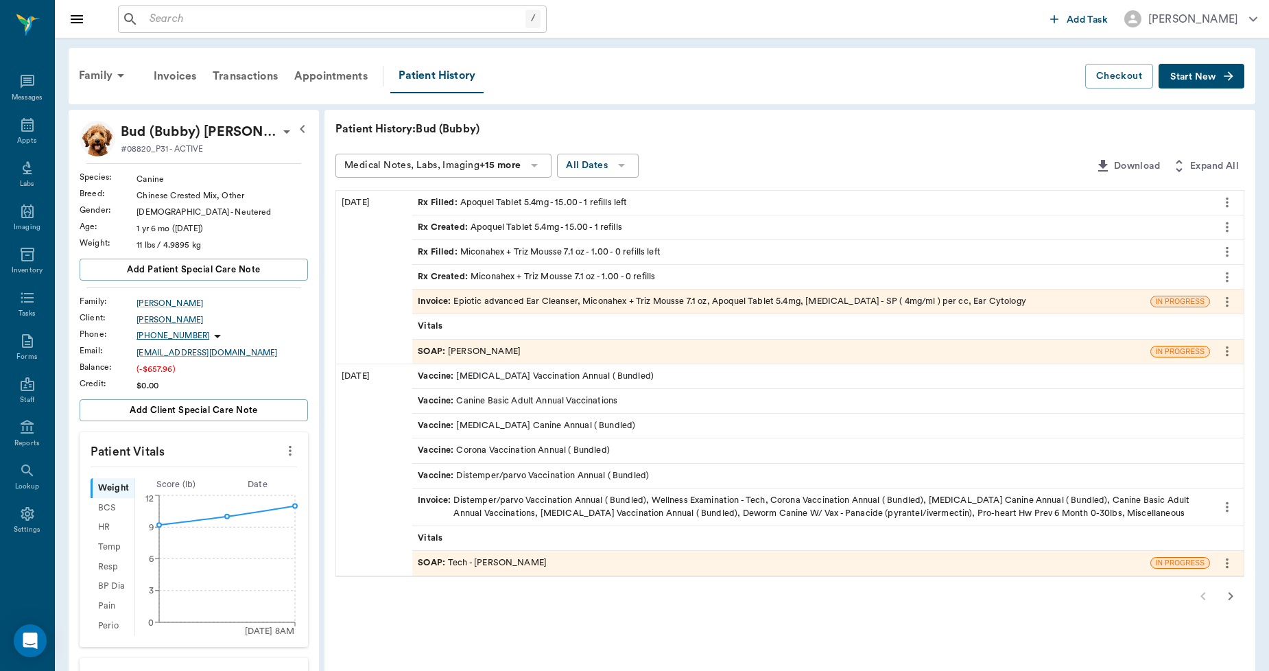
click at [437, 302] on span "Invoice :" at bounding box center [436, 301] width 36 height 13
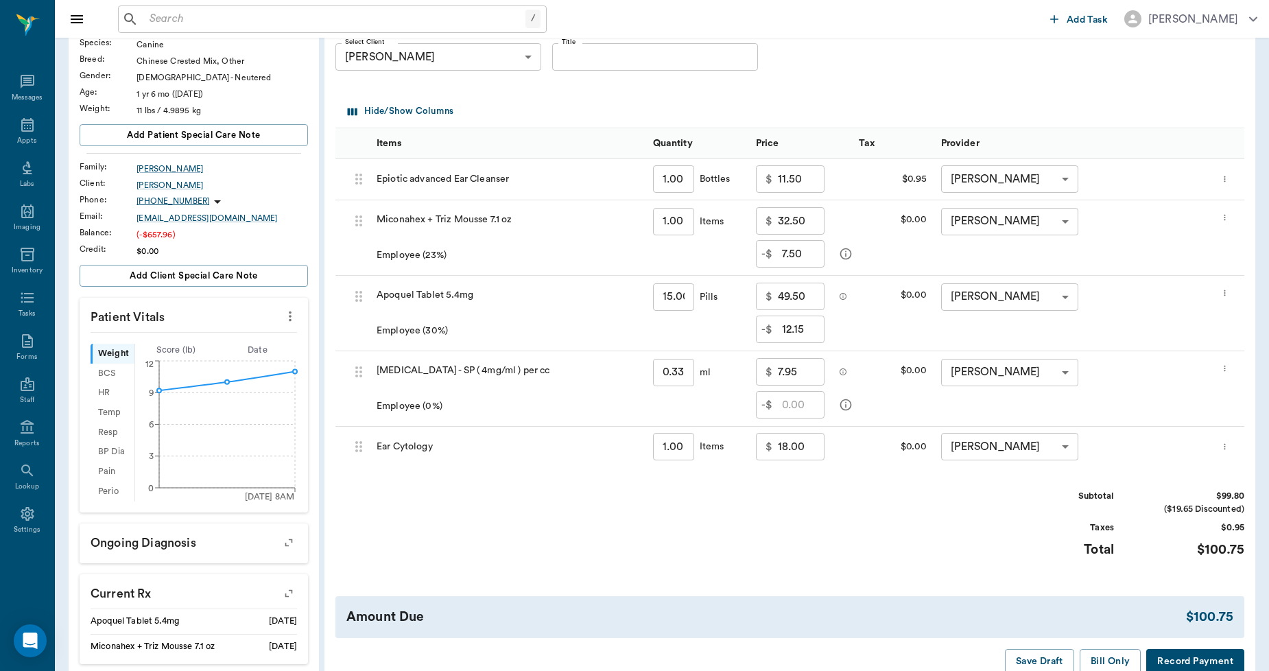
scroll to position [152, 0]
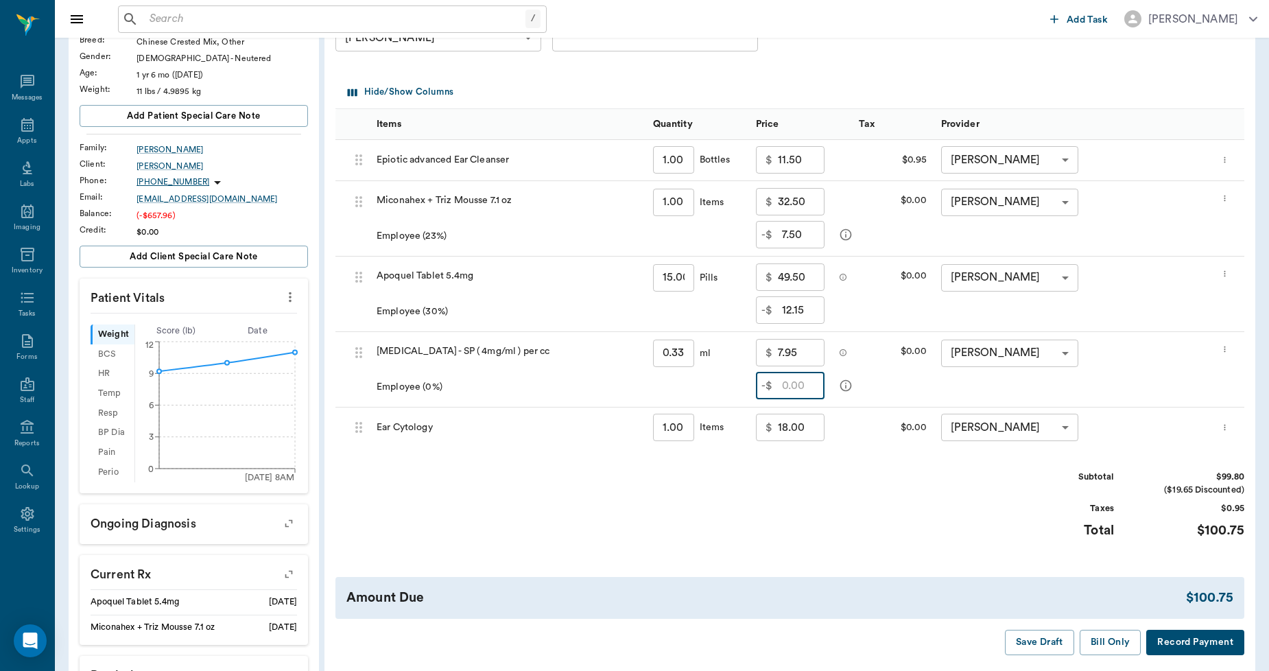
click at [791, 389] on input "text" at bounding box center [803, 385] width 43 height 27
click at [786, 381] on input "text" at bounding box center [803, 385] width 43 height 27
type input "2.38"
click at [868, 538] on div "Subtotal $99.80 ($19.65 Discounted) Taxes $0.95 Total $100.75" at bounding box center [789, 512] width 909 height 84
click at [796, 438] on input "18.00" at bounding box center [801, 427] width 47 height 27
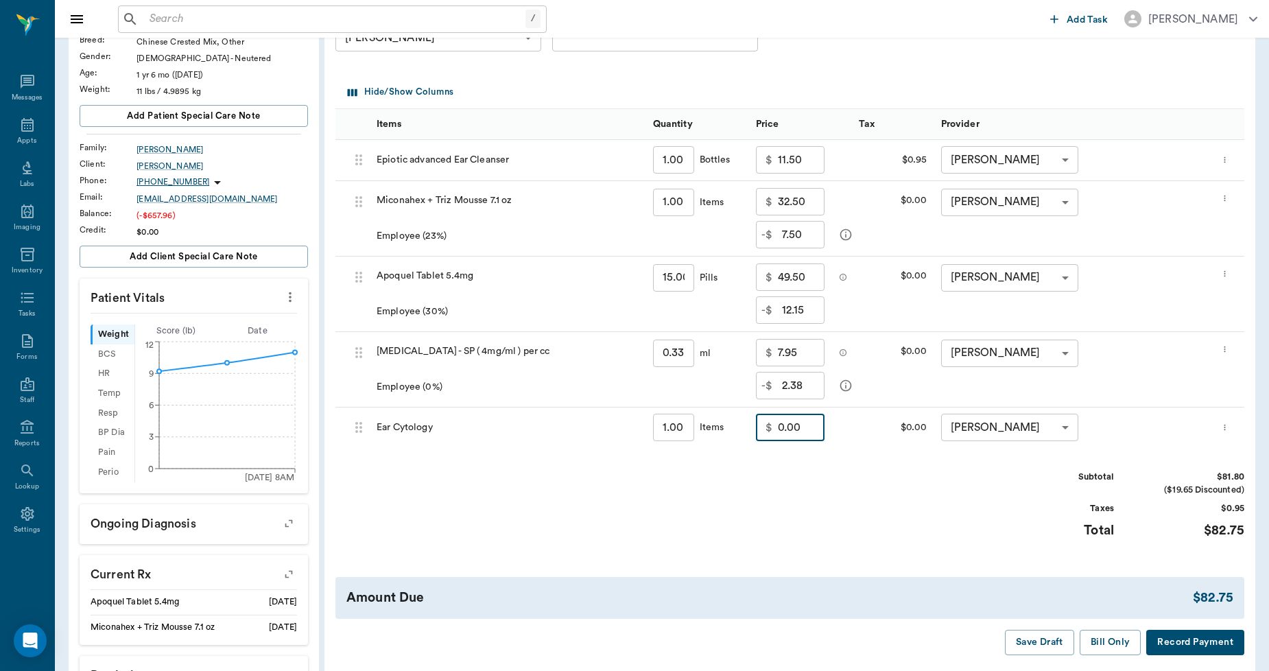
drag, startPoint x: 806, startPoint y: 421, endPoint x: 775, endPoint y: 435, distance: 33.8
click at [775, 435] on div "$ 0.00 ​" at bounding box center [790, 427] width 69 height 27
type input "18.00"
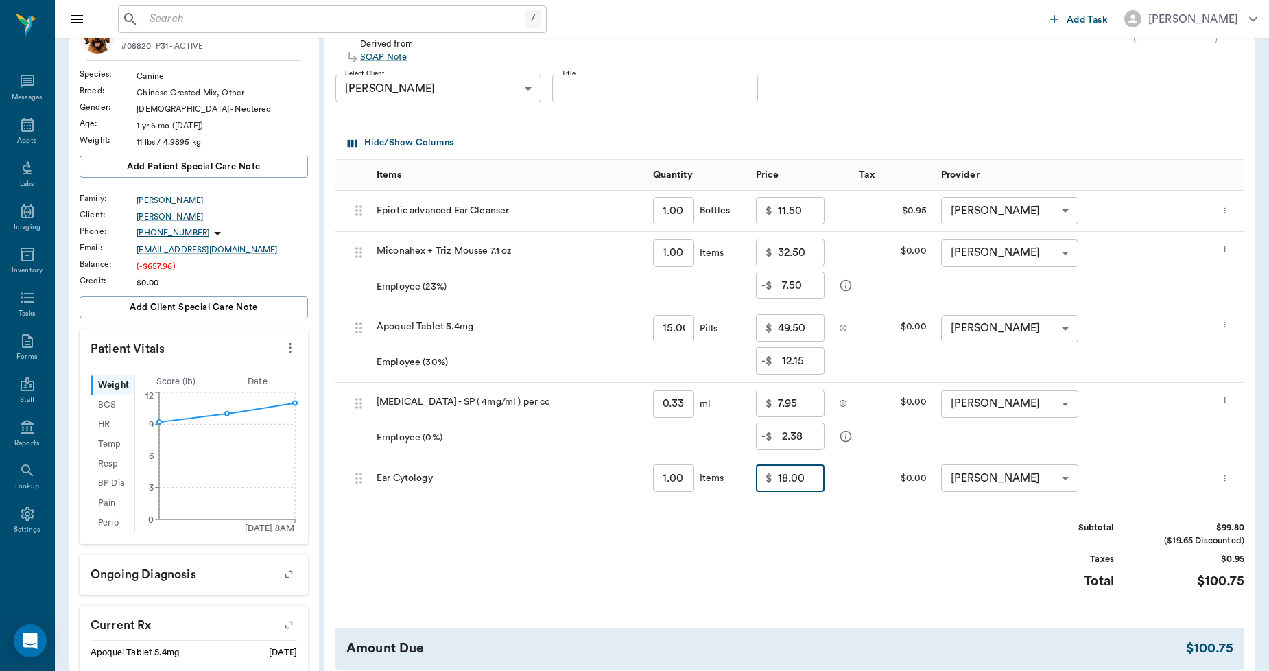
scroll to position [76, 0]
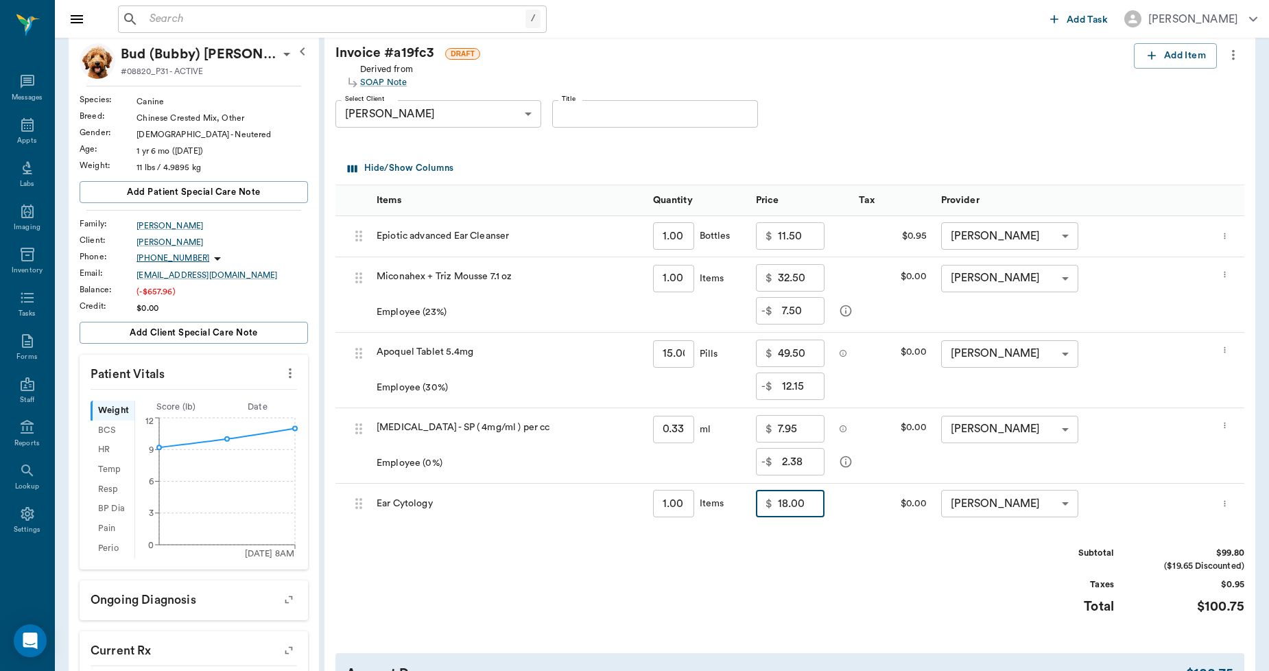
click at [1226, 501] on icon "more" at bounding box center [1224, 503] width 9 height 16
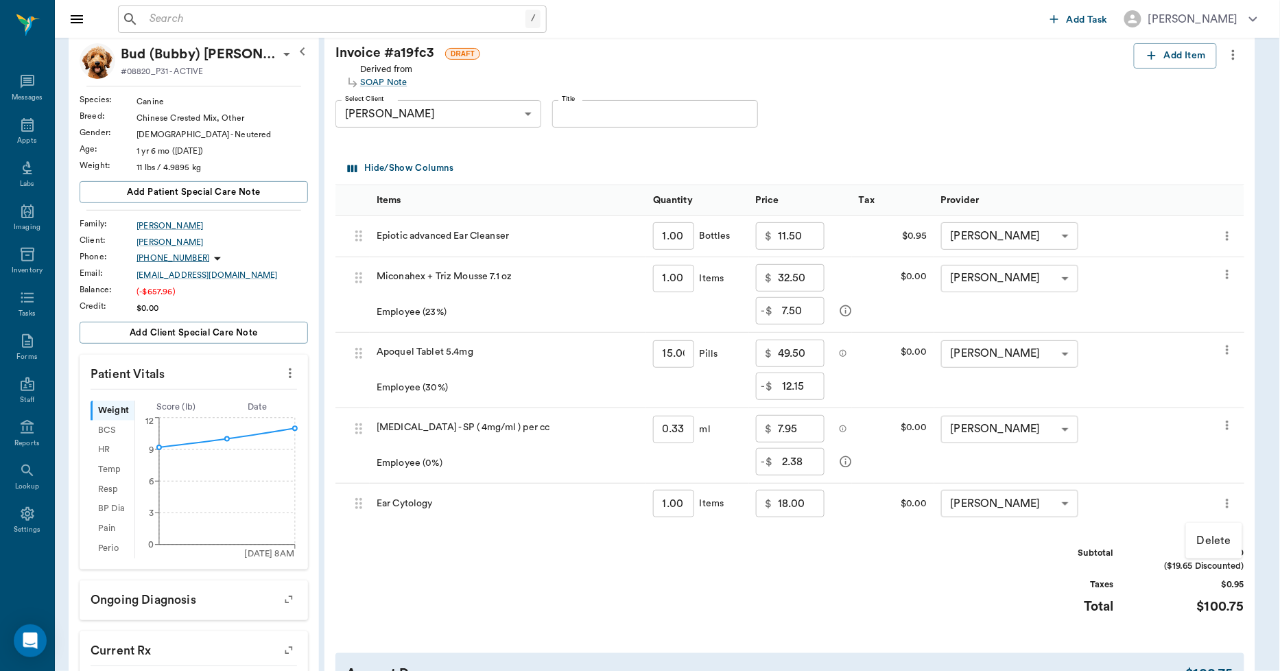
click at [908, 556] on div at bounding box center [640, 335] width 1280 height 671
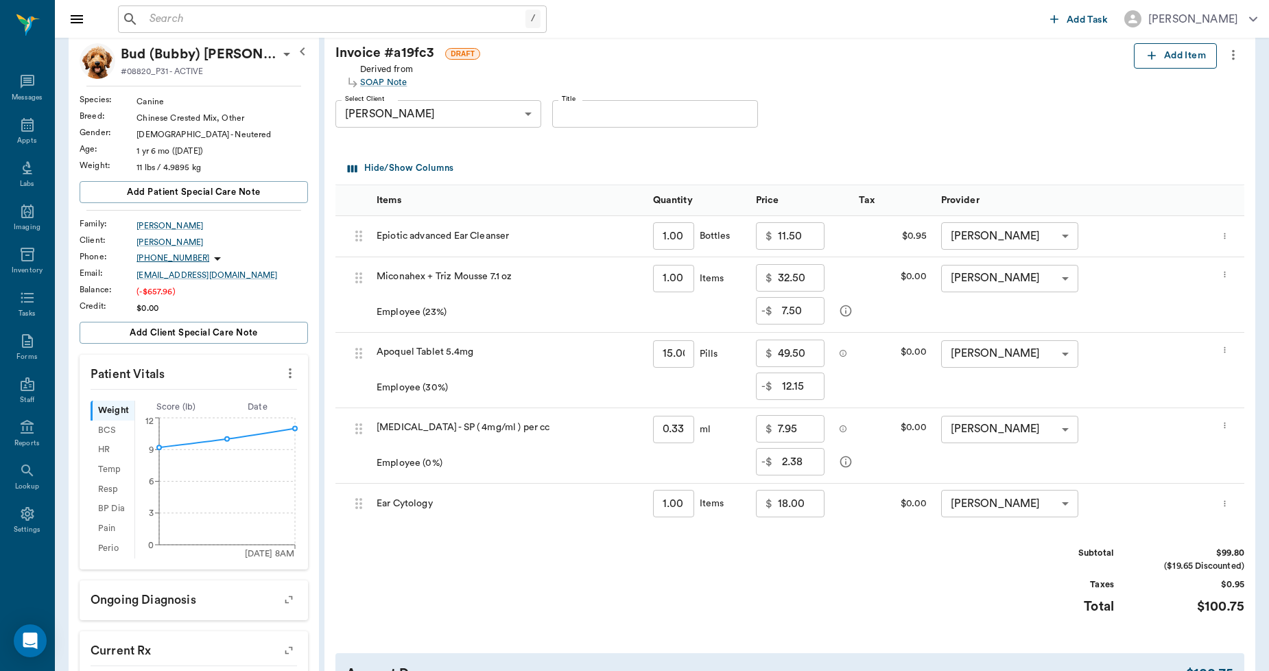
click at [1147, 51] on icon "button" at bounding box center [1152, 56] width 14 height 14
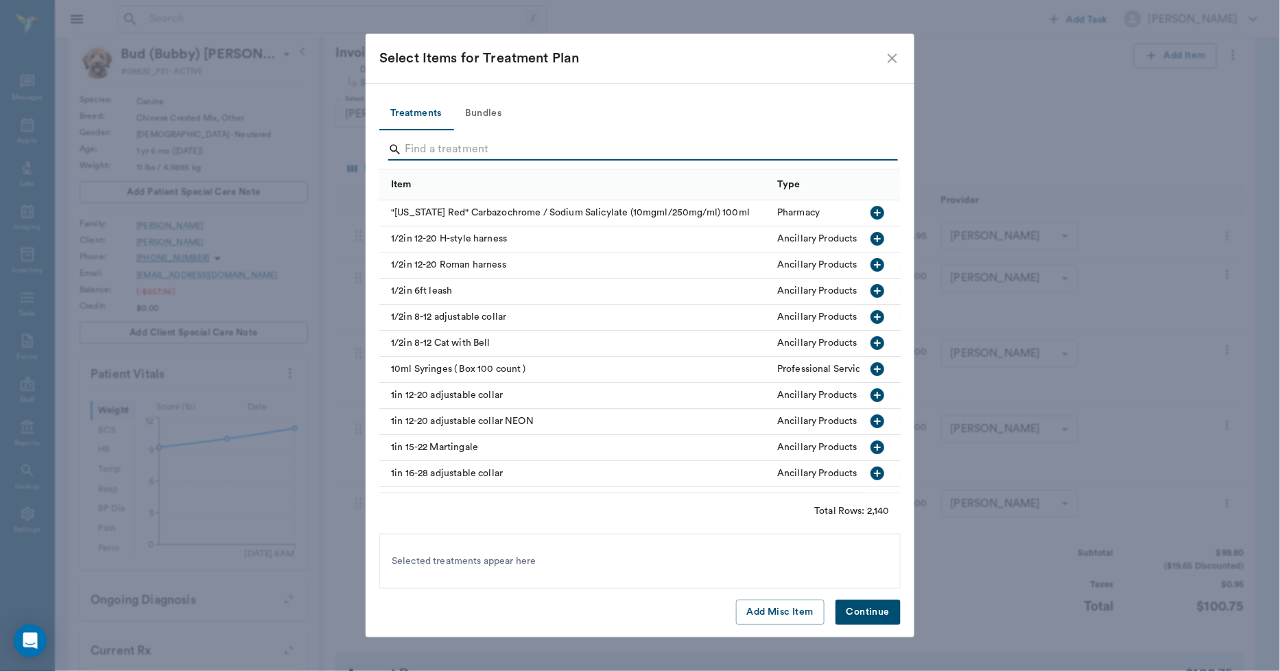
click at [432, 150] on input "Search" at bounding box center [641, 150] width 473 height 22
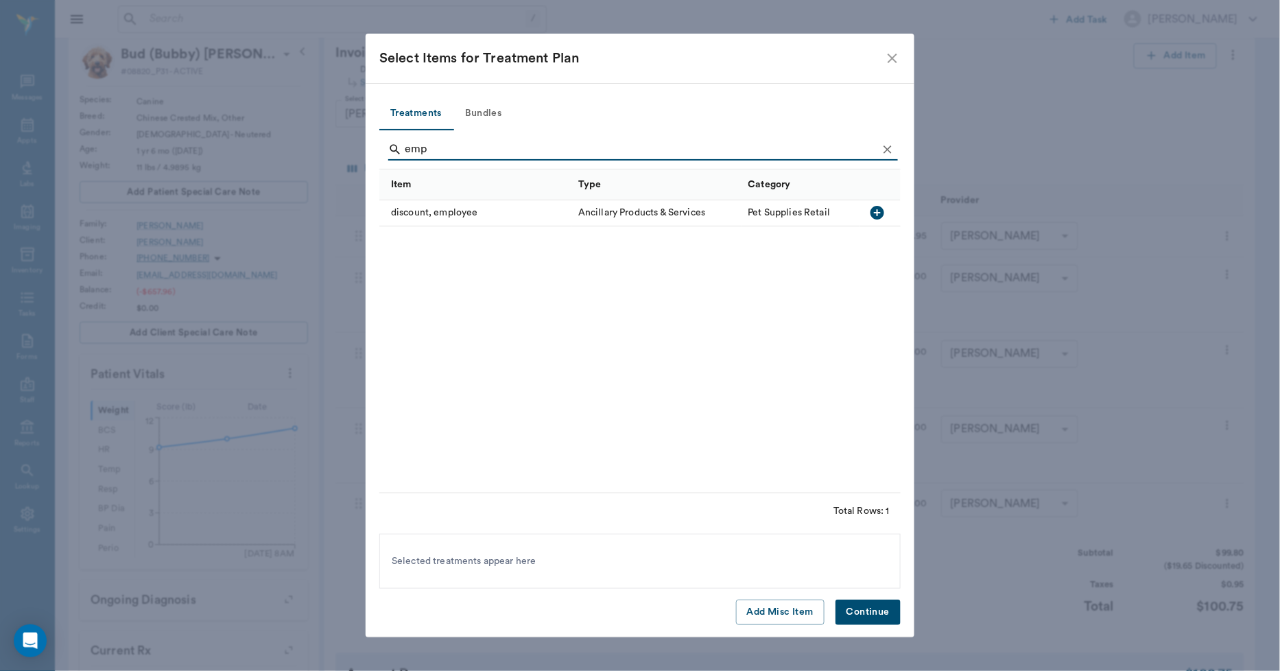
type input "emp"
click at [879, 213] on icon "button" at bounding box center [877, 212] width 16 height 16
click at [878, 616] on button "Continue" at bounding box center [867, 611] width 65 height 25
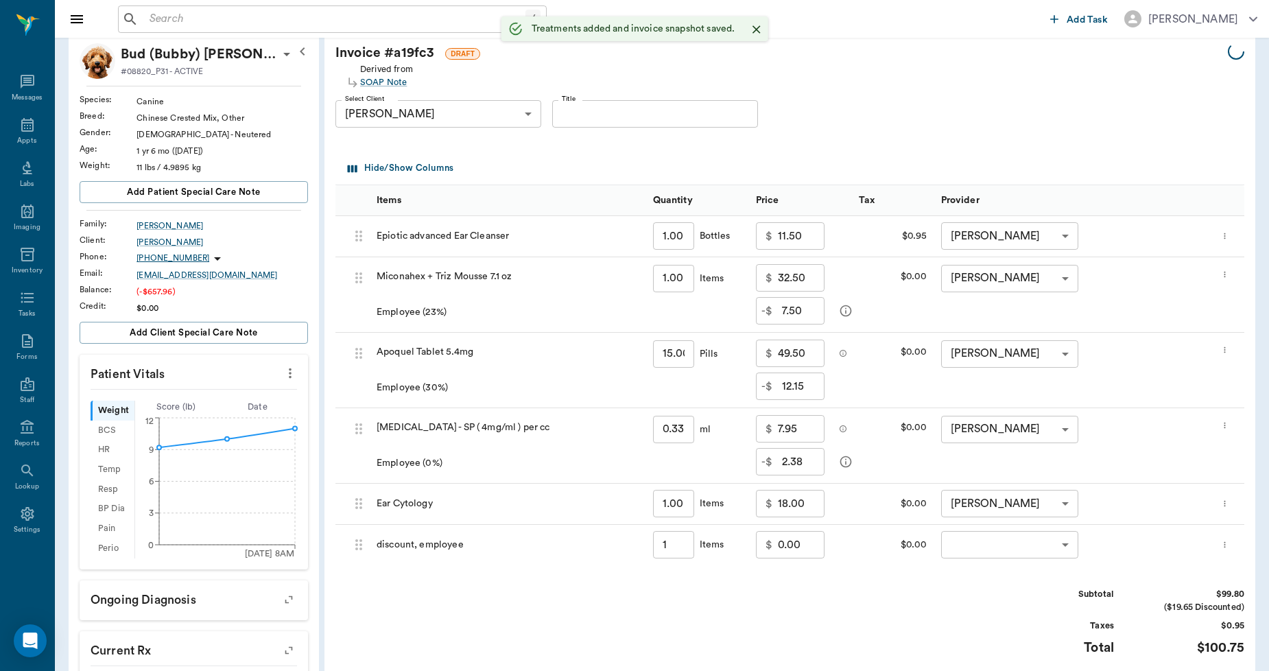
type input "1.00"
click at [790, 549] on input "0.00" at bounding box center [801, 544] width 47 height 27
type input "-8.85"
click at [975, 550] on body "/ ​ Add Task Dr. Bert Ellsworth Nectar Messages Appts Labs Imaging Inventory Ta…" at bounding box center [634, 460] width 1269 height 1073
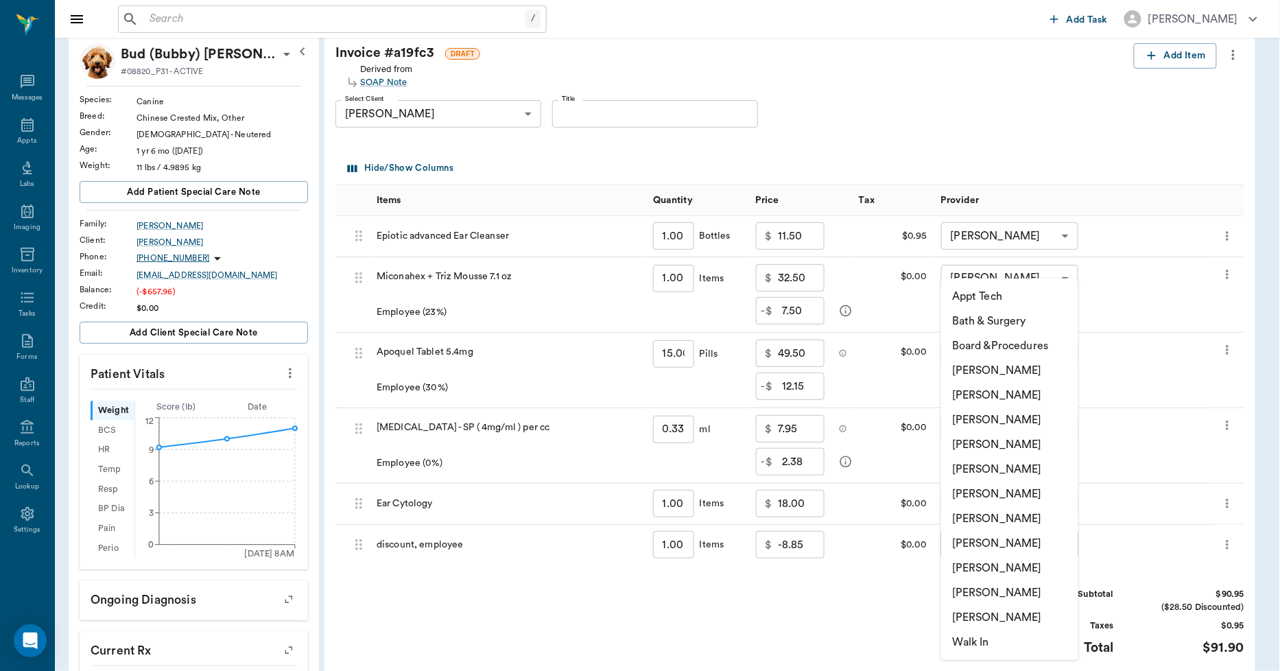
click at [991, 564] on li "Lisa Taylor" at bounding box center [1009, 568] width 137 height 25
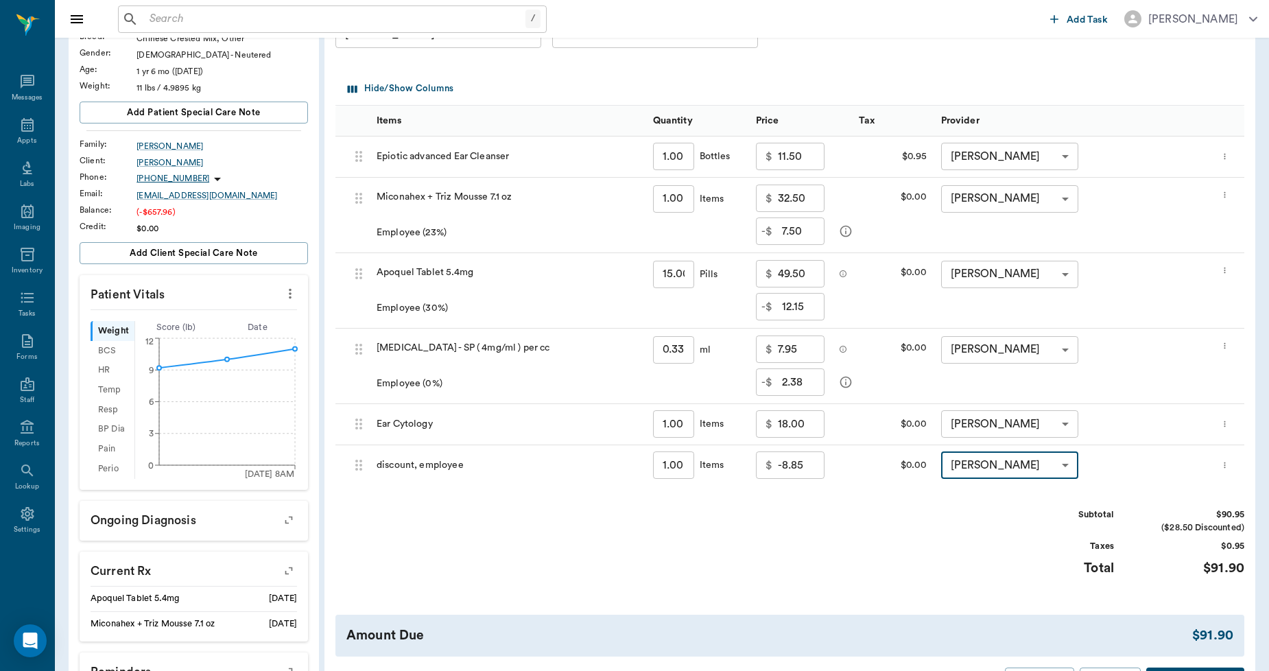
scroll to position [381, 0]
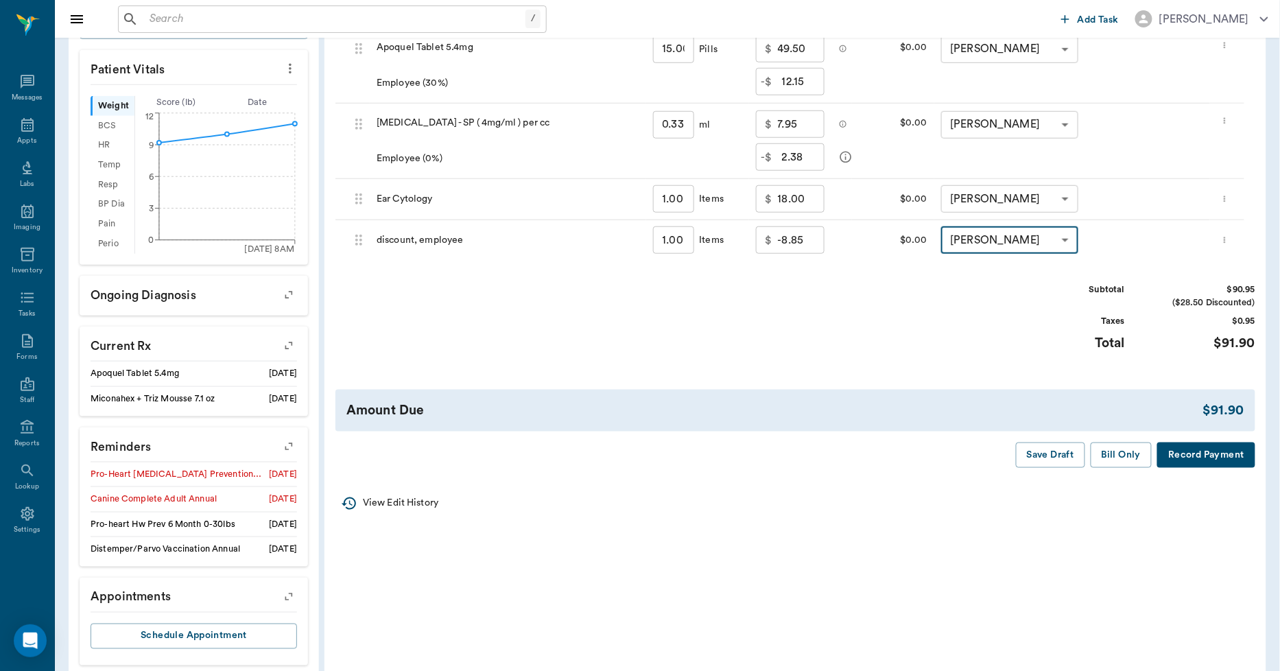
click at [1010, 238] on body "/ ​ Add Task Dr. Bert Ellsworth Nectar Messages Appts Labs Imaging Inventory Ta…" at bounding box center [640, 155] width 1280 height 1073
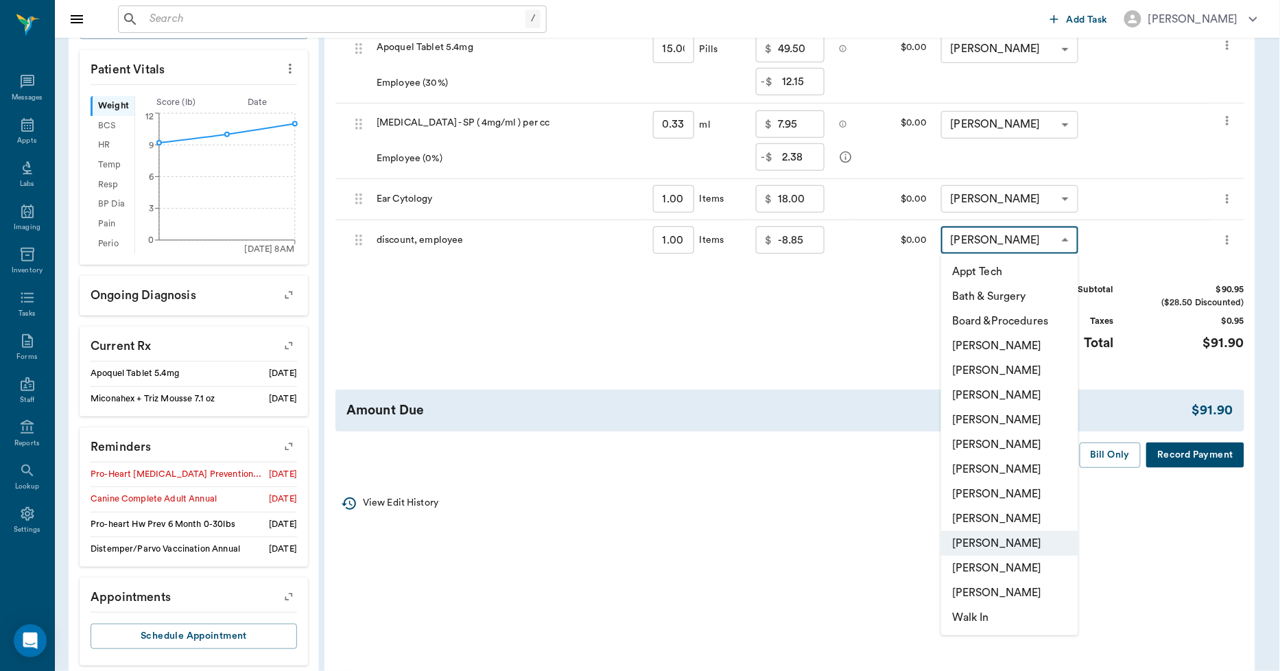
drag, startPoint x: 1010, startPoint y: 238, endPoint x: 953, endPoint y: 243, distance: 56.5
click at [953, 243] on div at bounding box center [640, 335] width 1280 height 671
click at [988, 244] on body "/ ​ Add Task Dr. Bert Ellsworth Nectar Messages Appts Labs Imaging Inventory Ta…" at bounding box center [640, 155] width 1280 height 1073
click at [986, 470] on li "[PERSON_NAME]" at bounding box center [1009, 469] width 137 height 25
type input "none-670e8b52b987dc0b25a864ee"
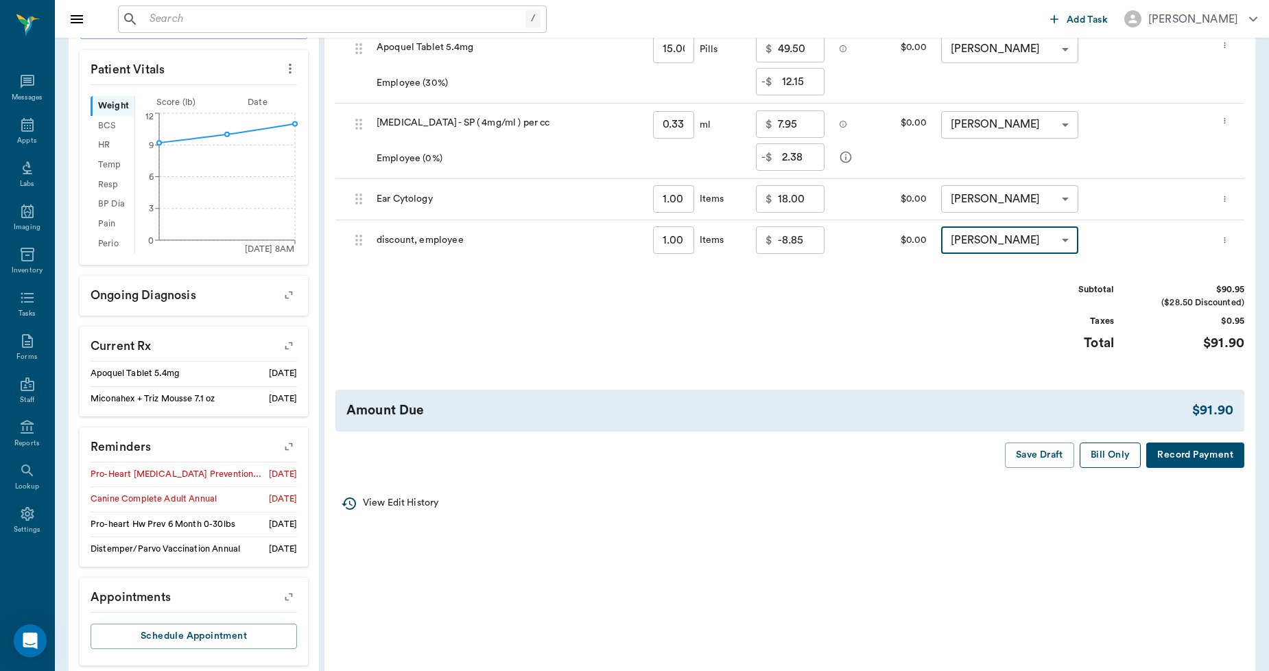
click at [1120, 451] on button "Bill Only" at bounding box center [1110, 454] width 62 height 25
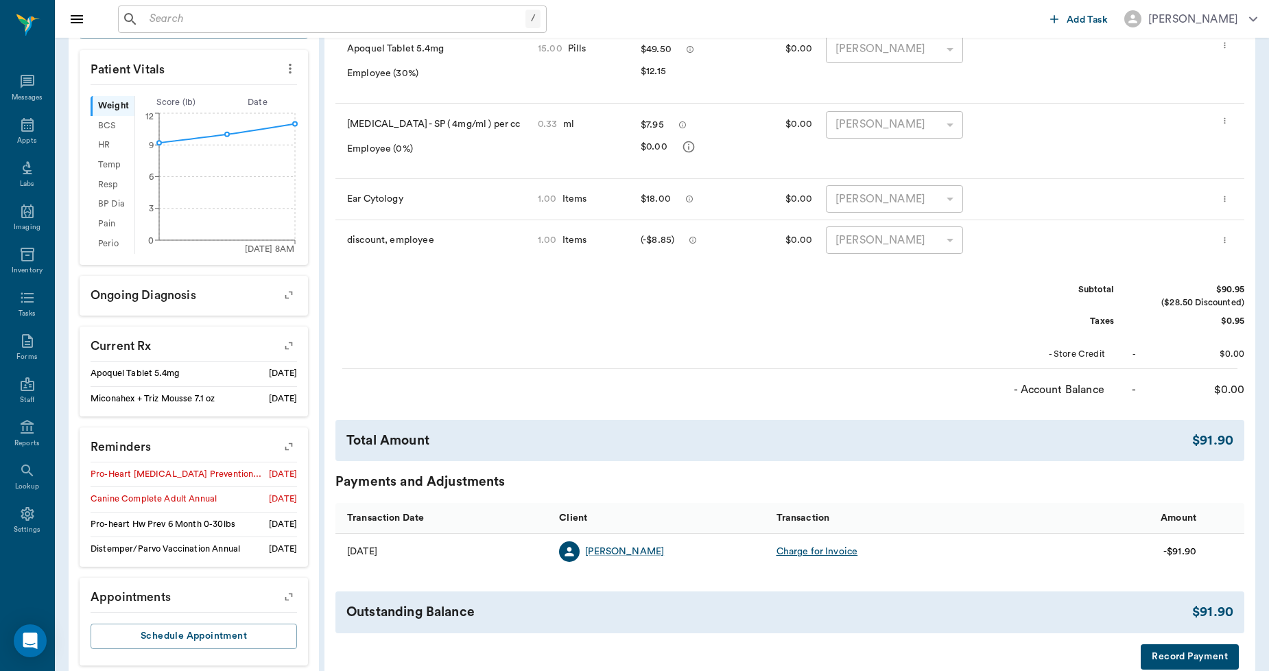
click at [285, 446] on icon "button" at bounding box center [288, 446] width 19 height 19
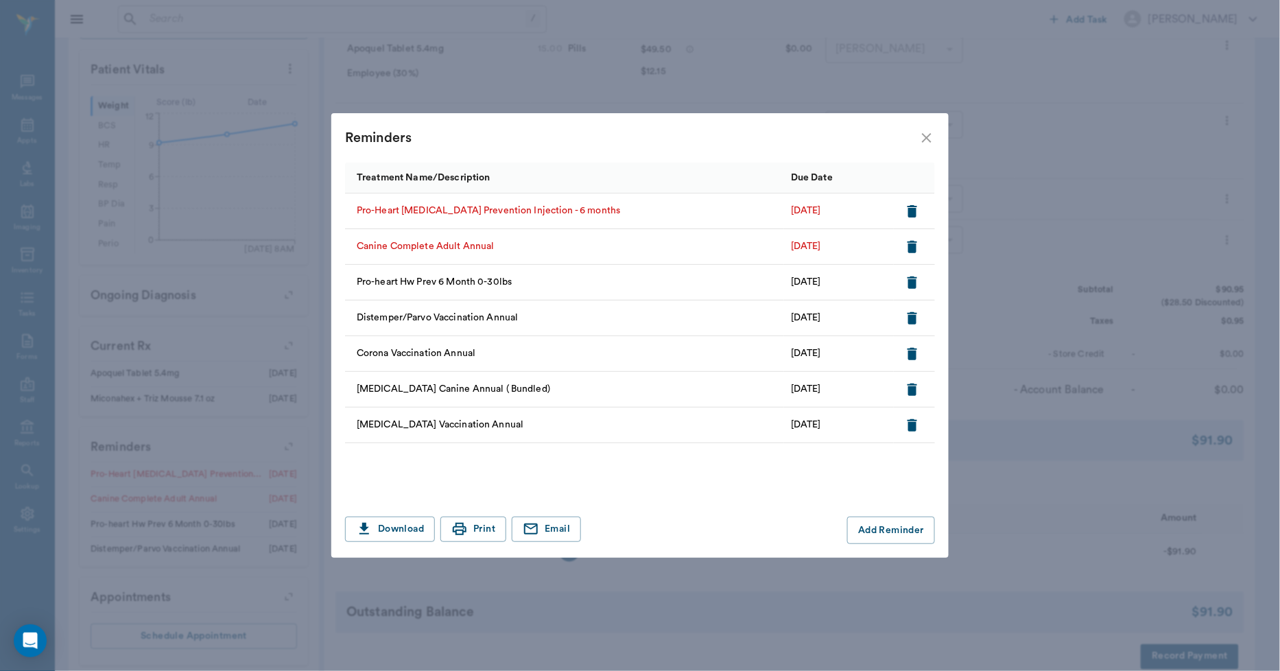
click at [914, 208] on icon "button" at bounding box center [912, 211] width 10 height 12
click at [913, 211] on icon "button" at bounding box center [912, 211] width 10 height 12
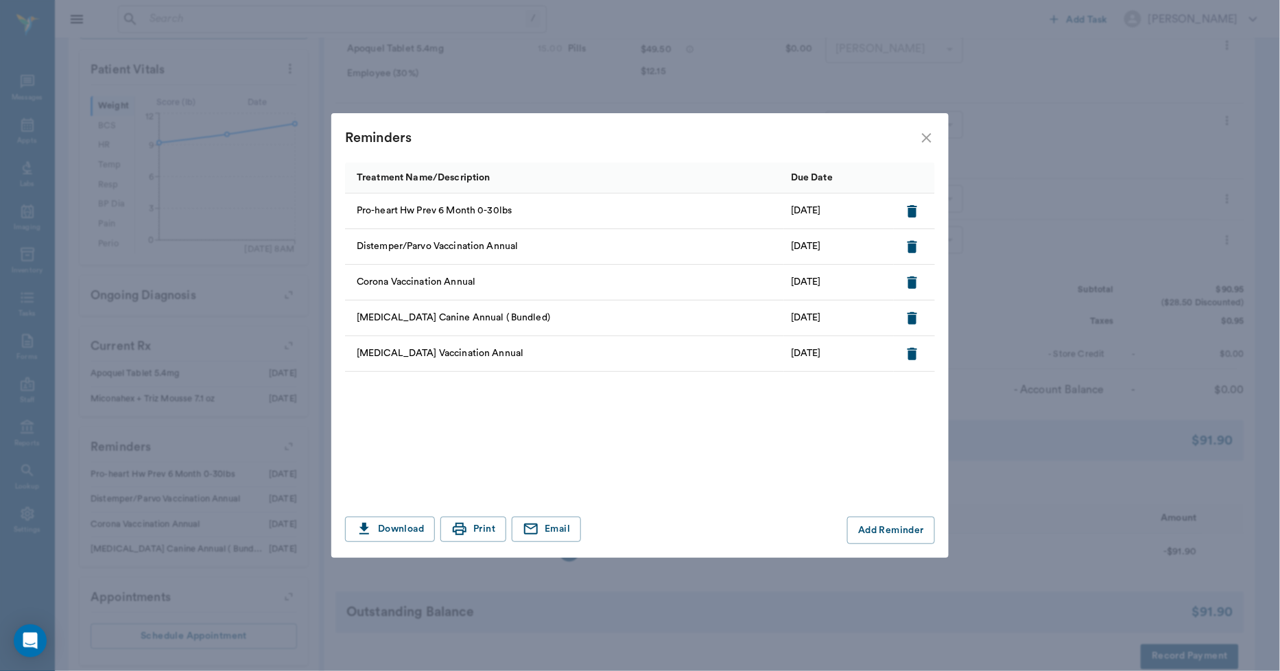
click at [924, 137] on icon "close" at bounding box center [927, 138] width 10 height 10
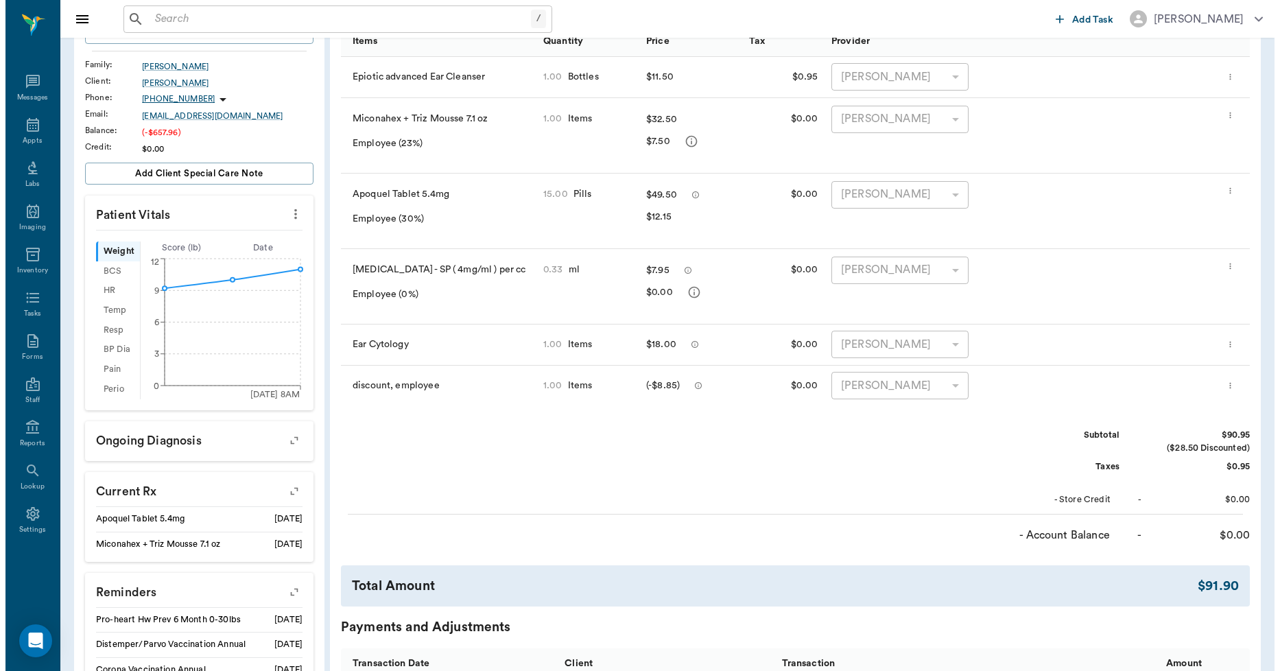
scroll to position [0, 0]
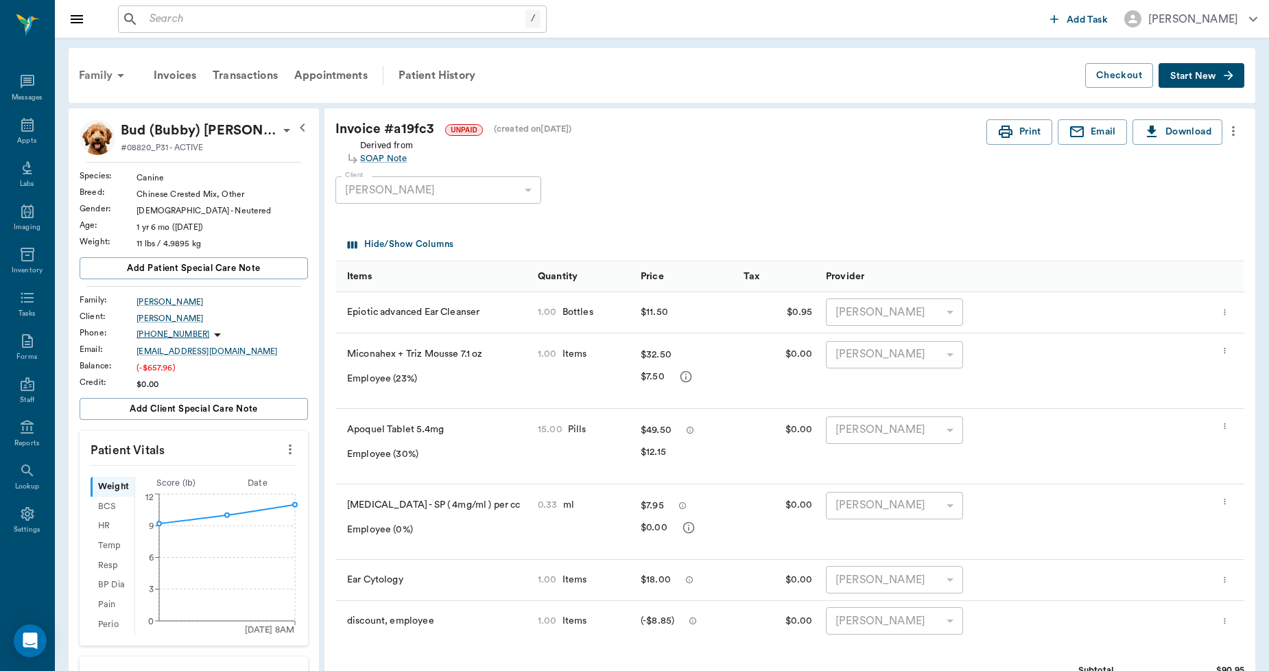
click at [106, 74] on div "Family" at bounding box center [104, 75] width 67 height 33
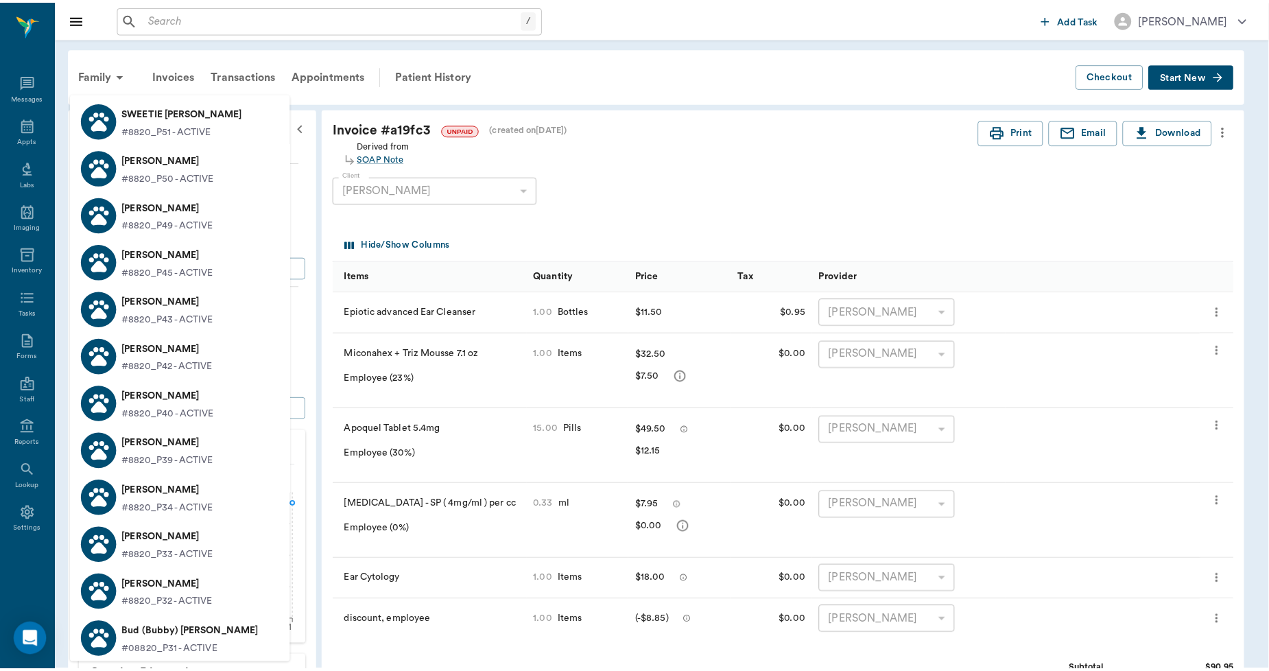
scroll to position [305, 0]
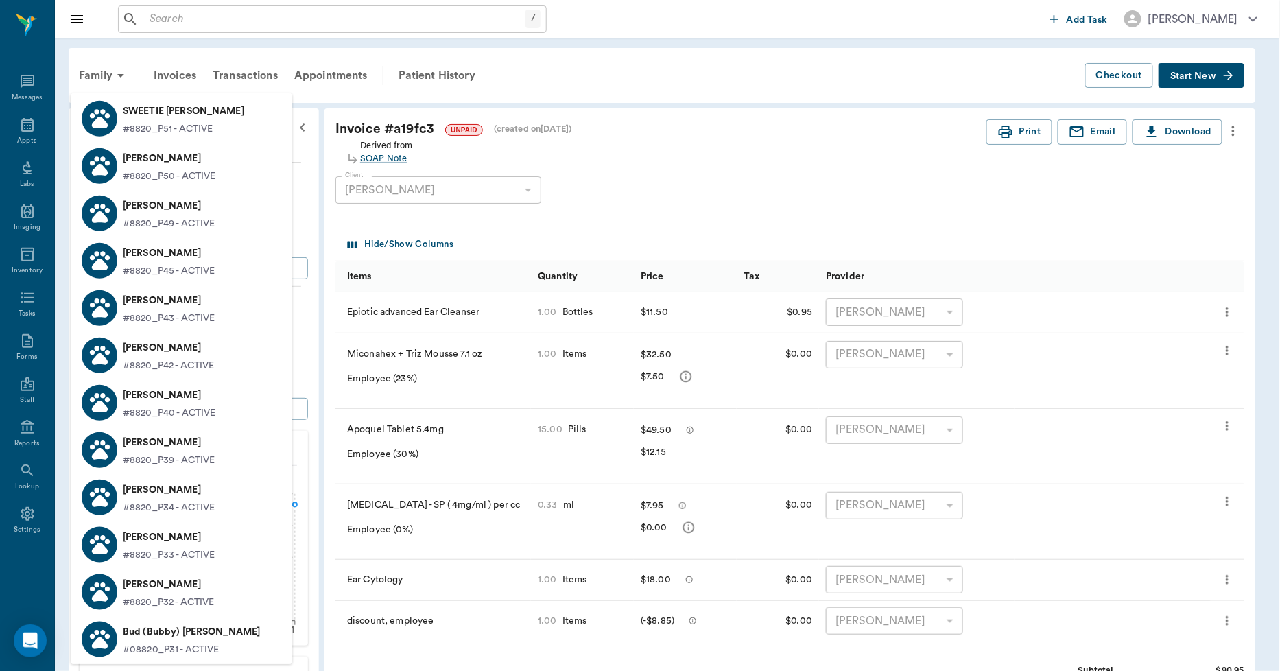
click at [144, 590] on p "Sissy Taylor" at bounding box center [168, 584] width 91 height 22
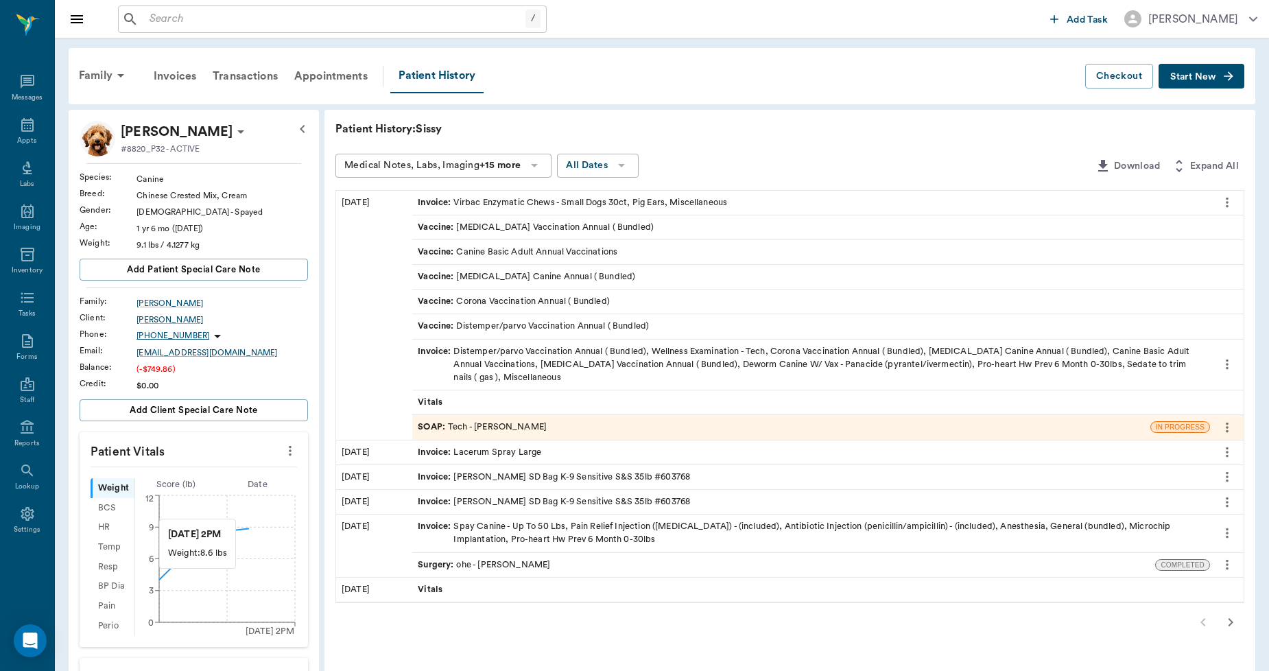
scroll to position [305, 0]
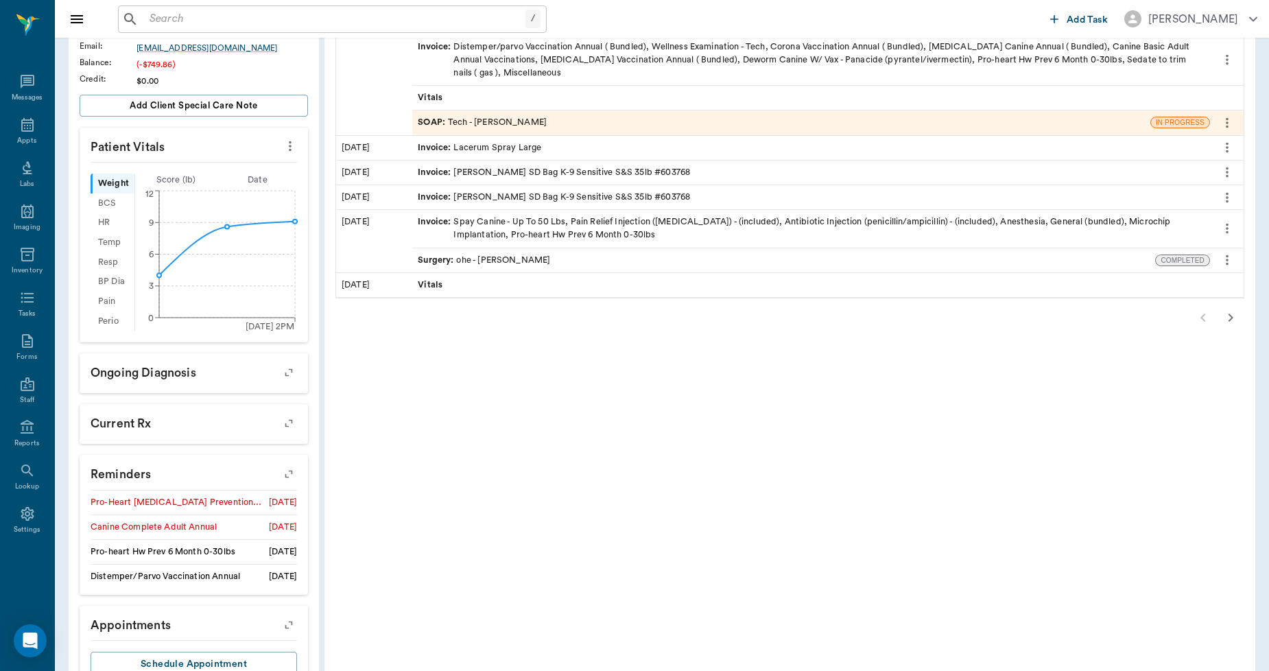
click at [288, 473] on icon "button" at bounding box center [288, 473] width 19 height 19
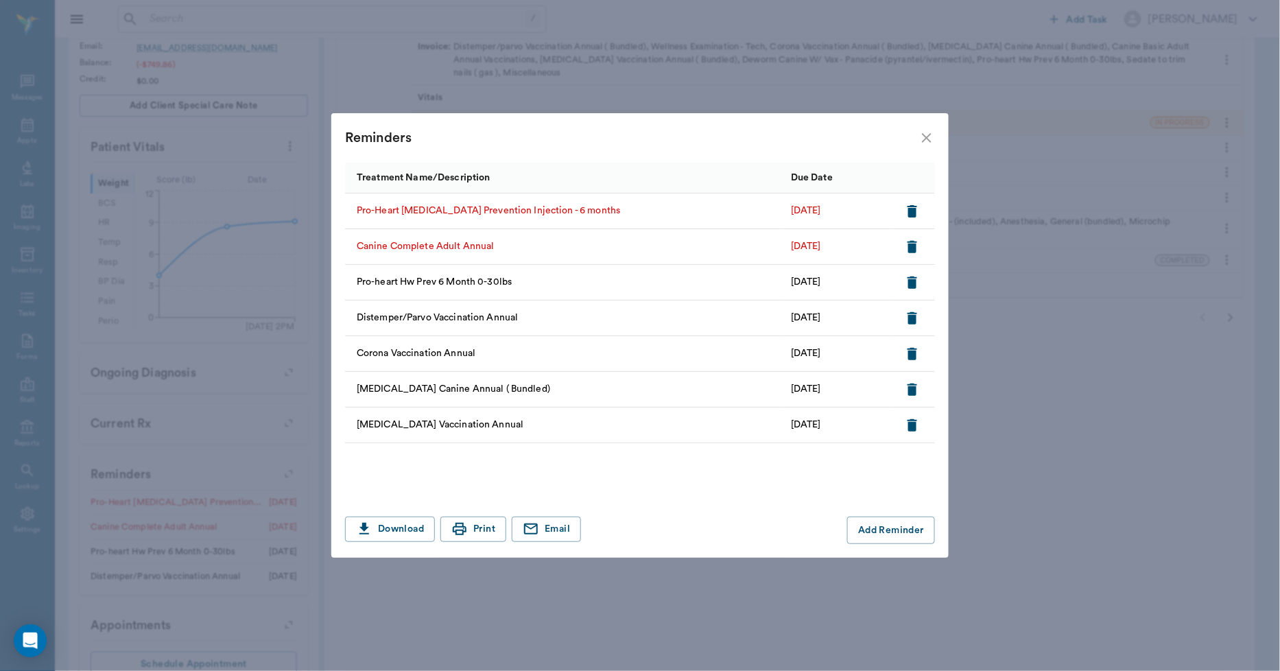
click at [911, 213] on icon "button" at bounding box center [912, 211] width 10 height 12
click at [913, 211] on icon "button" at bounding box center [912, 211] width 10 height 12
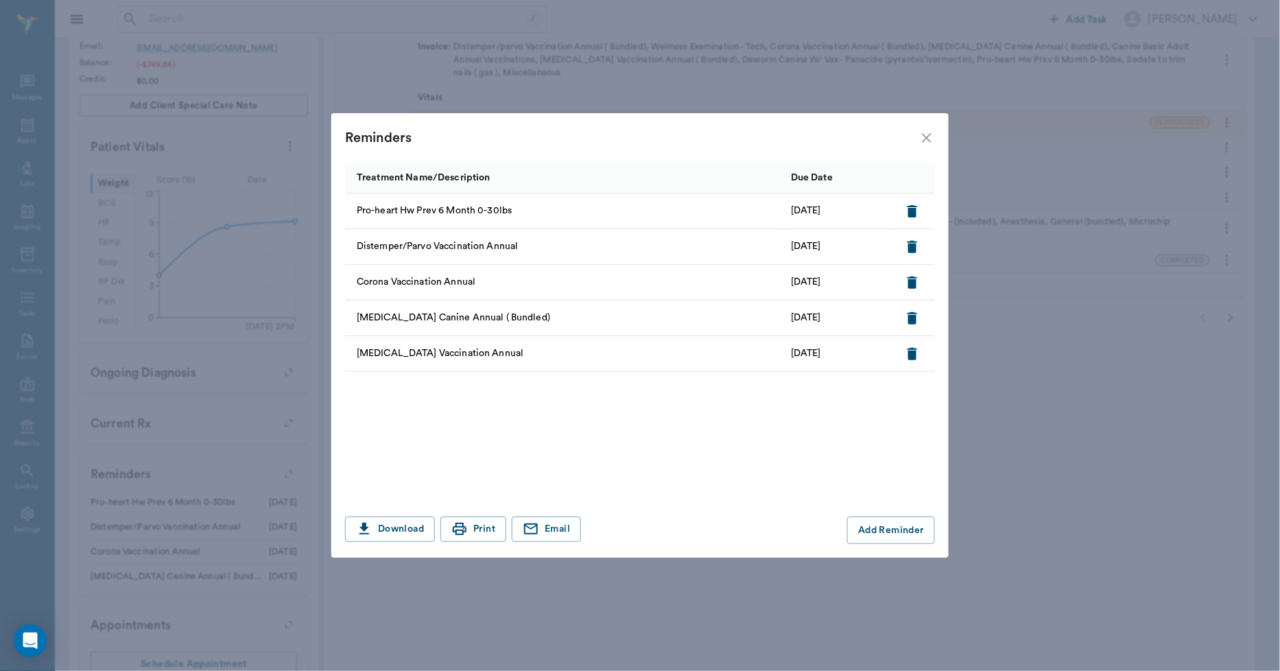
click at [928, 140] on icon "close" at bounding box center [927, 138] width 10 height 10
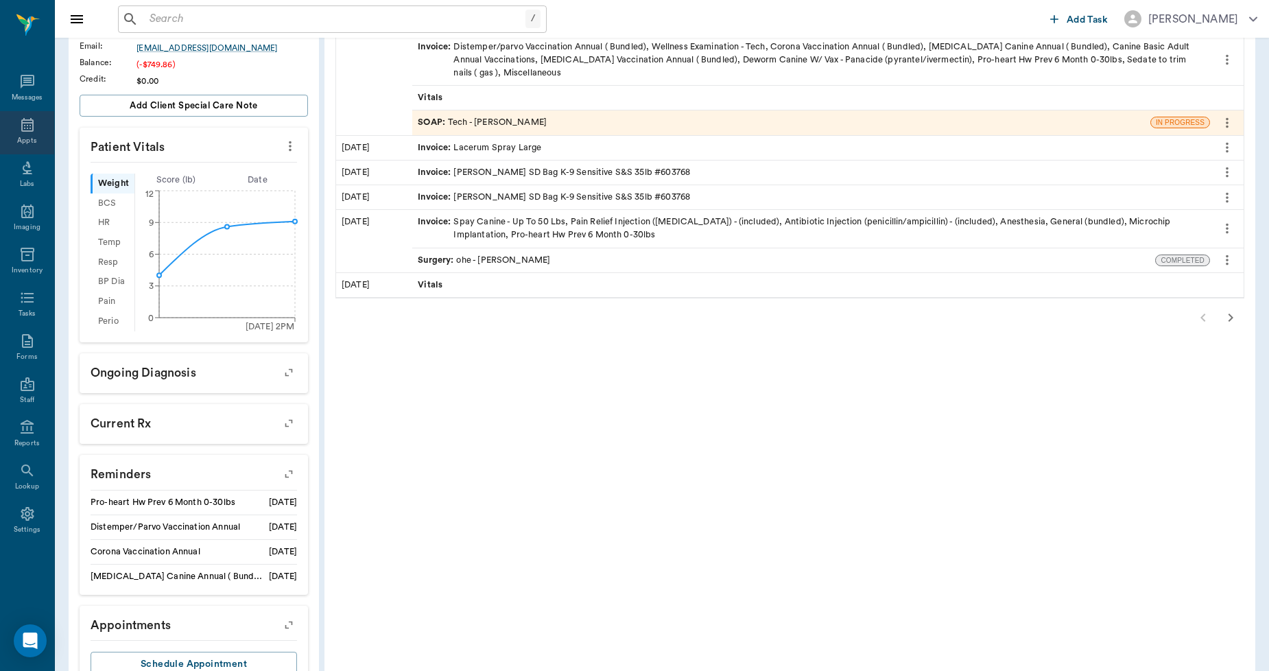
click at [29, 126] on icon at bounding box center [27, 125] width 16 height 16
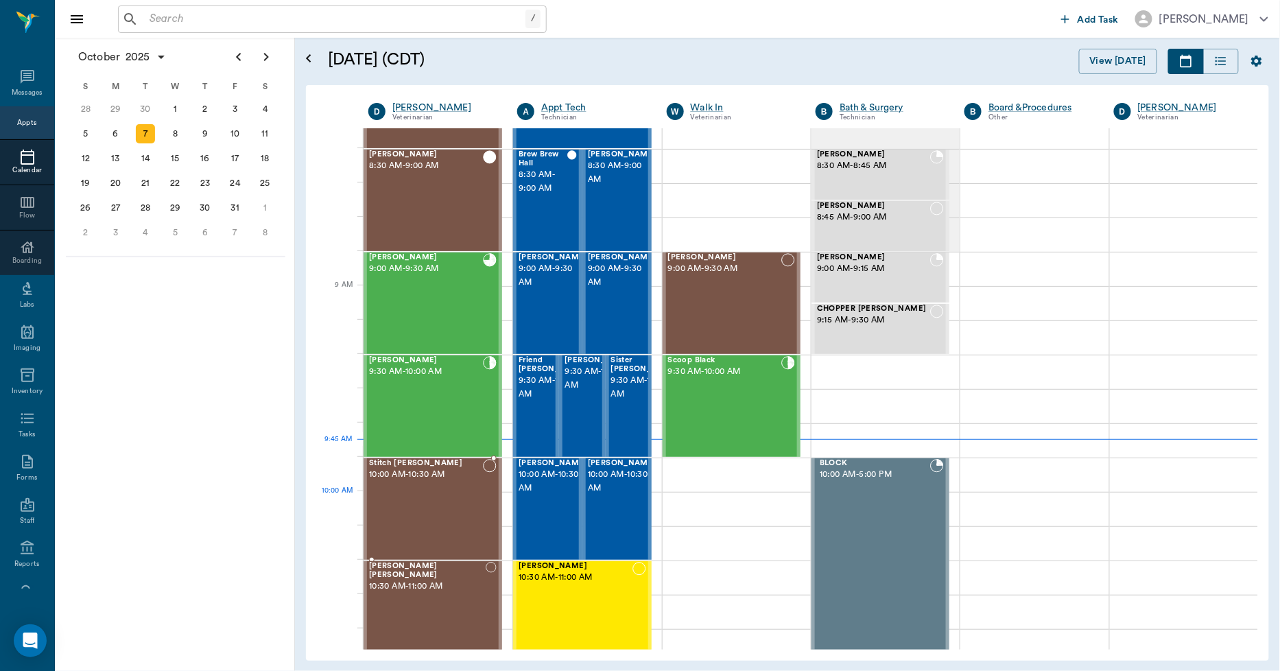
scroll to position [55, 0]
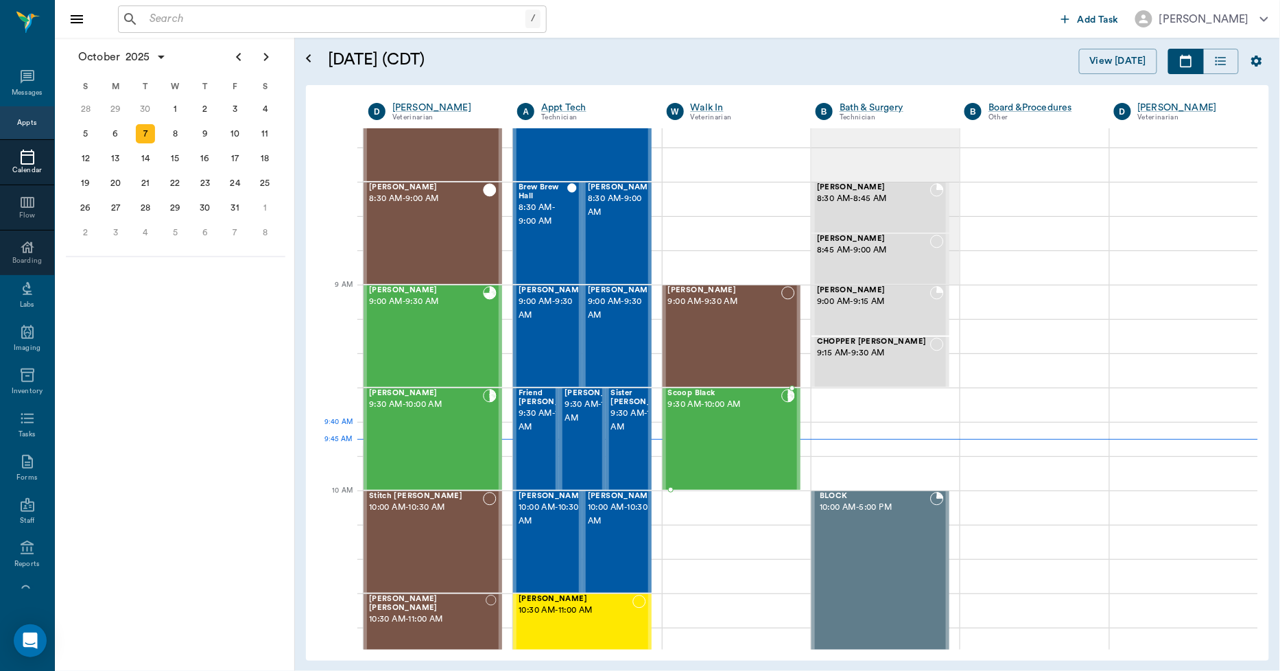
click at [737, 433] on div "Scoop Black 9:30 AM - 10:00 AM" at bounding box center [724, 439] width 113 height 100
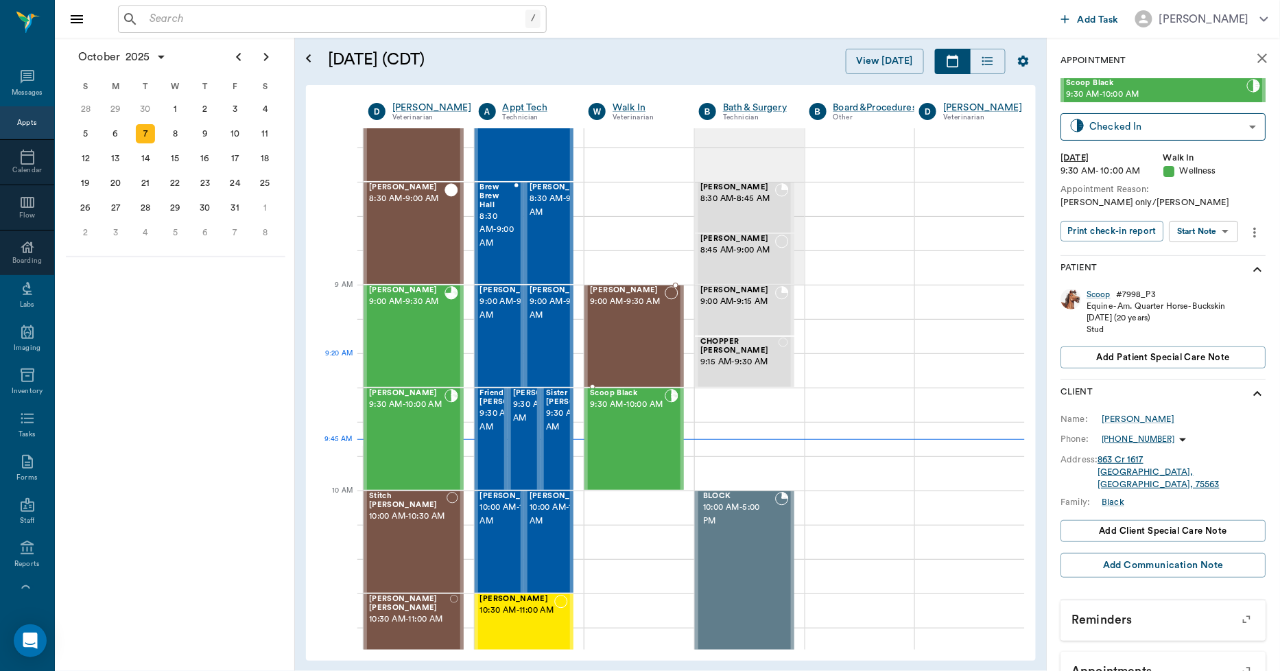
click at [626, 359] on div "Equine Oliver 9:00 AM - 9:30 AM" at bounding box center [627, 336] width 75 height 100
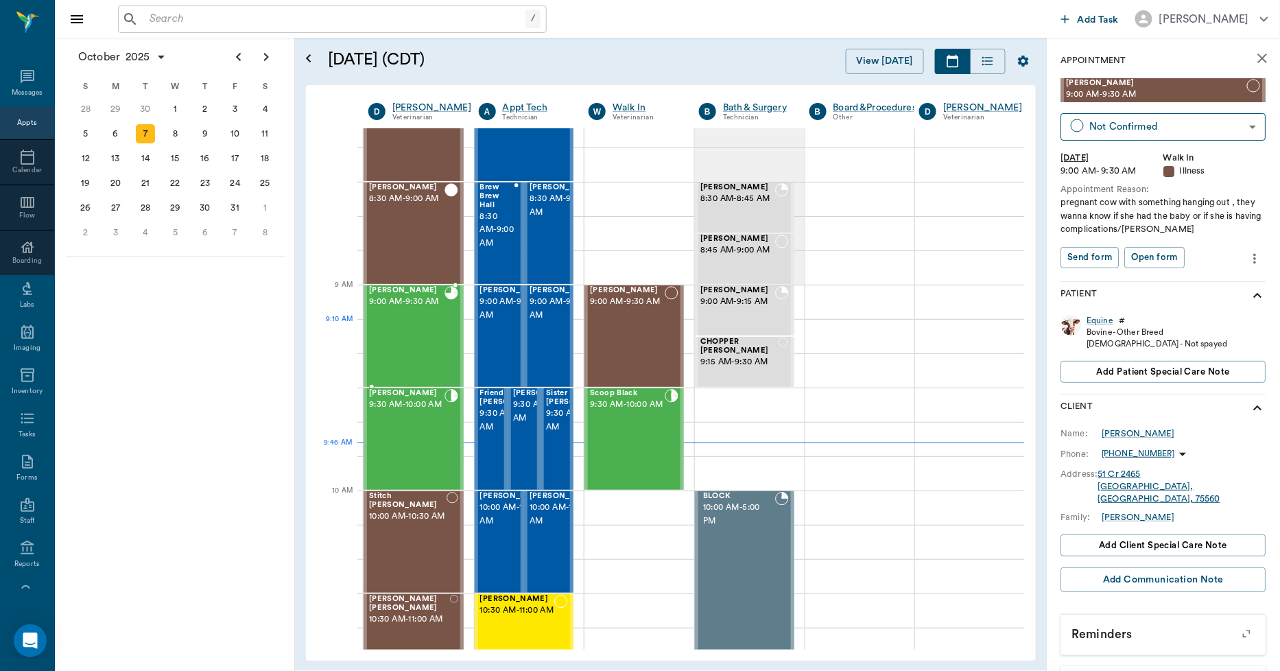
click at [416, 348] on div "[PERSON_NAME] 9:00 AM - 9:30 AM" at bounding box center [406, 336] width 75 height 100
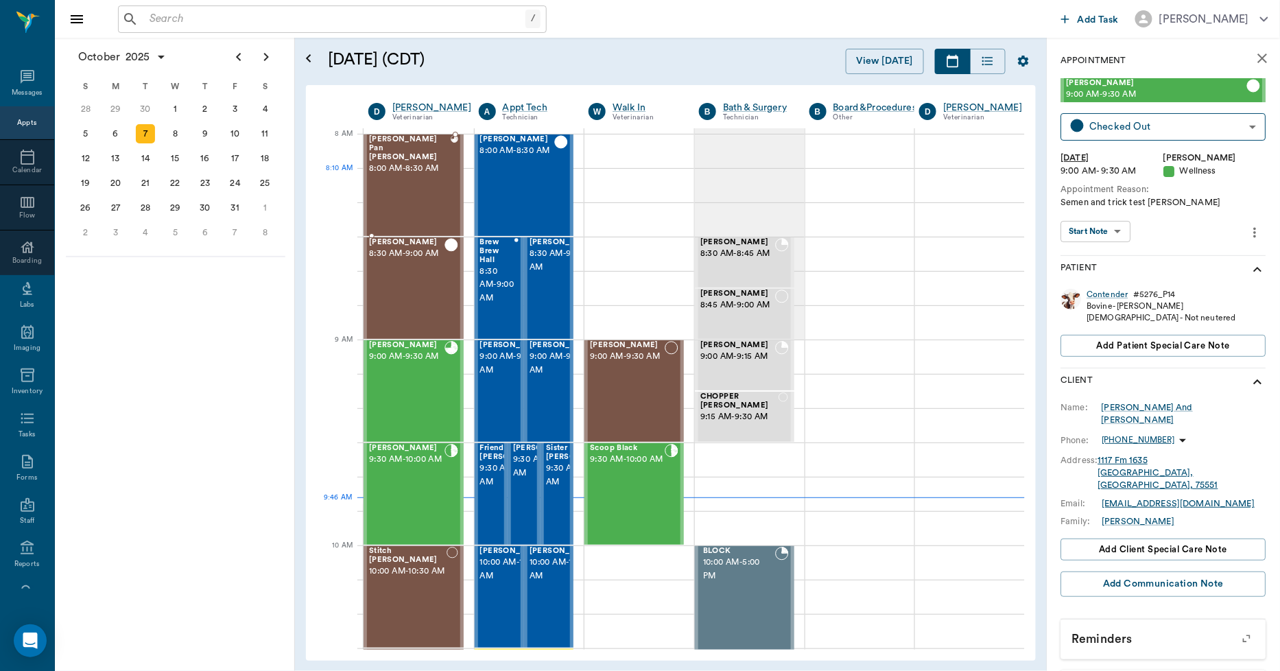
click at [408, 202] on div "[PERSON_NAME] Pan [PERSON_NAME] 8:00 AM - 8:30 AM" at bounding box center [410, 185] width 82 height 100
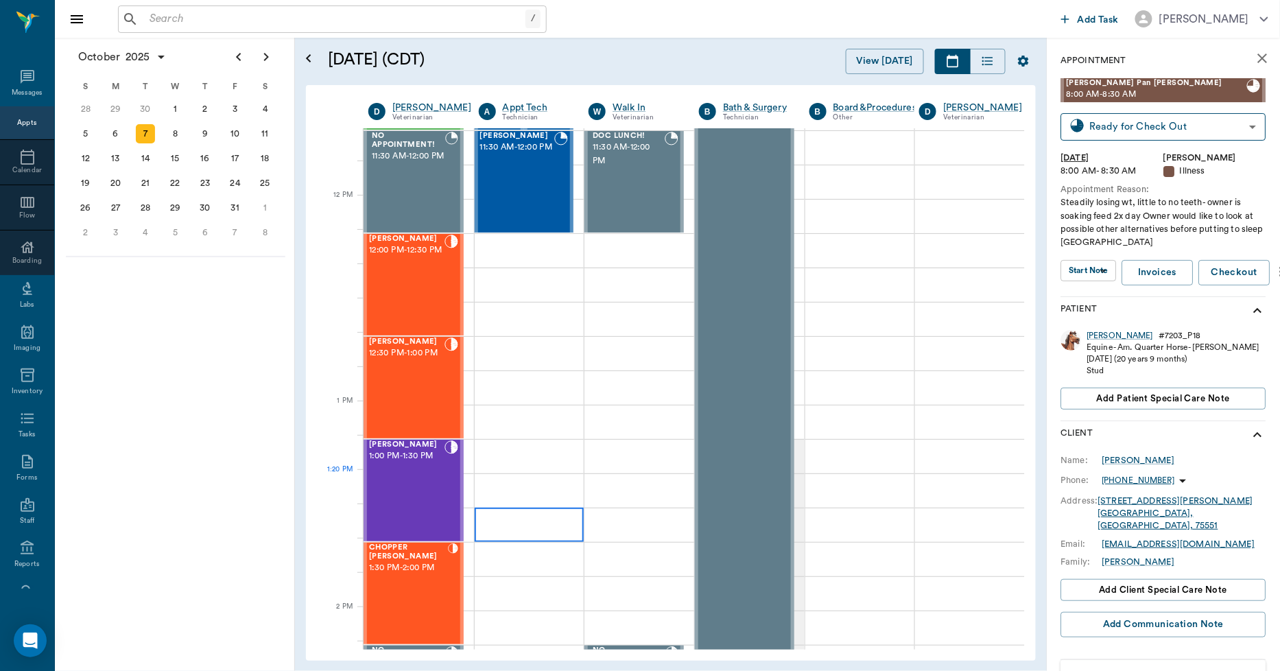
scroll to position [762, 0]
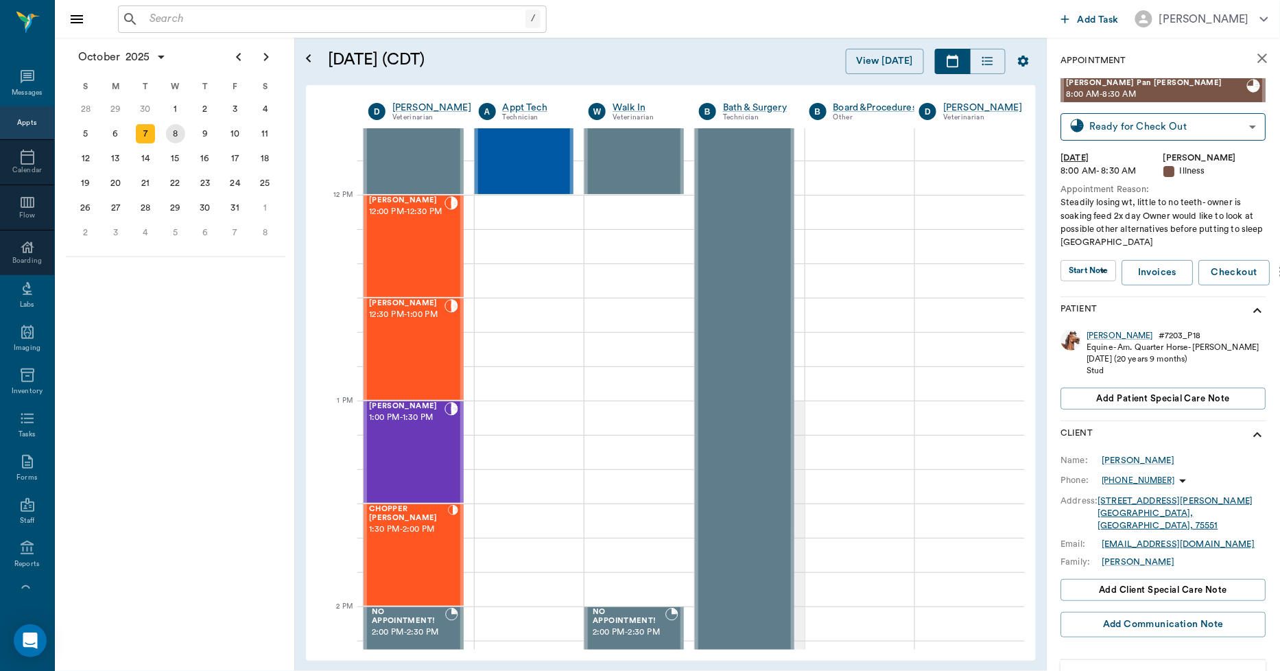
click at [170, 131] on div "8" at bounding box center [175, 133] width 19 height 19
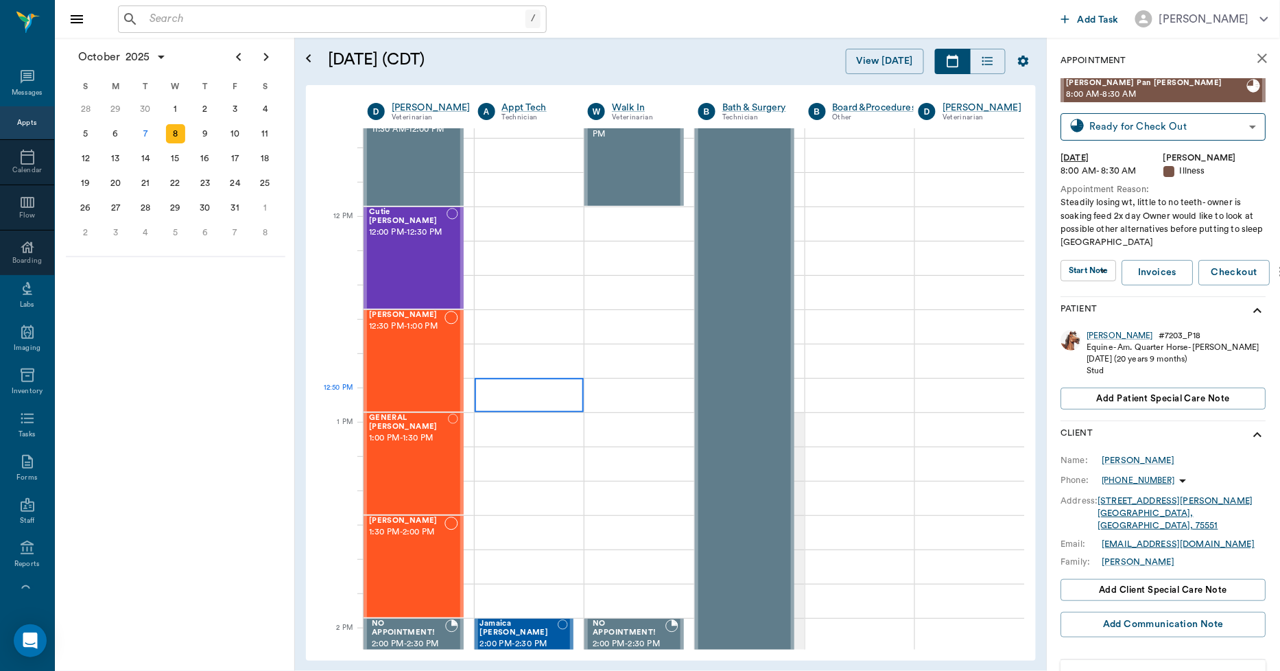
scroll to position [762, 1]
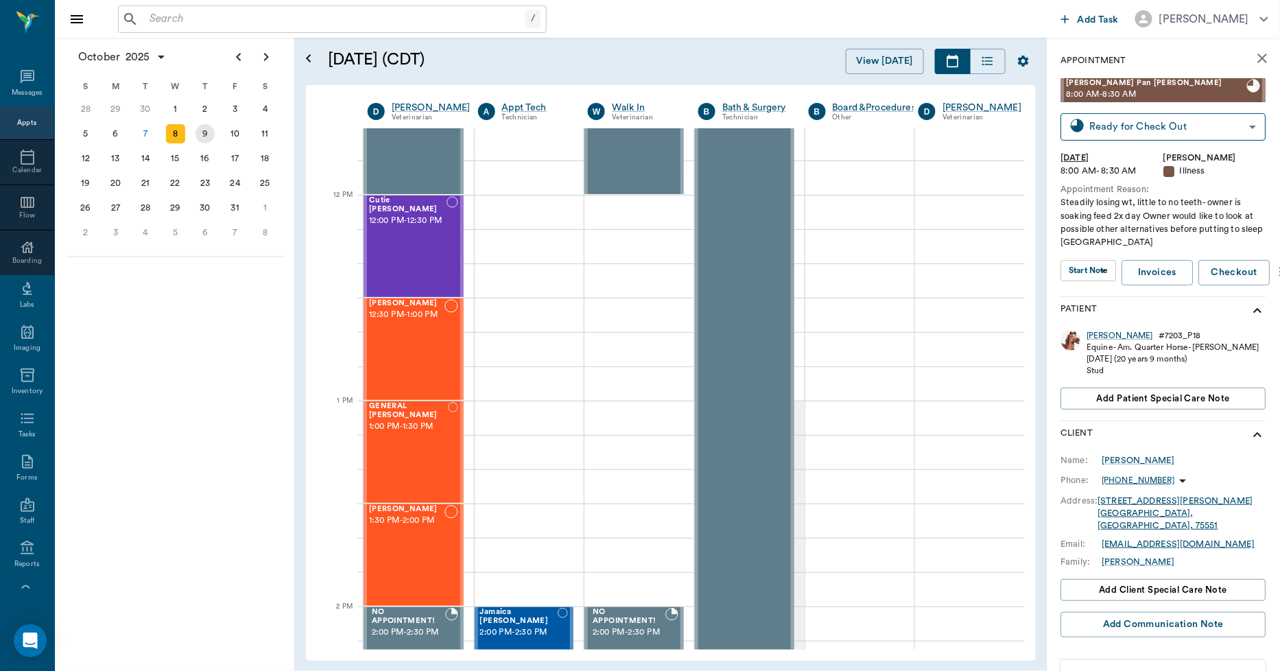
click at [203, 131] on div "9" at bounding box center [204, 133] width 19 height 19
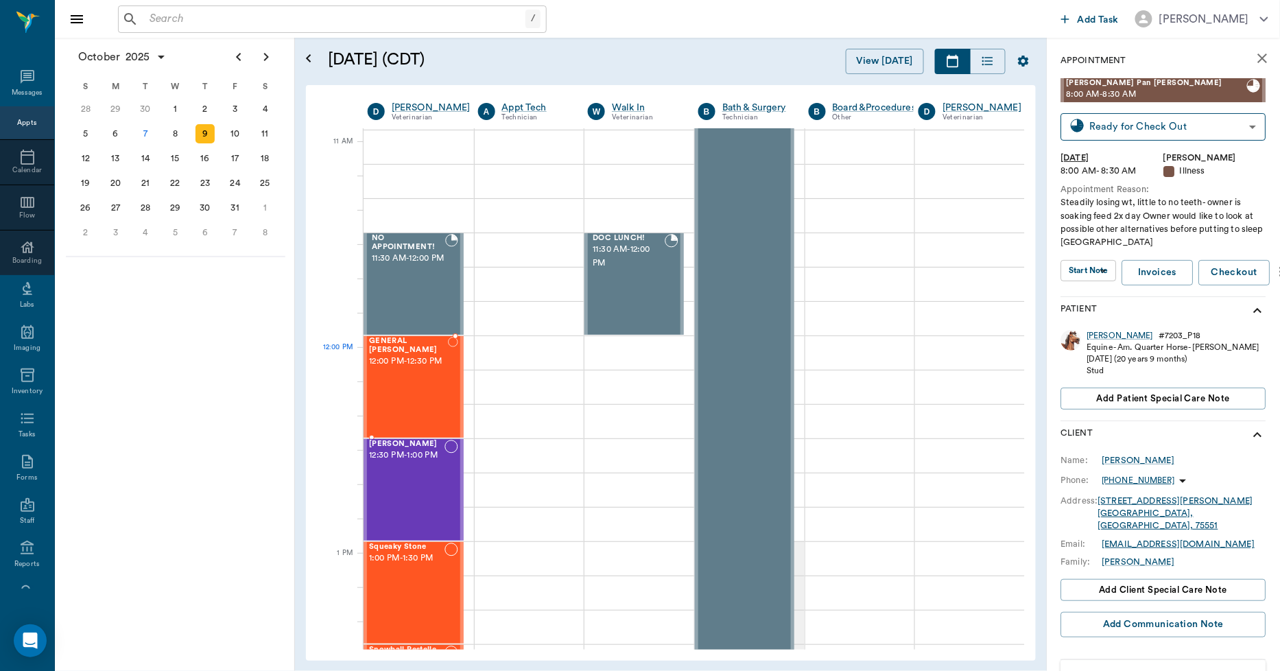
scroll to position [609, 1]
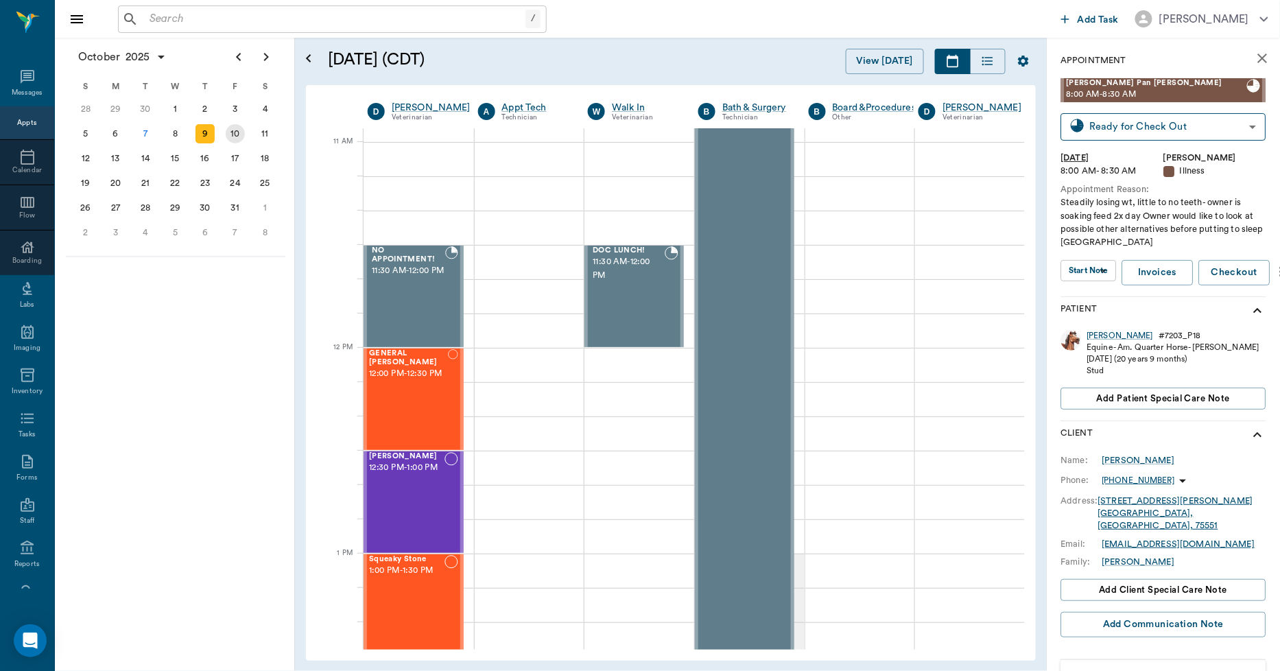
click at [238, 136] on div "10" at bounding box center [235, 133] width 19 height 19
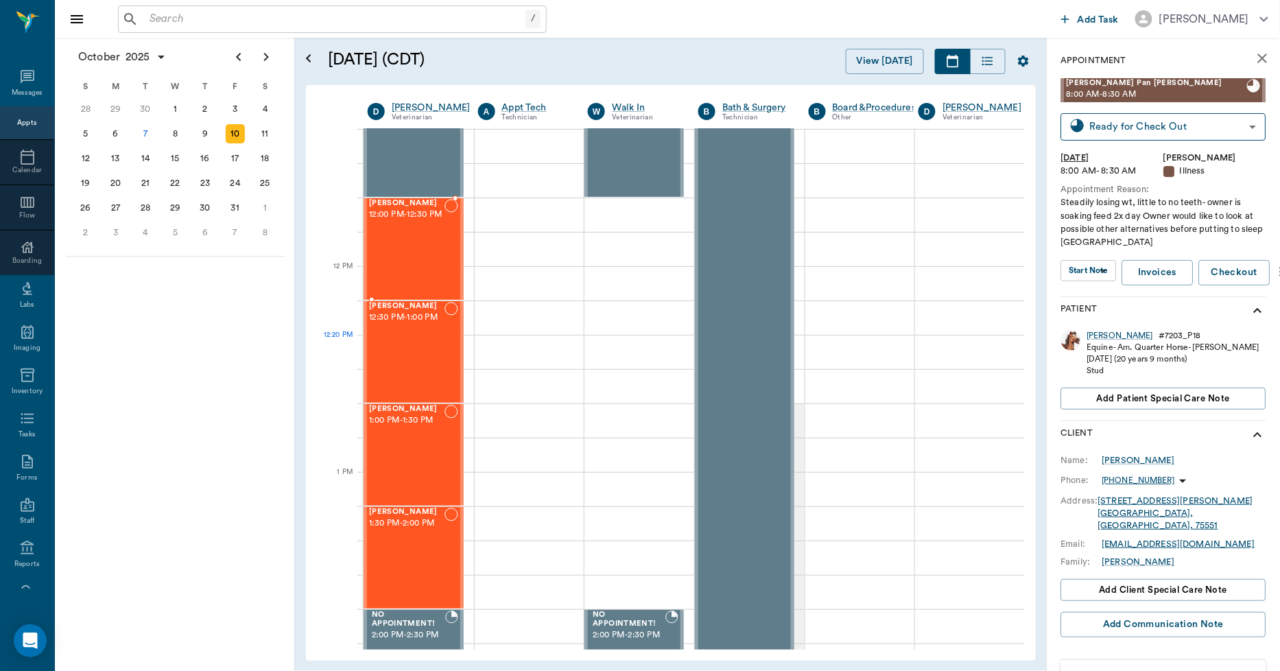
scroll to position [762, 1]
click at [121, 159] on div "13" at bounding box center [115, 158] width 19 height 19
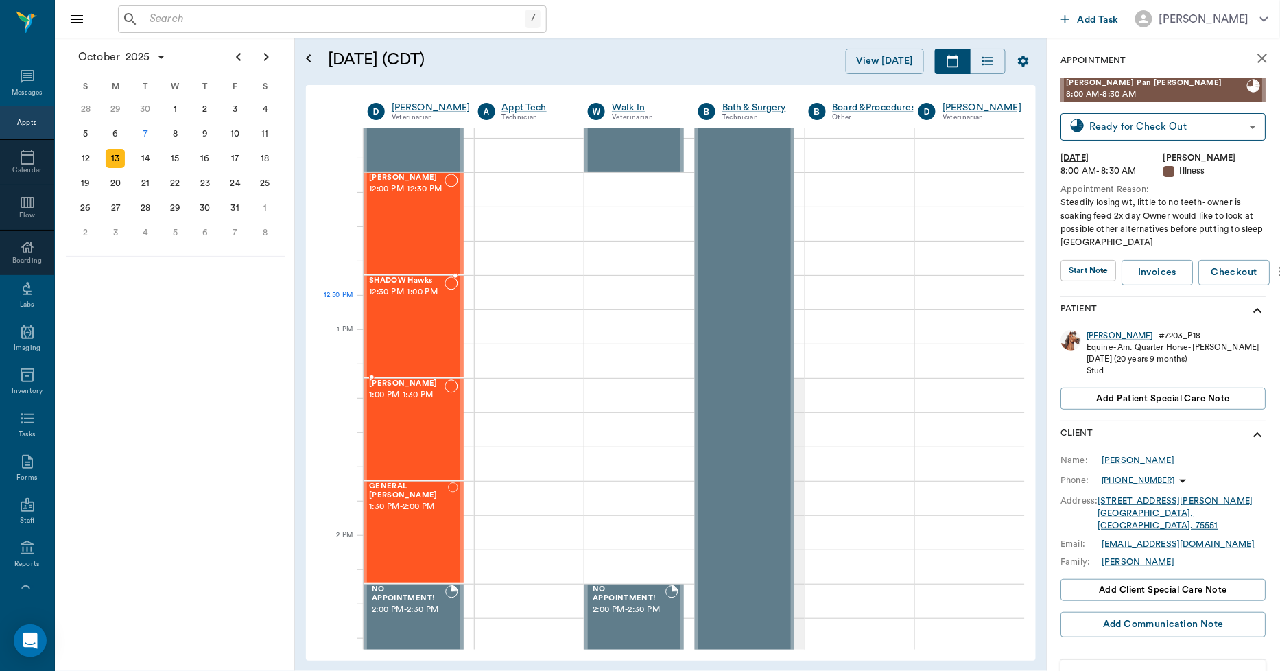
scroll to position [838, 1]
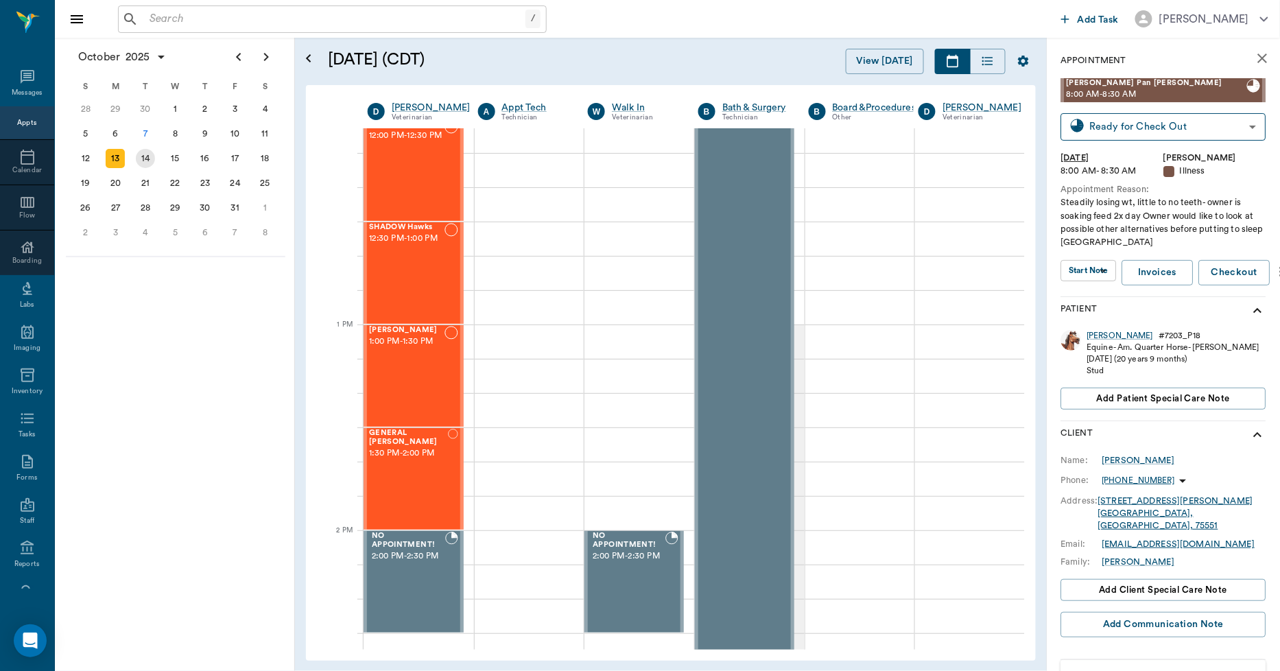
click at [151, 161] on div "14" at bounding box center [145, 158] width 19 height 19
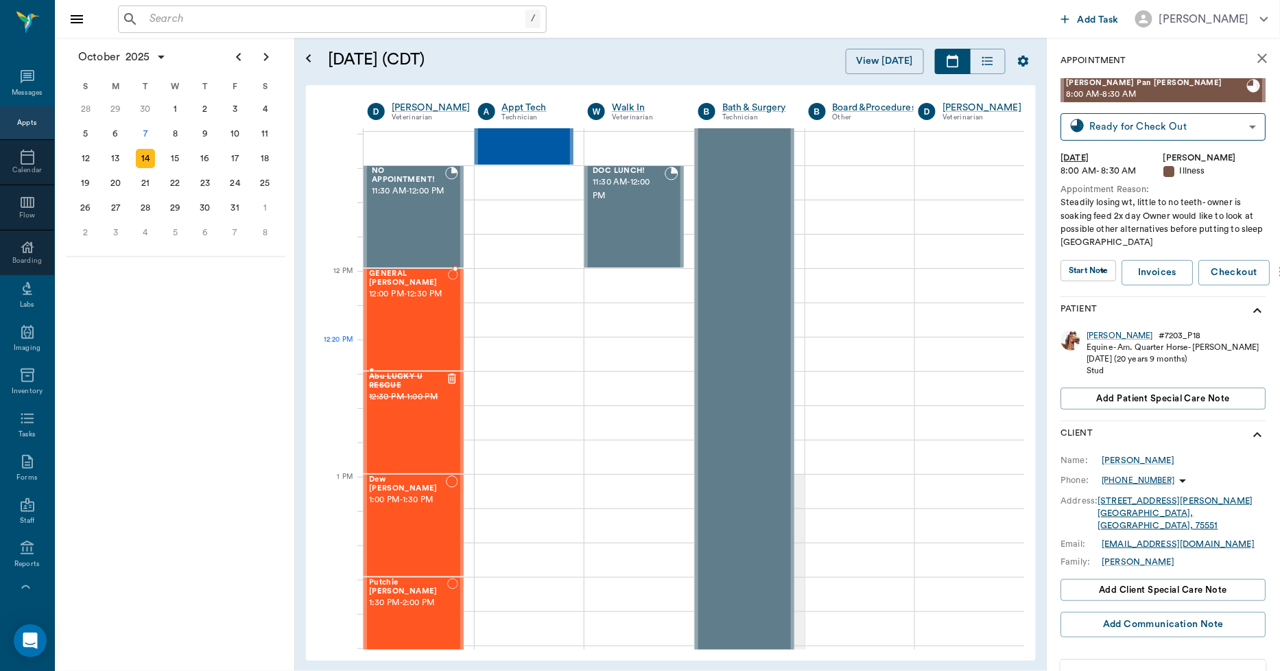
scroll to position [686, 1]
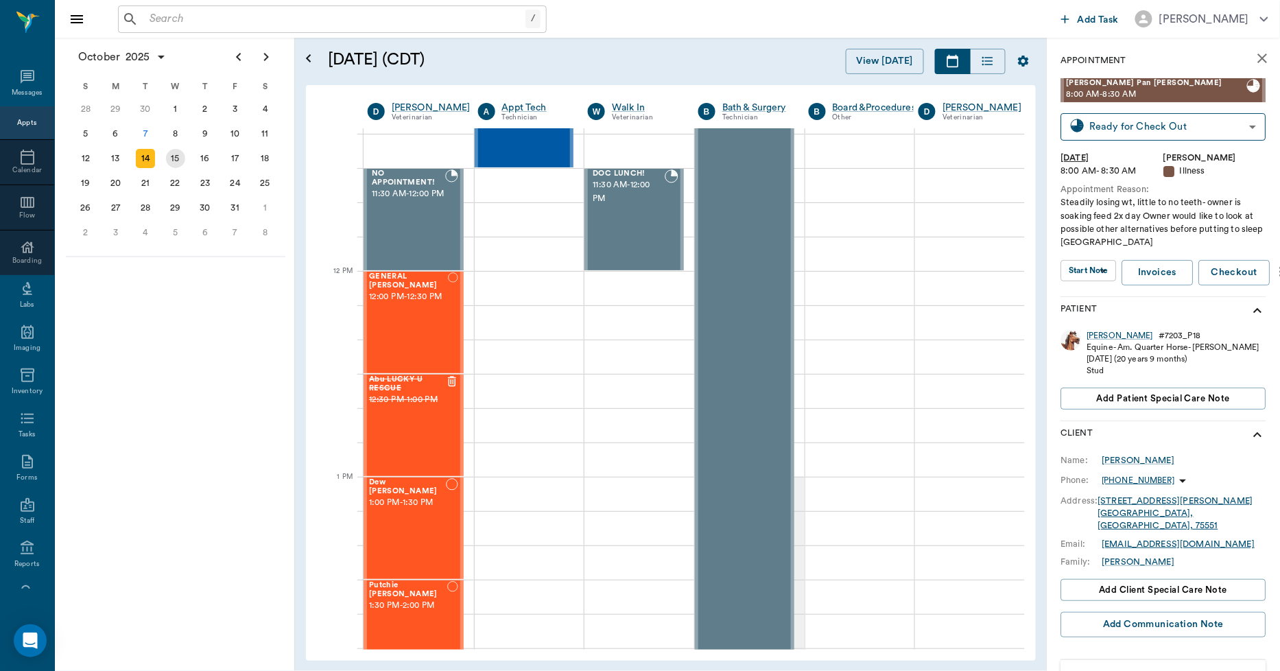
click at [181, 156] on div "15" at bounding box center [175, 158] width 19 height 19
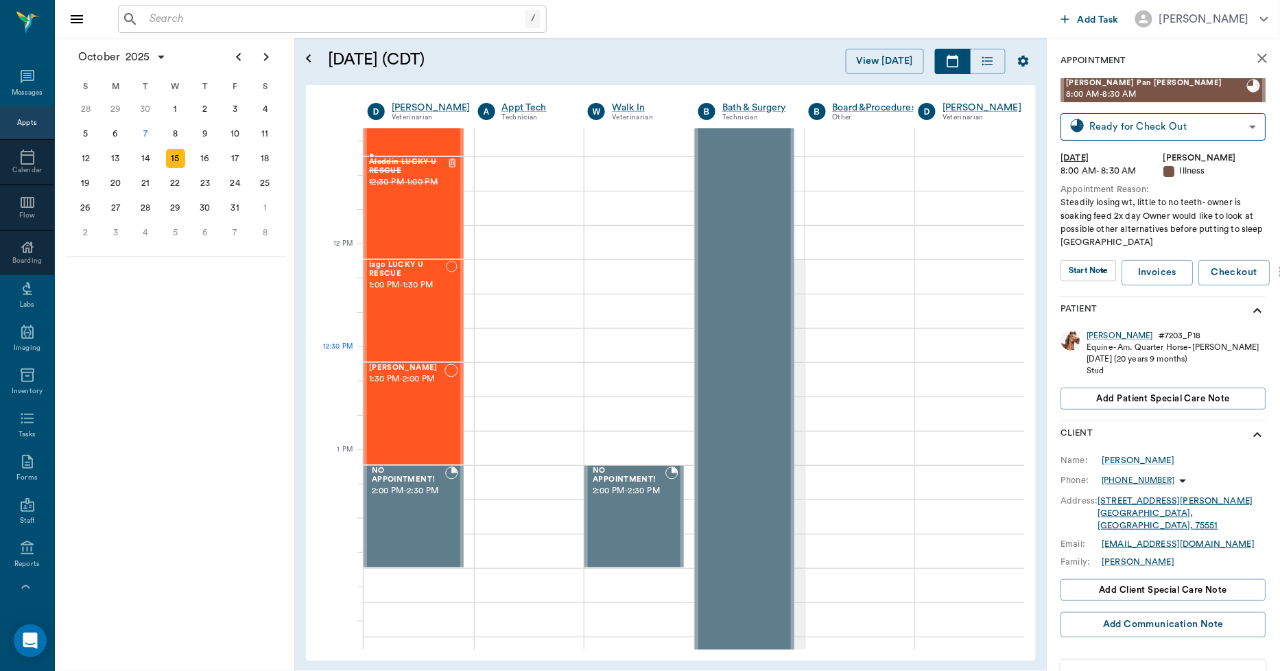
scroll to position [914, 1]
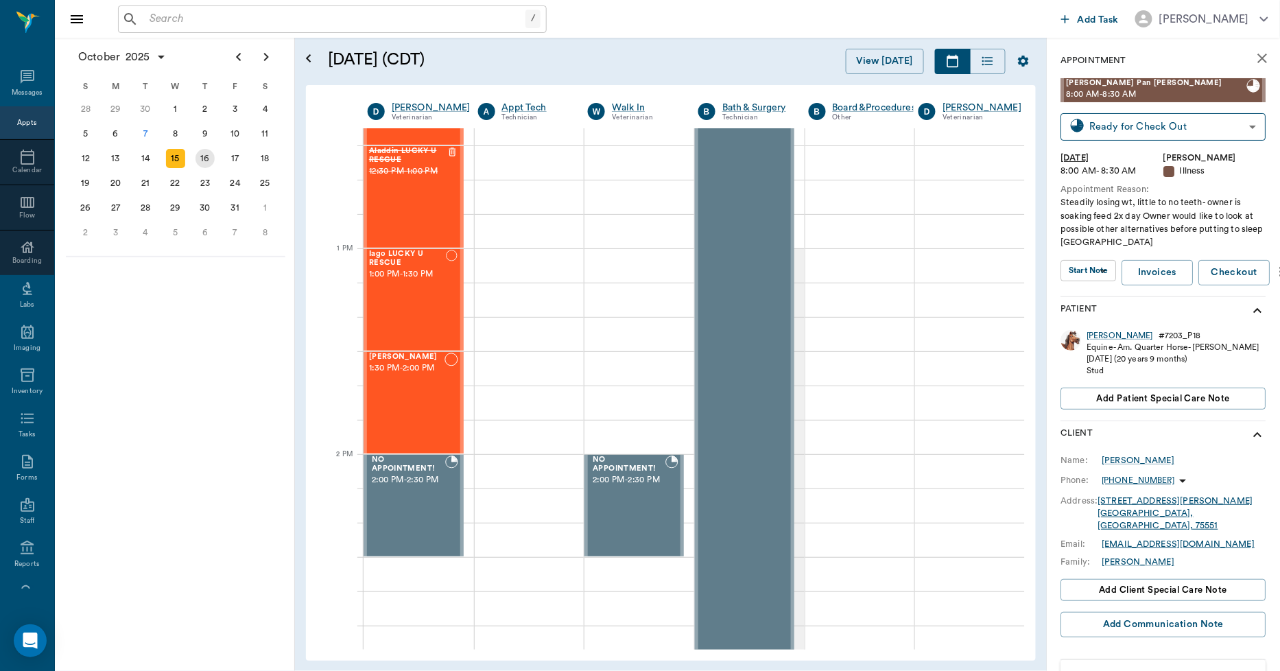
click at [206, 156] on div "16" at bounding box center [204, 158] width 19 height 19
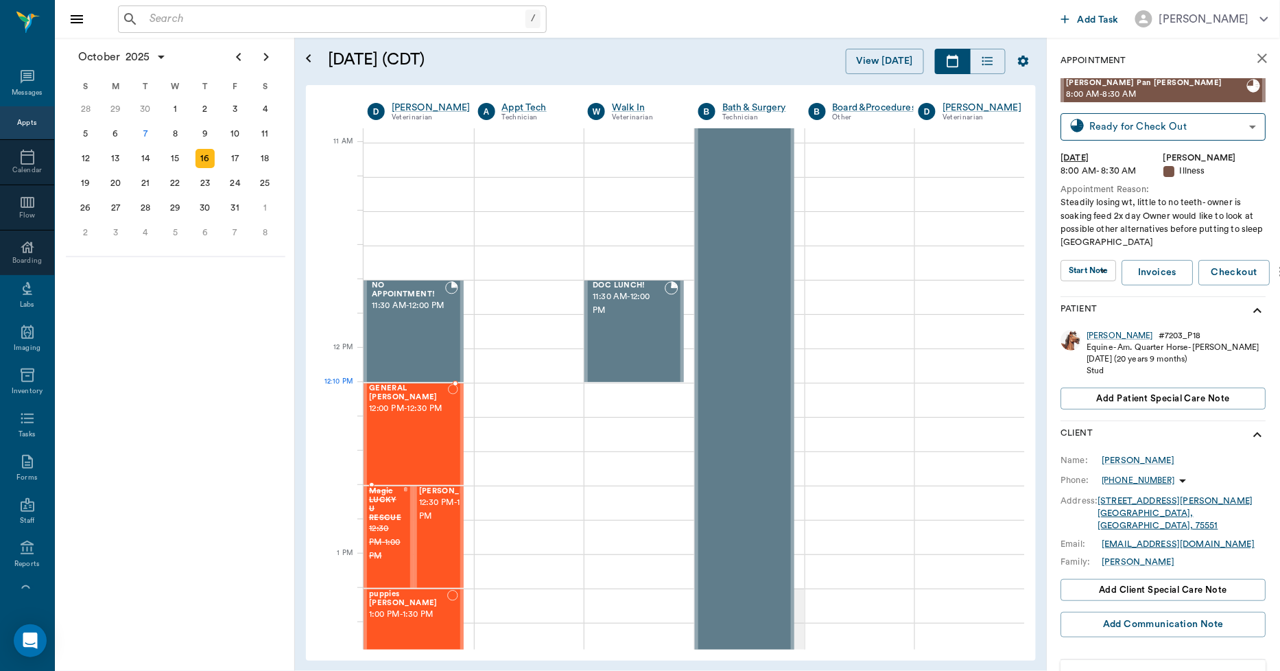
scroll to position [609, 1]
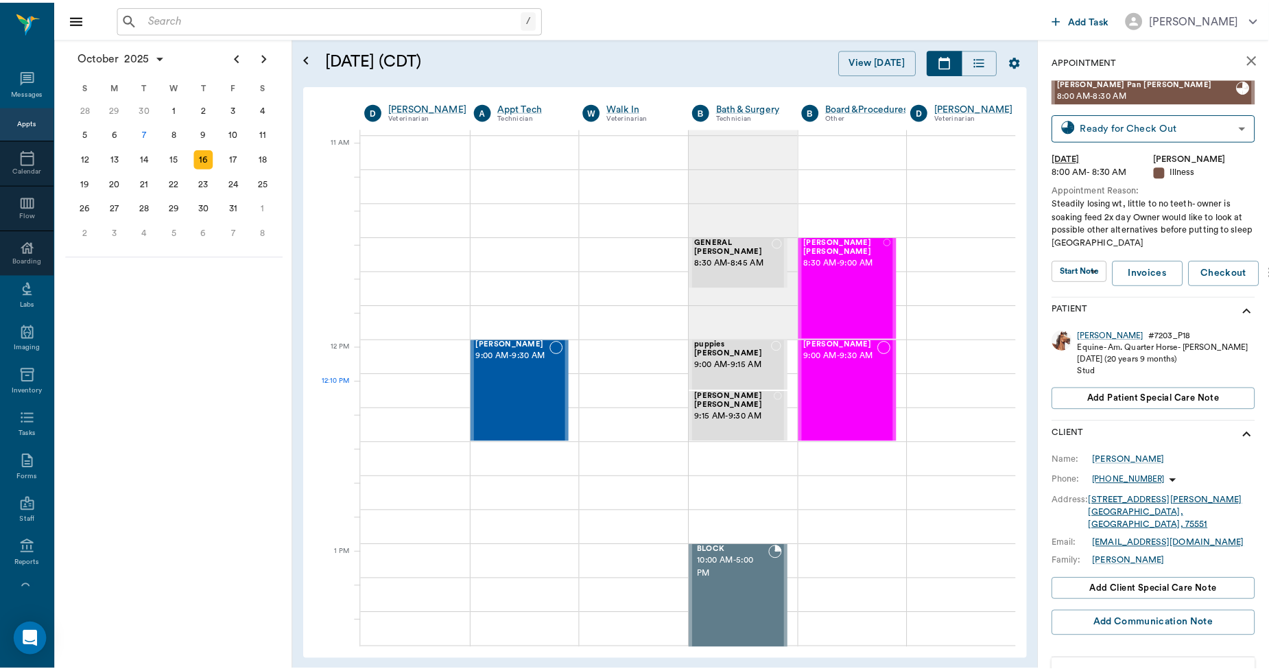
scroll to position [609, 1]
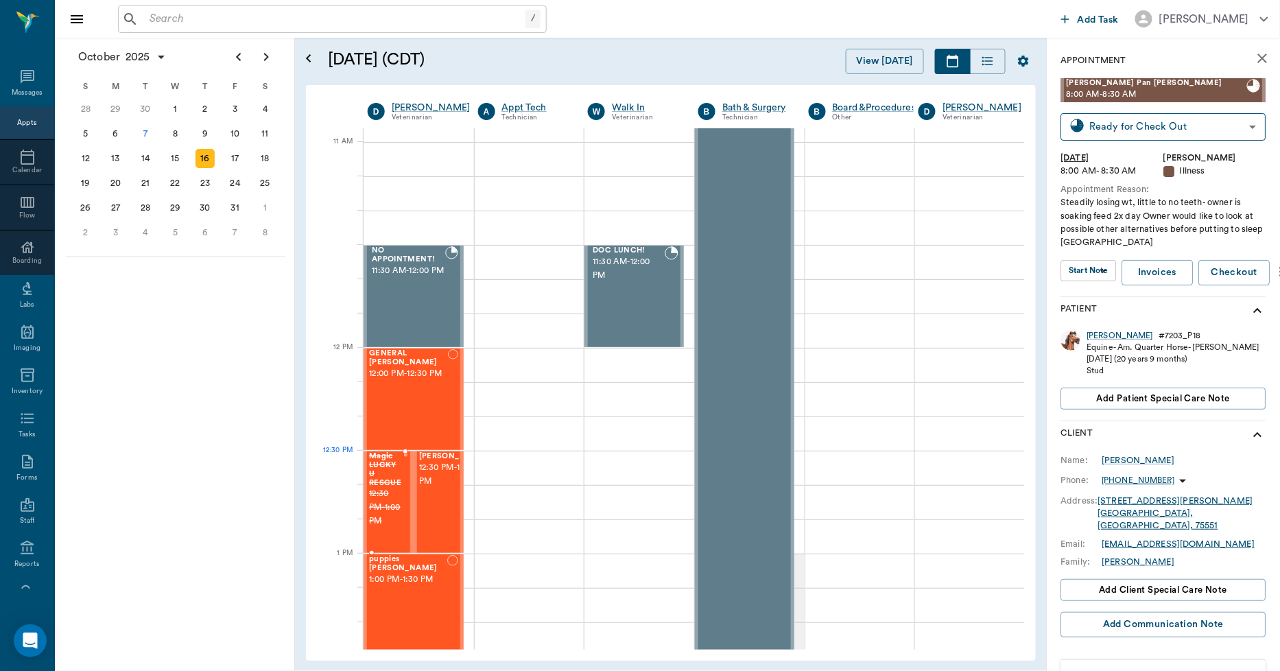
click at [381, 479] on span "Magic LUCKY U RESCUE" at bounding box center [386, 469] width 34 height 35
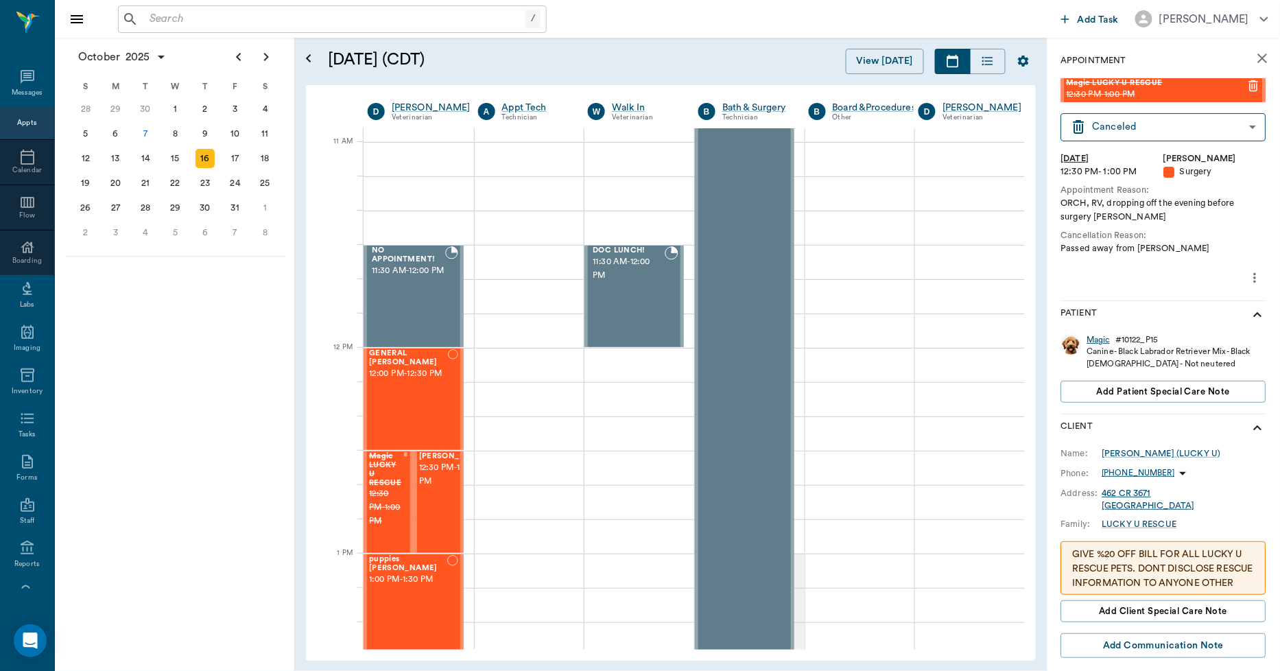
click at [1098, 338] on div "Magic" at bounding box center [1098, 340] width 23 height 12
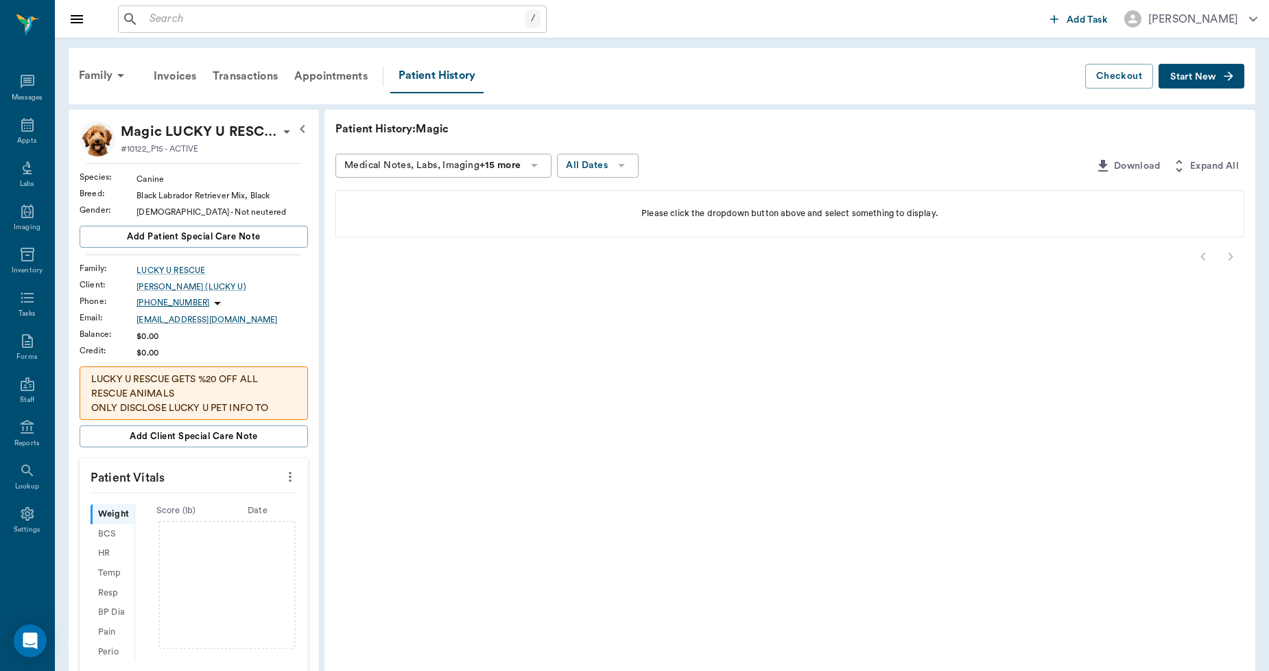
click at [216, 394] on p "LUCKY U RESCUE GETS %20 OFF ALL RESCUE ANIMALS ONLY DISCLOSE LUCKY U PET INFO T…" at bounding box center [193, 408] width 205 height 72
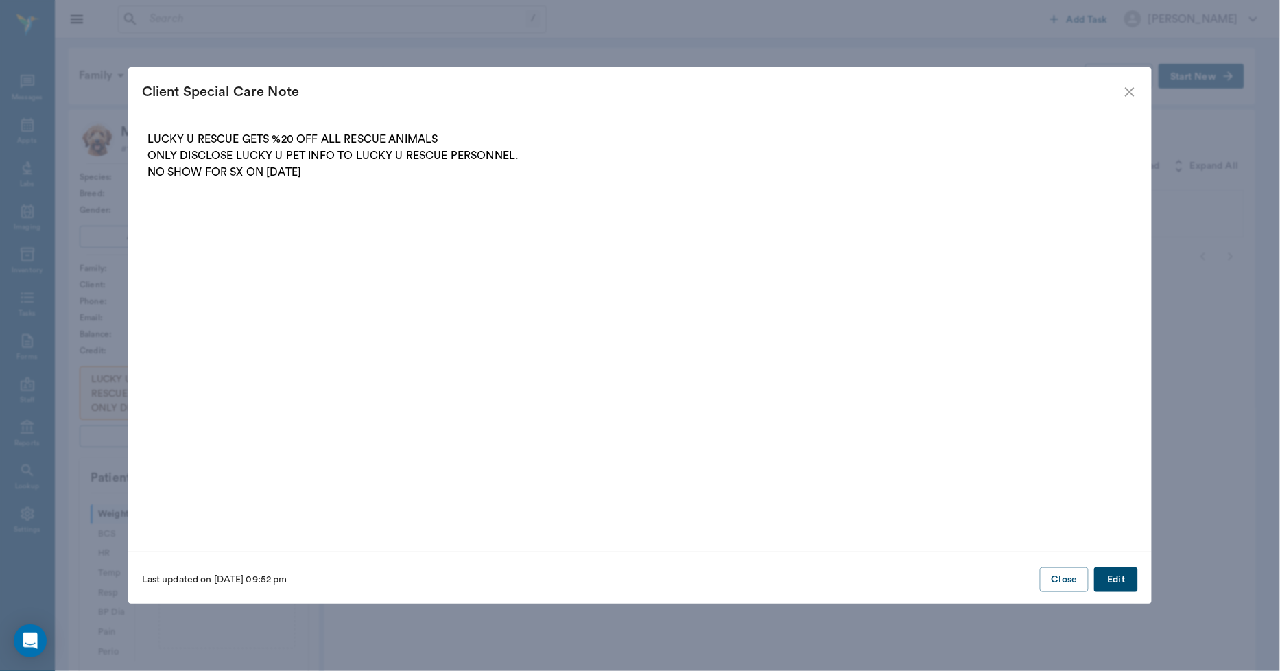
click at [1128, 92] on icon "close" at bounding box center [1129, 92] width 16 height 16
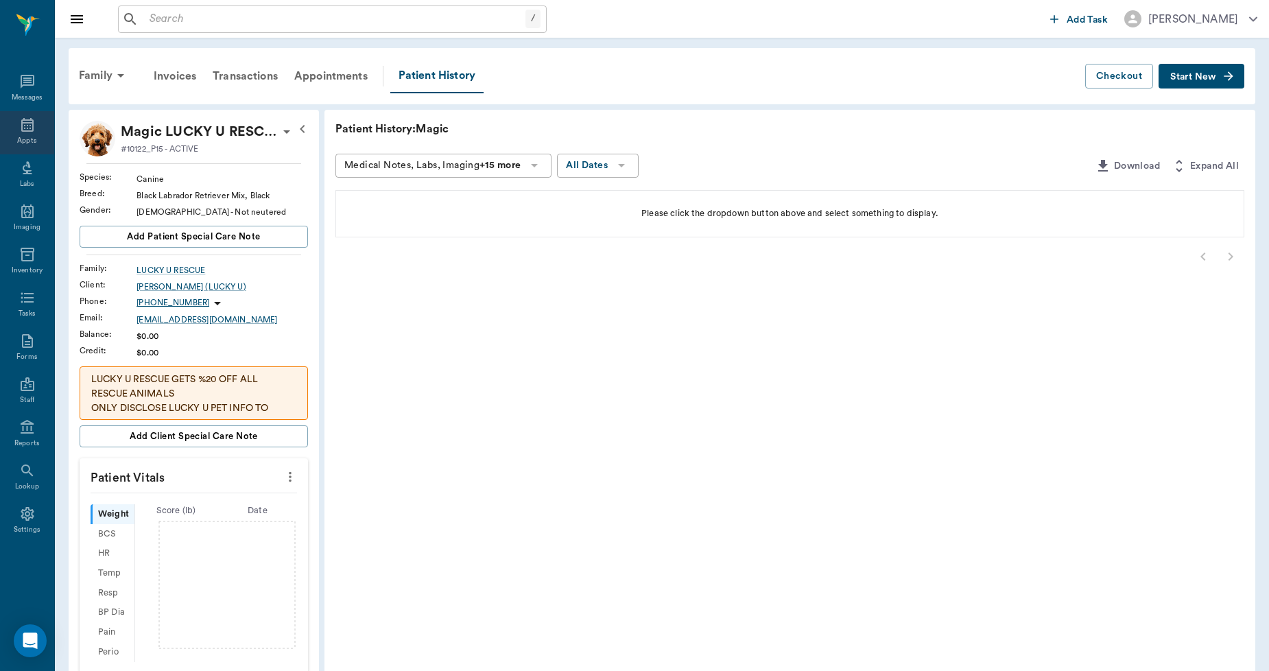
click at [23, 128] on icon at bounding box center [27, 125] width 16 height 16
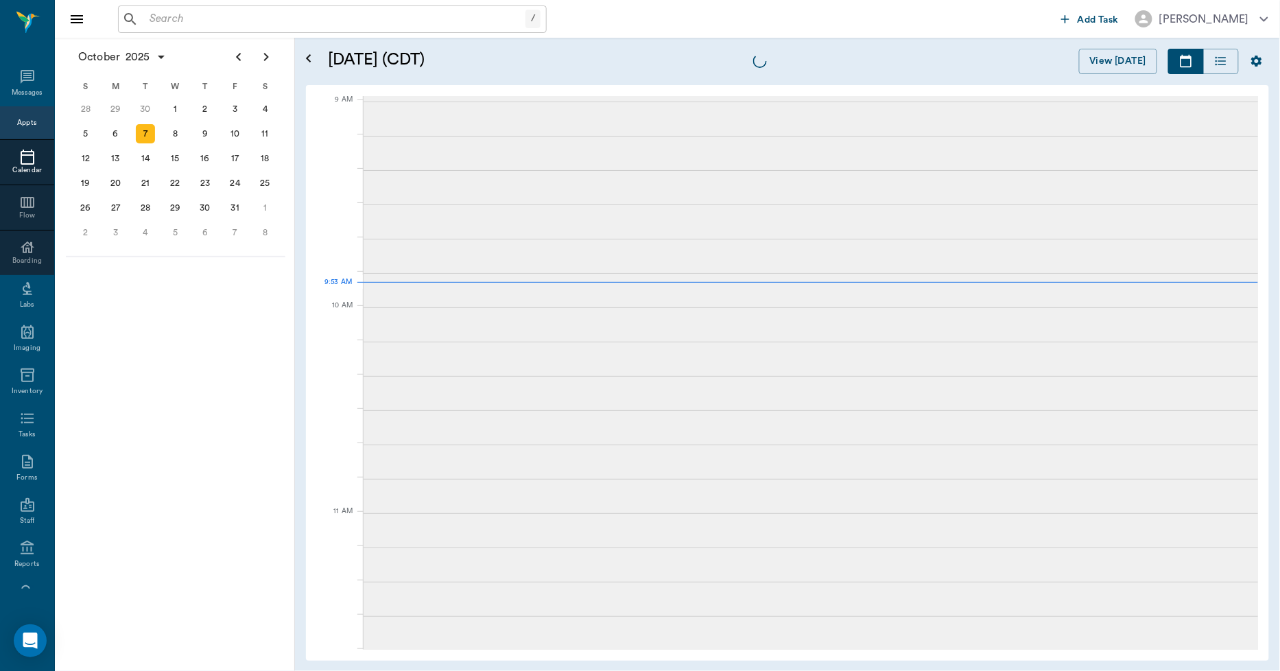
scroll to position [206, 0]
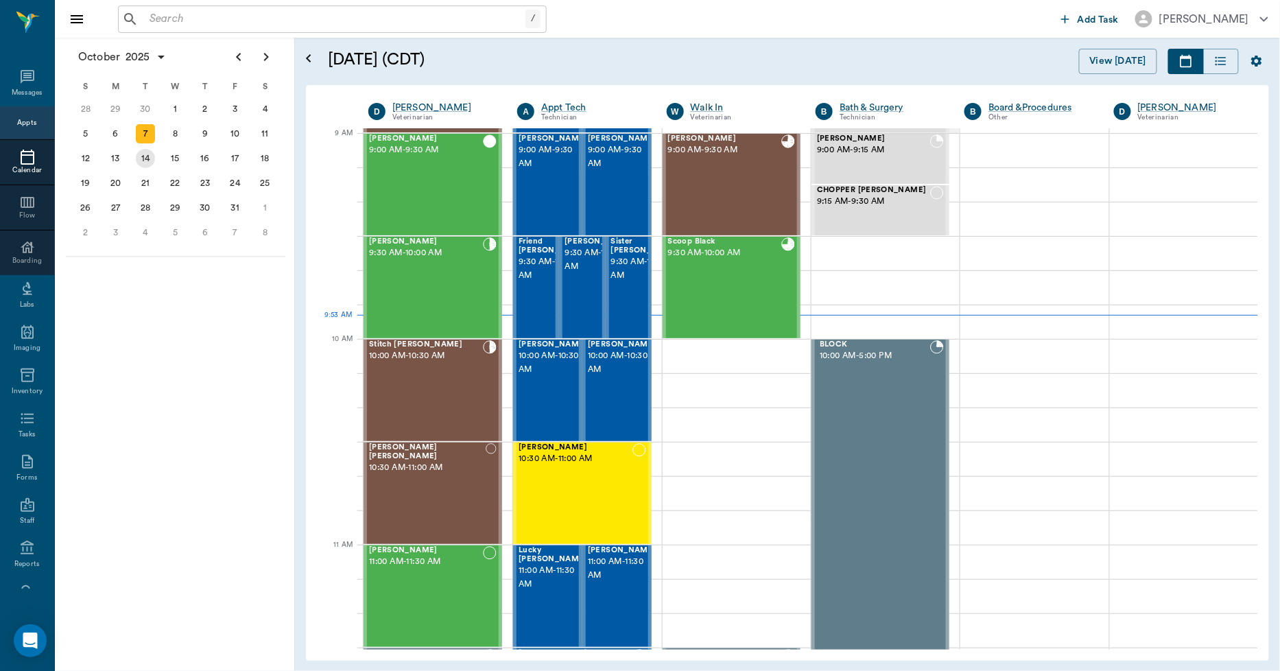
click at [146, 159] on div "14" at bounding box center [145, 158] width 19 height 19
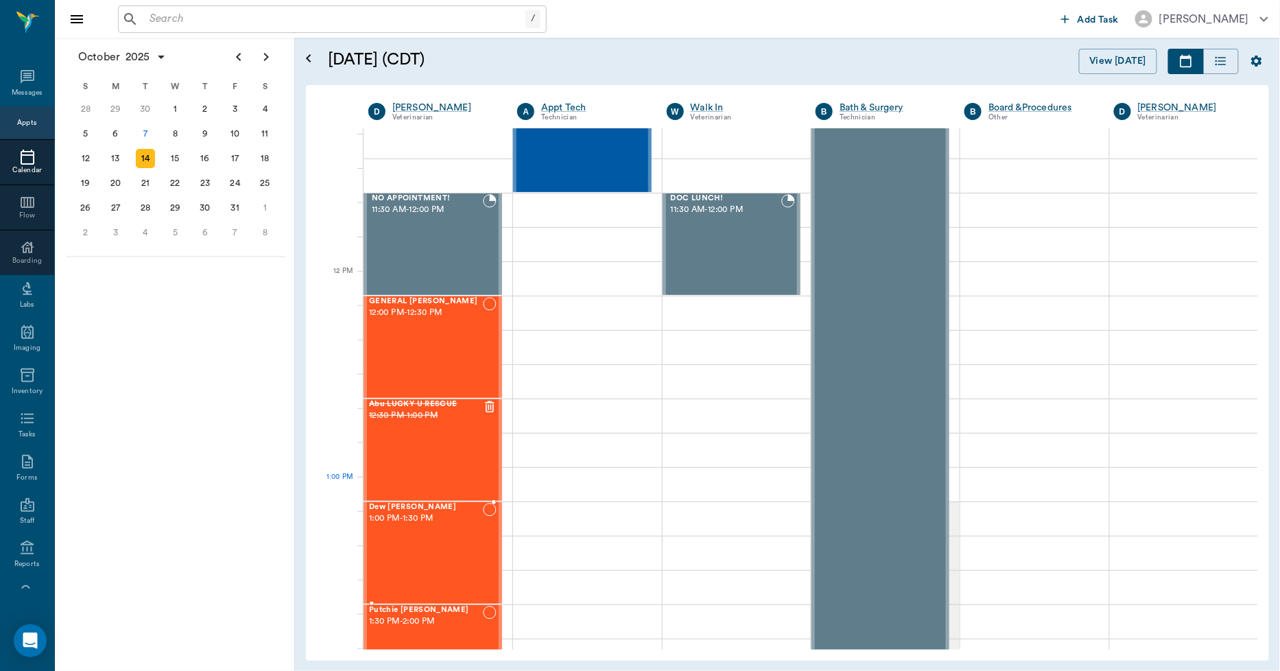
scroll to position [686, 0]
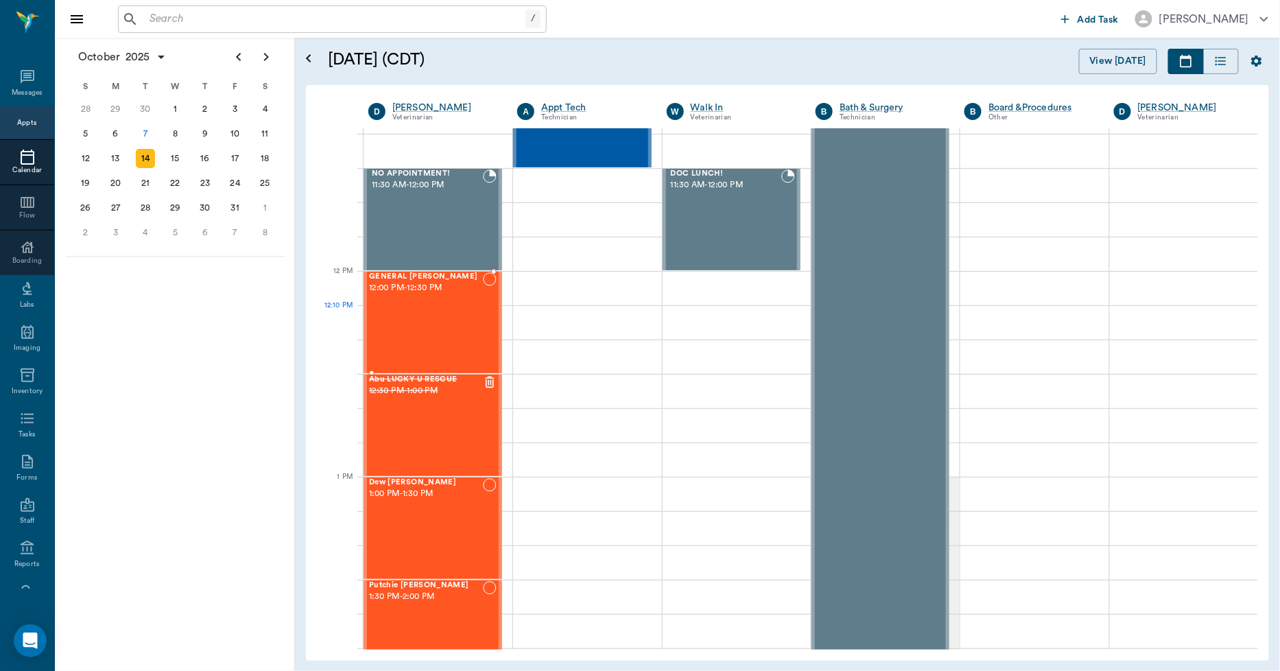
click at [451, 324] on div "GENERAL Spay 12:00 PM - 12:30 PM" at bounding box center [426, 322] width 114 height 100
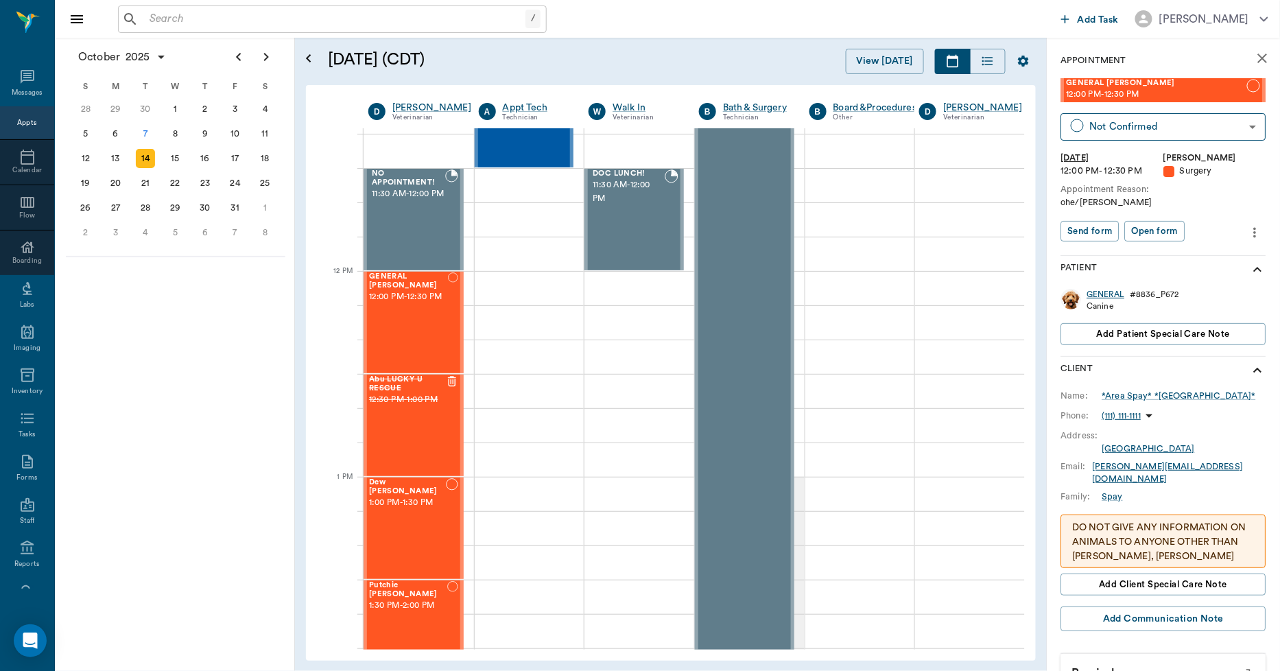
click at [1110, 293] on div "GENERAL" at bounding box center [1106, 295] width 38 height 12
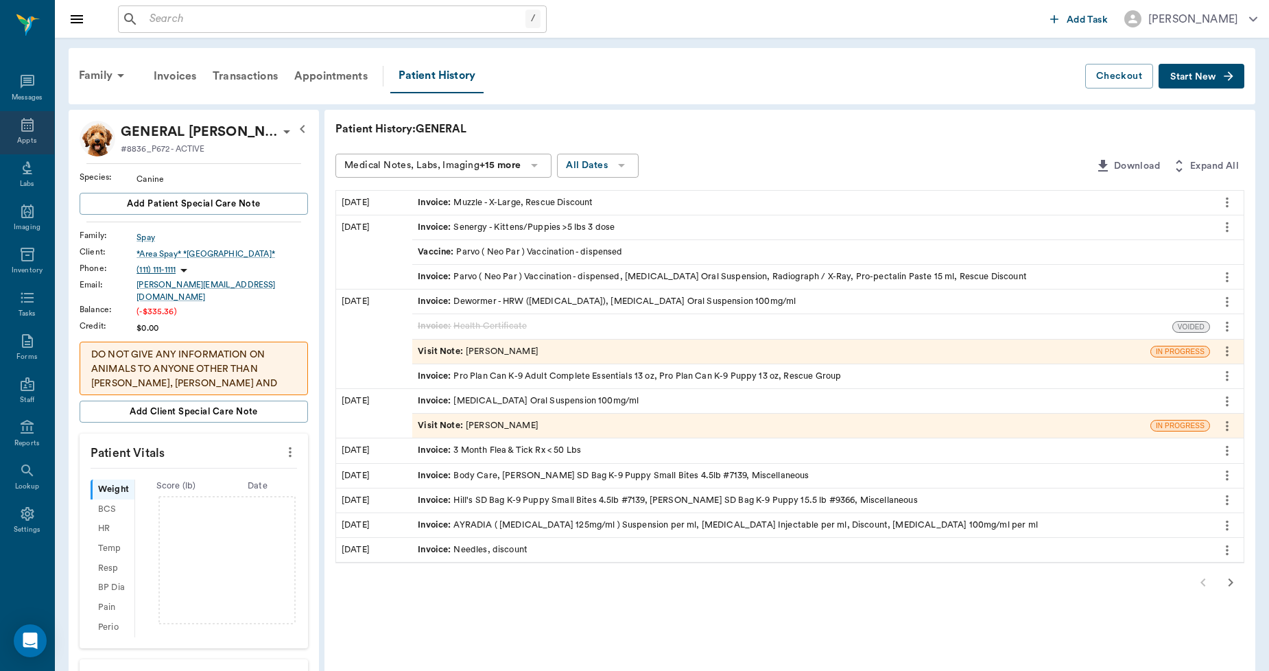
click at [26, 128] on icon at bounding box center [27, 125] width 12 height 14
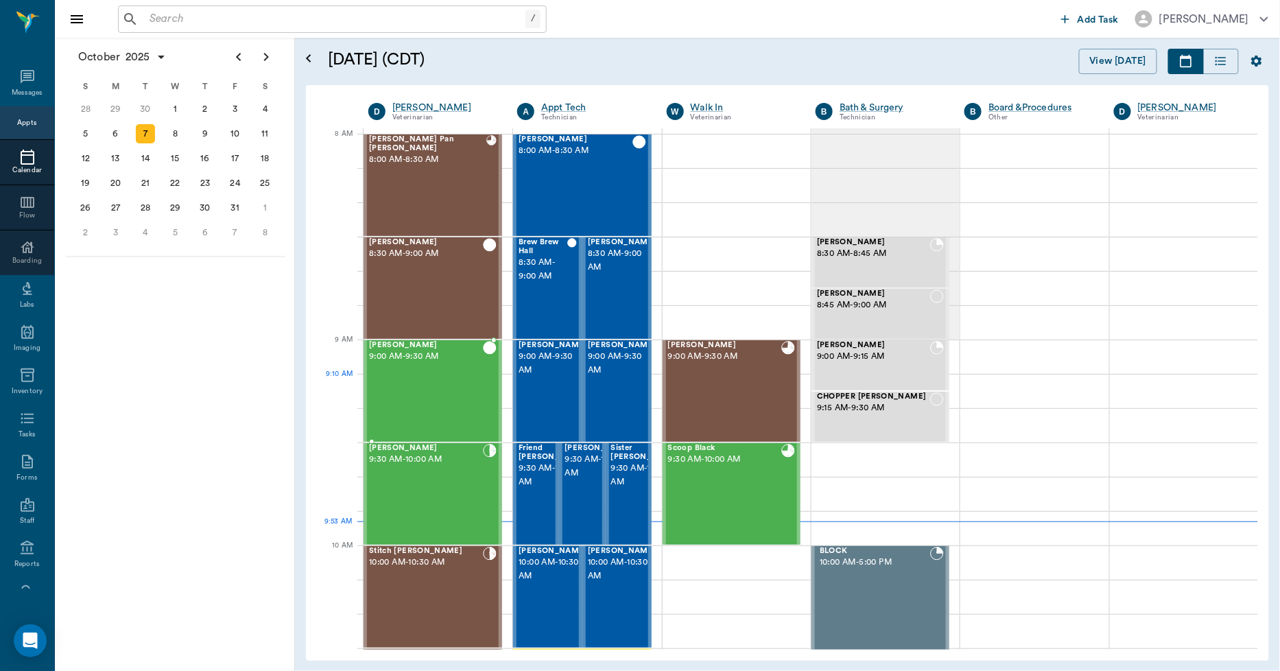
click at [434, 394] on div "[PERSON_NAME] 9:00 AM - 9:30 AM" at bounding box center [426, 391] width 114 height 100
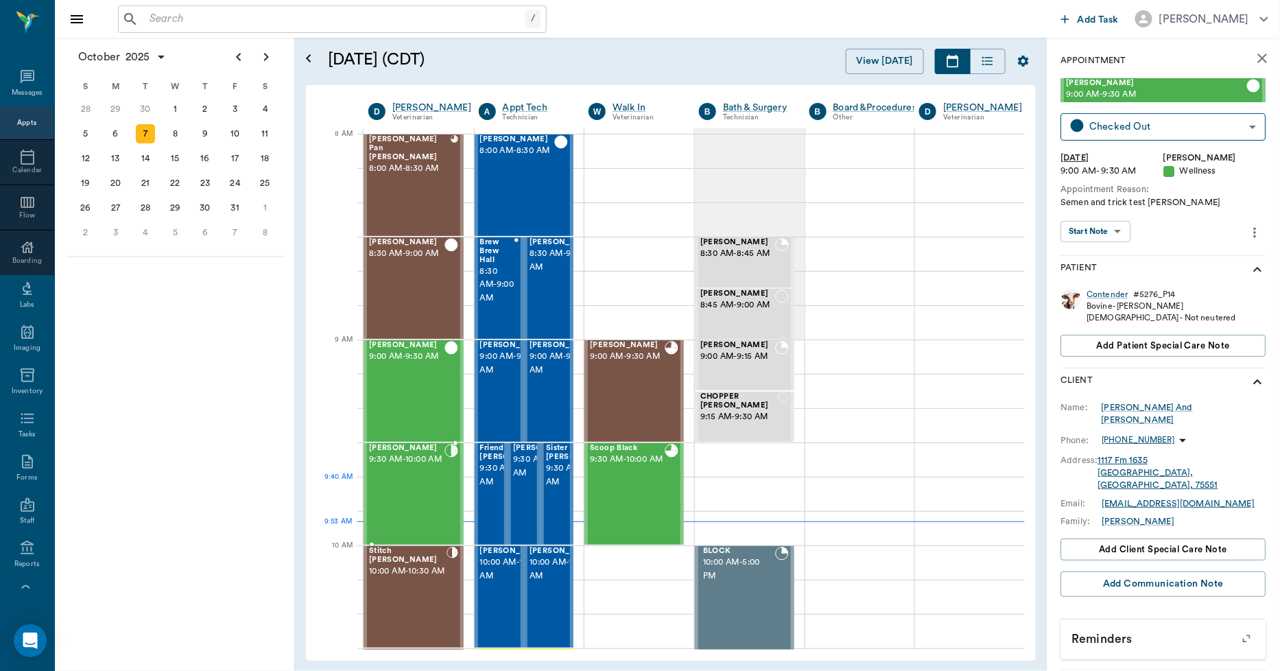
click at [407, 492] on div "[PERSON_NAME] 9:30 AM - 10:00 AM" at bounding box center [406, 494] width 75 height 100
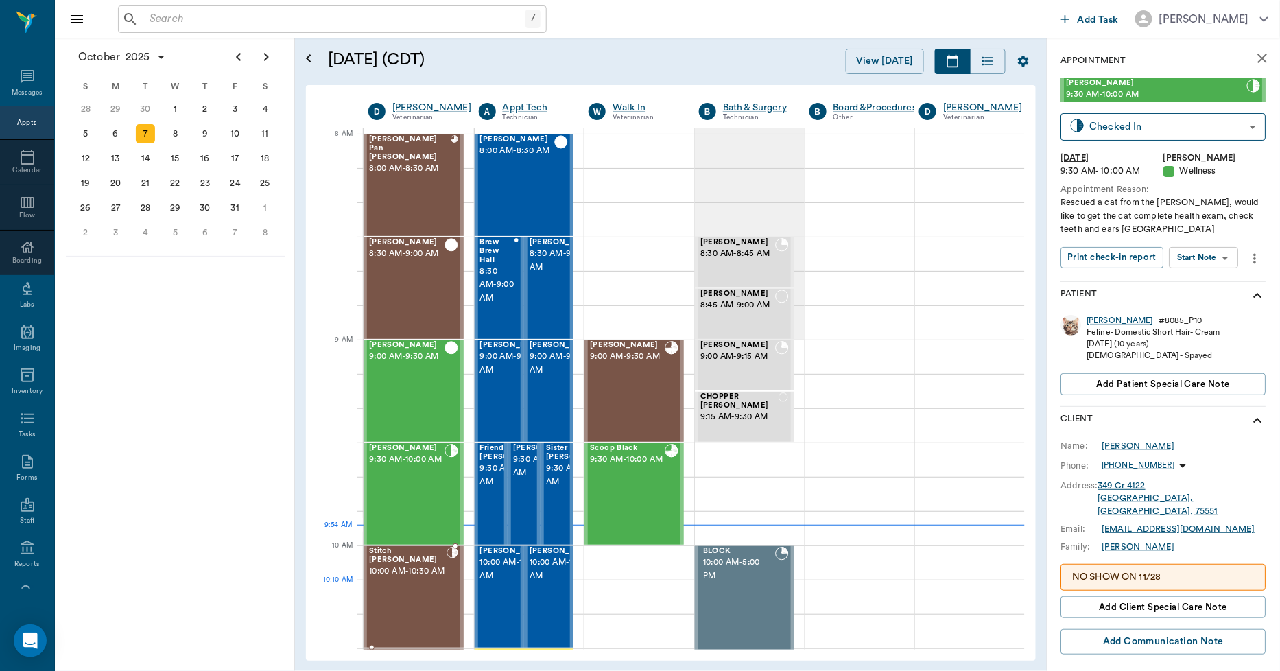
drag, startPoint x: 407, startPoint y: 602, endPoint x: 417, endPoint y: 594, distance: 12.6
click at [409, 601] on div "Stitch [PERSON_NAME] 10:00 AM - 10:30 AM" at bounding box center [407, 597] width 77 height 100
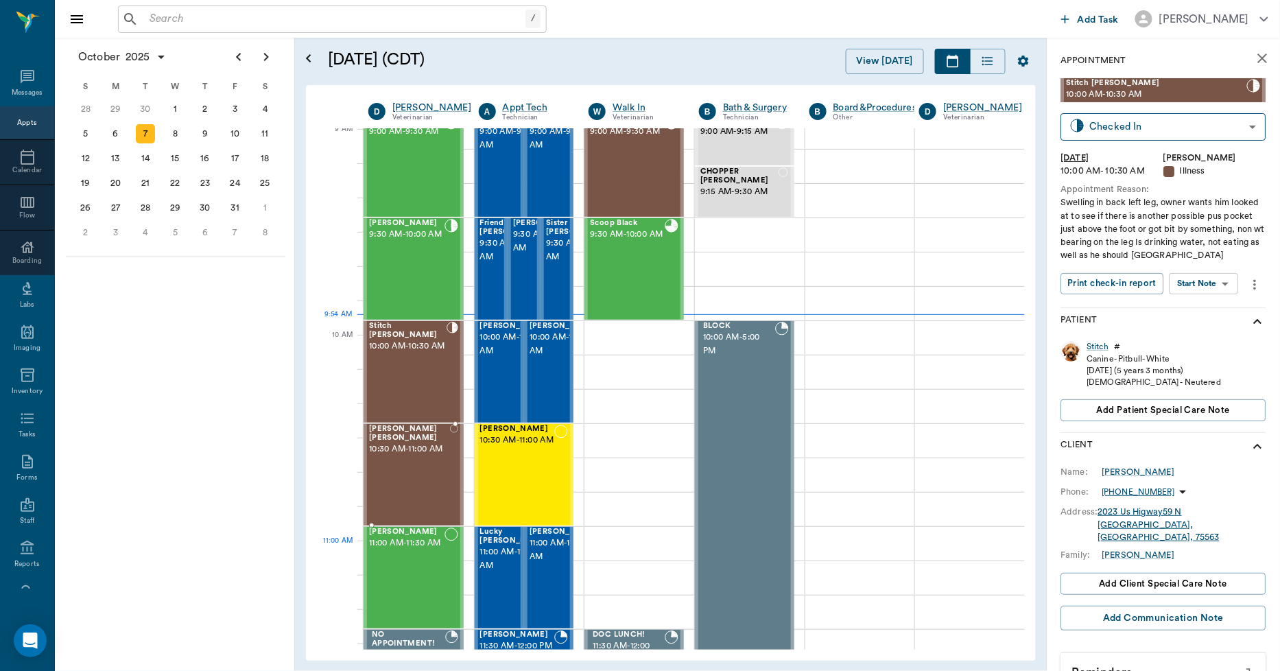
scroll to position [228, 0]
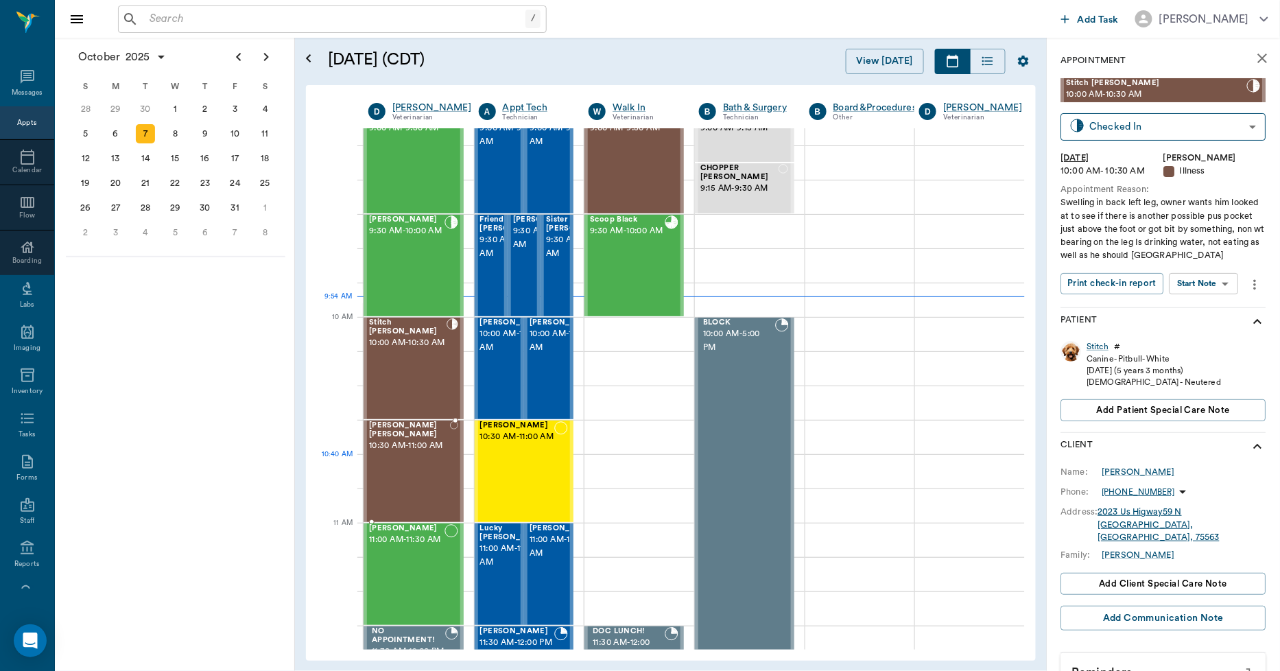
click at [398, 453] on span "10:30 AM - 11:00 AM" at bounding box center [409, 446] width 81 height 14
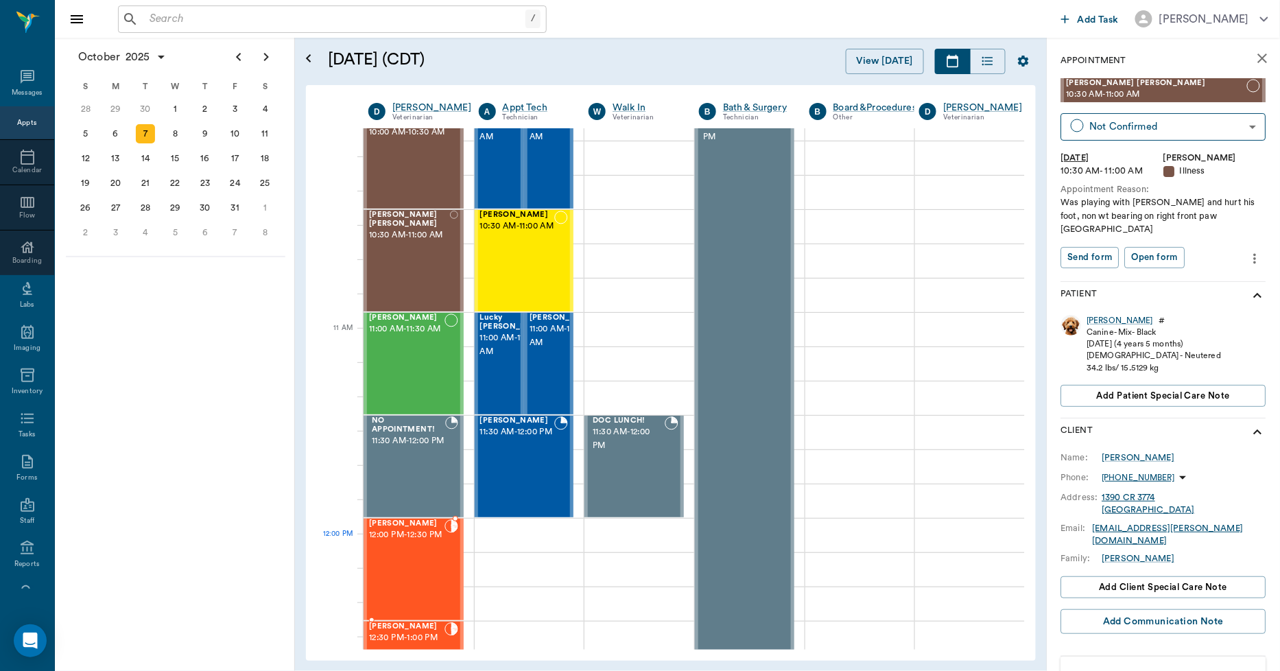
scroll to position [457, 0]
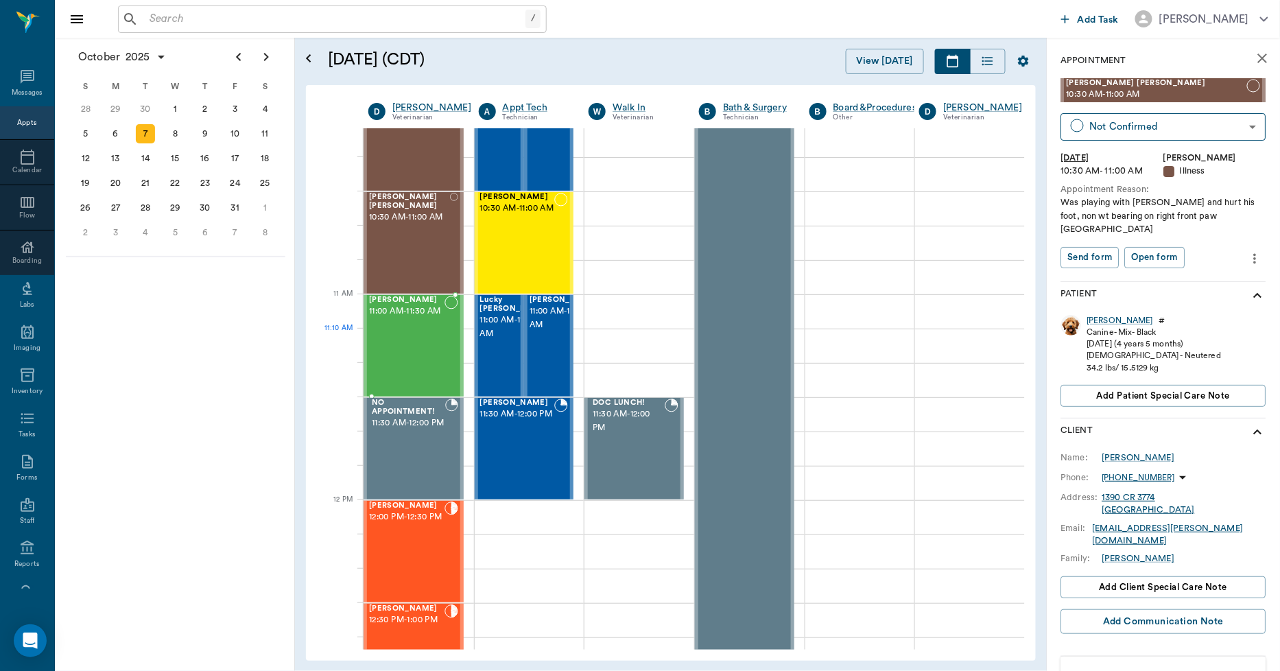
click at [401, 358] on div "[PERSON_NAME] 11:00 AM - 11:30 AM" at bounding box center [406, 346] width 75 height 100
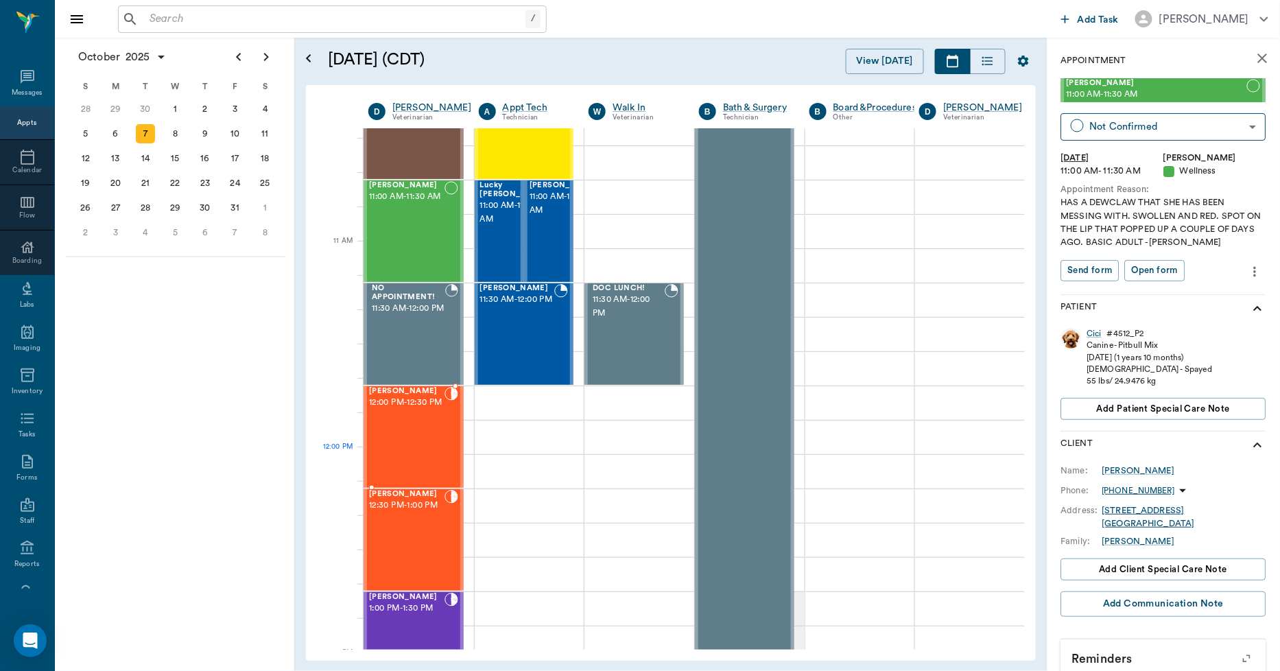
scroll to position [609, 0]
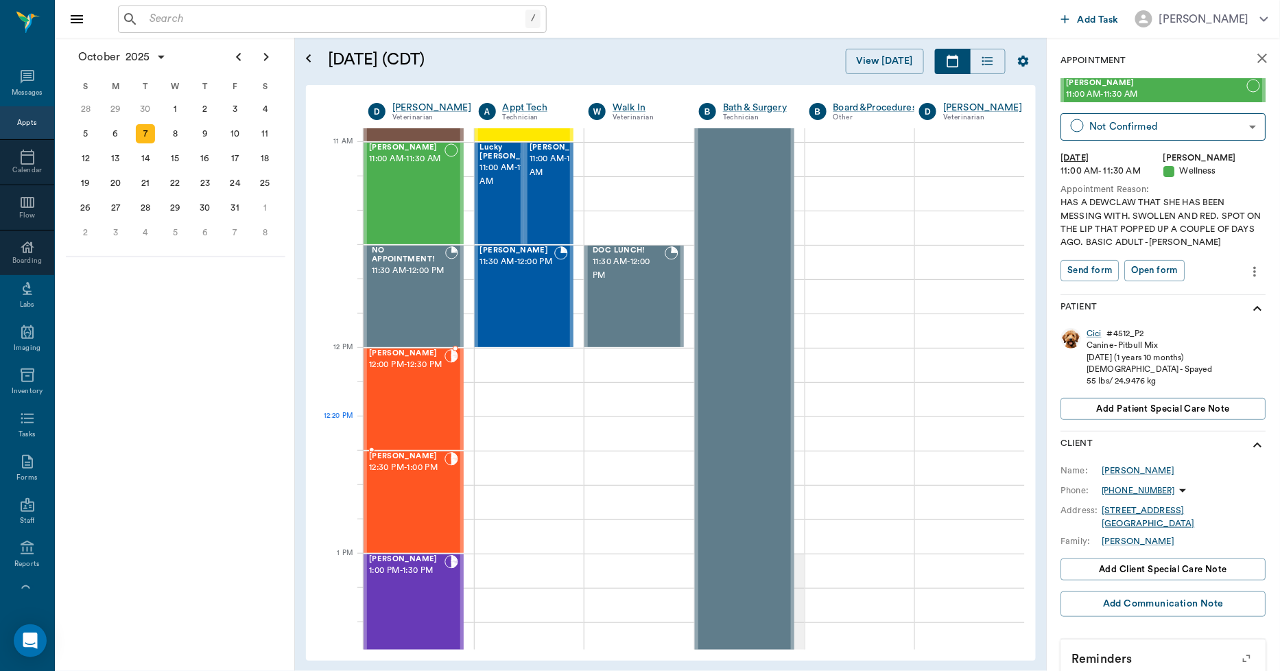
click at [417, 428] on div "Sundae White 12:00 PM - 12:30 PM" at bounding box center [406, 399] width 75 height 100
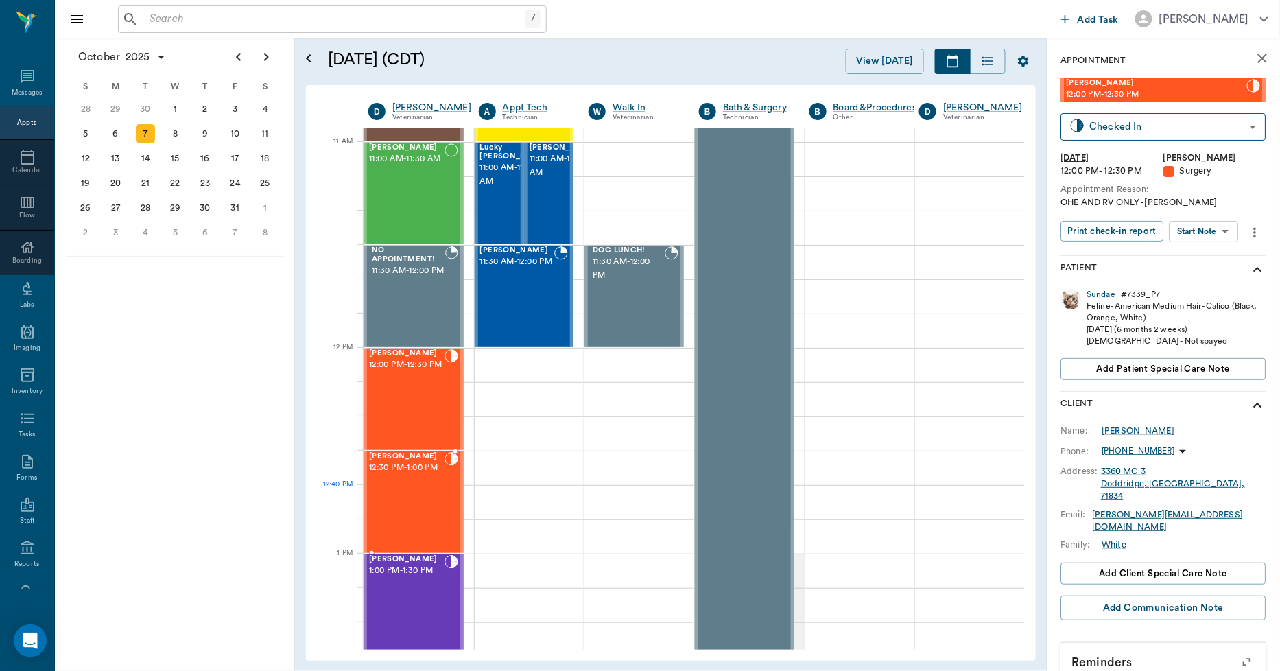
click at [393, 506] on div "[PERSON_NAME] 12:30 PM - 1:00 PM" at bounding box center [406, 502] width 75 height 100
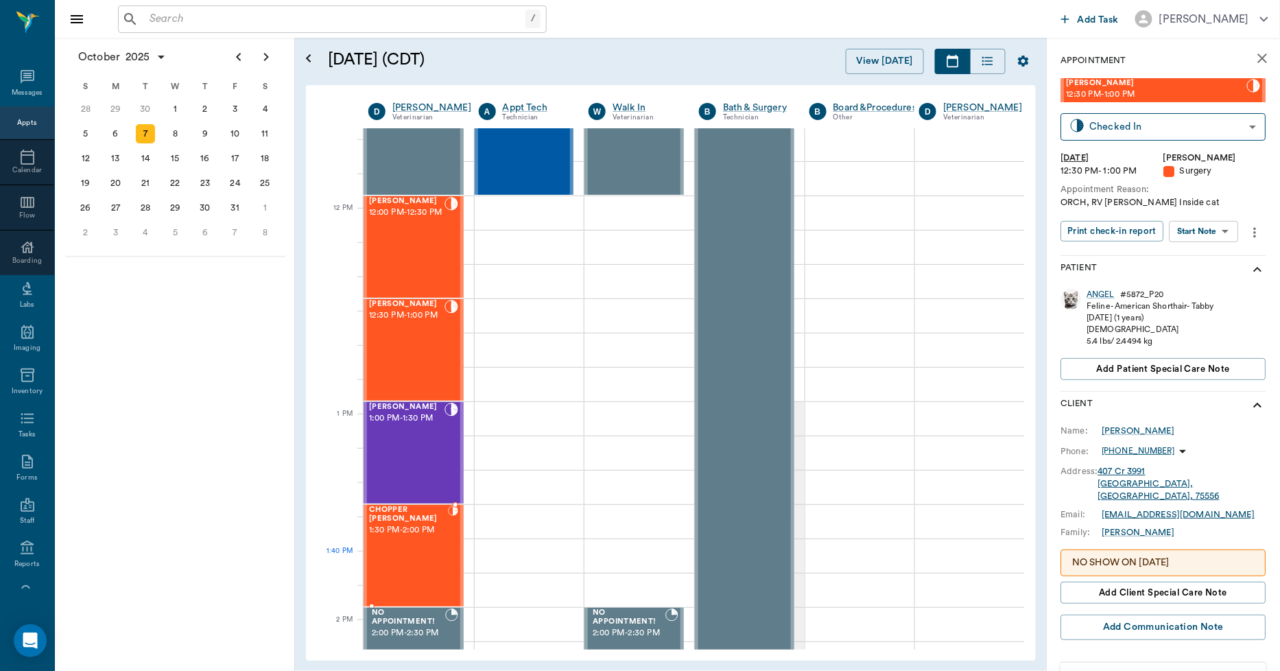
scroll to position [762, 0]
click at [402, 571] on div "CHOPPER [PERSON_NAME] 1:30 PM - 2:00 PM" at bounding box center [408, 555] width 79 height 100
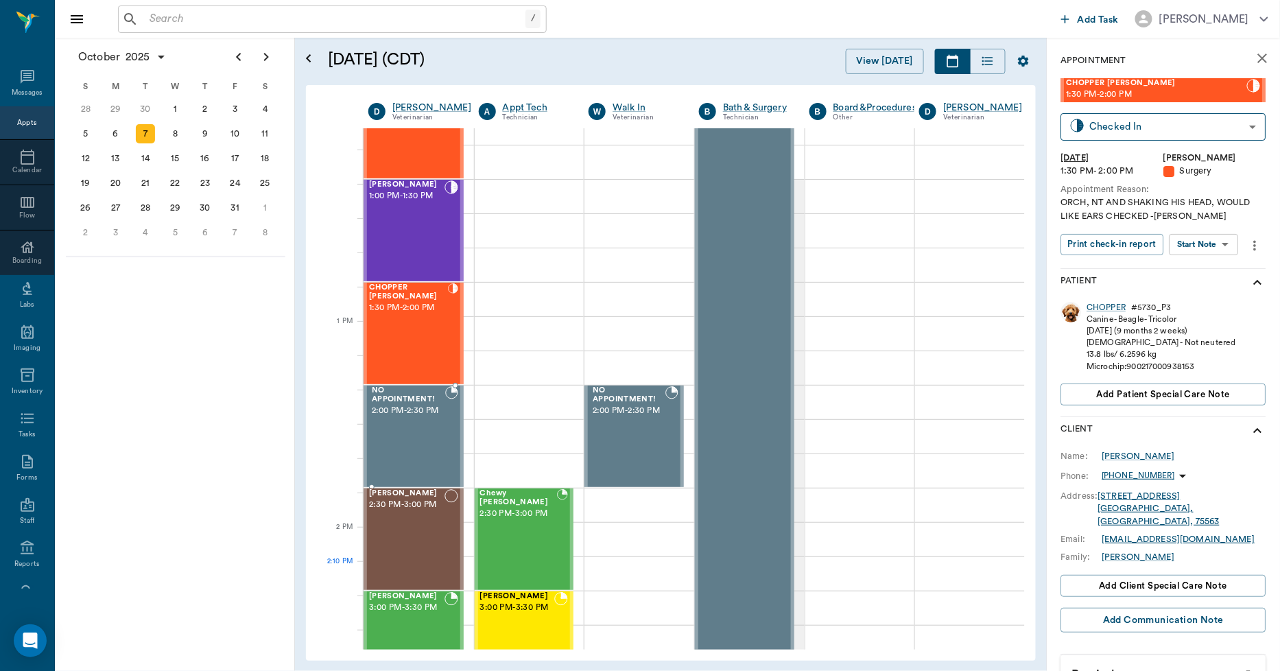
scroll to position [990, 0]
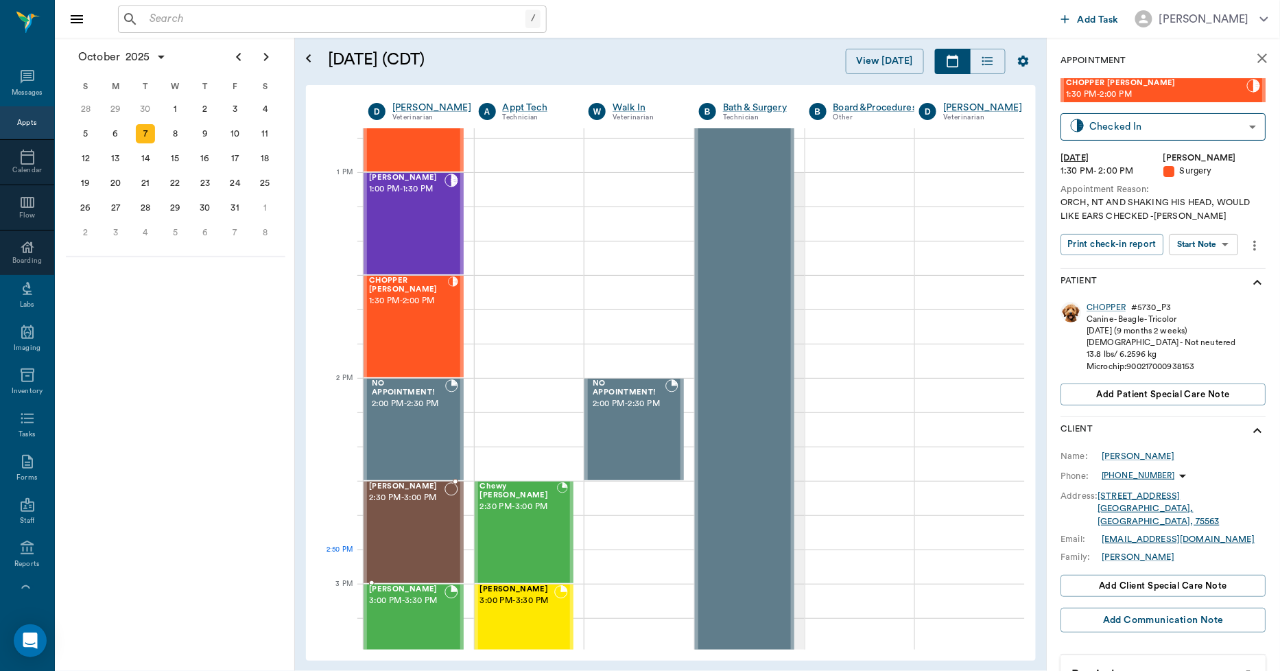
click at [422, 566] on div "[PERSON_NAME] 2:30 PM - 3:00 PM" at bounding box center [406, 532] width 75 height 100
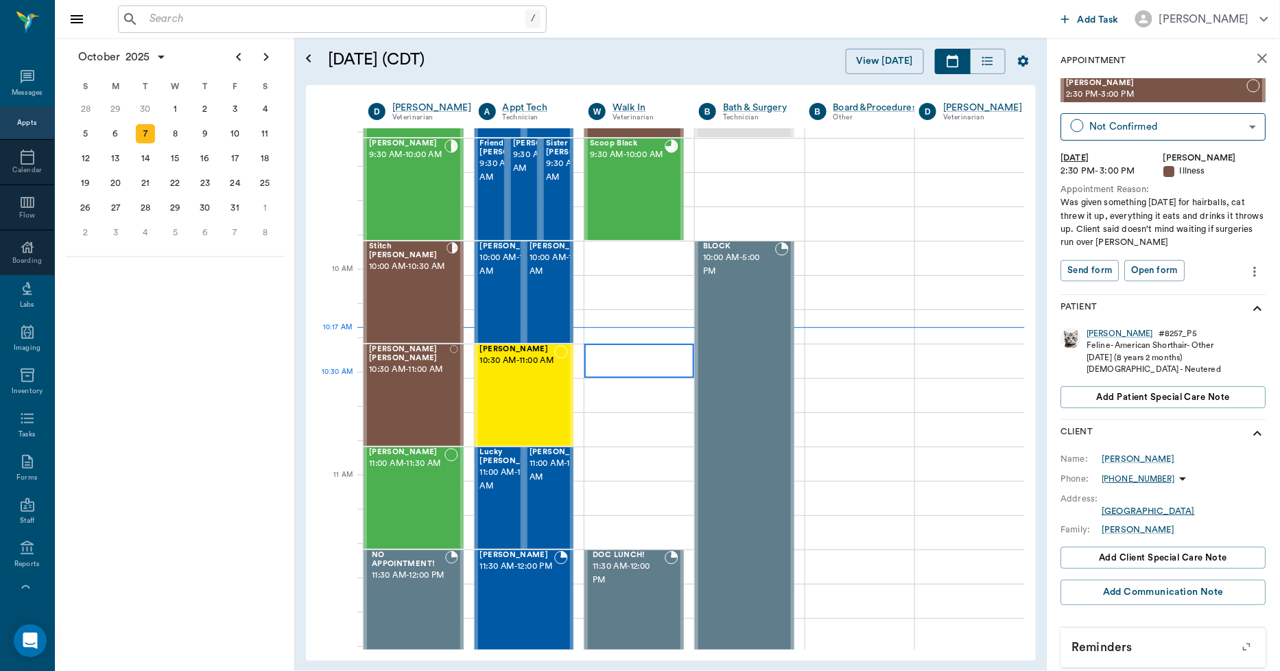
scroll to position [152, 0]
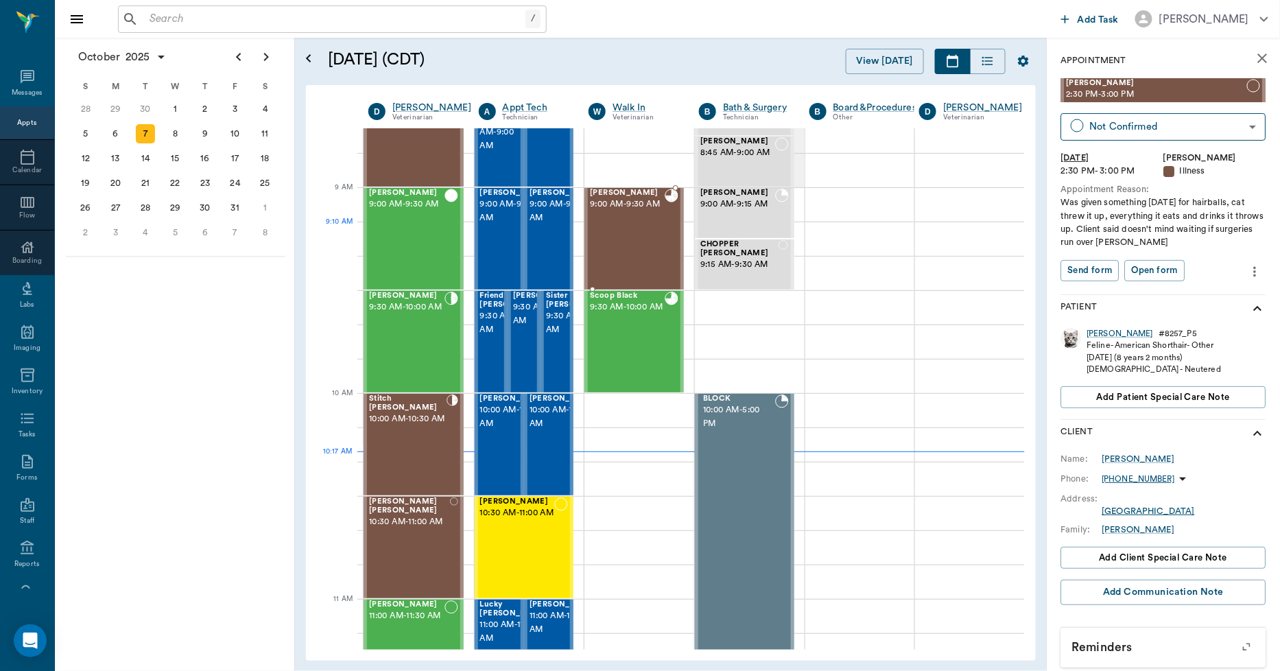
click at [631, 242] on div "[PERSON_NAME] 9:00 AM - 9:30 AM" at bounding box center [627, 239] width 75 height 100
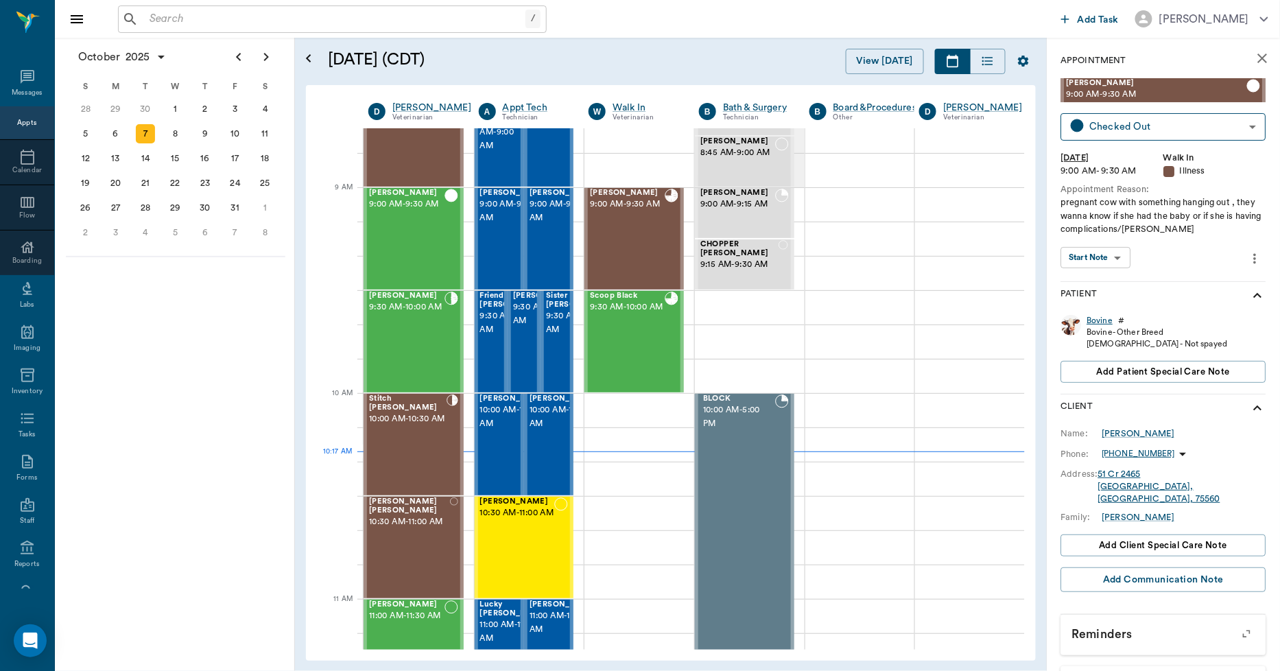
click at [1101, 319] on div "Bovine" at bounding box center [1100, 321] width 26 height 12
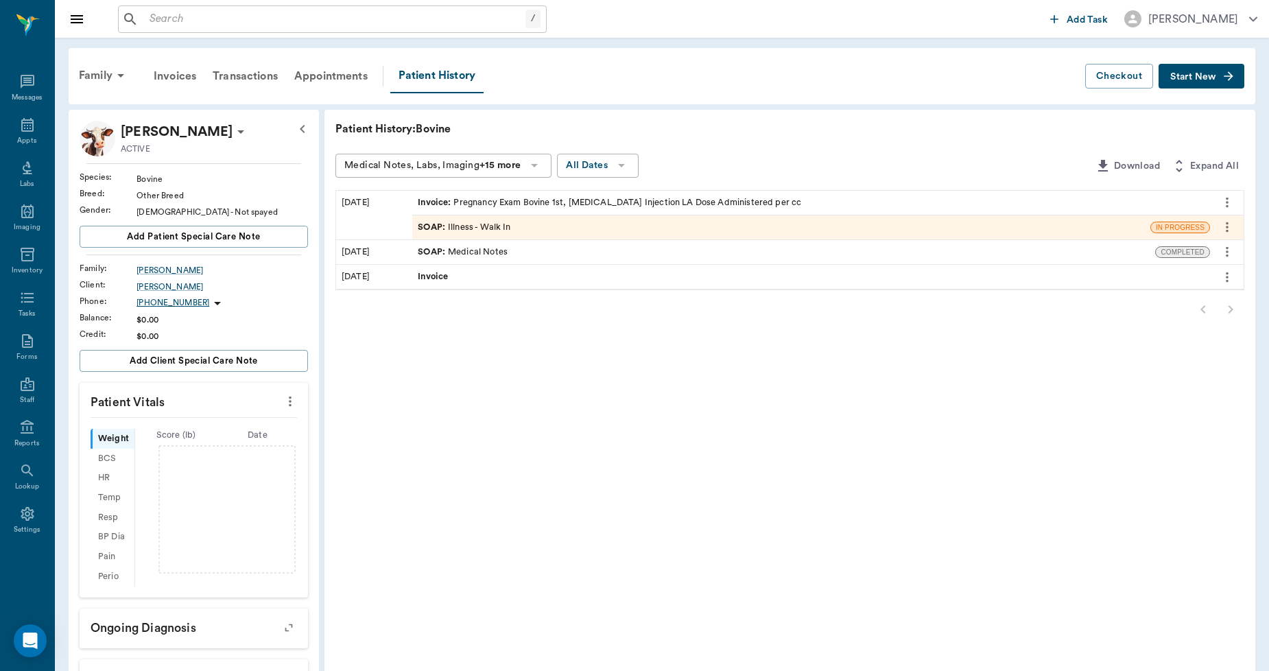
click at [434, 201] on span "Invoice :" at bounding box center [436, 202] width 36 height 13
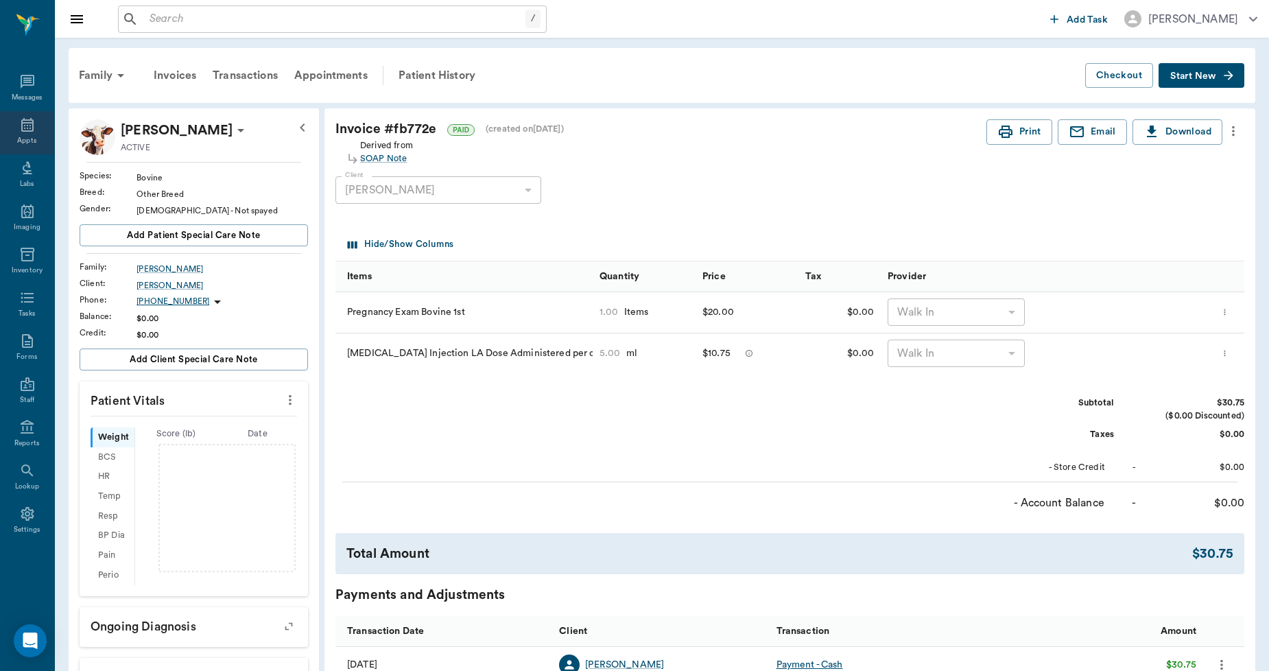
click at [28, 121] on icon at bounding box center [27, 125] width 16 height 16
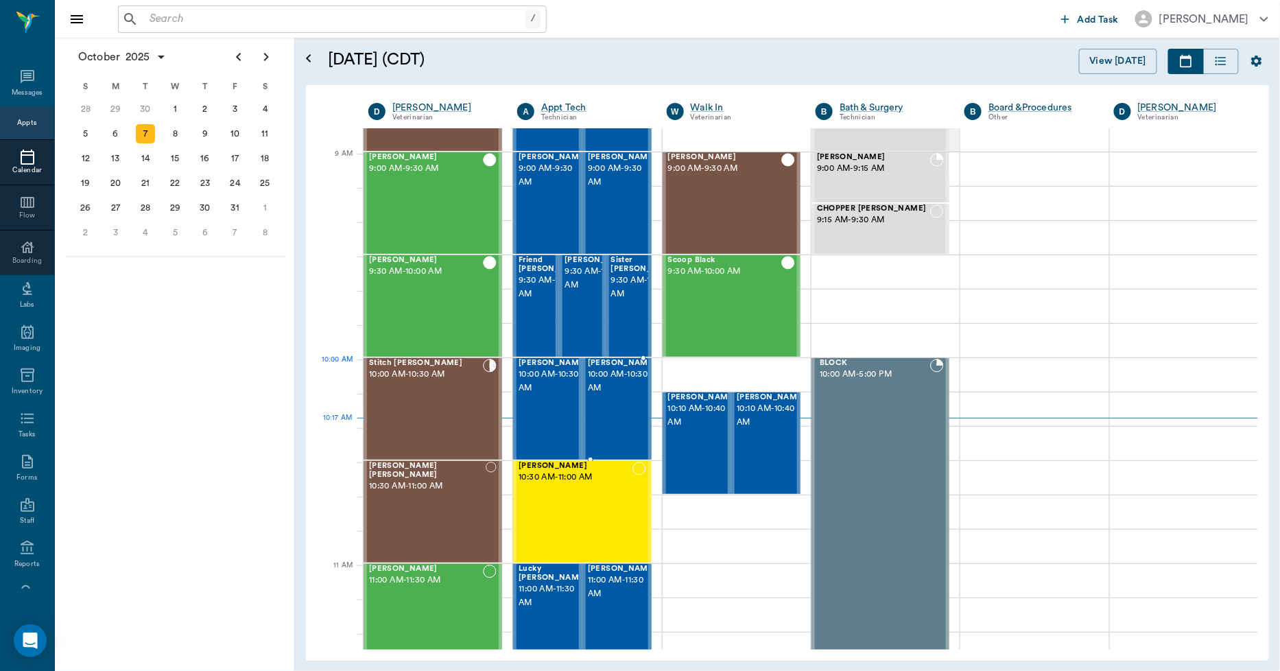
scroll to position [186, 0]
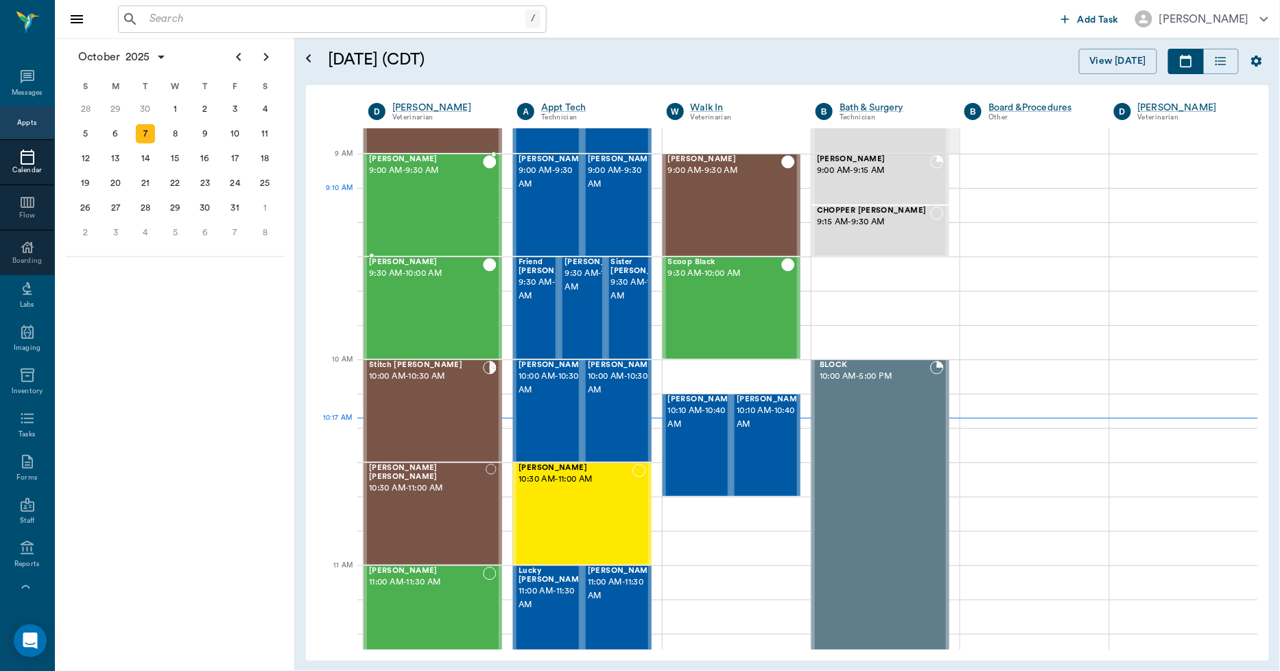
click at [422, 211] on div "[PERSON_NAME] 9:00 AM - 9:30 AM" at bounding box center [426, 205] width 114 height 100
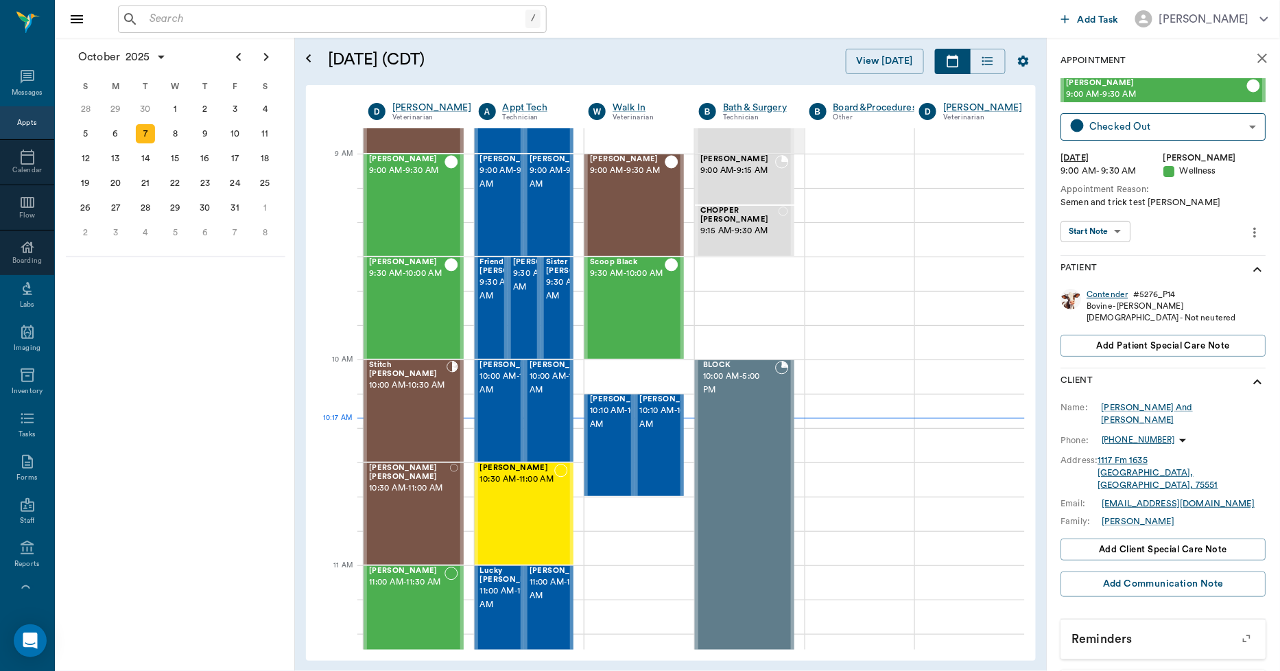
click at [1111, 291] on div "Contender" at bounding box center [1107, 295] width 41 height 12
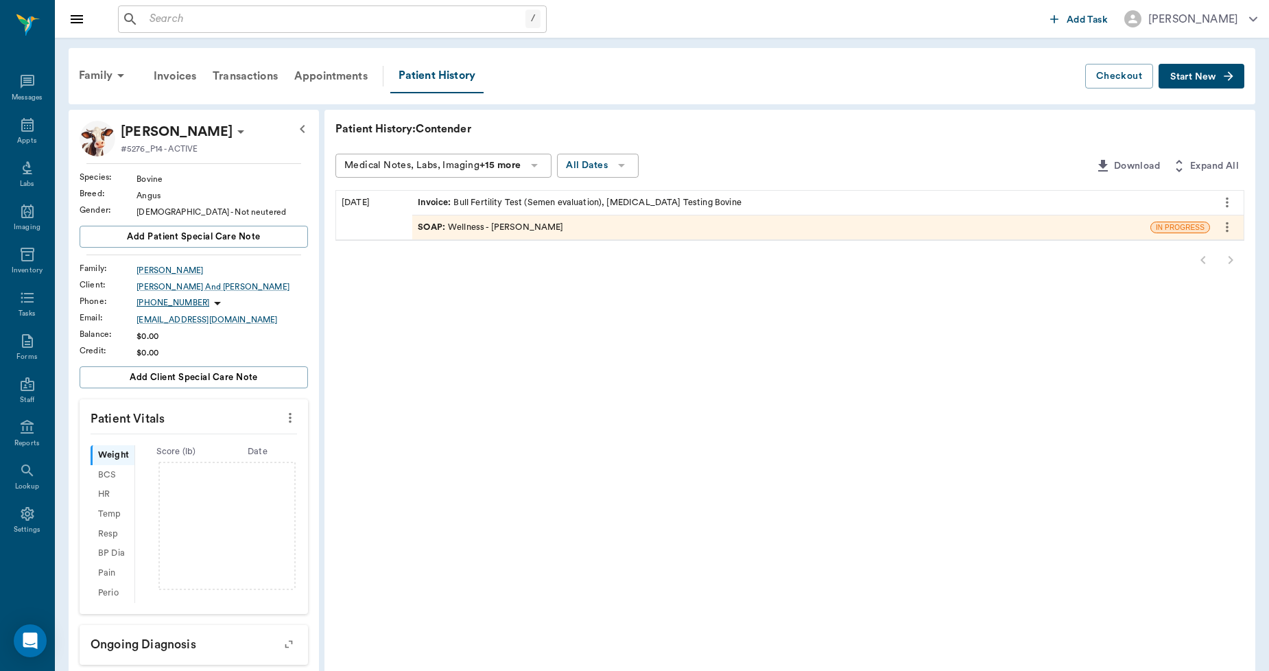
click at [431, 200] on span "Invoice :" at bounding box center [436, 202] width 36 height 13
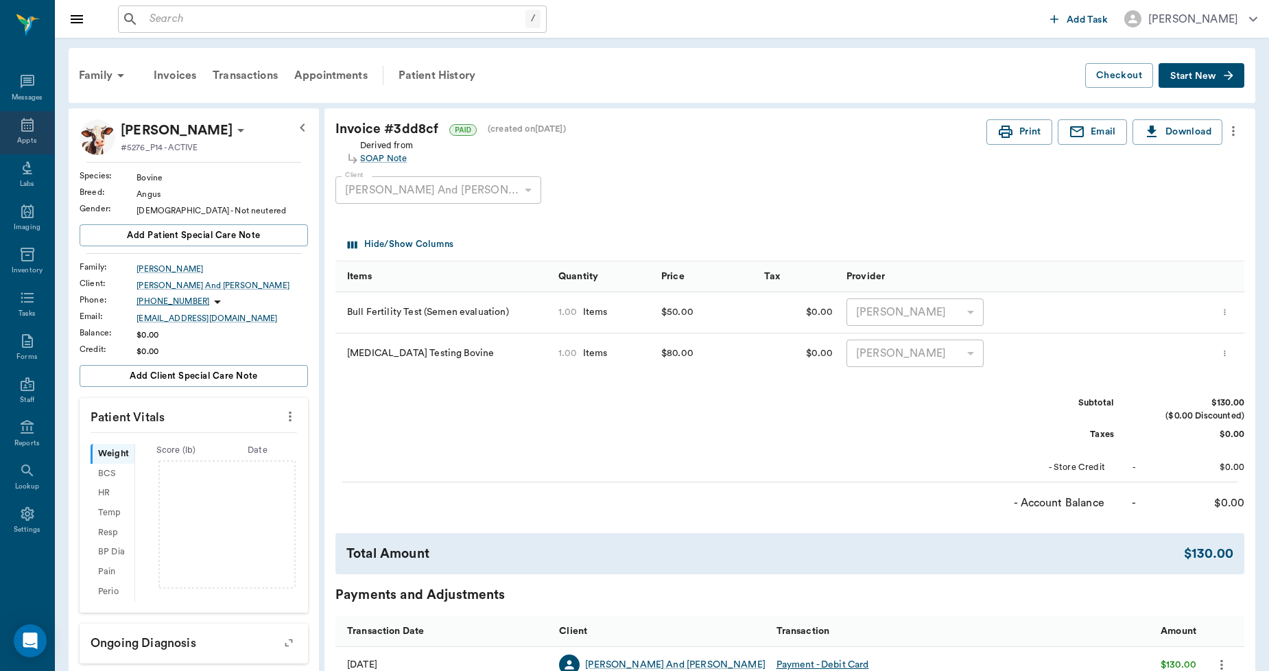
click at [29, 125] on icon at bounding box center [27, 125] width 16 height 16
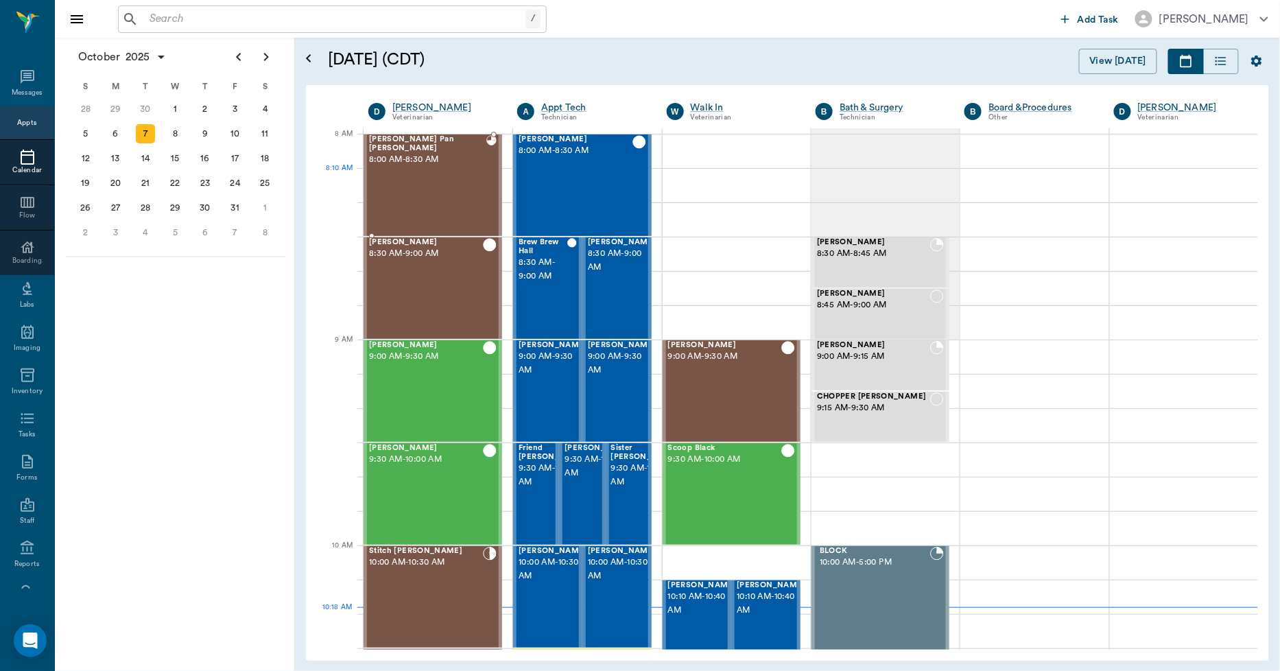
click at [444, 195] on div "[PERSON_NAME] Pan [PERSON_NAME] 8:00 AM - 8:30 AM" at bounding box center [427, 185] width 117 height 100
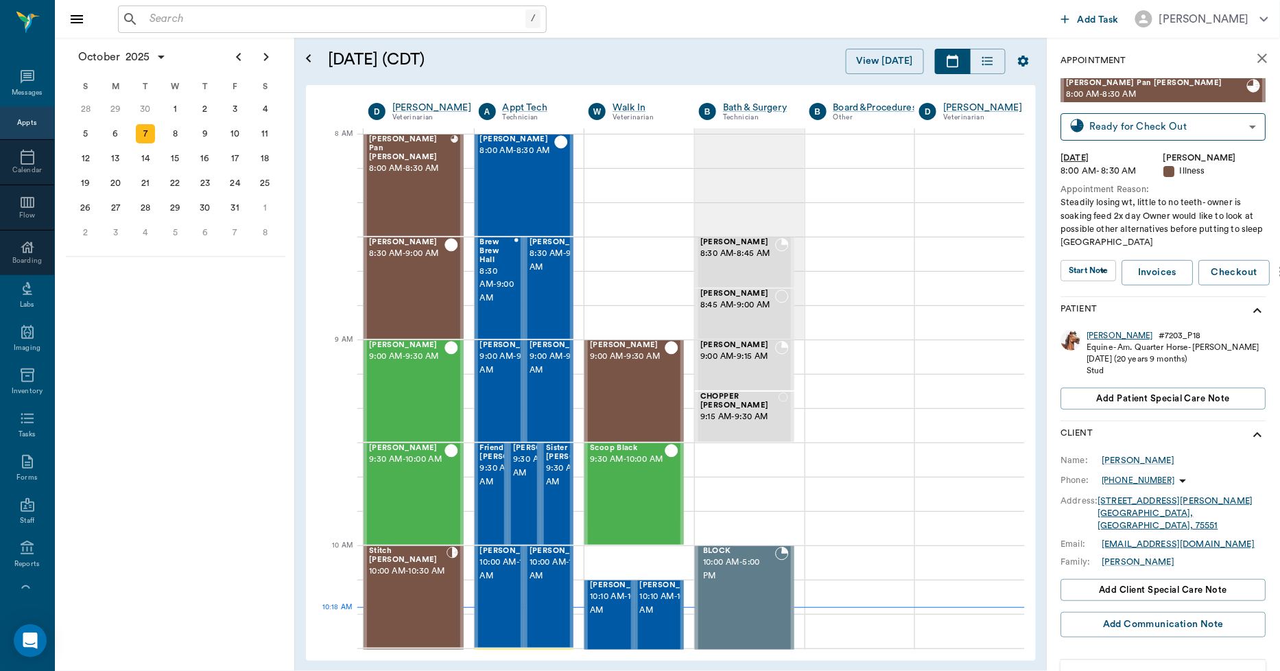
click at [1108, 337] on div "[PERSON_NAME]" at bounding box center [1120, 336] width 67 height 12
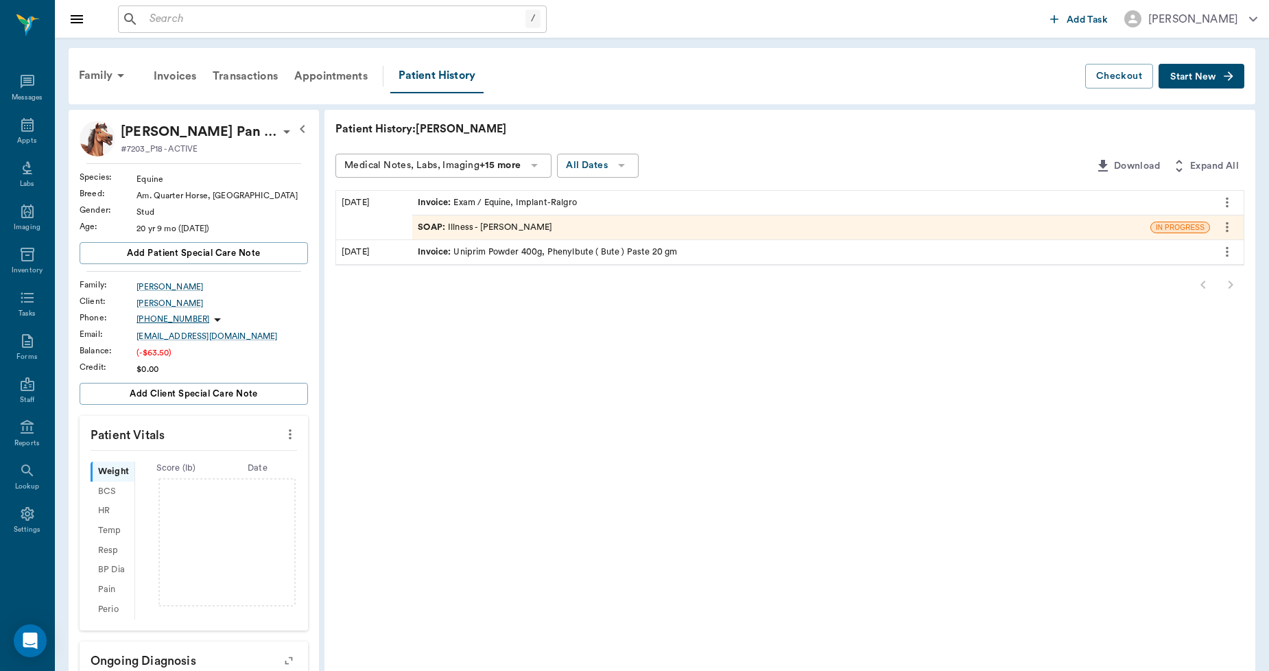
click at [425, 198] on span "Invoice :" at bounding box center [436, 202] width 36 height 13
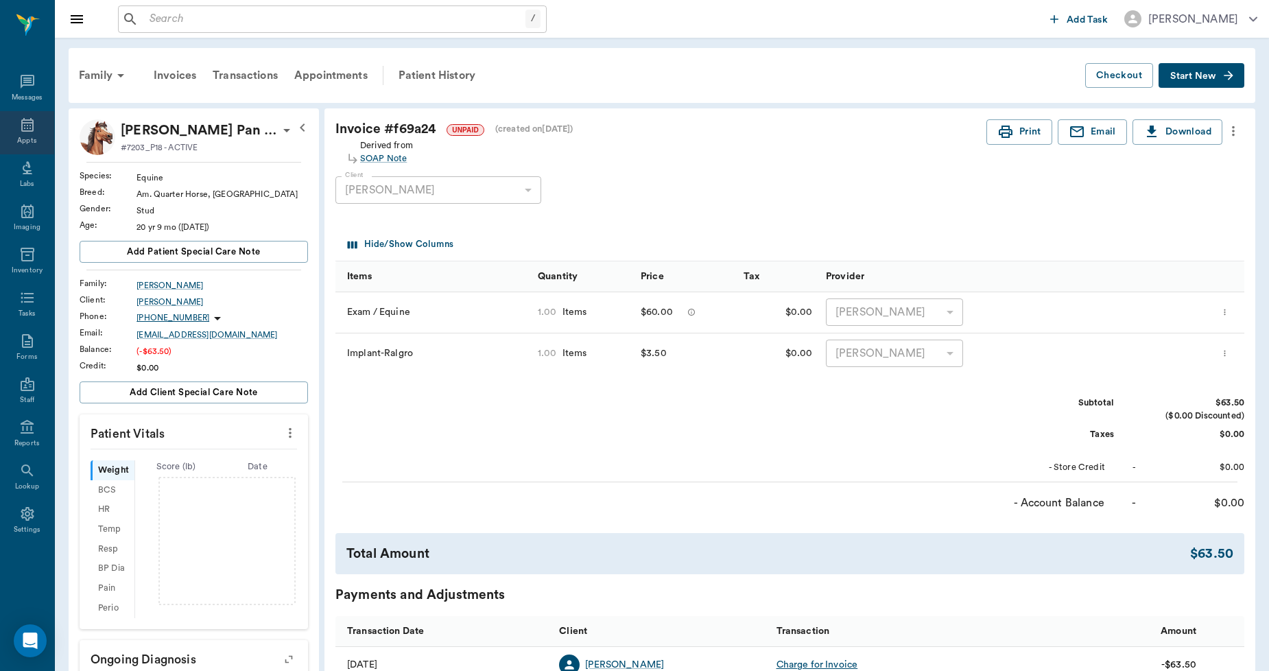
click at [24, 129] on icon at bounding box center [27, 125] width 16 height 16
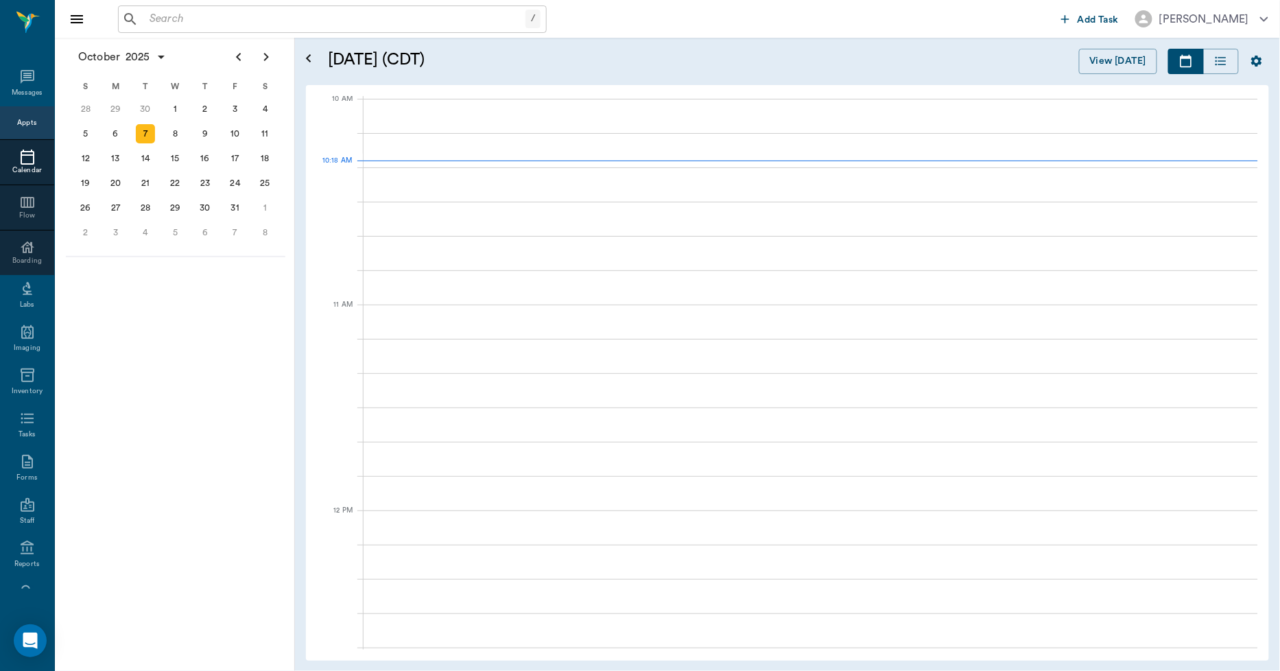
scroll to position [414, 0]
